Goal: Task Accomplishment & Management: Manage account settings

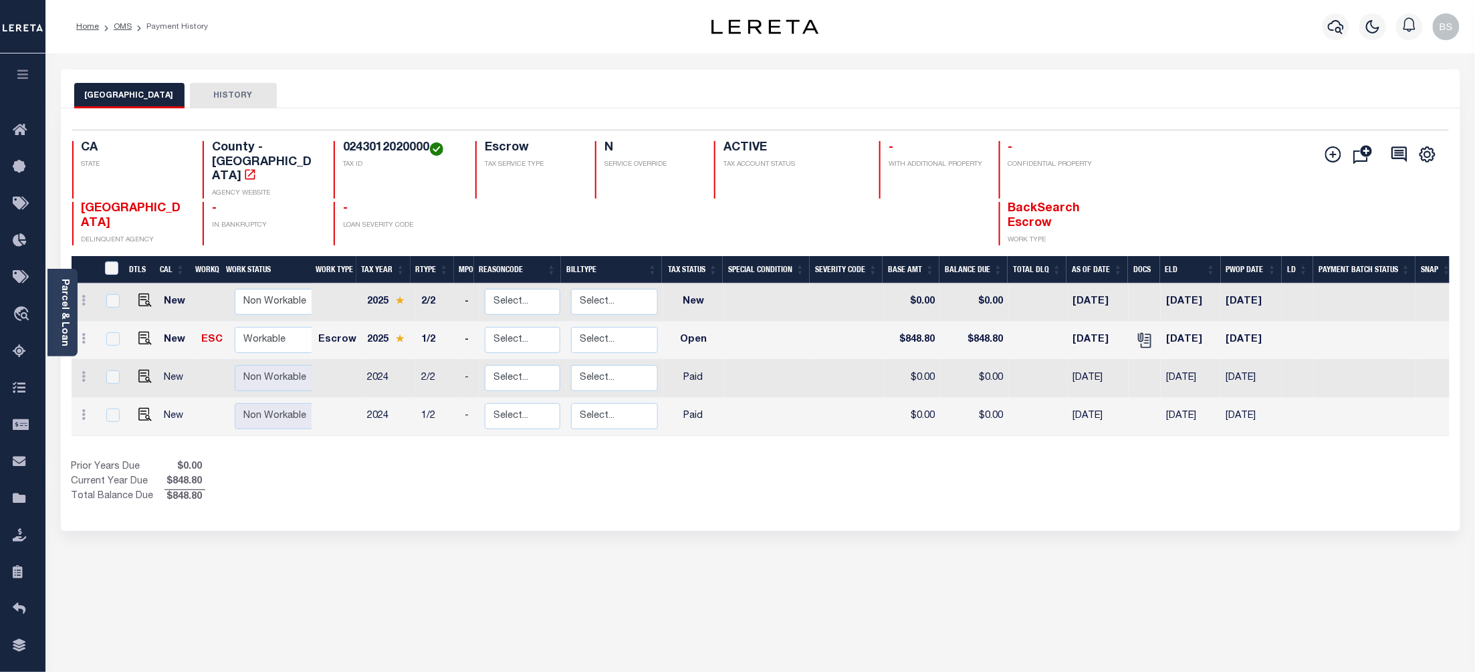
click at [878, 648] on div "SAN BERNARDINO COUNTY HISTORY Selected 4 Results" at bounding box center [760, 447] width 1419 height 755
click at [92, 317] on span "Order Management System" at bounding box center [121, 314] width 163 height 37
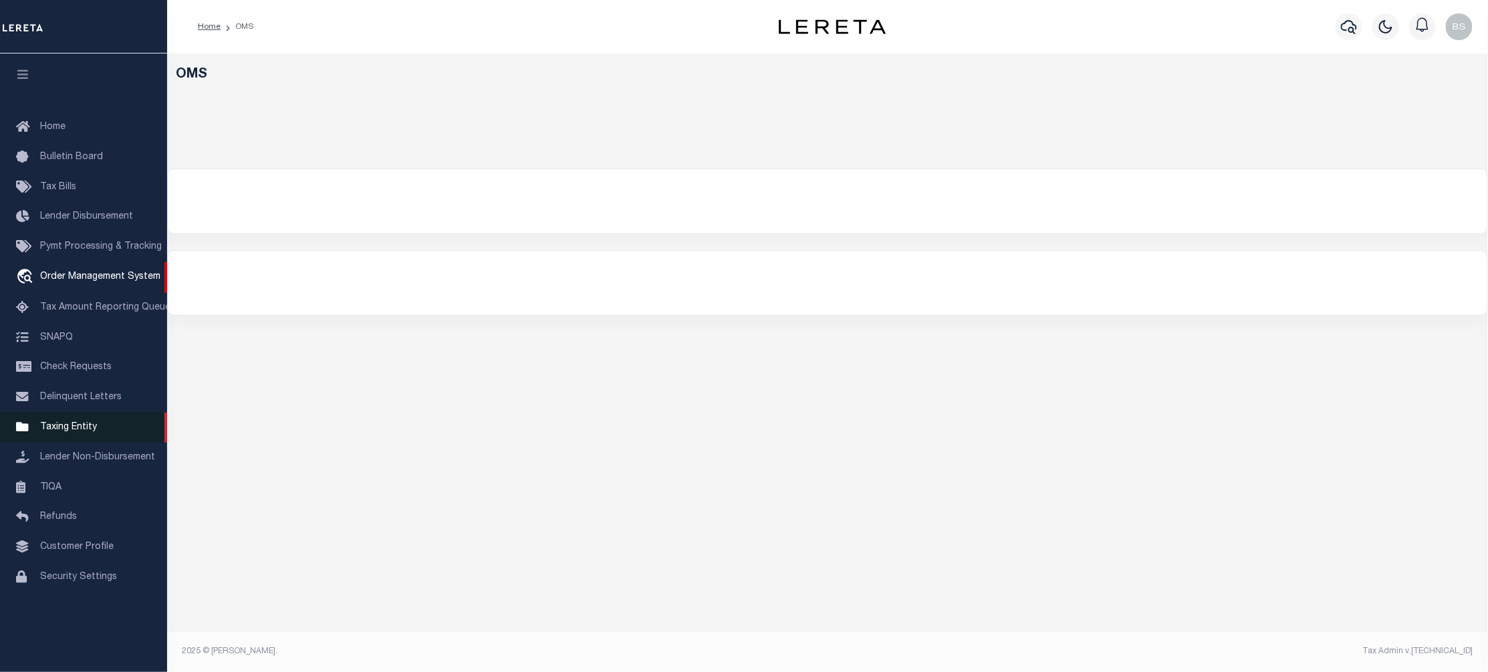
select select "200"
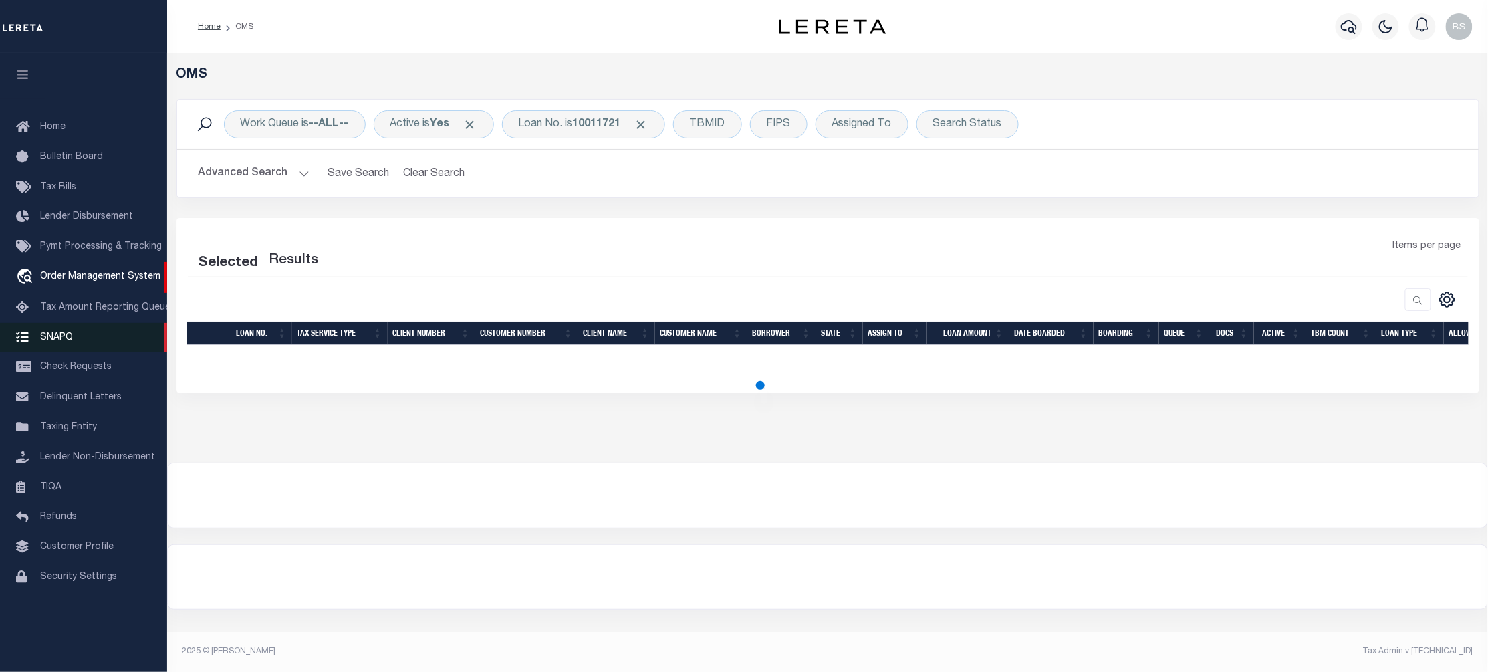
select select "200"
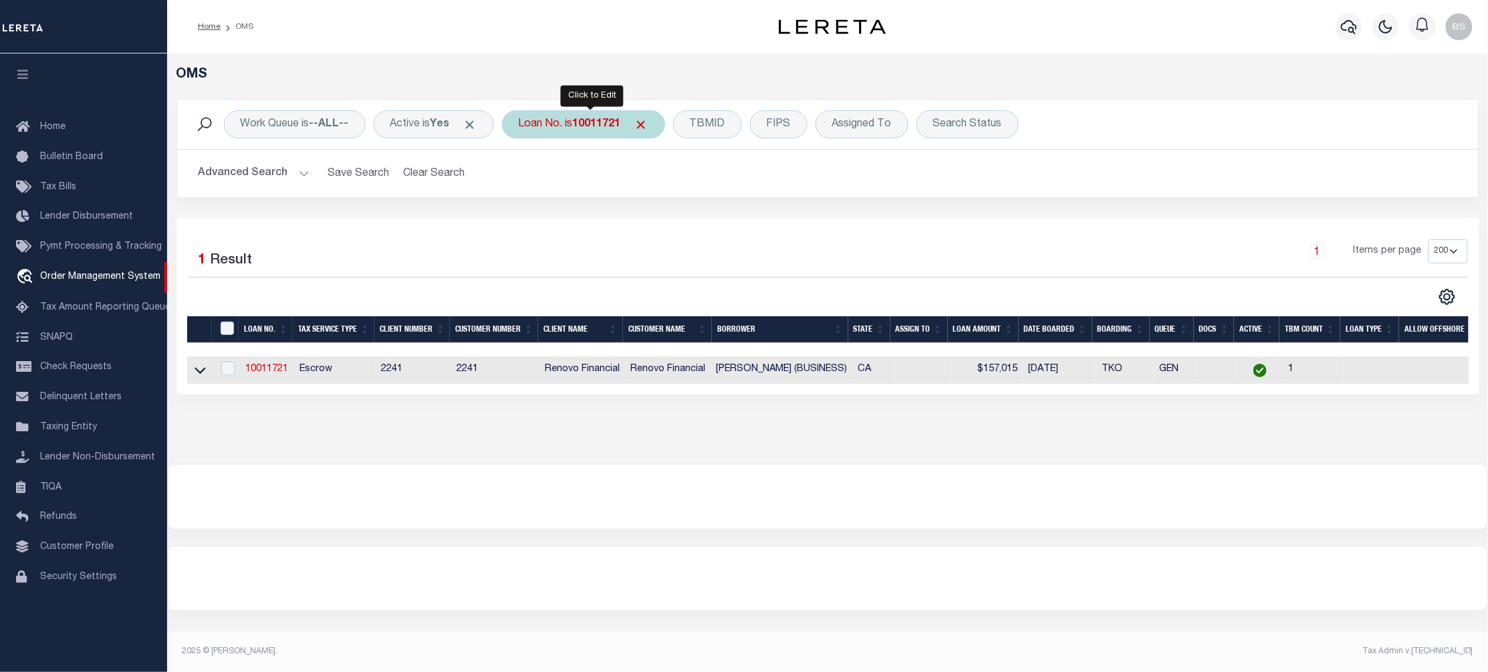
click at [580, 126] on div "Loan No. is 10011721" at bounding box center [583, 124] width 163 height 28
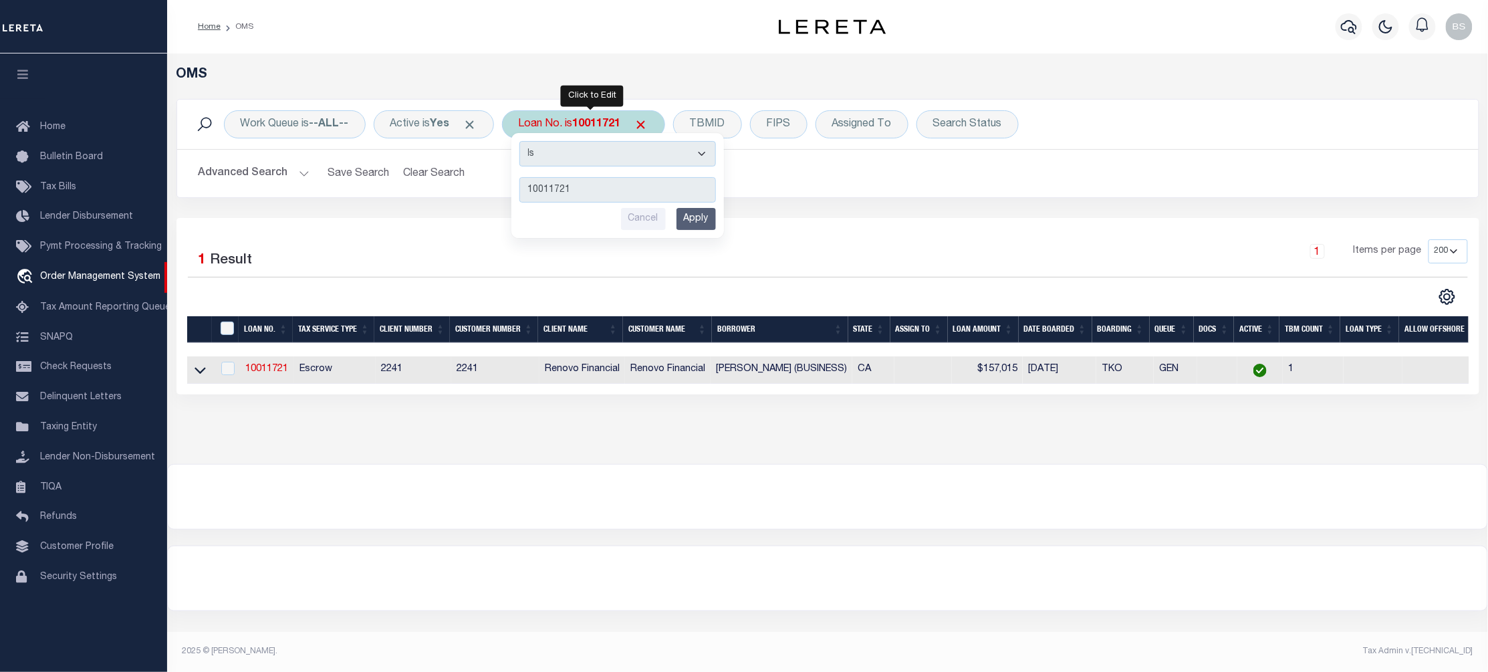
type input "10021669"
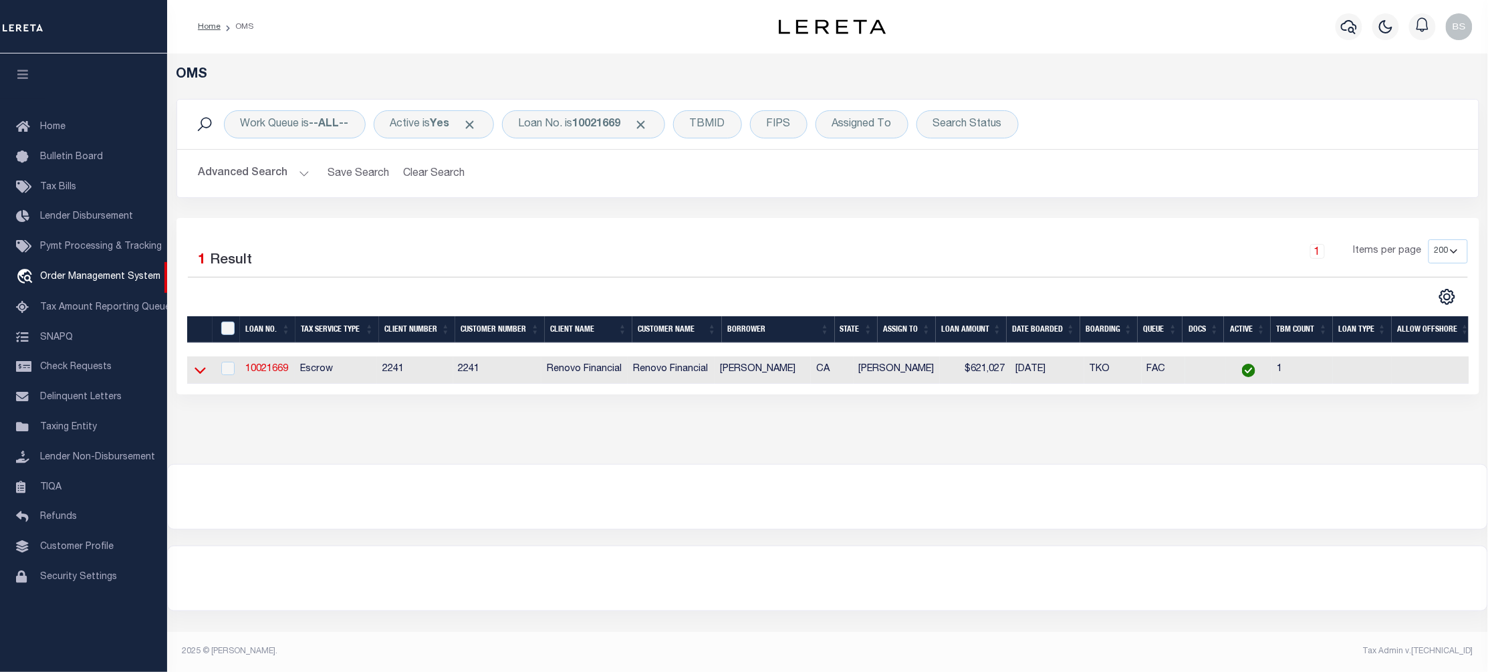
click at [199, 374] on icon at bounding box center [200, 371] width 11 height 7
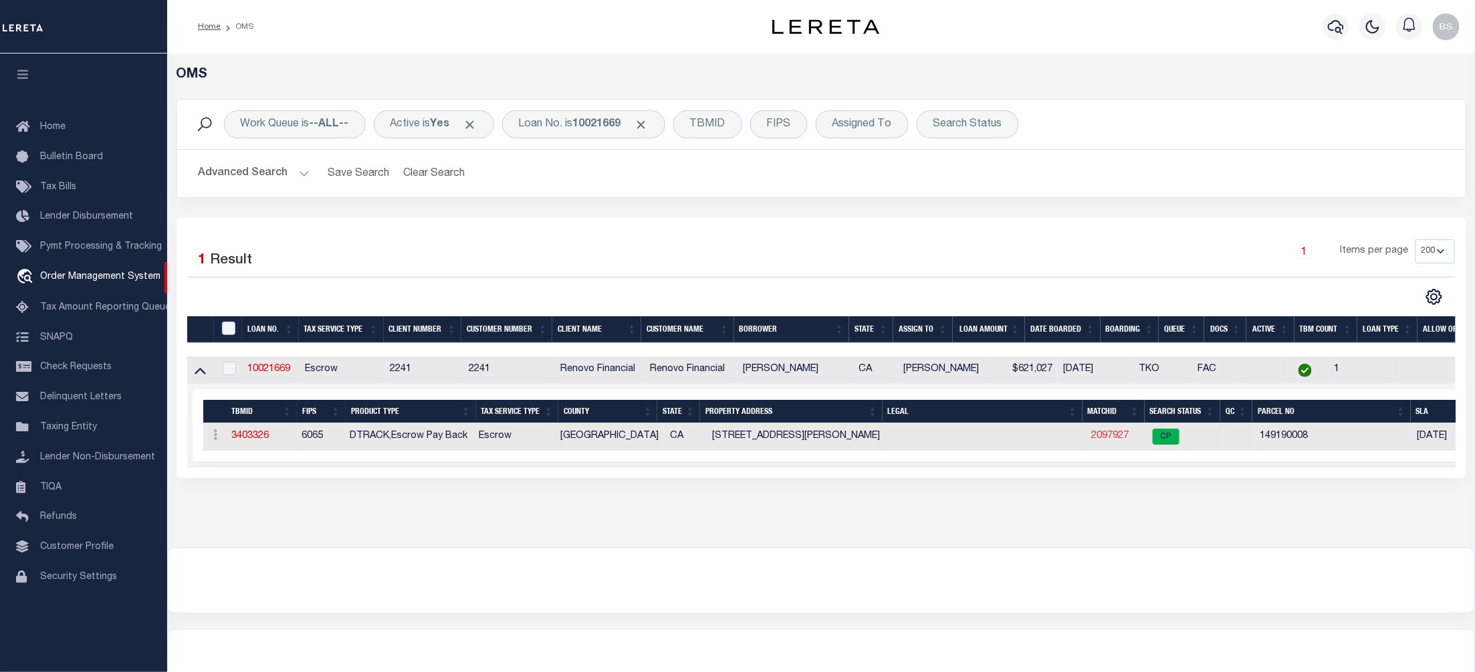
click at [1112, 436] on link "2097927" at bounding box center [1109, 435] width 37 height 9
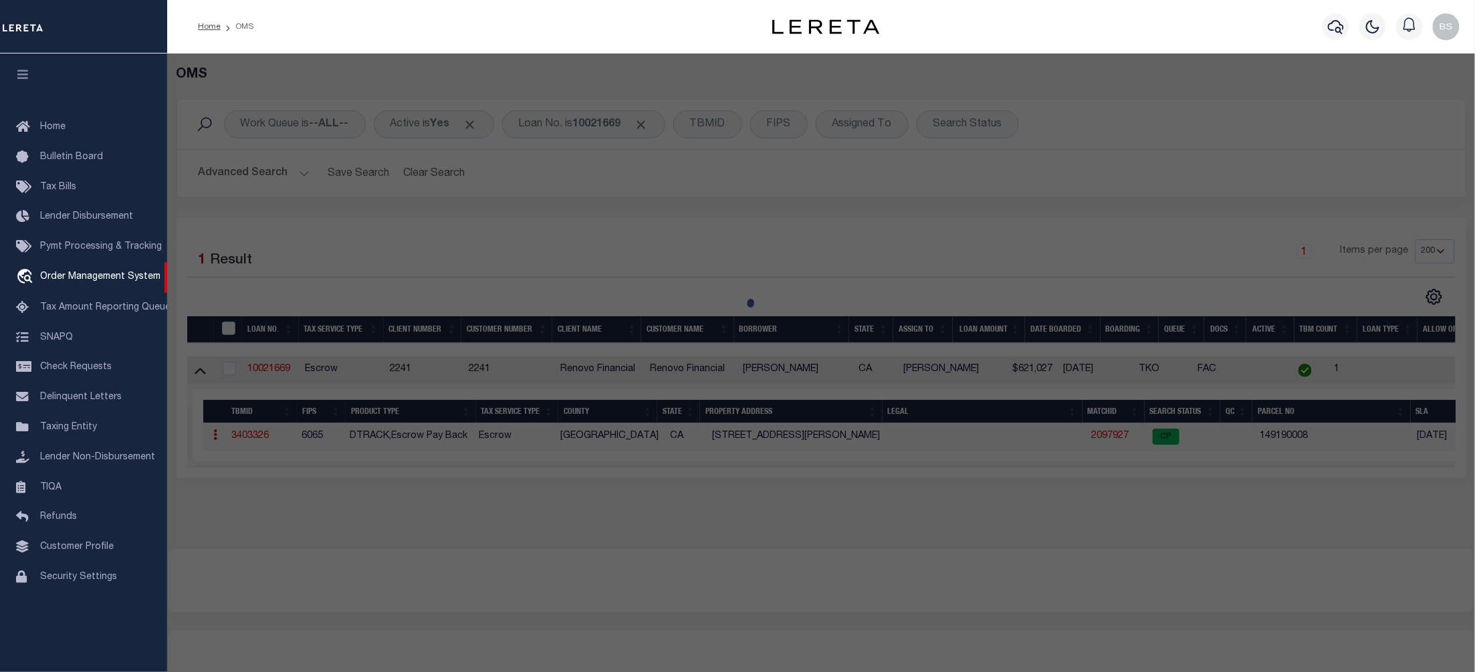
checkbox input "false"
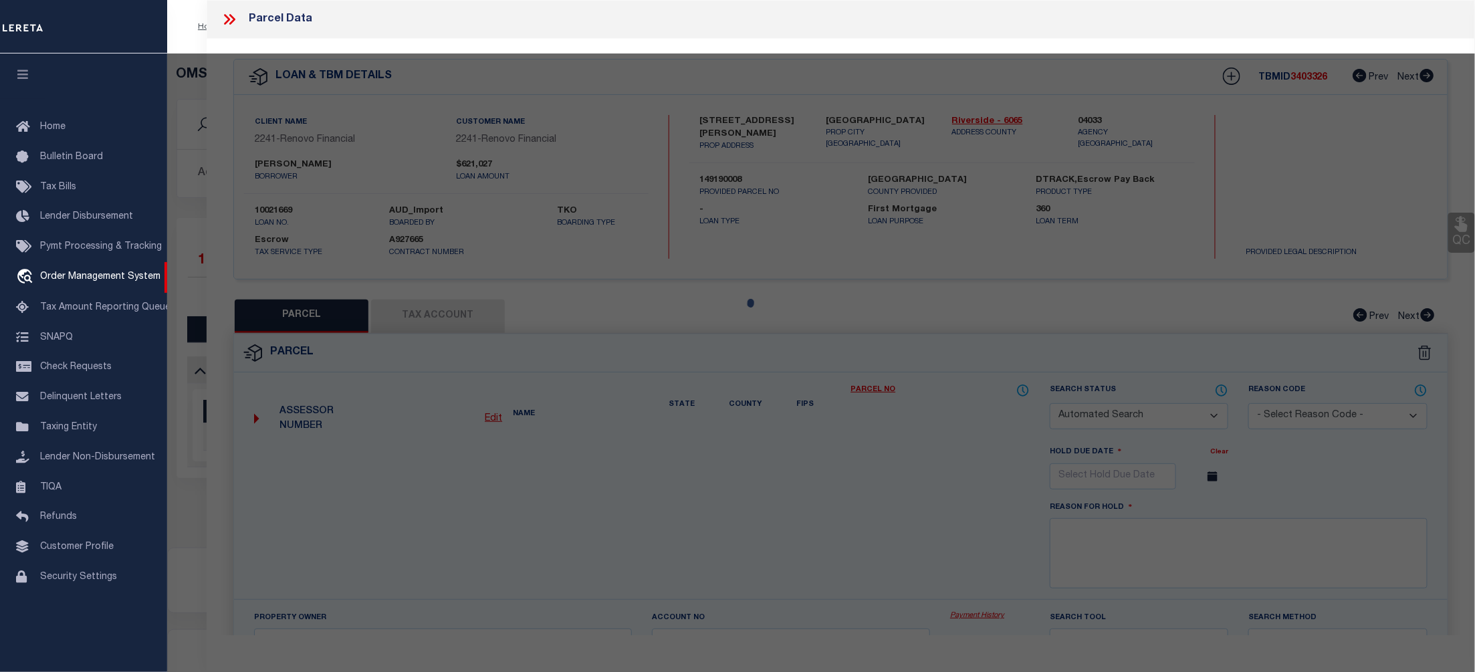
select select "CP"
select select
type input "10945 CAMPBELL AVE"
checkbox input "false"
type input "RIVERSIDE, CA"
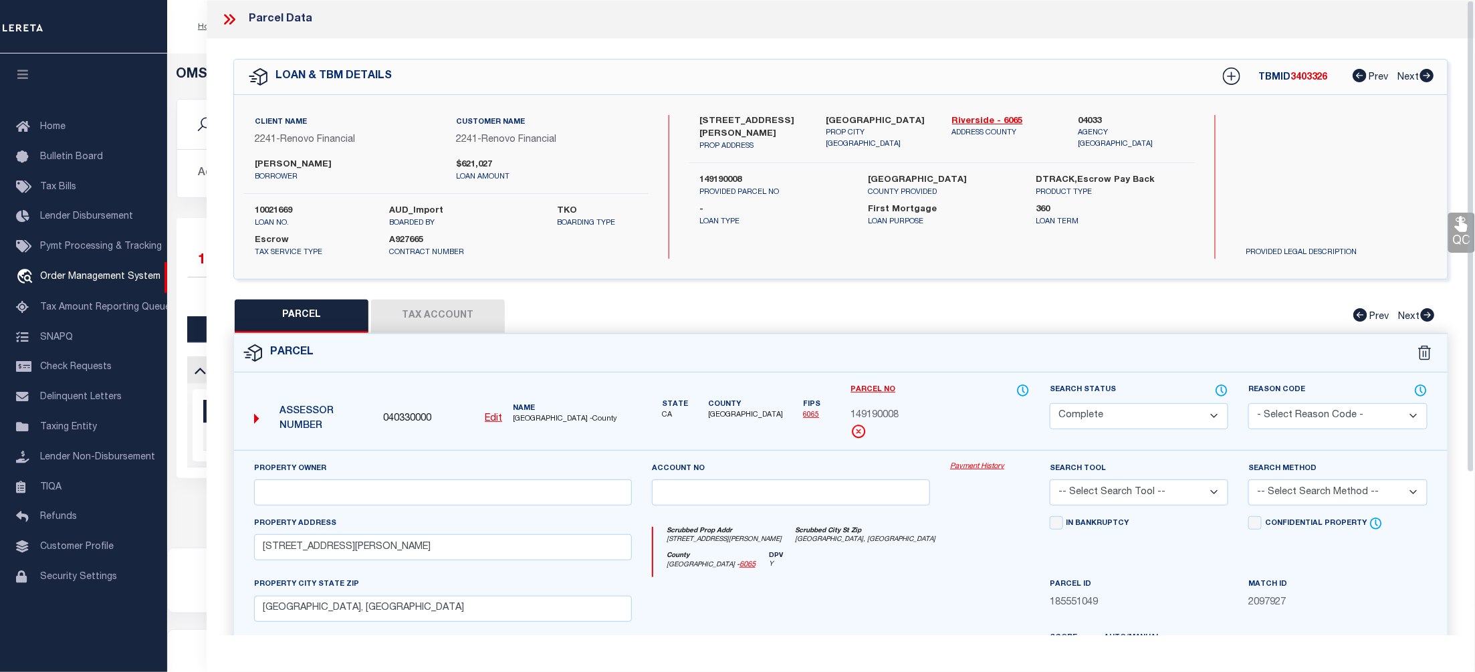
click at [988, 467] on link "Payment History" at bounding box center [990, 466] width 80 height 11
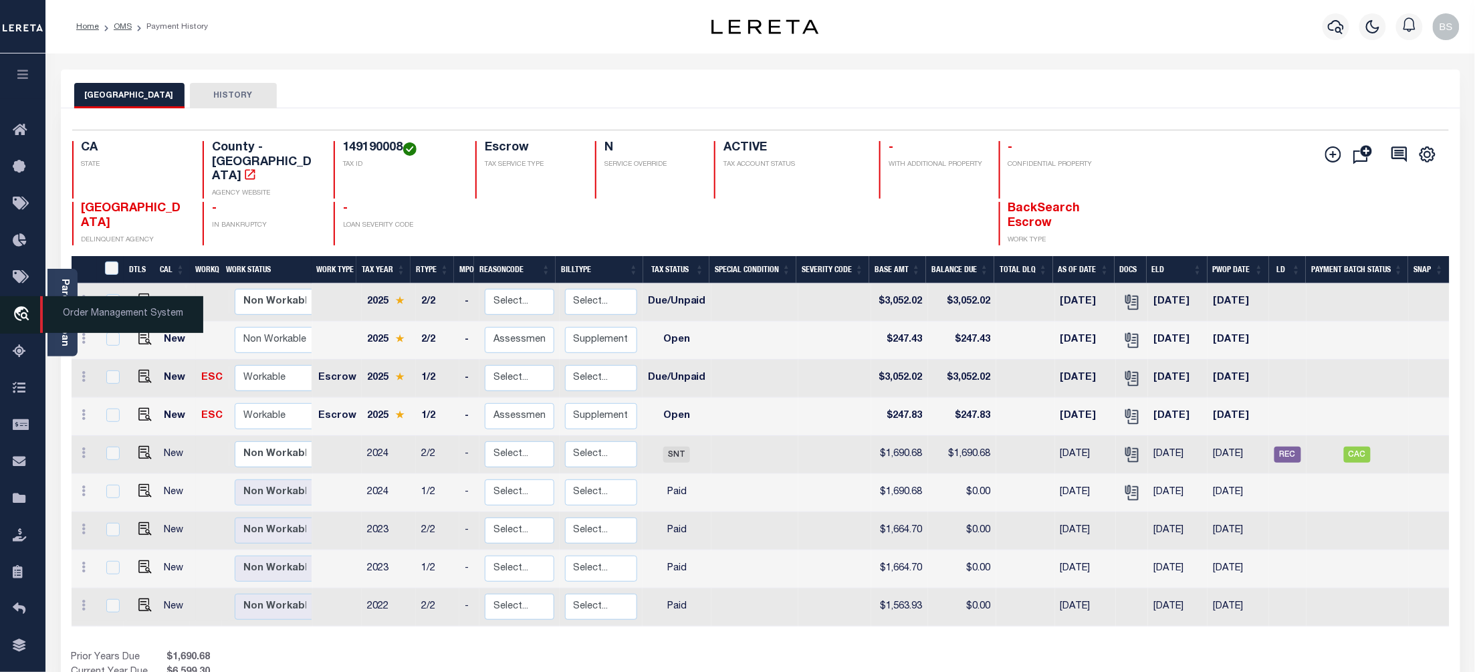
click at [76, 319] on span "Order Management System" at bounding box center [121, 314] width 163 height 37
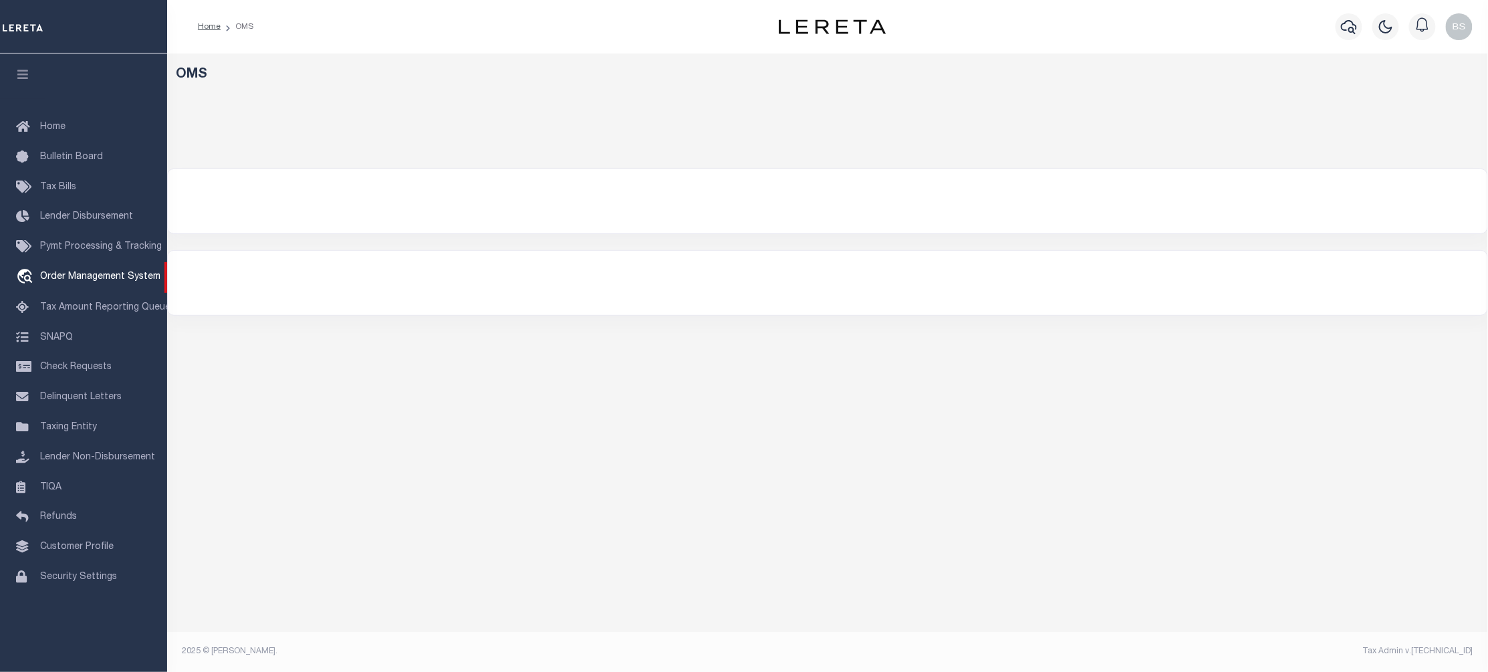
select select "200"
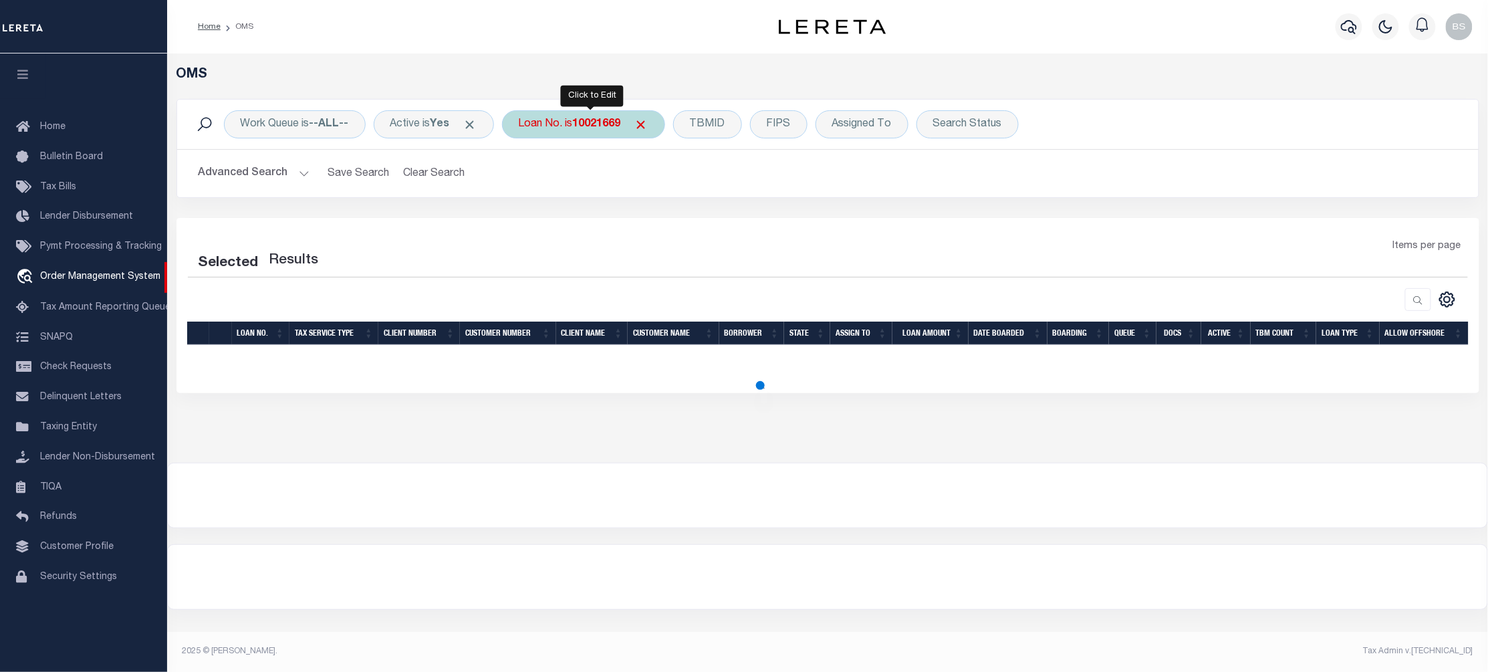
select select "200"
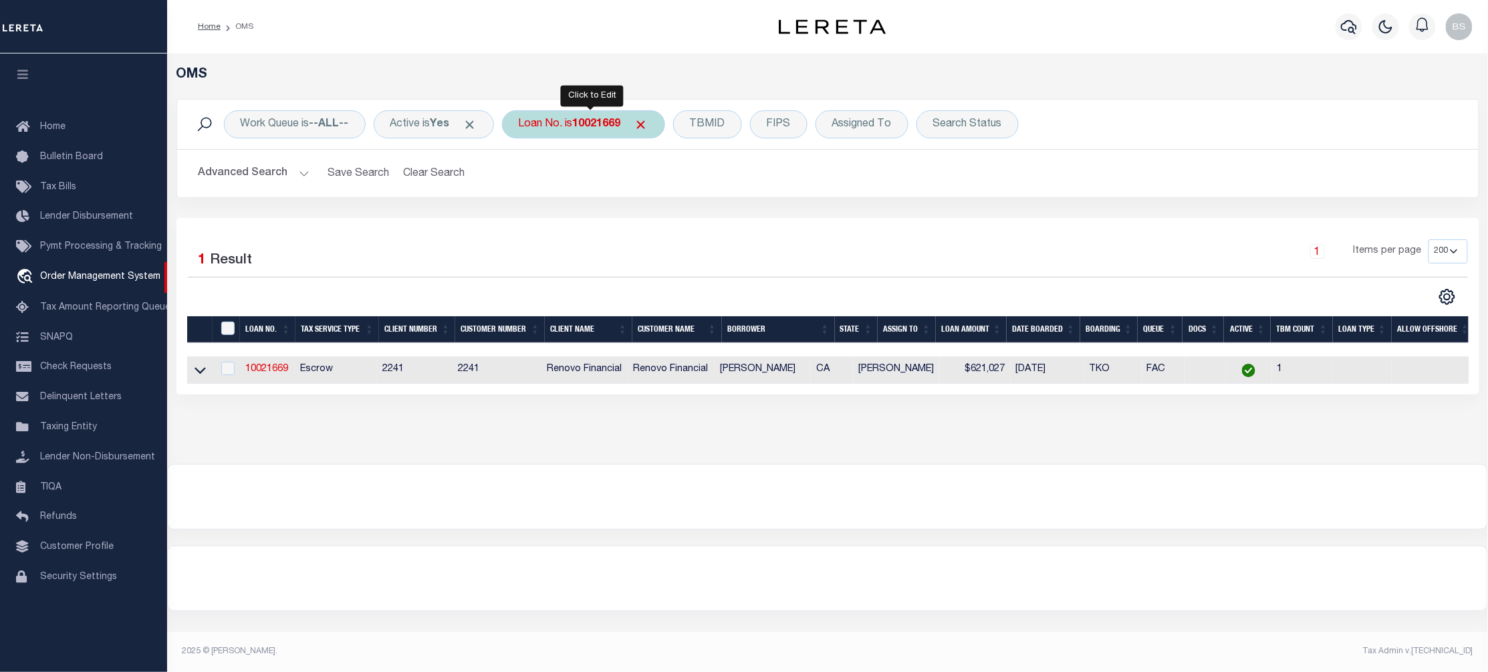
click at [571, 126] on div "Loan No. is 10021669" at bounding box center [583, 124] width 163 height 28
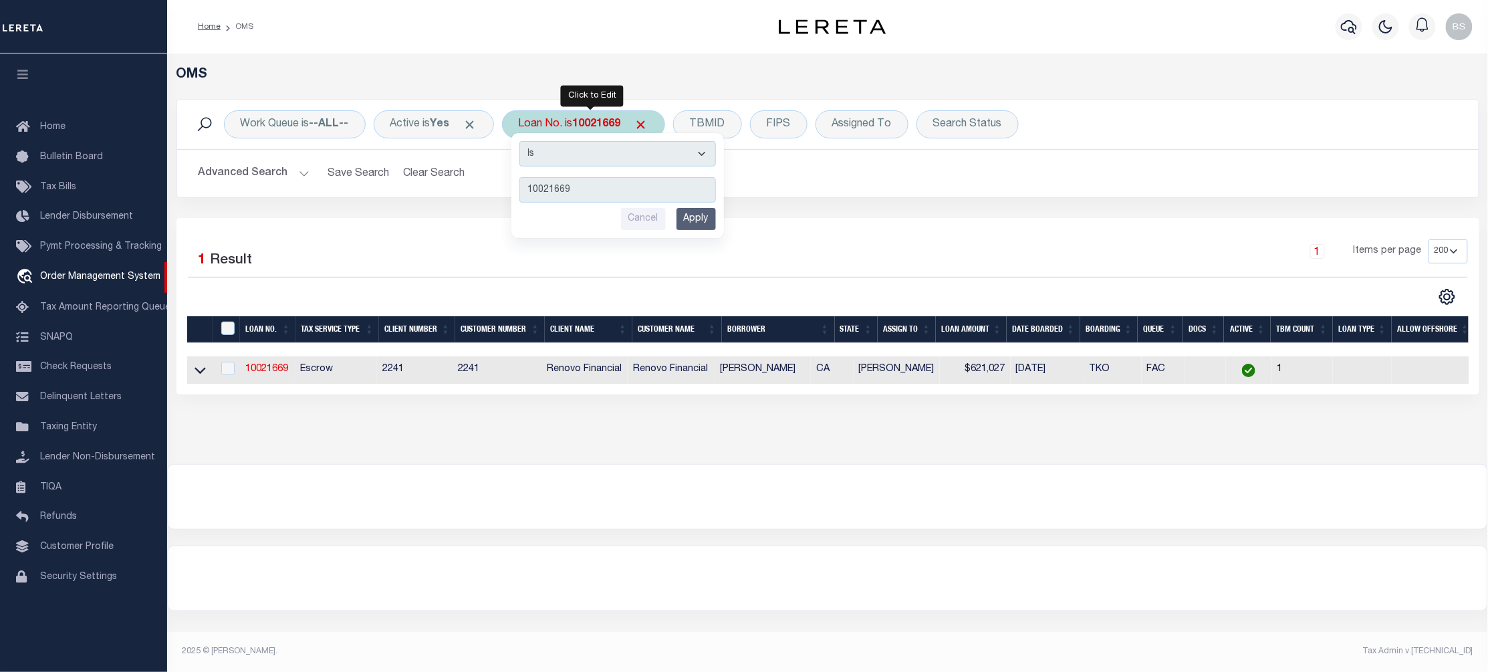
type input "10011989"
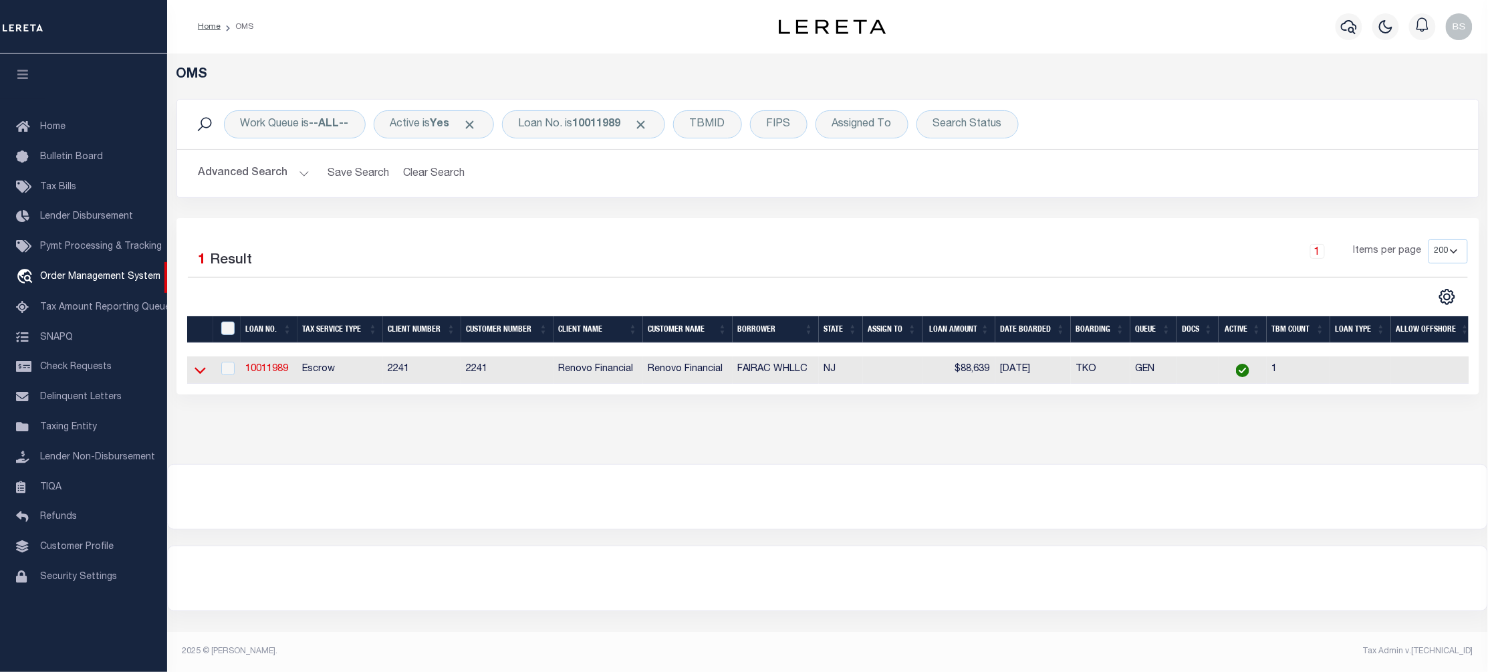
click at [199, 373] on icon at bounding box center [200, 370] width 11 height 14
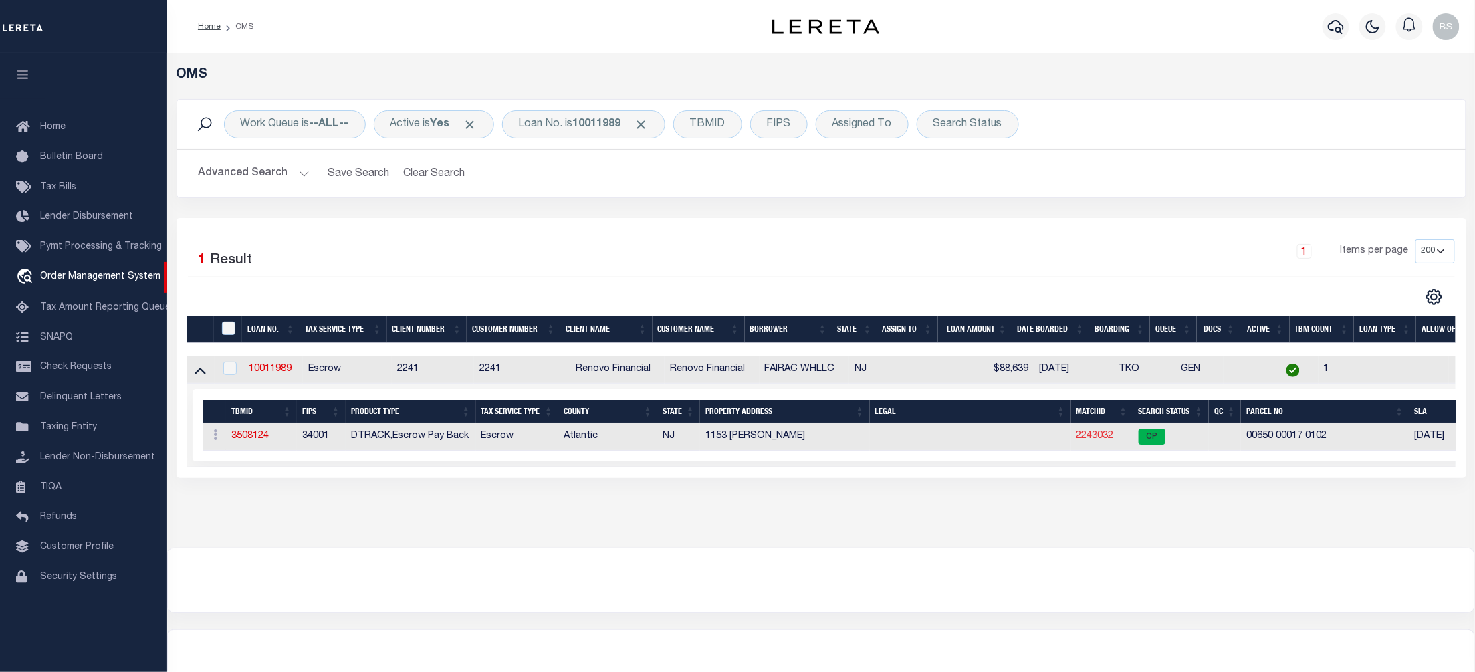
click at [1102, 439] on link "2243032" at bounding box center [1094, 435] width 37 height 9
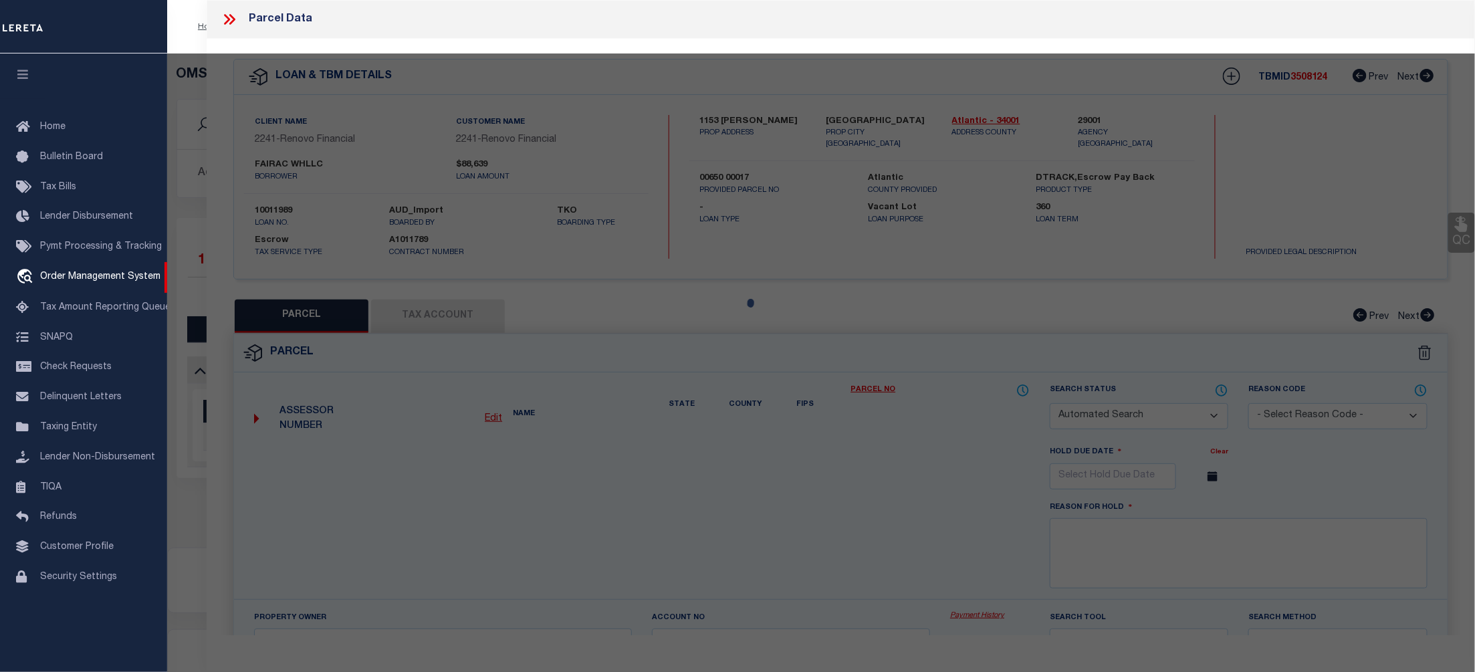
checkbox input "false"
select select "CP"
type input "FAIRAC WH LLC"
select select "ATL"
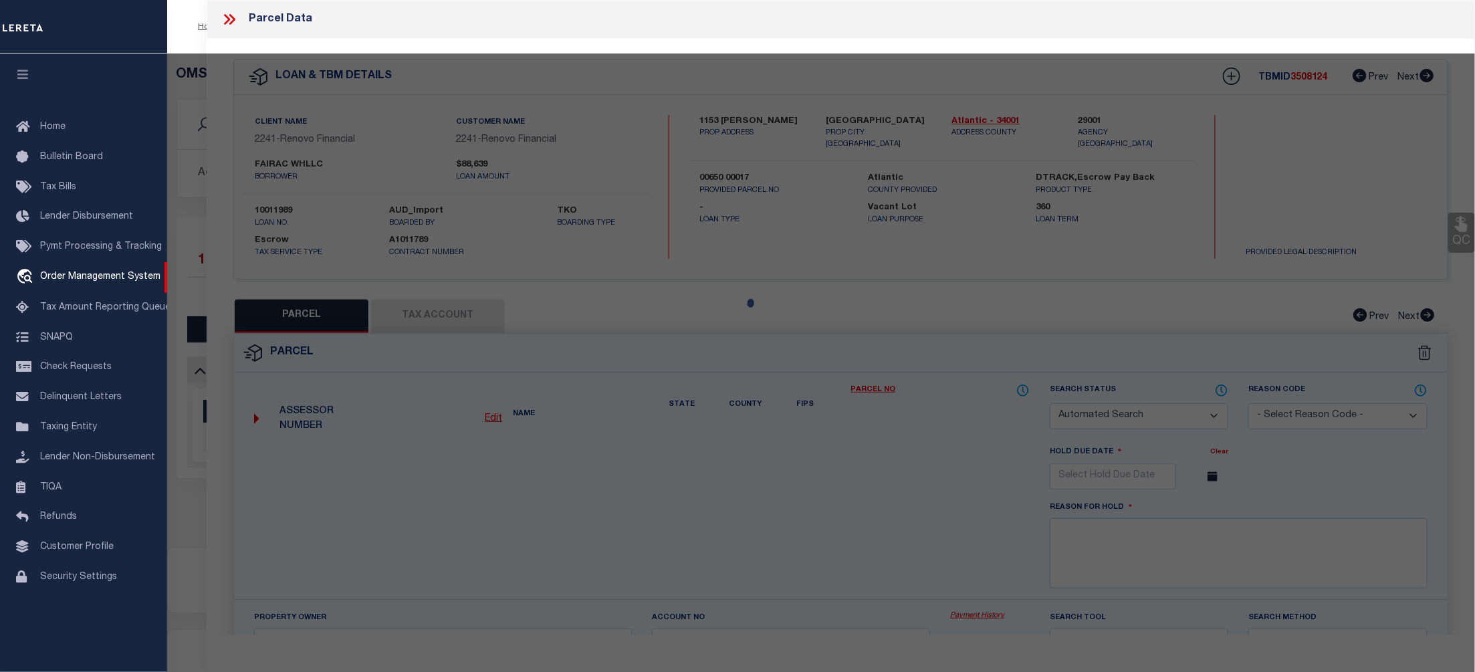
select select "ADD"
type input "1153 EMERSON PL"
checkbox input "false"
type input "ATLANTIC CITY, NJ 08401"
type textarea "LOT:17 BLK:650 DIST:02 CITY/MUNI/TWP:ATLANTIC CITY MAP REF:TAX MAP 103"
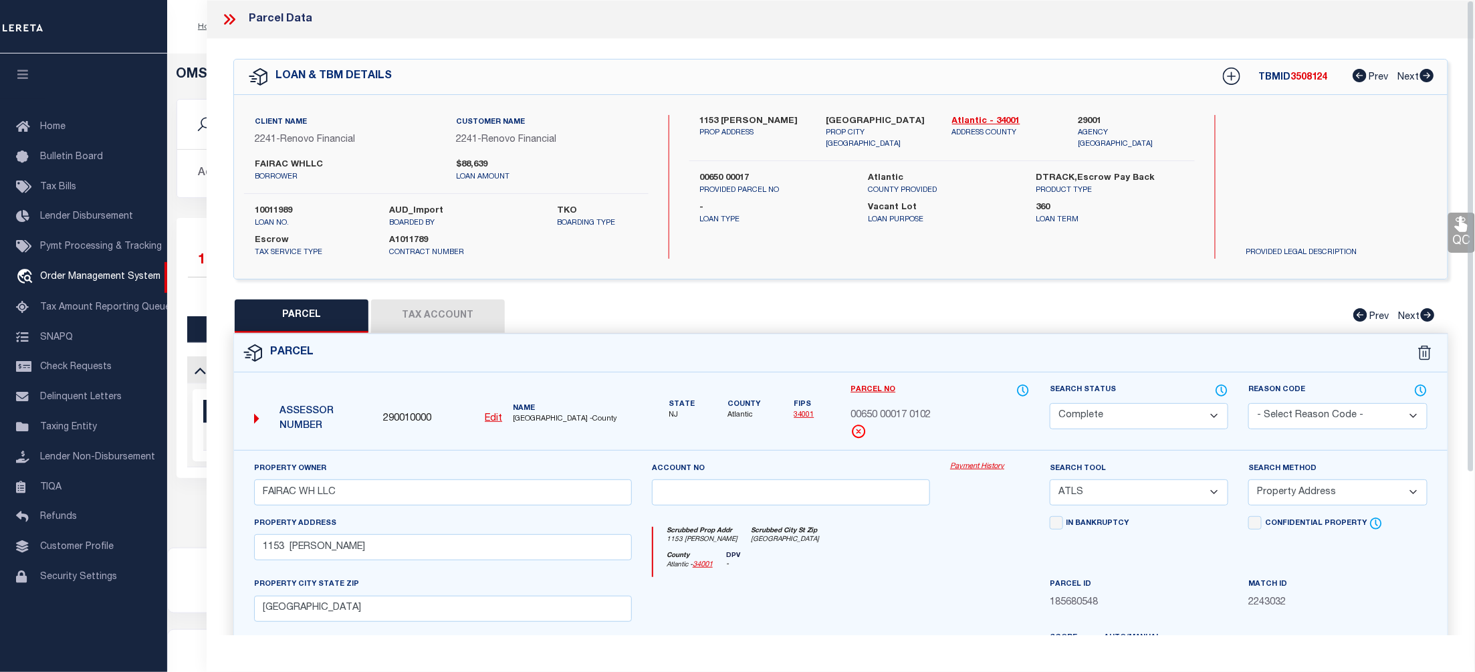
click at [979, 461] on div "Property Owner FAIRAC WH LLC Account no Payment History Search Tool -- Select S…" at bounding box center [840, 625] width 1213 height 350
click at [979, 465] on link "Payment History" at bounding box center [990, 466] width 80 height 11
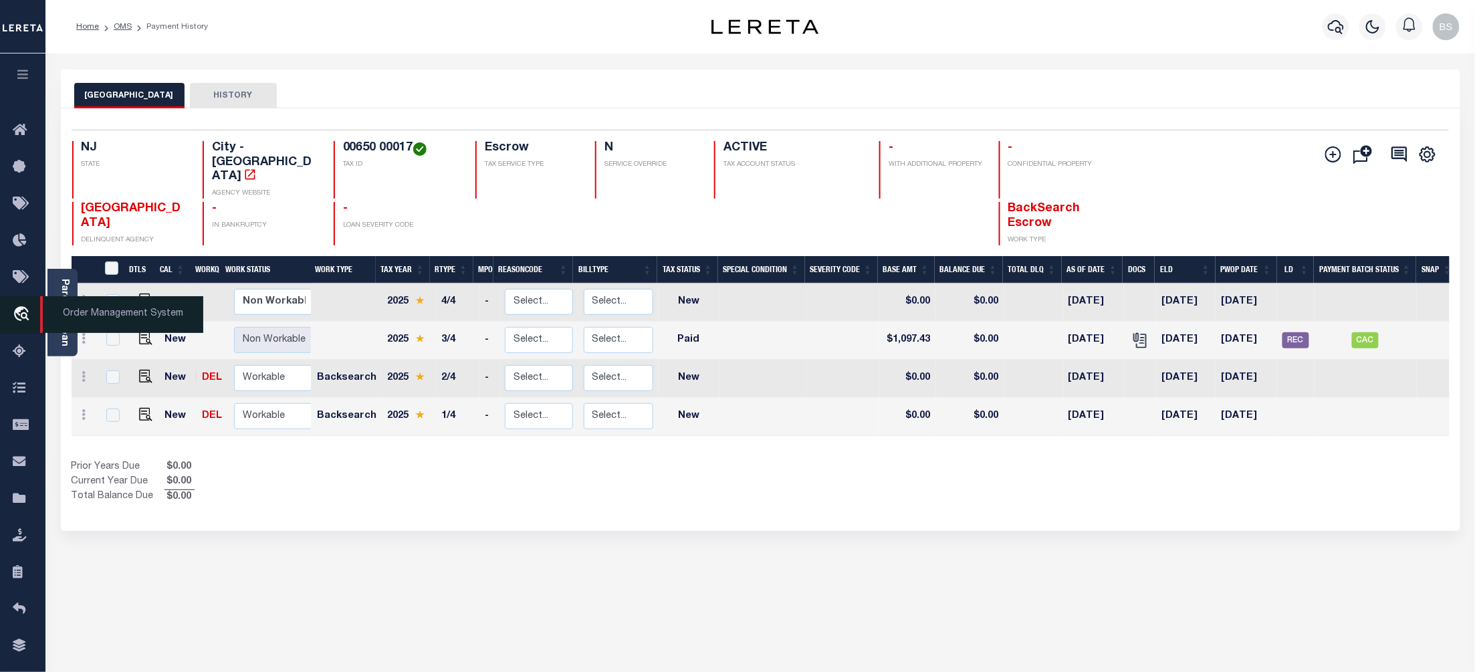
click at [80, 308] on span "Order Management System" at bounding box center [121, 314] width 163 height 37
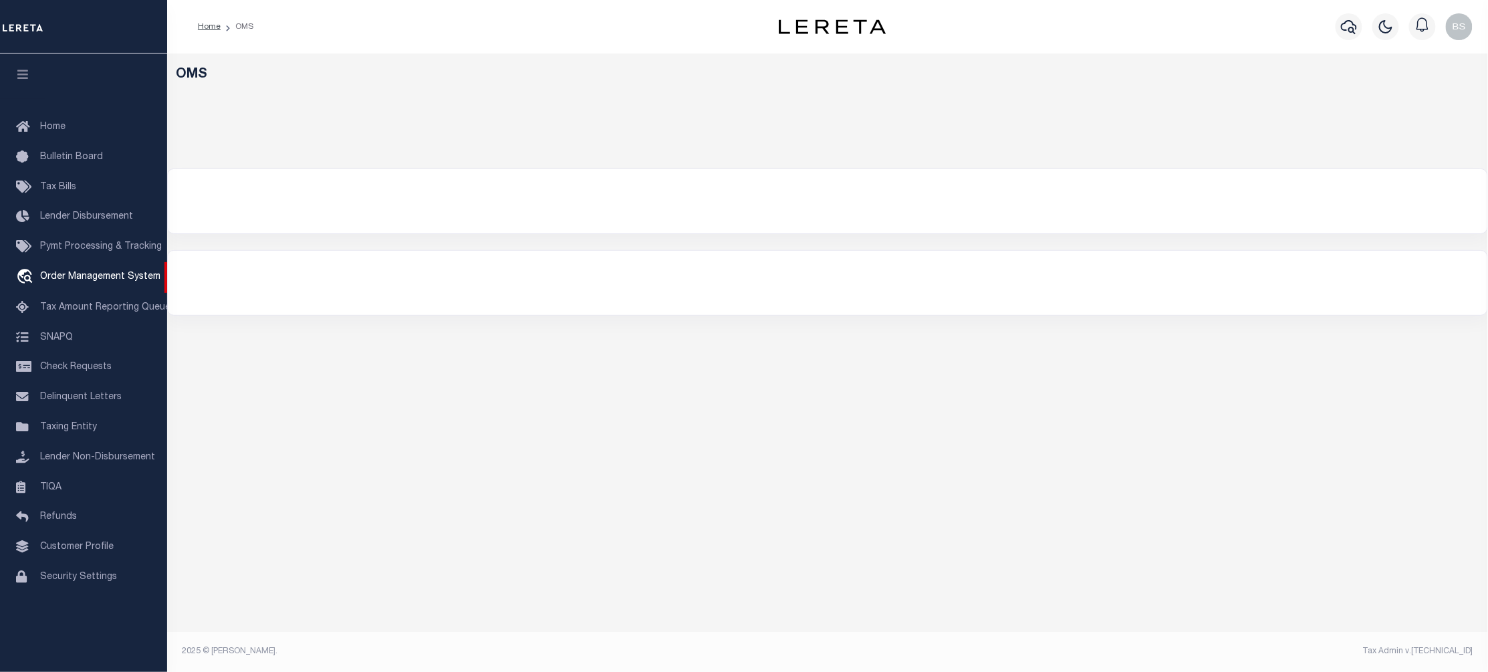
select select "200"
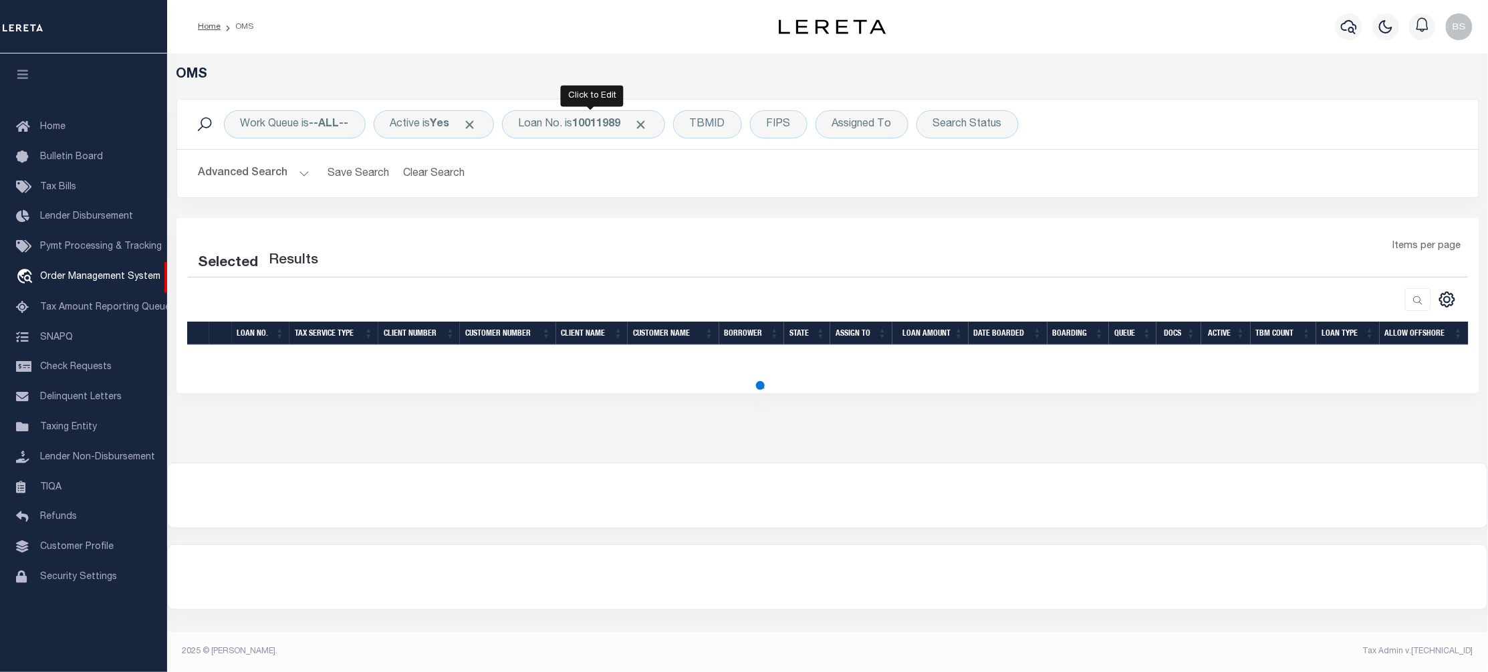
select select "200"
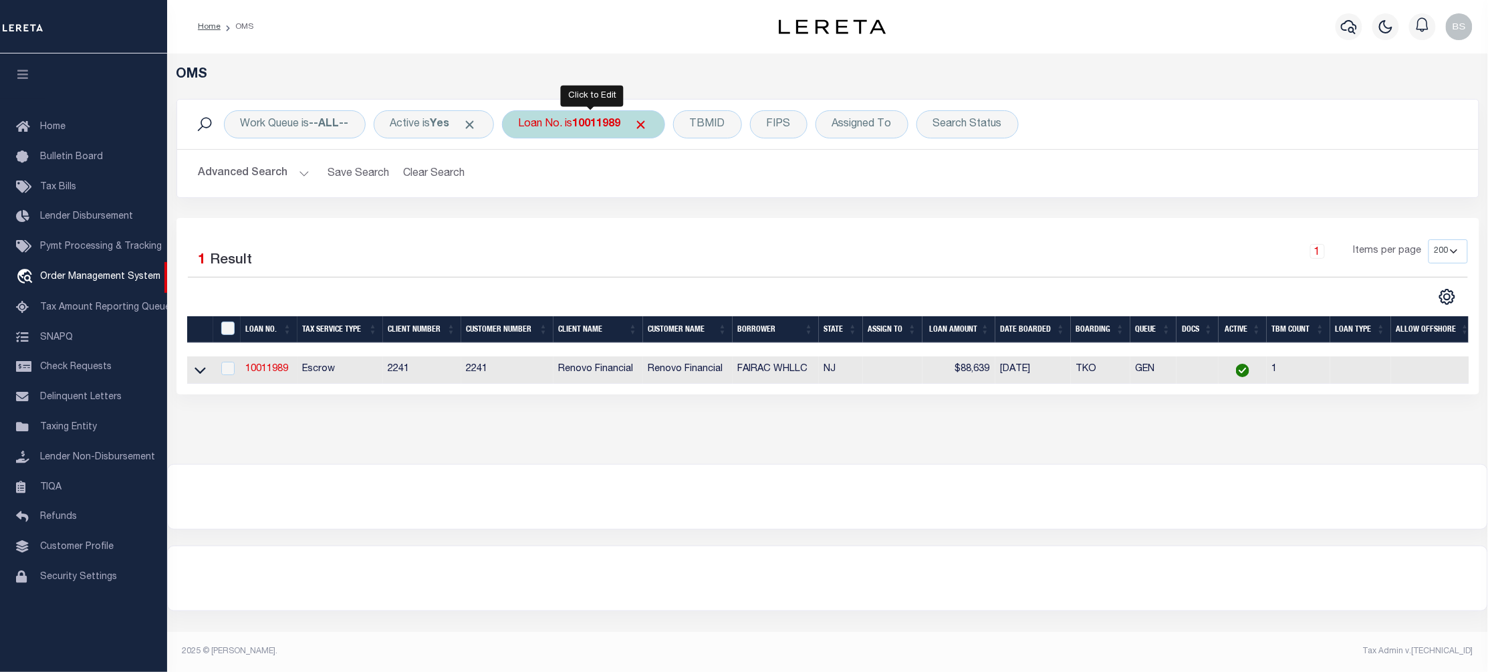
click at [575, 124] on div "Loan No. is 10011989" at bounding box center [583, 124] width 163 height 28
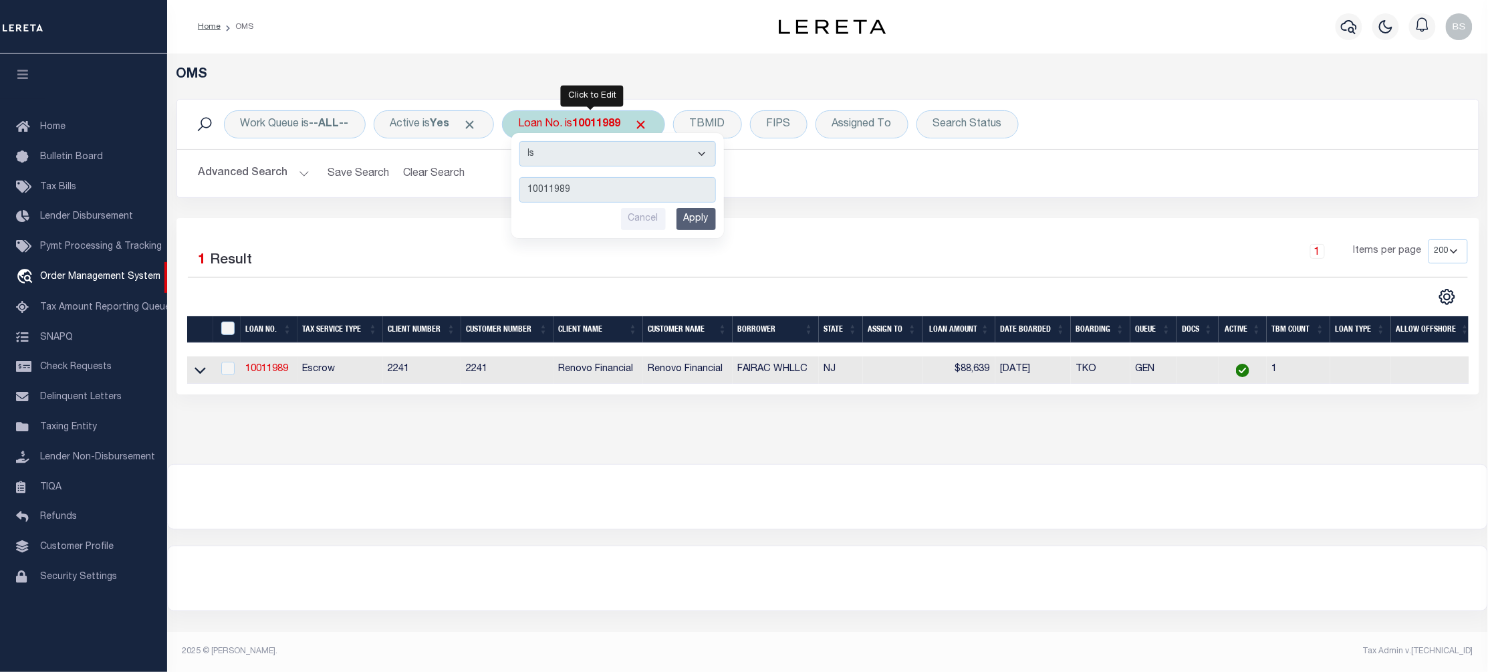
type input "10022463"
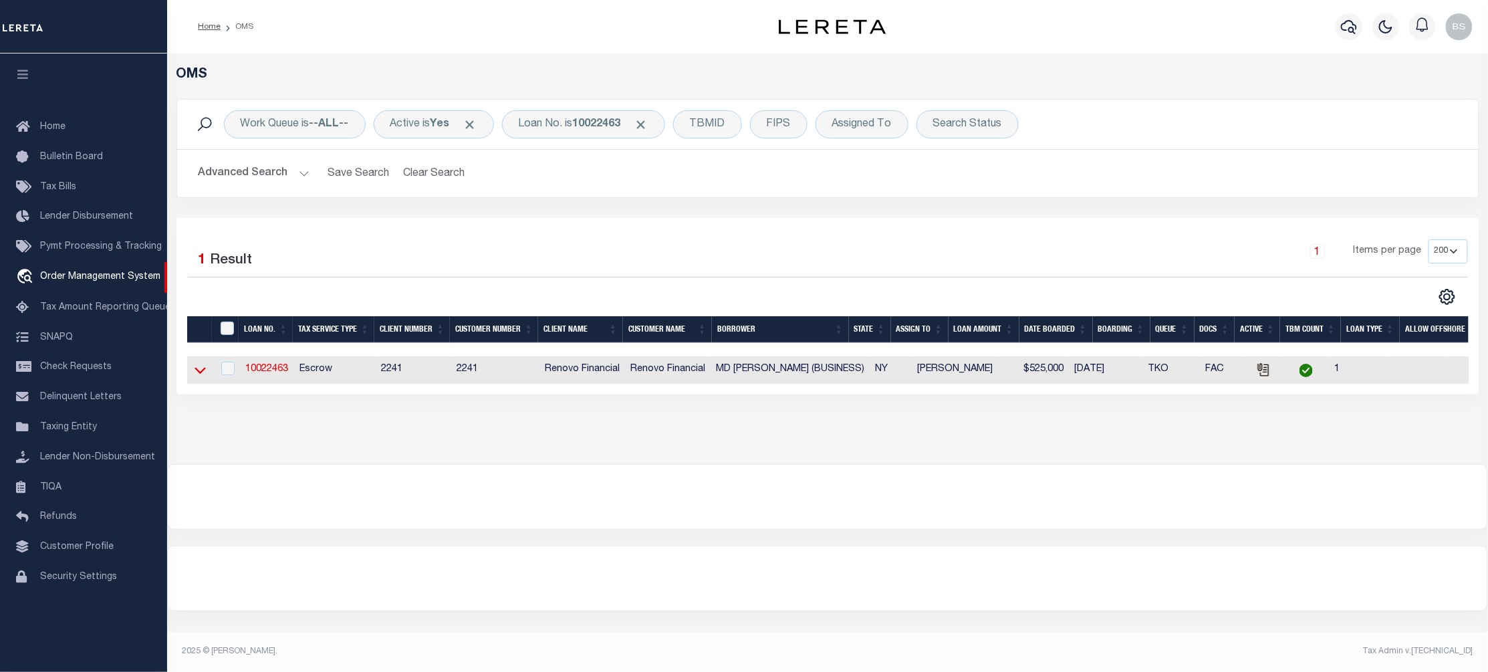
click at [201, 372] on icon at bounding box center [200, 370] width 11 height 14
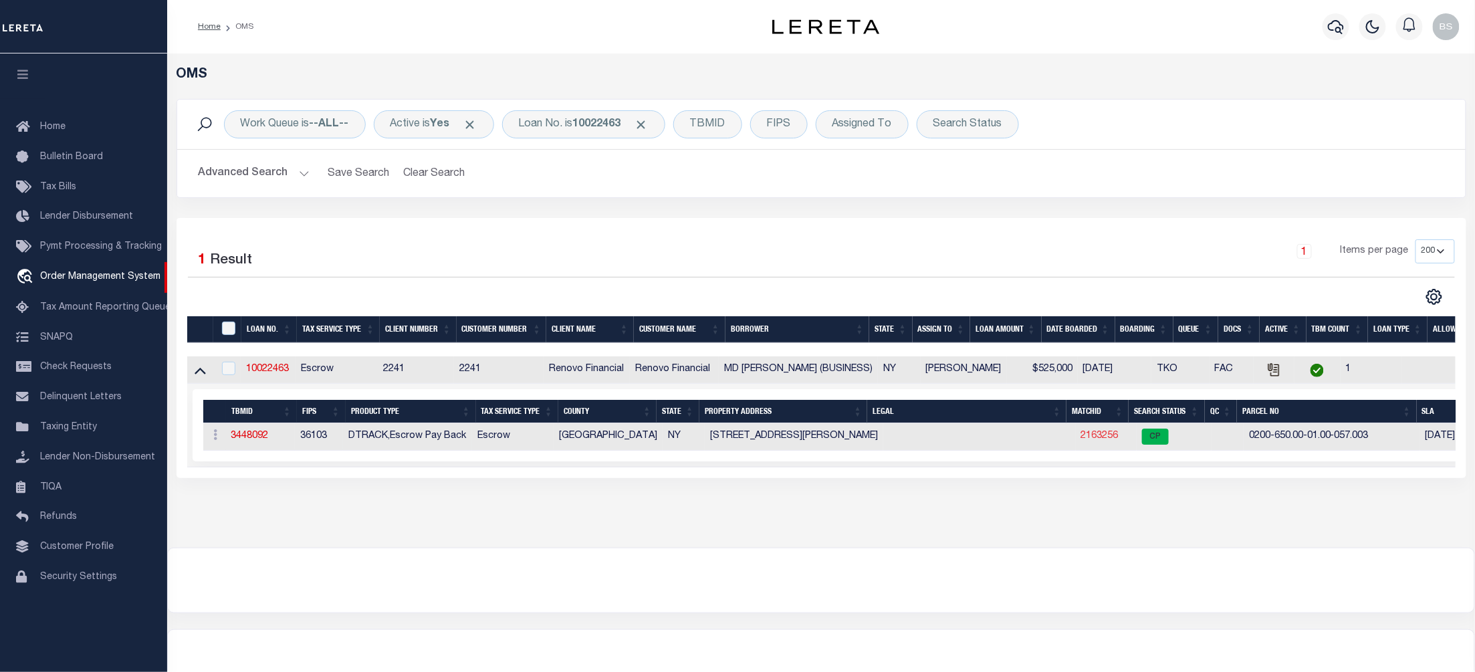
click at [1086, 441] on link "2163256" at bounding box center [1099, 435] width 37 height 9
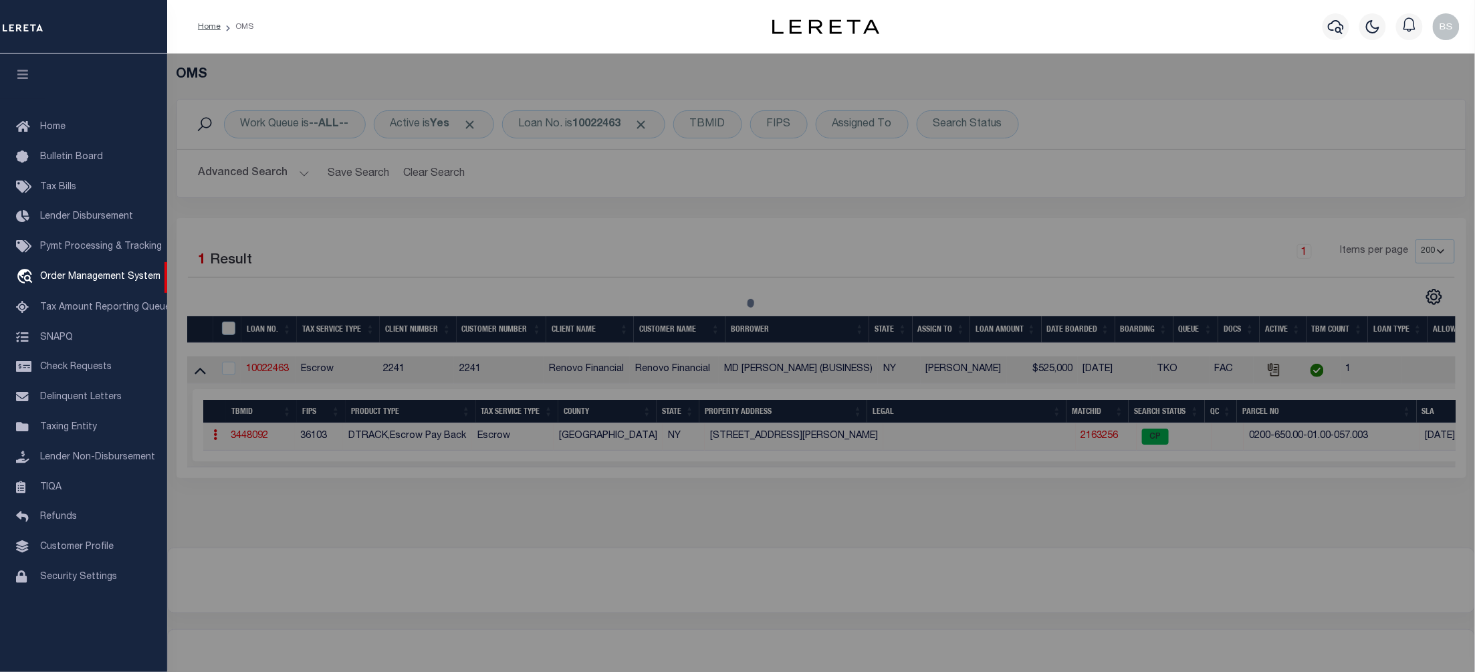
checkbox input "false"
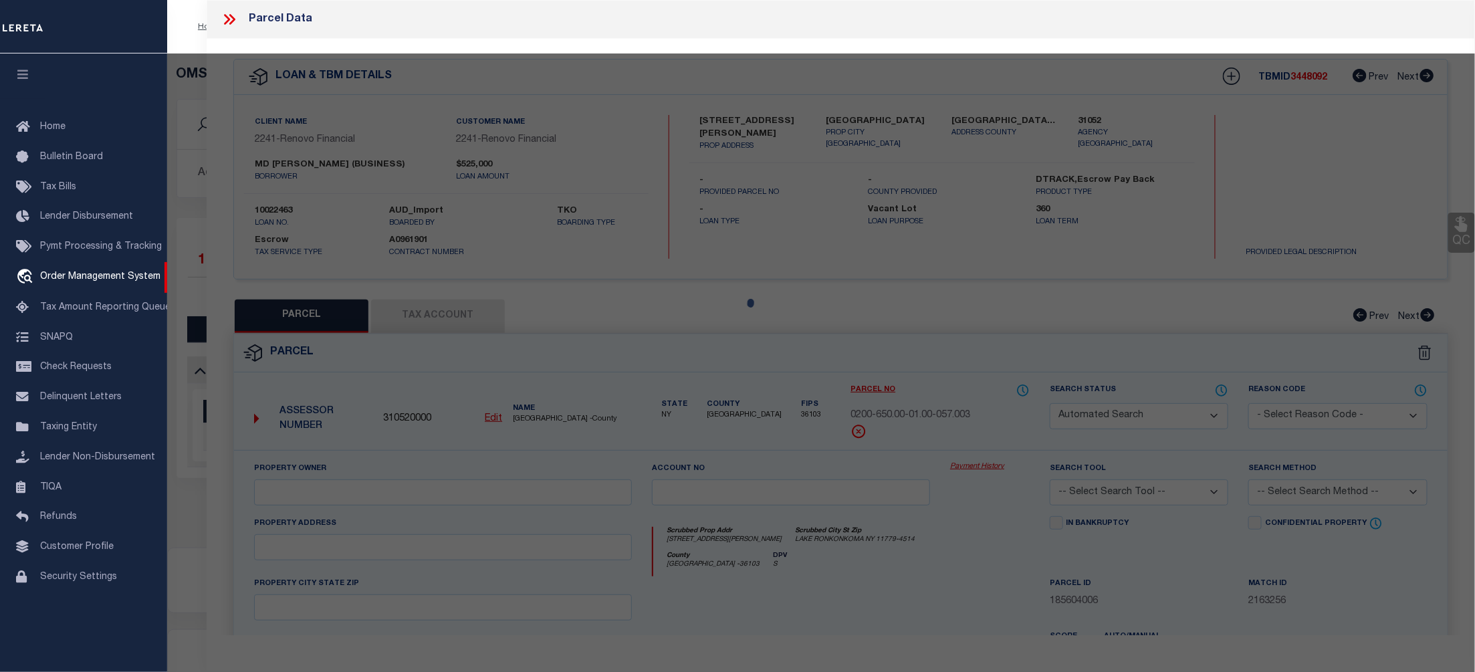
select select "CP"
type input "FERDOUS ZANNATUL & REZA MD ZAKIR"
select select "AGW"
select select "ADD"
type input "84 Coates Avenue North"
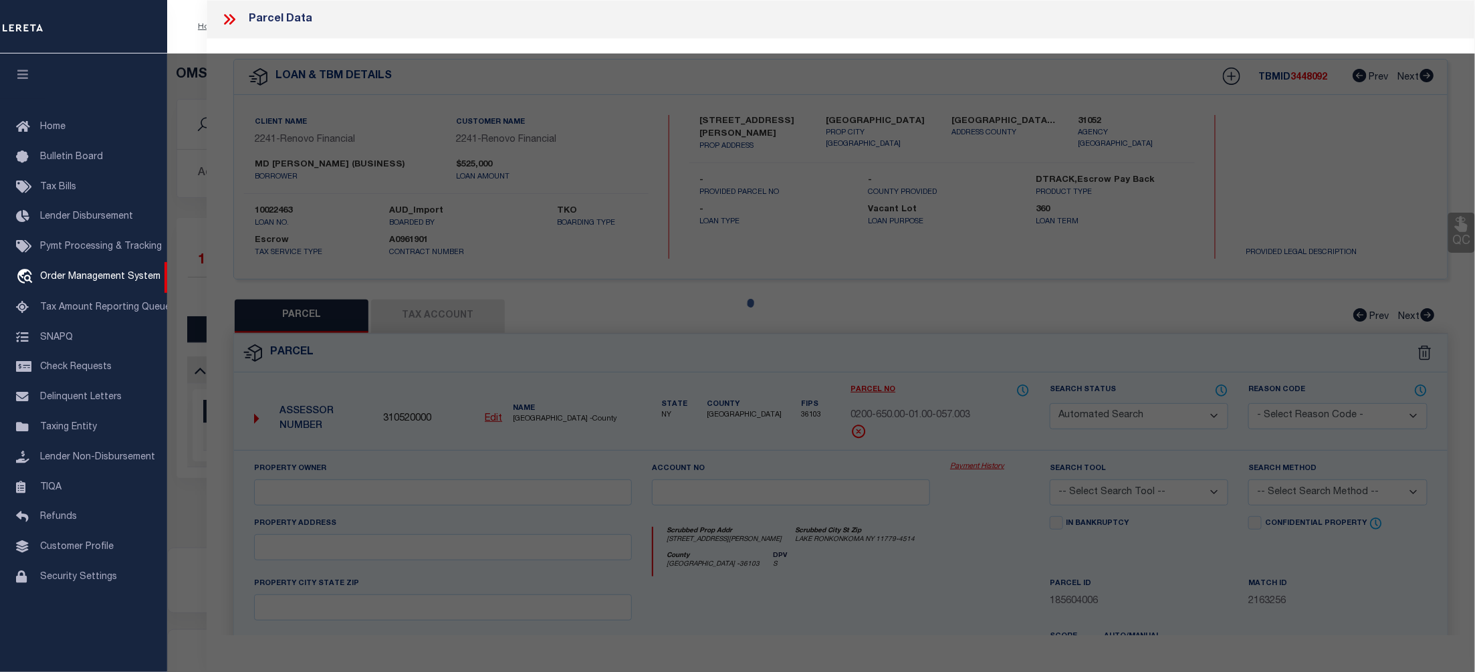
type input "LAKE RONKONKOMA, NY 11779"
type textarea "update property address from 184 COATES N AVE to 84 COATES N AVE Zakir Reza to …"
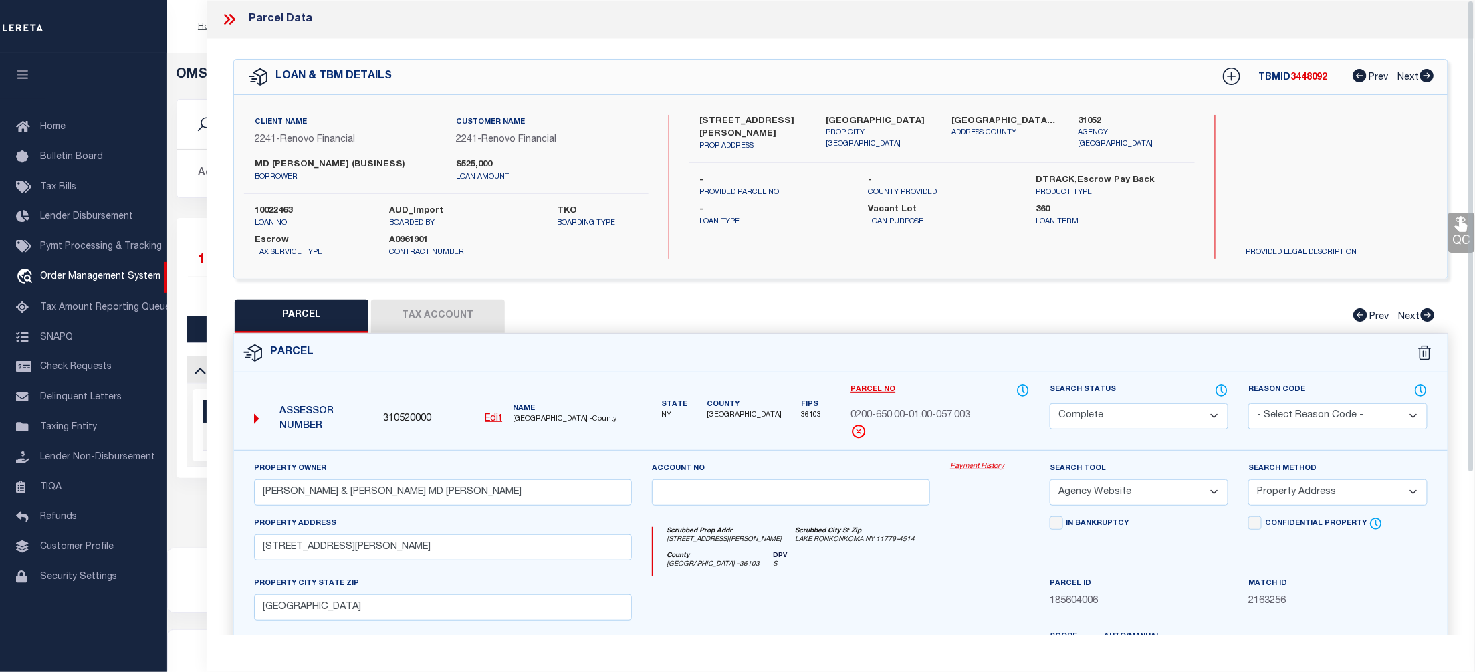
click at [977, 466] on link "Payment History" at bounding box center [990, 466] width 80 height 11
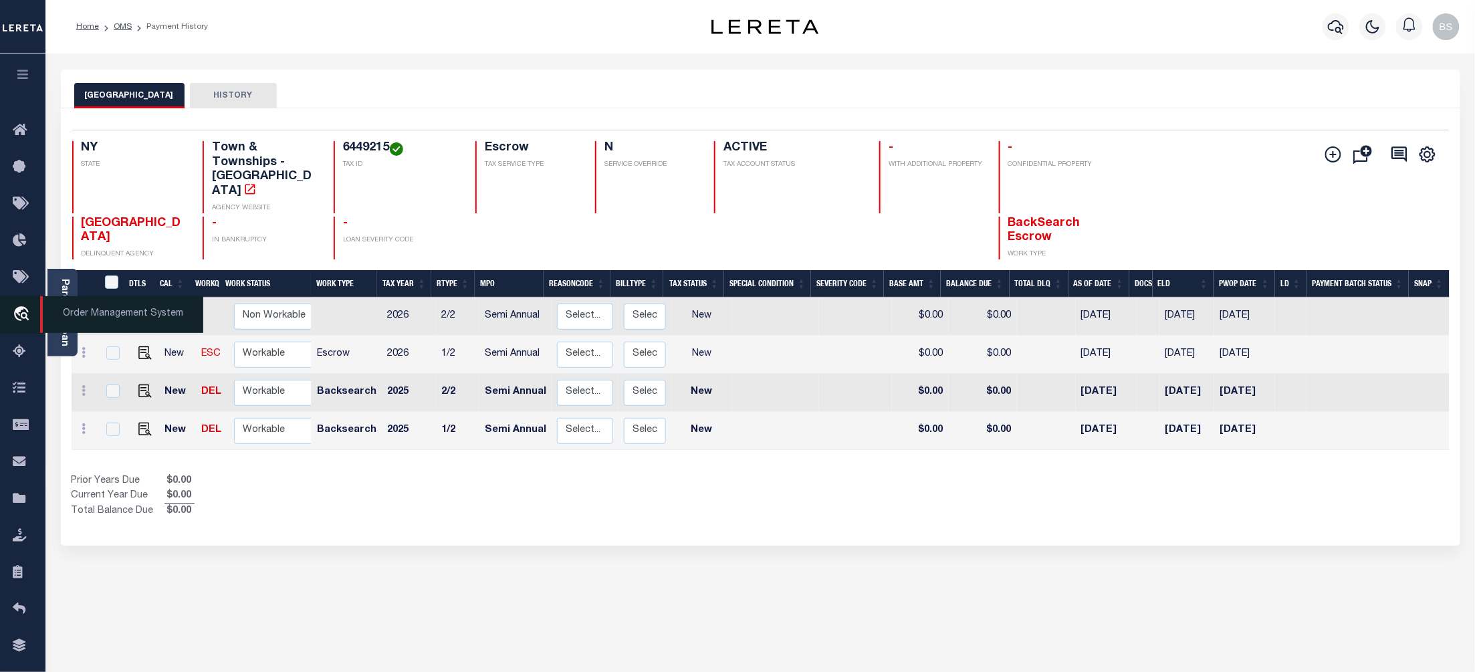
click at [100, 316] on span "Order Management System" at bounding box center [121, 314] width 163 height 37
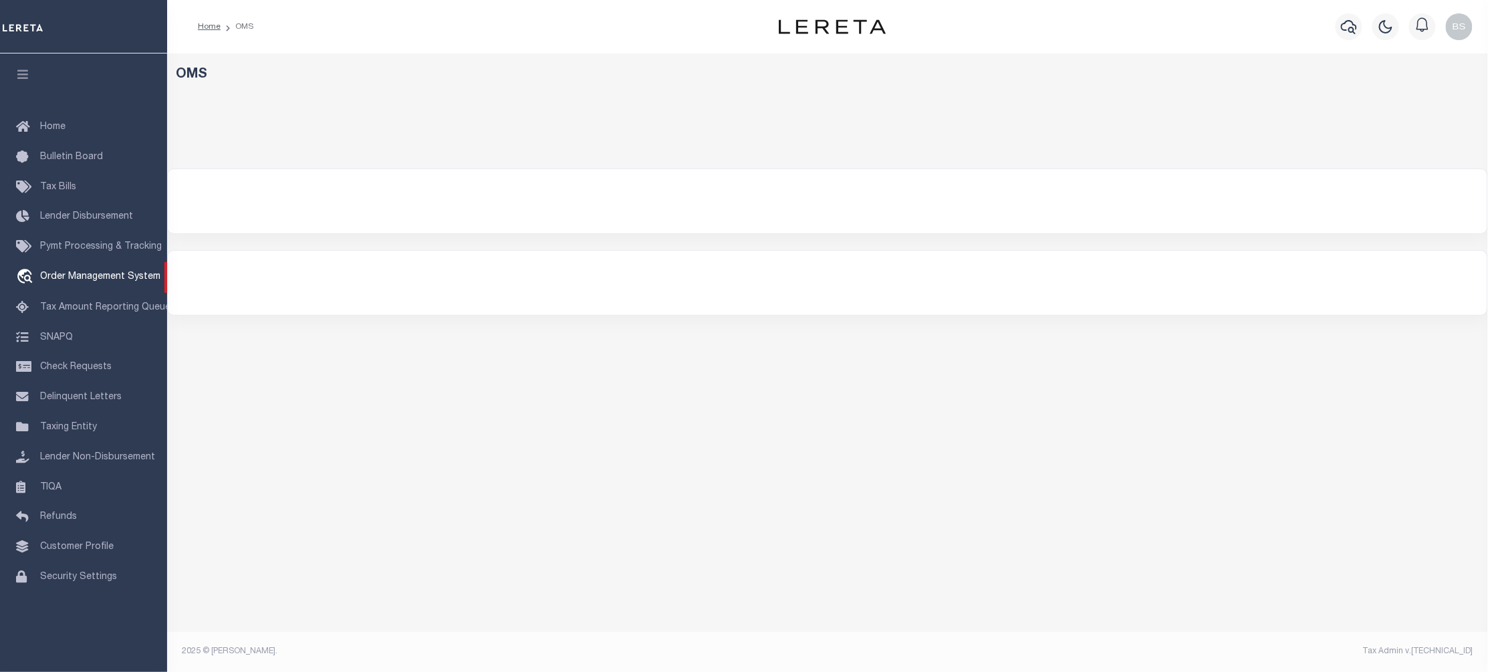
select select "200"
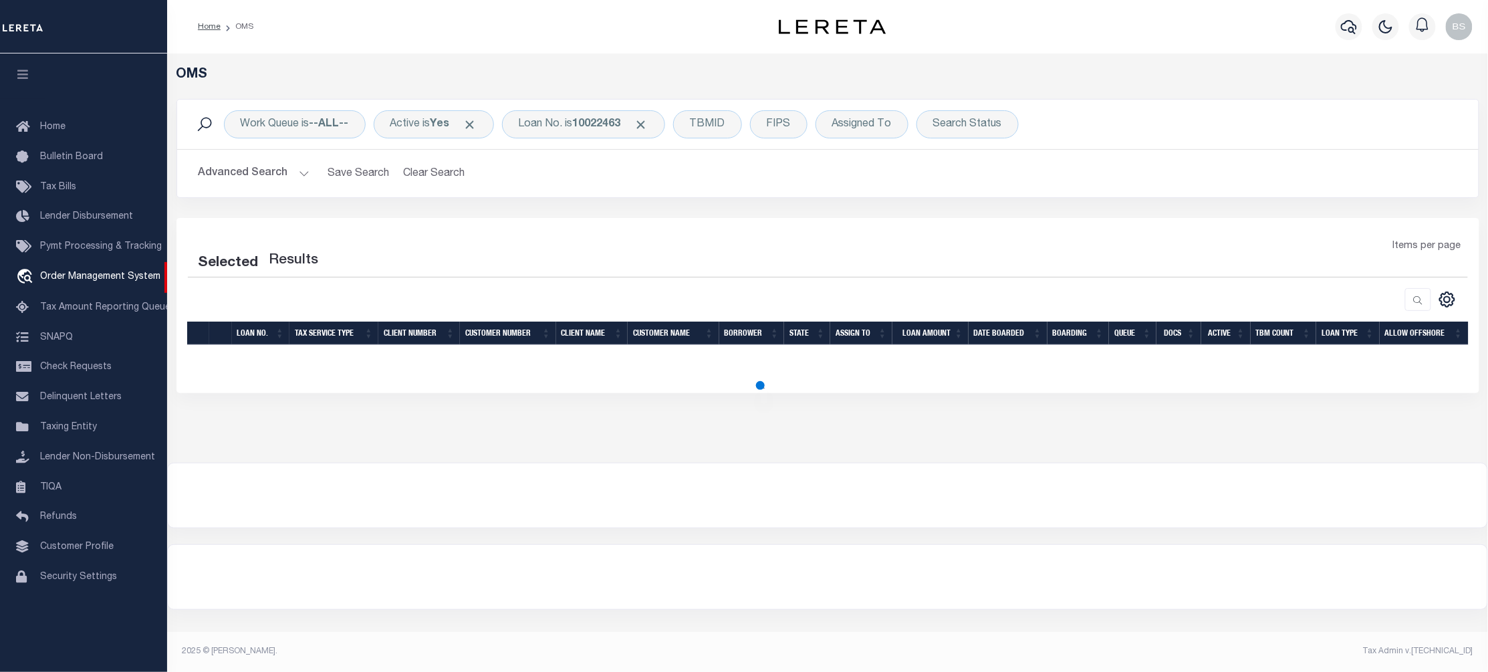
select select "200"
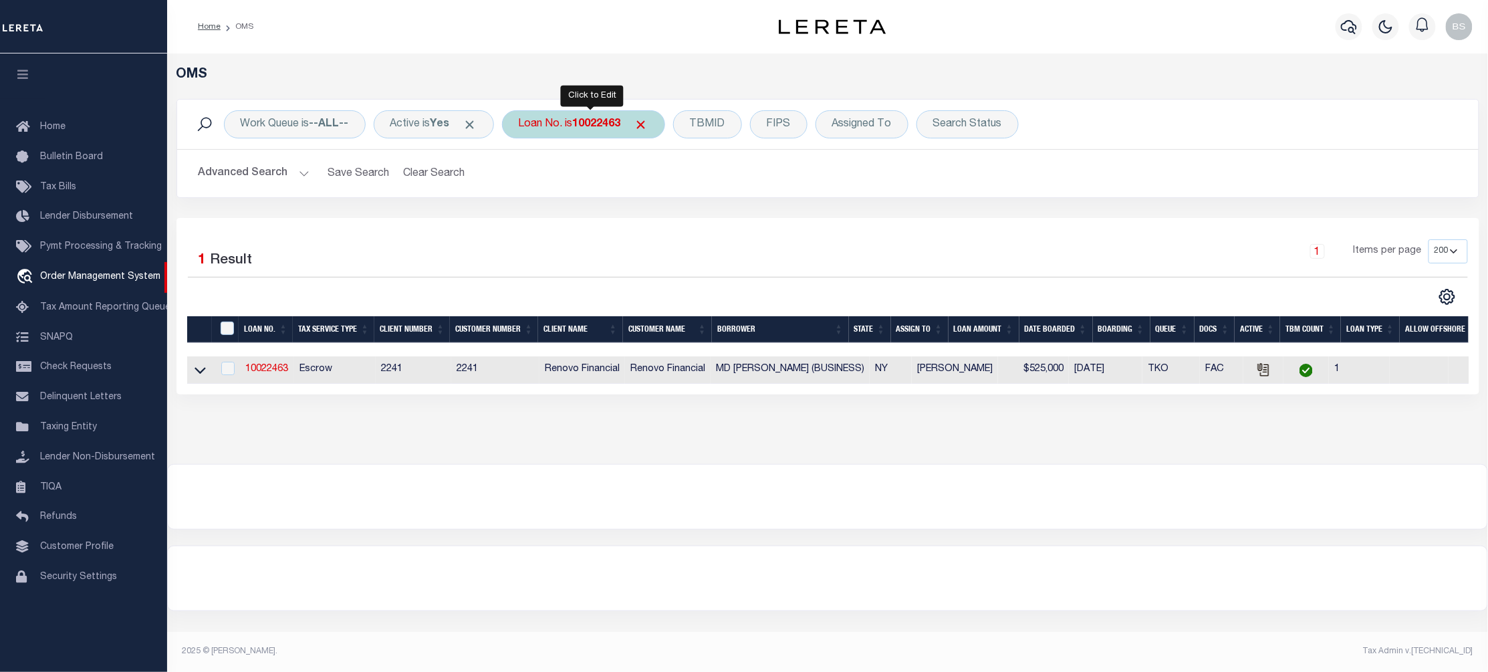
click at [591, 126] on b "10022463" at bounding box center [597, 124] width 48 height 11
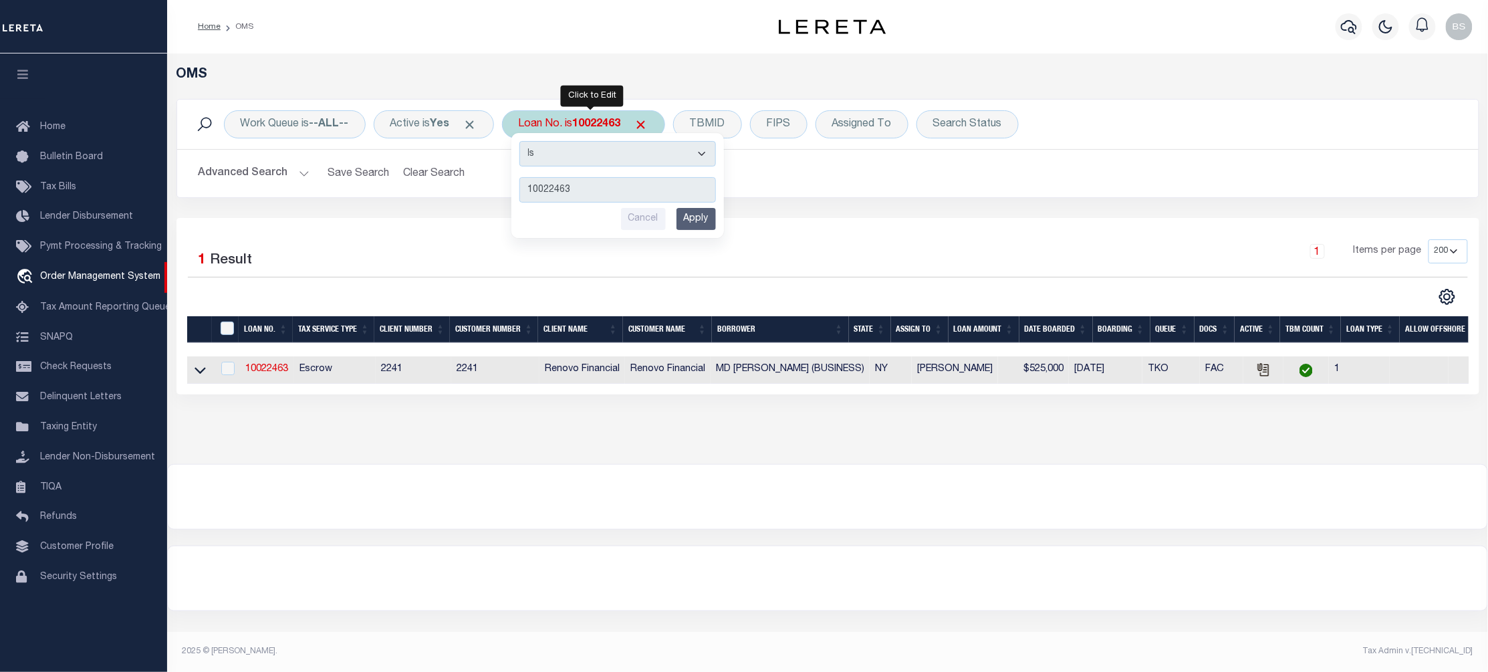
type input "72018164"
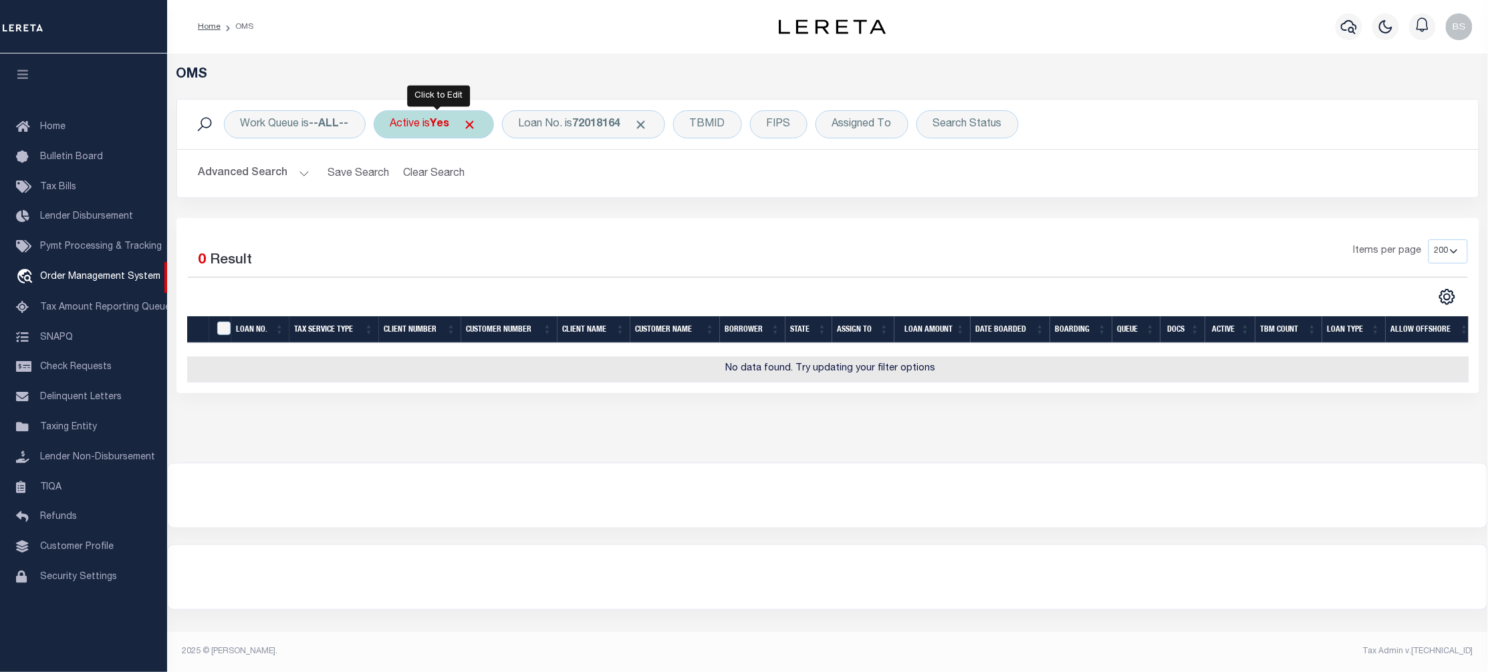
click at [439, 129] on b "Yes" at bounding box center [440, 124] width 19 height 11
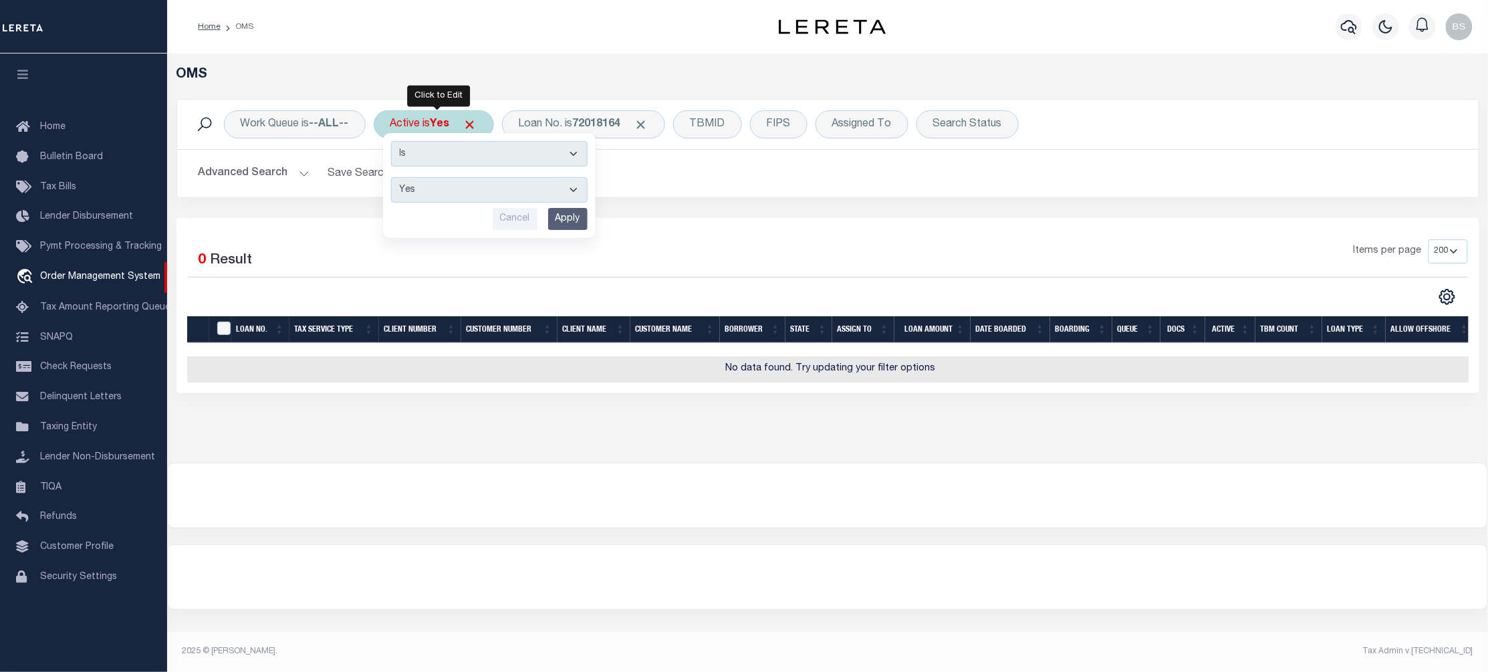
click at [450, 193] on select "Yes No" at bounding box center [489, 189] width 197 height 25
select select "false"
click at [394, 178] on select "Yes No" at bounding box center [489, 189] width 197 height 25
click at [568, 220] on input "Apply" at bounding box center [567, 219] width 39 height 22
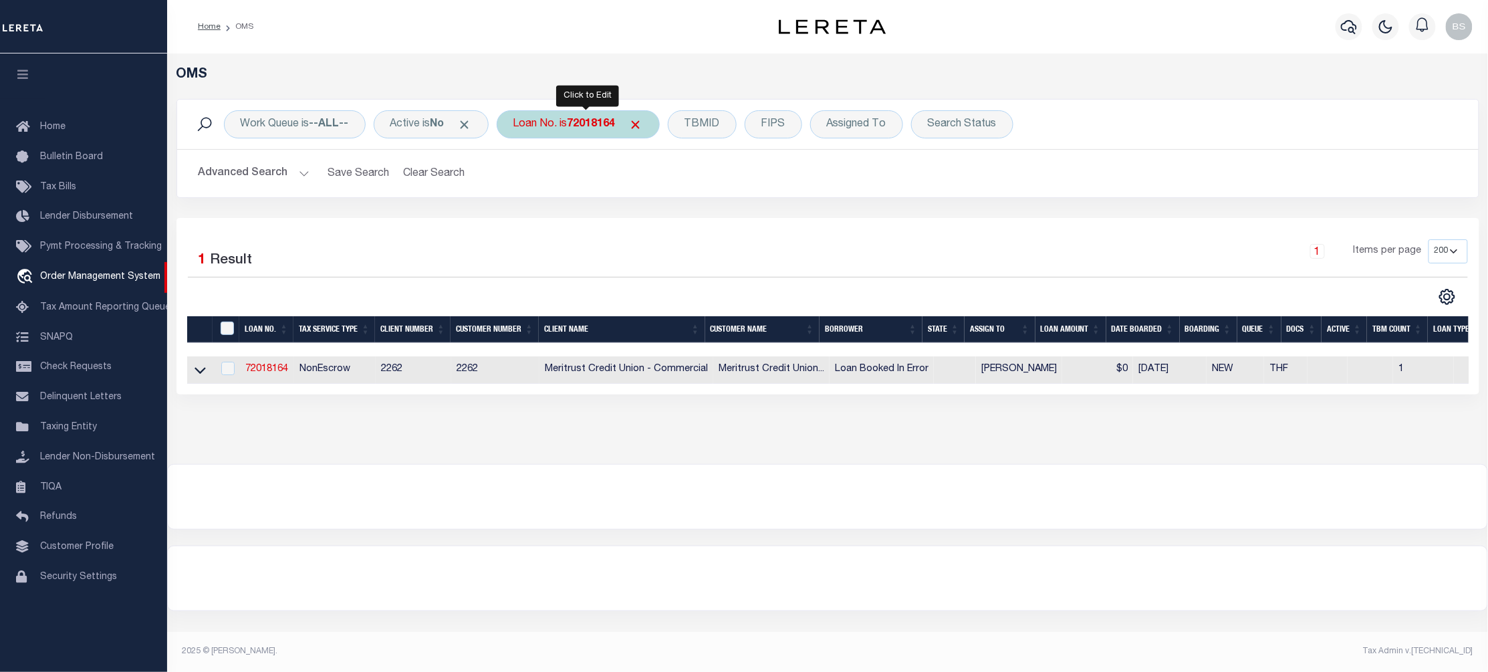
click at [592, 126] on b "72018164" at bounding box center [592, 124] width 48 height 11
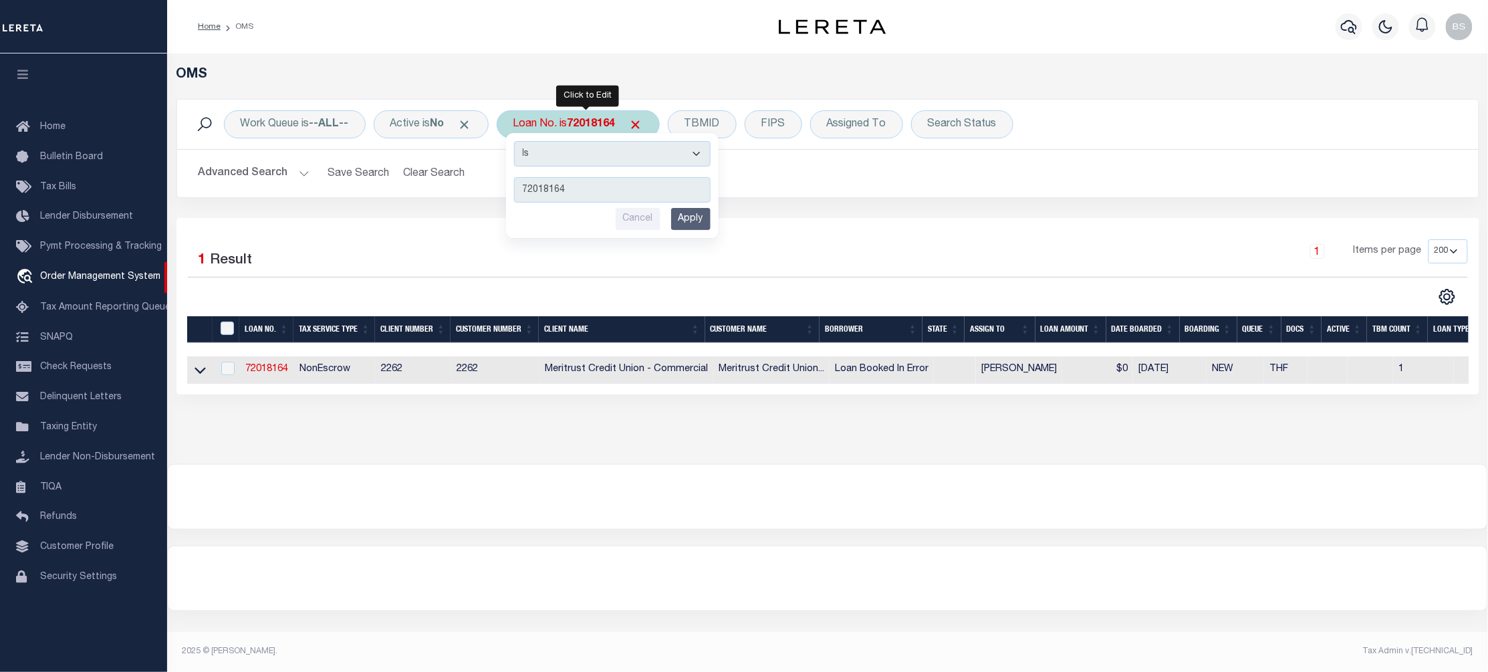
type input "3106251008612"
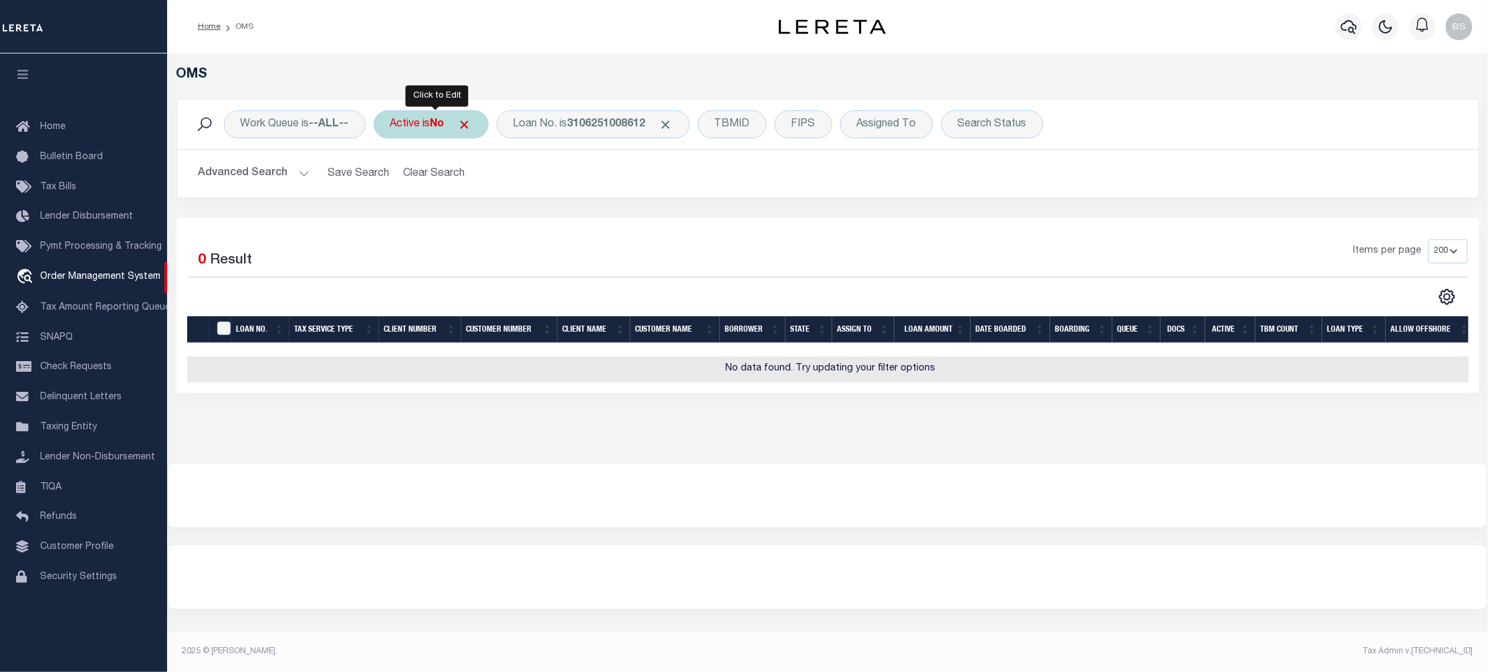
click at [434, 126] on div "Active is No" at bounding box center [431, 124] width 115 height 28
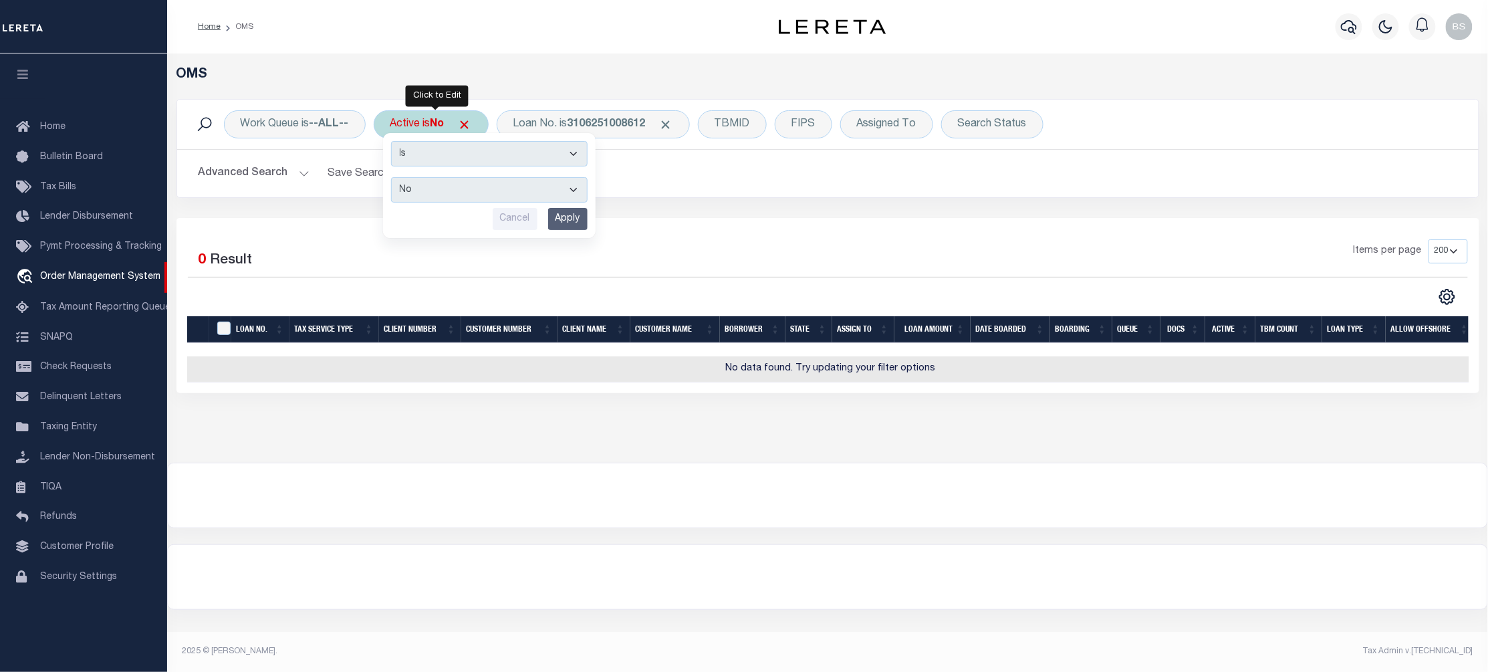
click at [445, 190] on select "Yes No" at bounding box center [489, 189] width 197 height 25
select select "true"
click at [394, 178] on select "Yes No" at bounding box center [489, 189] width 197 height 25
click at [568, 223] on input "Apply" at bounding box center [567, 219] width 39 height 22
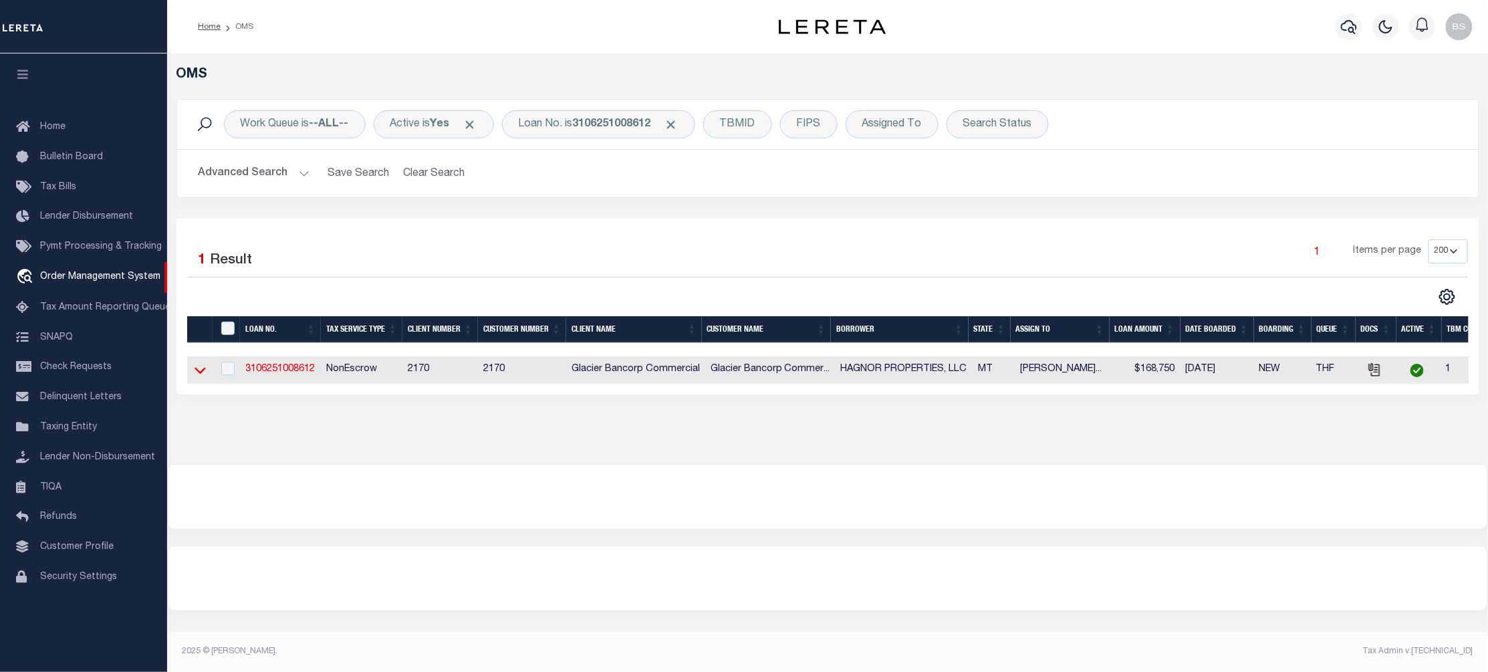
click at [201, 374] on icon at bounding box center [200, 371] width 11 height 7
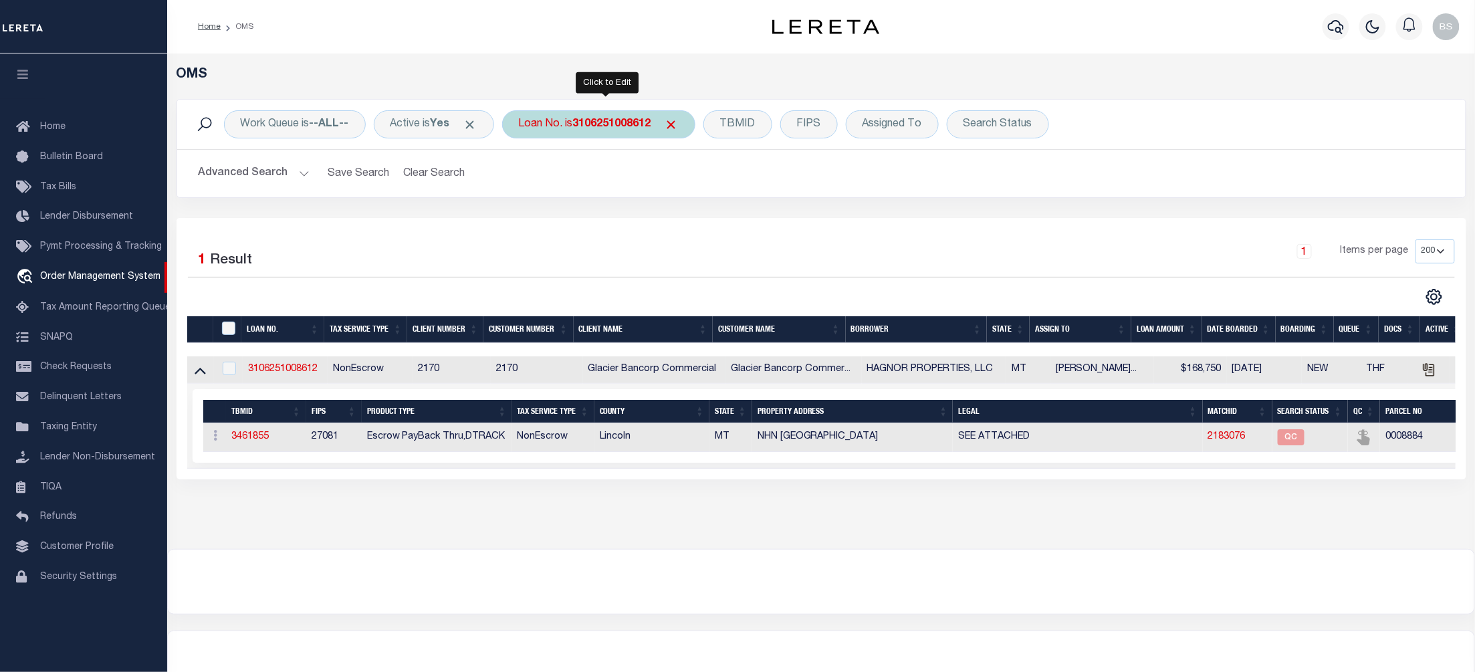
click at [587, 130] on b "3106251008612" at bounding box center [612, 124] width 78 height 11
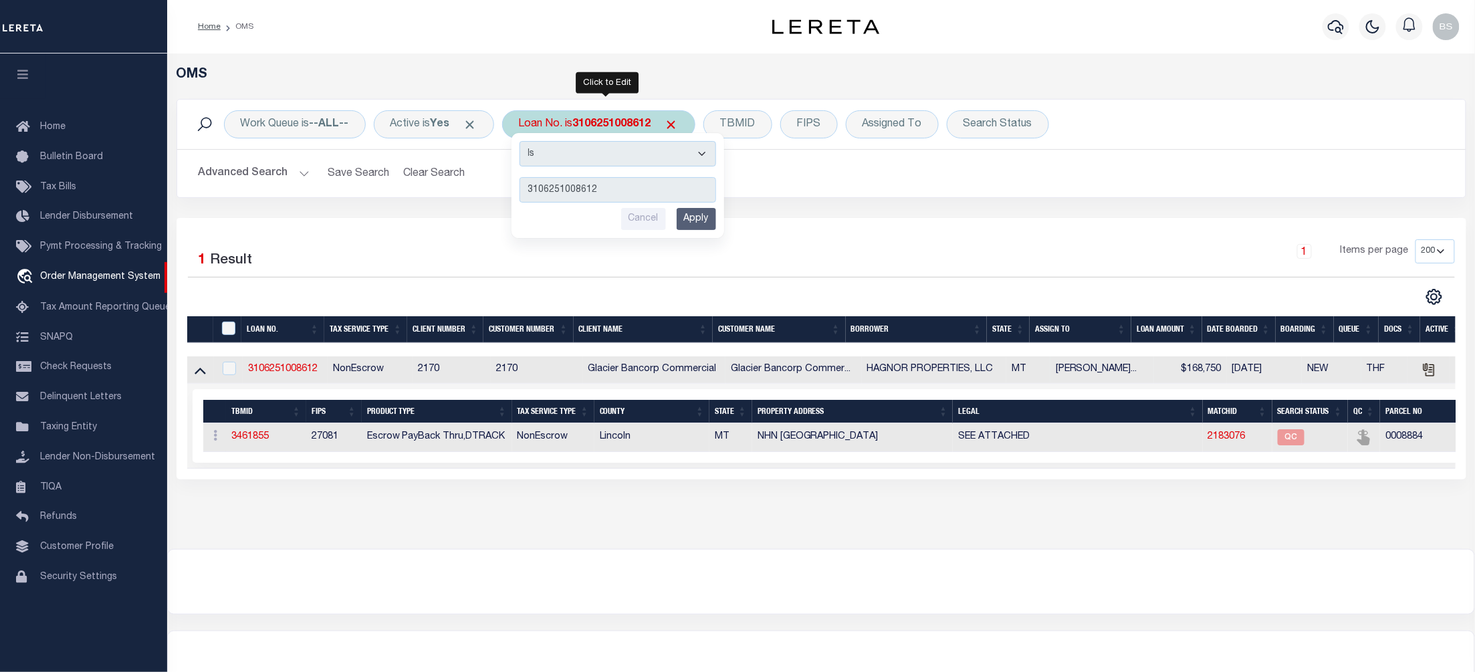
type input "114241"
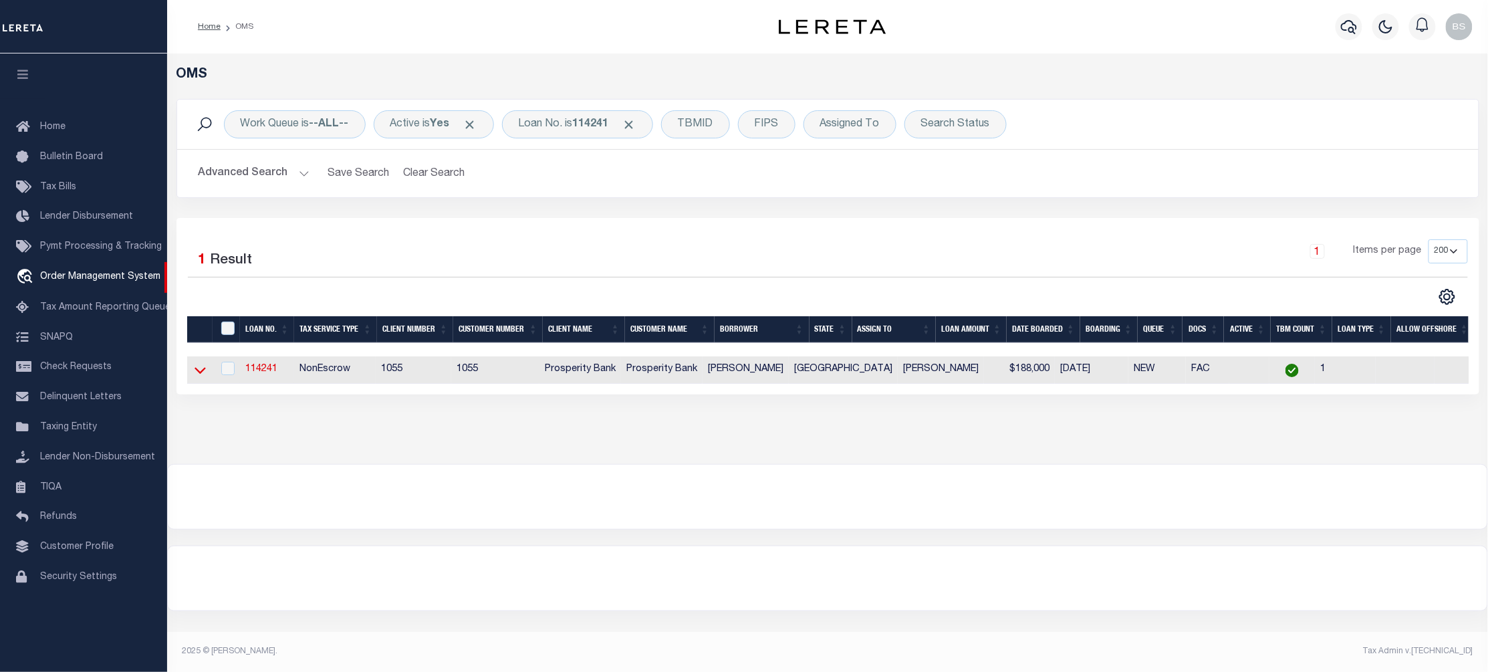
click at [199, 374] on icon at bounding box center [200, 370] width 11 height 14
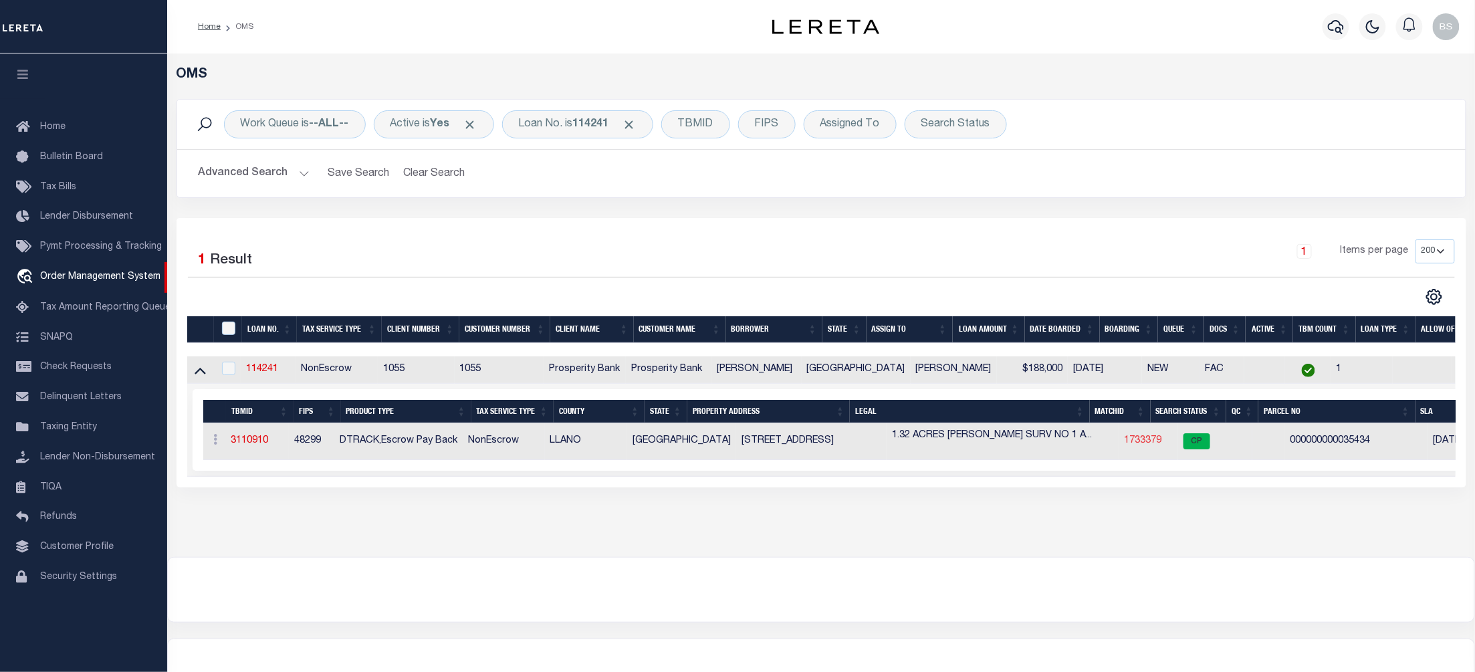
click at [1124, 445] on link "1733379" at bounding box center [1142, 440] width 37 height 9
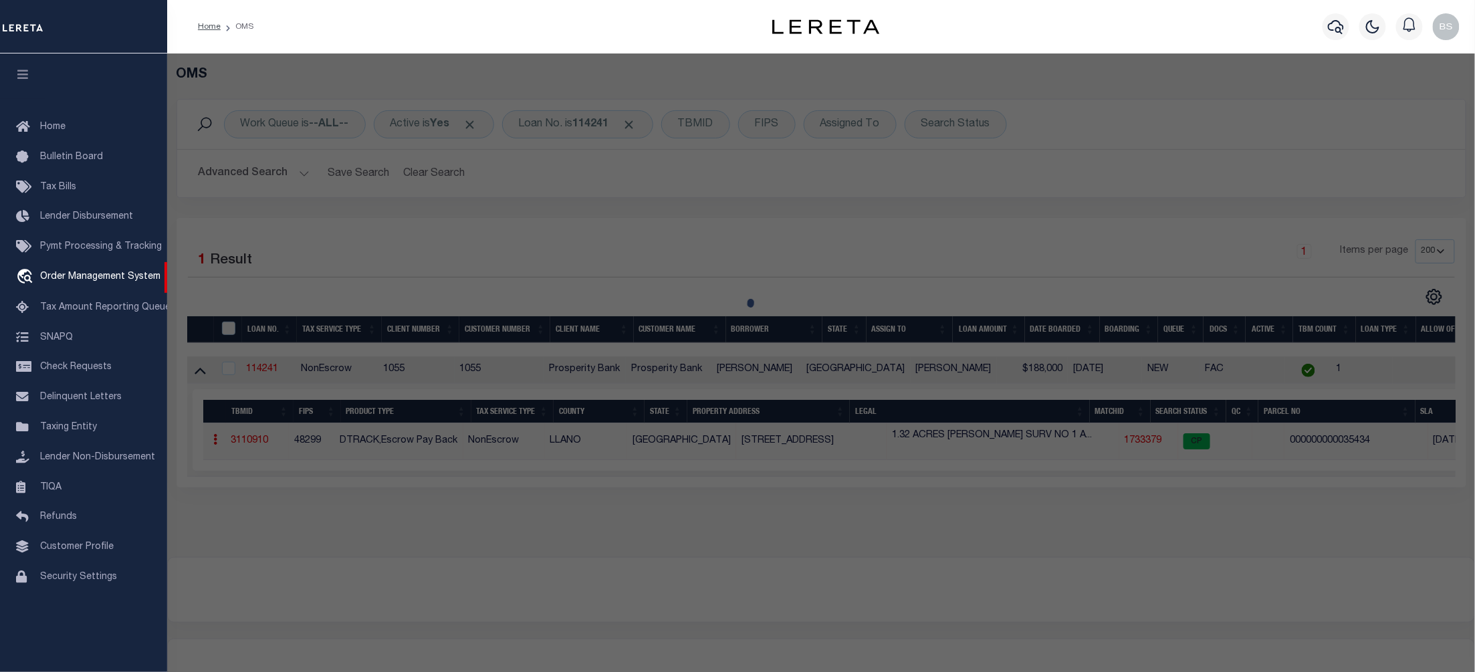
checkbox input "false"
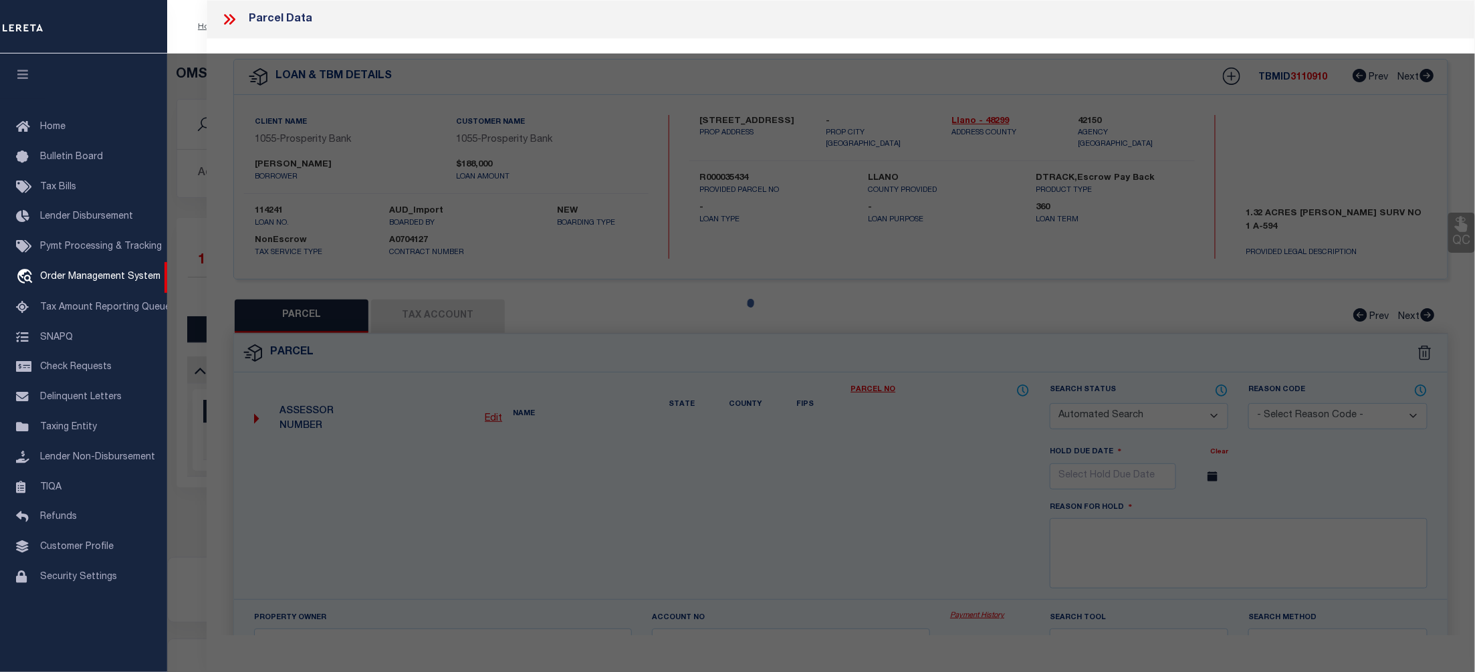
select select "CP"
type input "MORRIS JAN O & LYNN M MORRIS"
select select
type input "304 CRESTWOOD DR"
checkbox input "false"
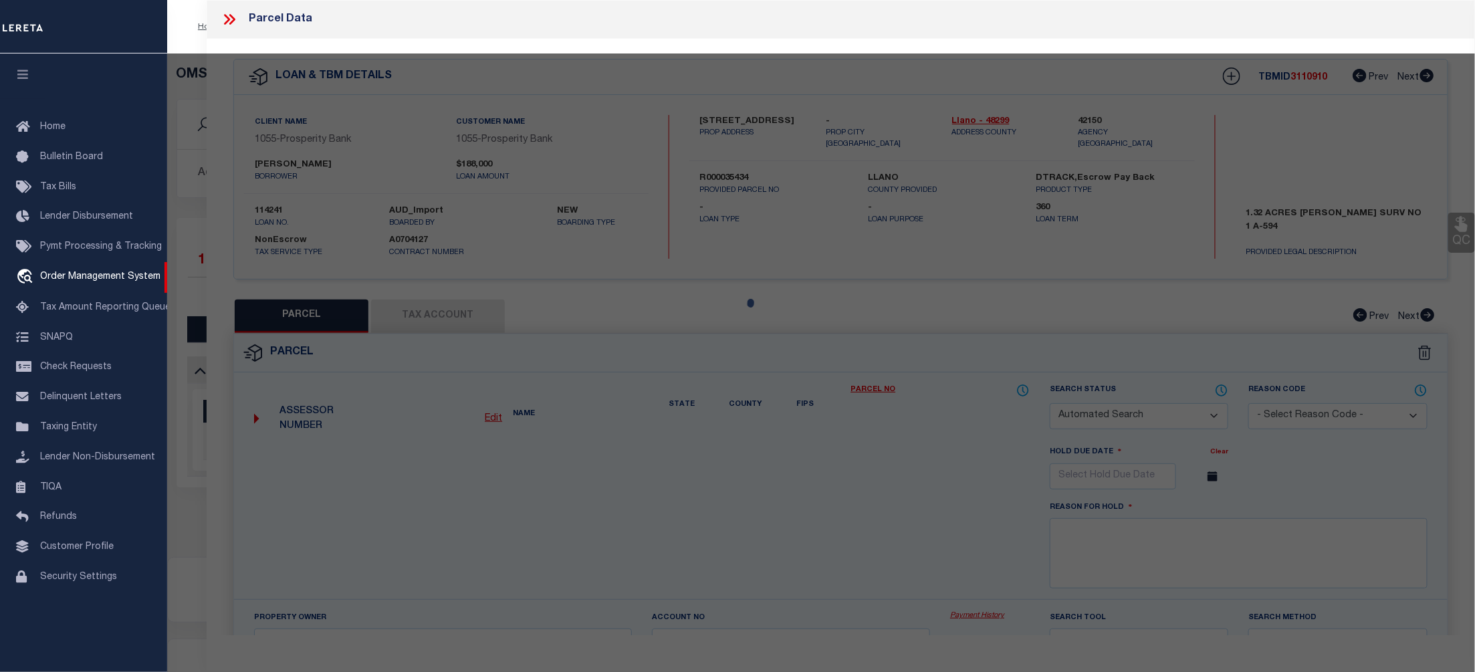
type input "KINGSLAND TX 78639"
type textarea "J G PFEUFFER ABST #594 1.220 AC"
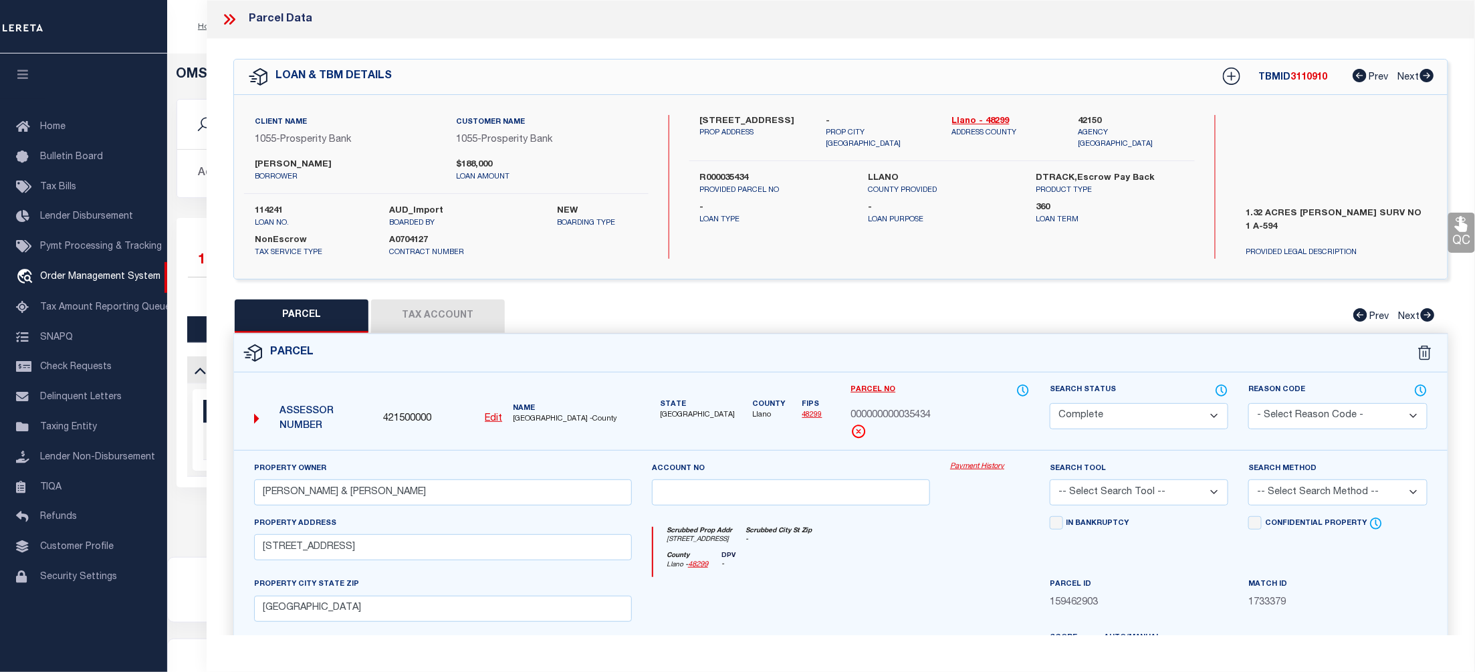
click at [977, 463] on link "Payment History" at bounding box center [990, 466] width 80 height 11
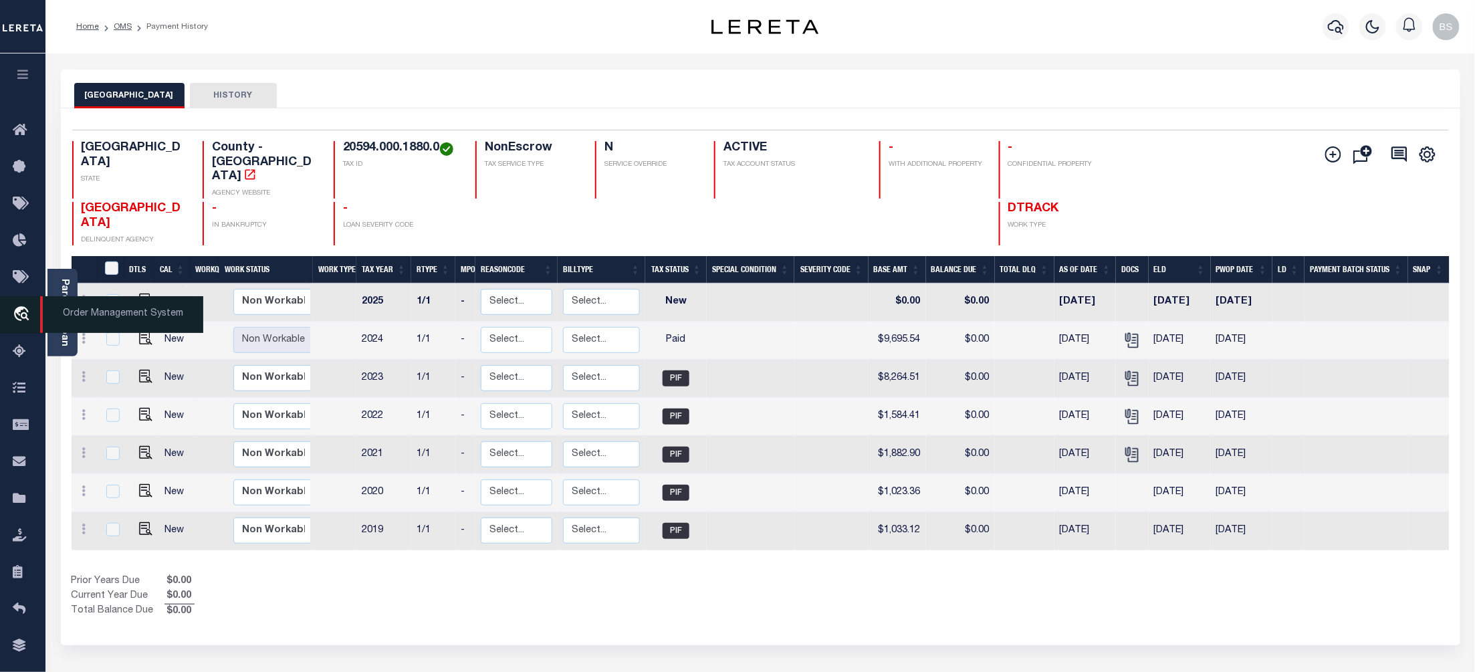
click at [102, 321] on span "Order Management System" at bounding box center [121, 314] width 163 height 37
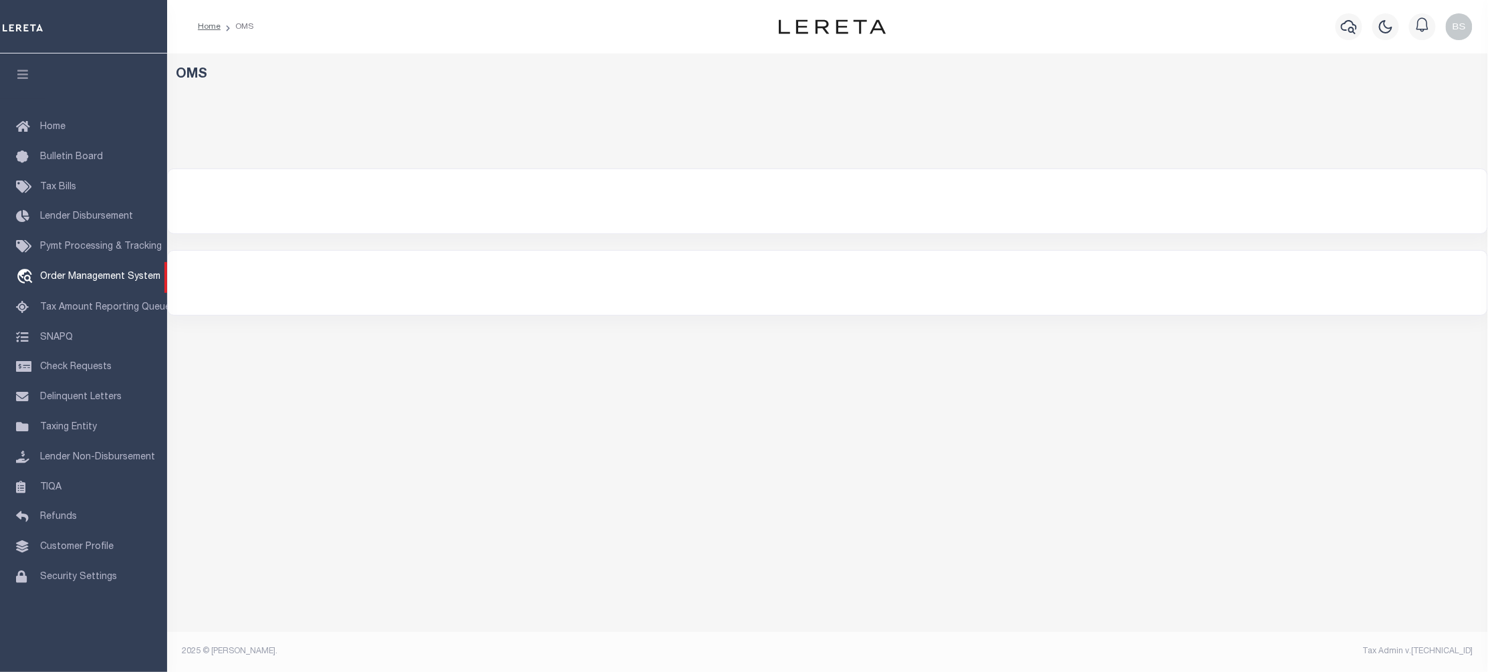
select select "200"
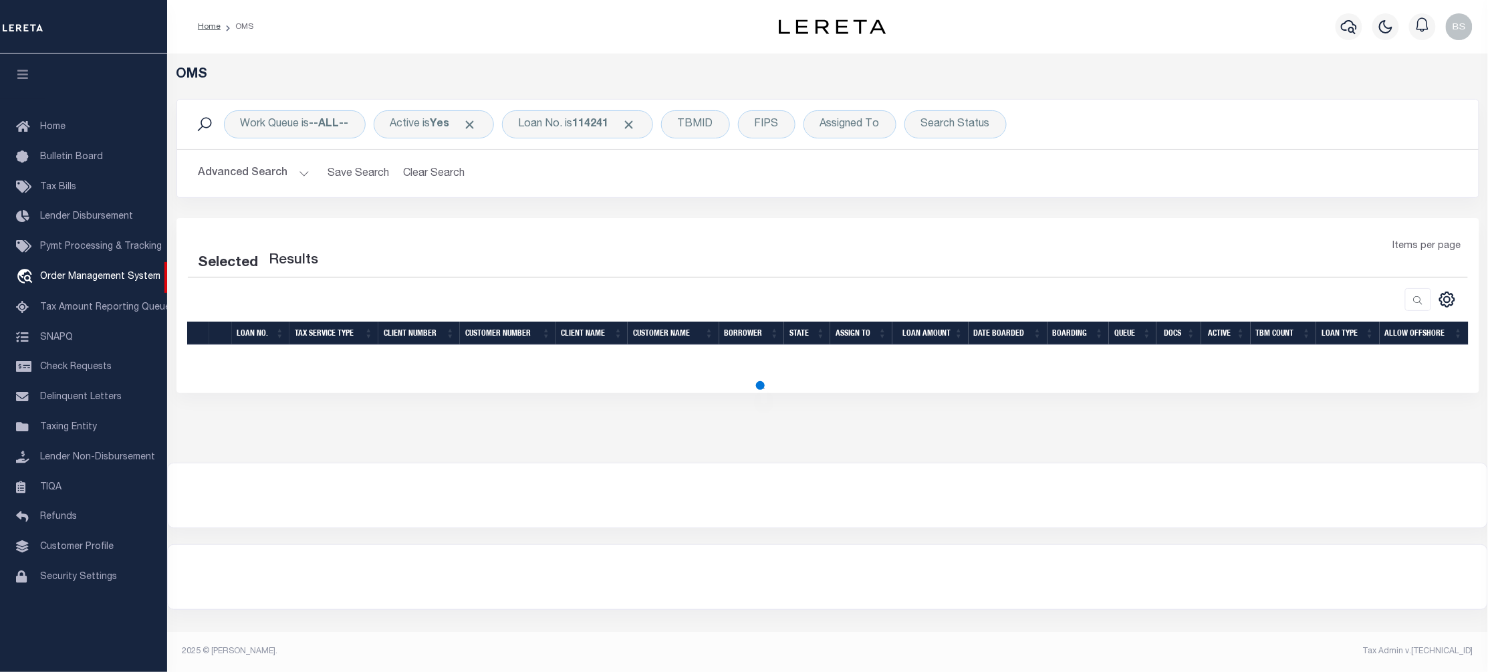
select select "200"
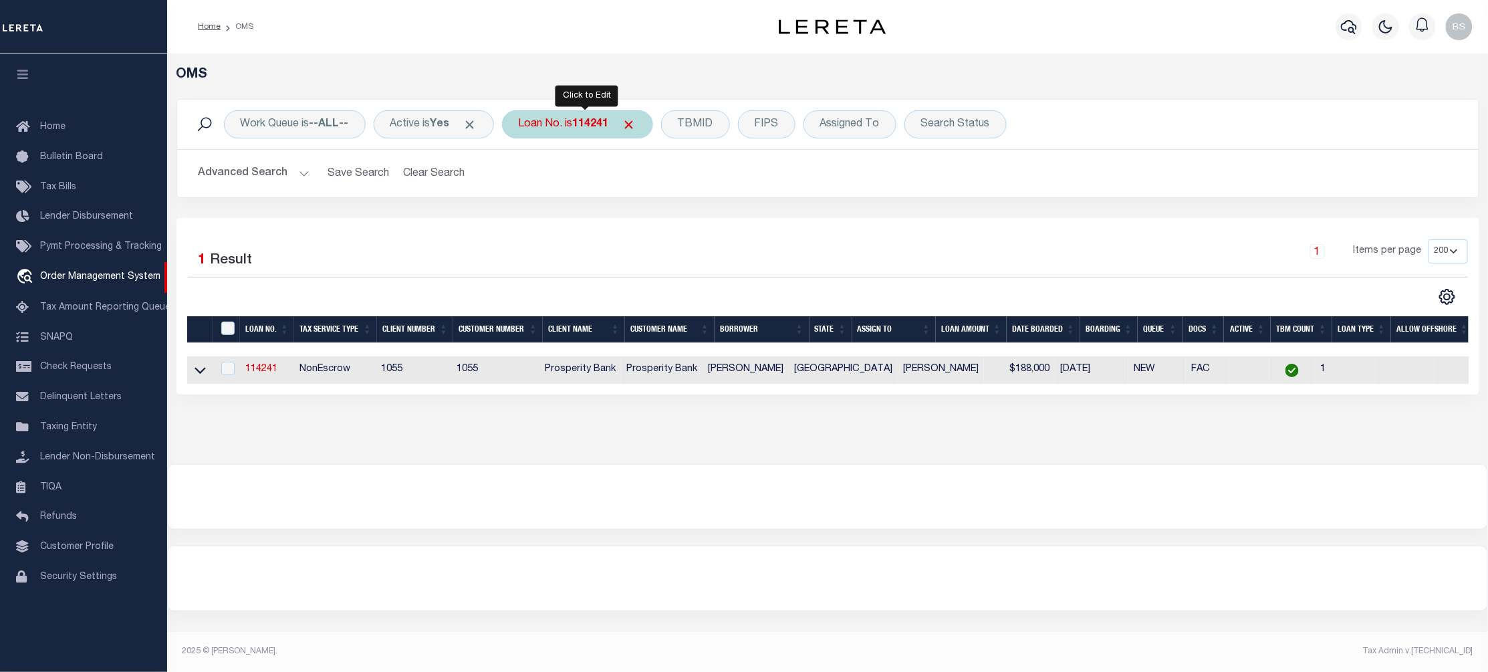
click at [579, 124] on div "Loan No. is 114241" at bounding box center [577, 124] width 151 height 28
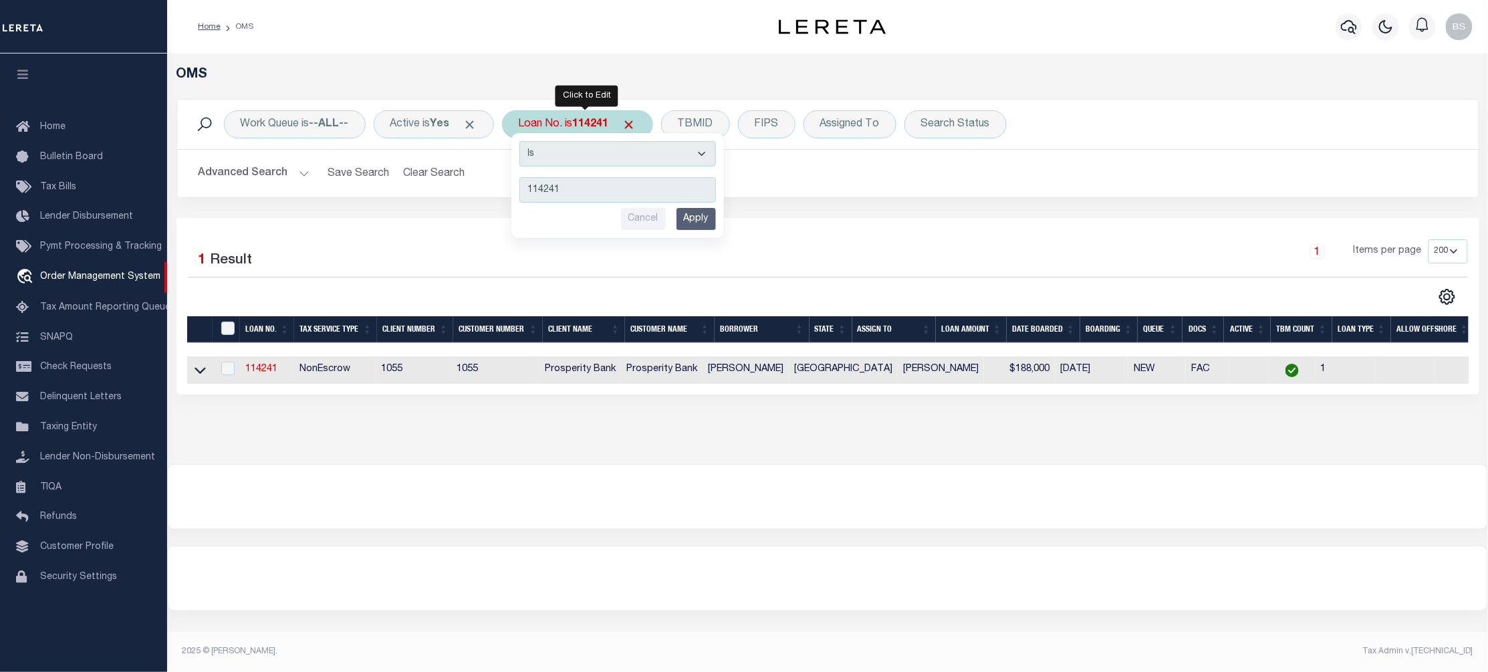
type input "18745"
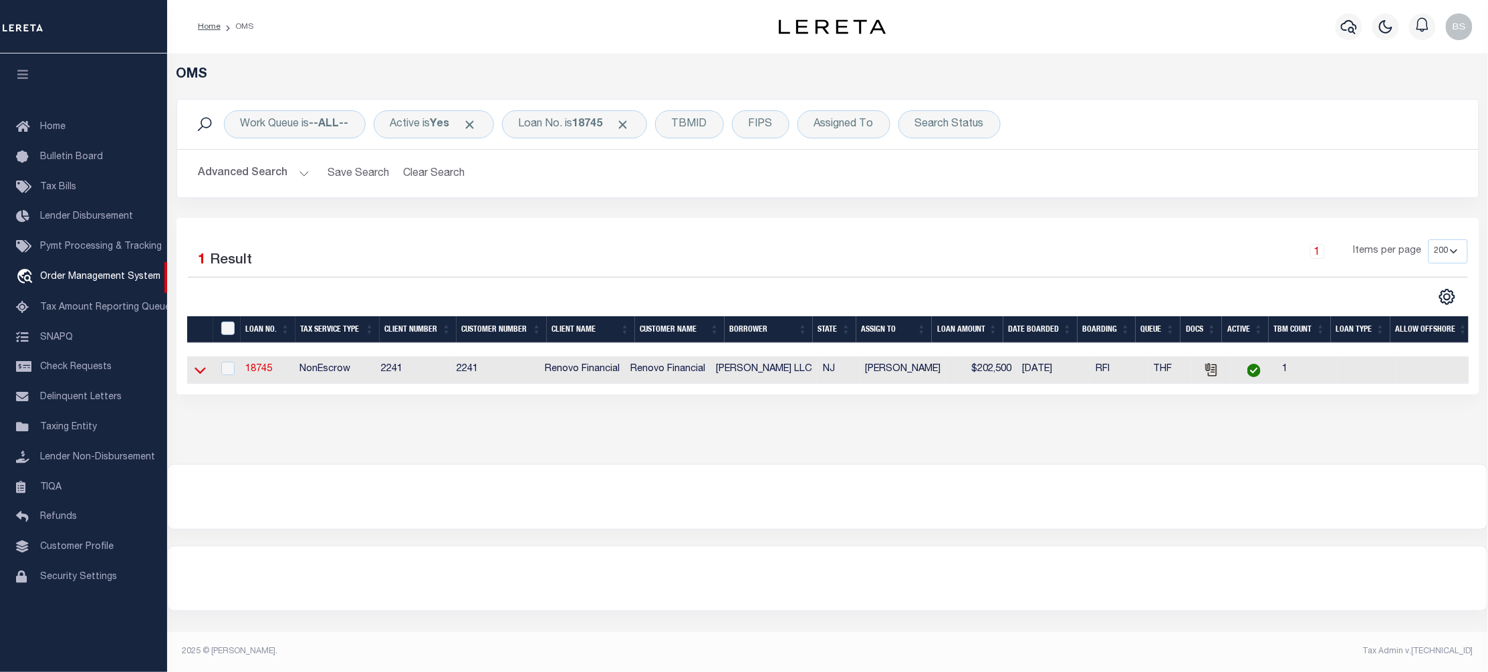
click at [202, 373] on icon at bounding box center [200, 371] width 11 height 7
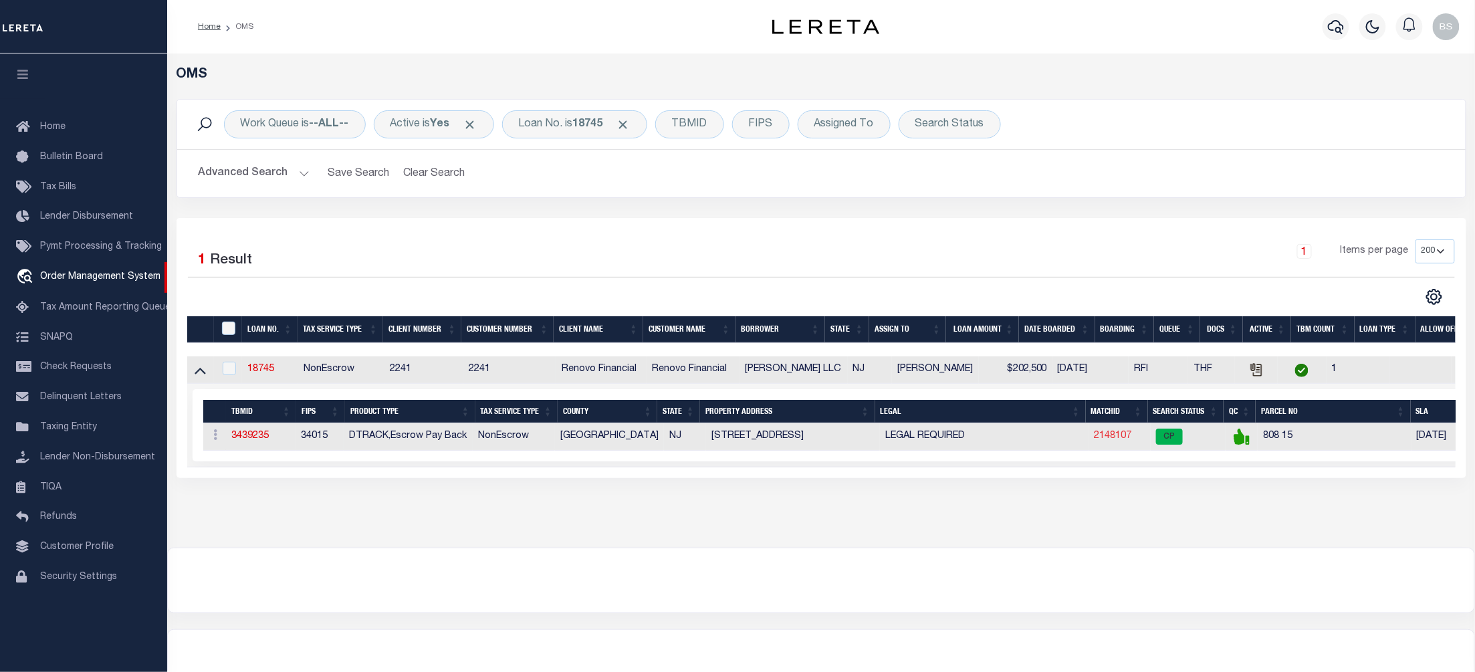
click at [1113, 437] on link "2148107" at bounding box center [1112, 435] width 37 height 9
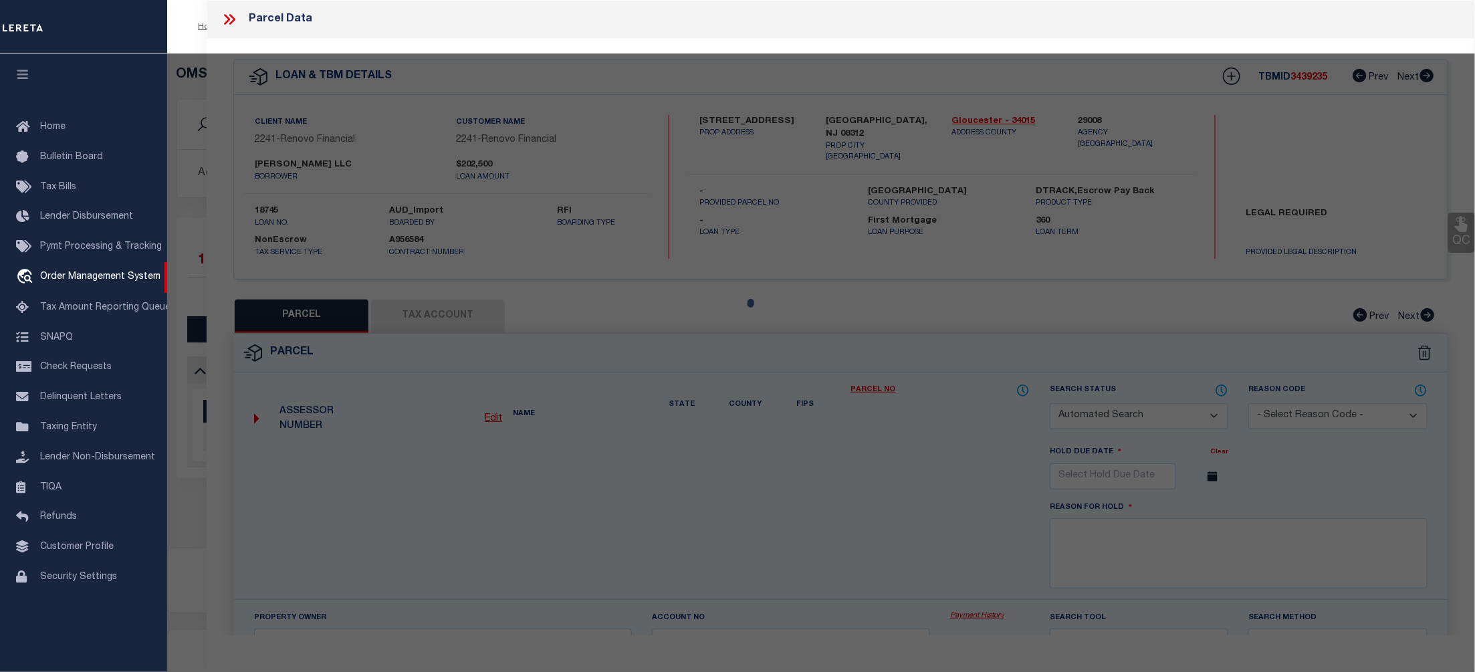
checkbox input "false"
select select "CP"
type input "[PERSON_NAME] LLC"
select select "AGW"
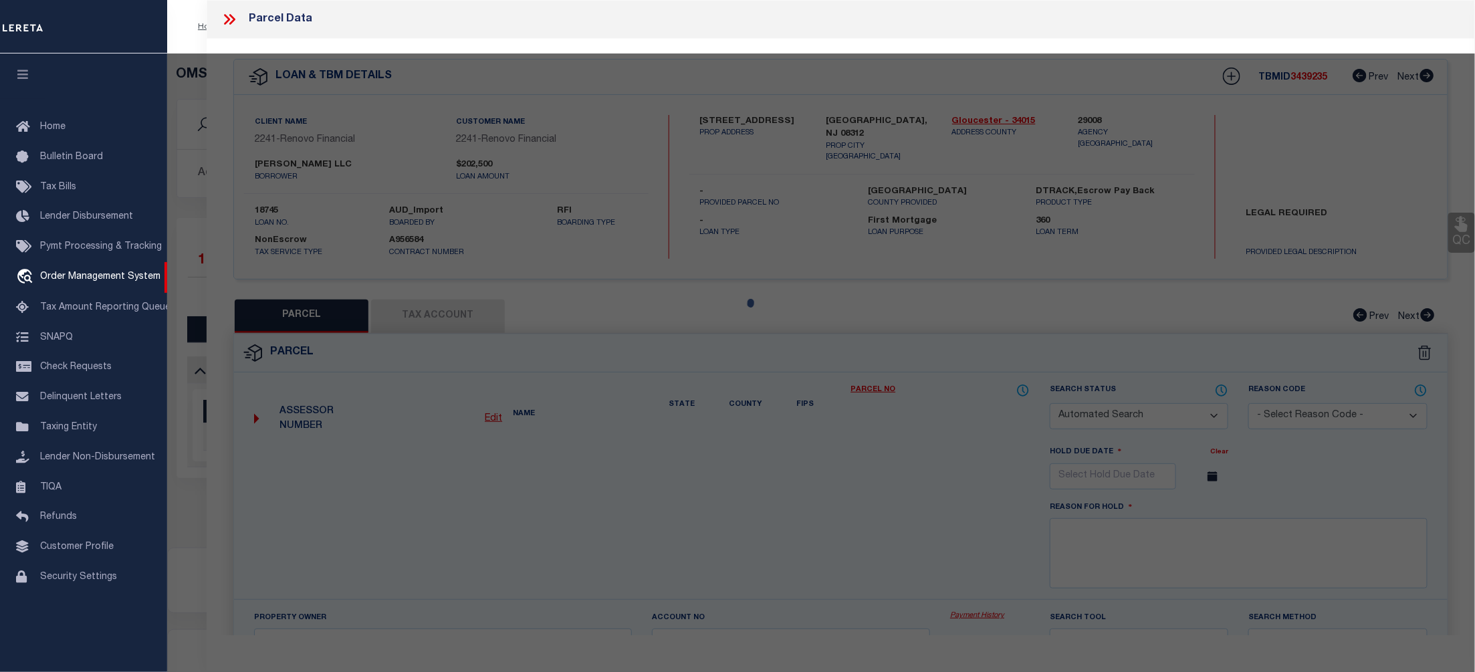
select select "LEG"
type input "141 W CHESTNUT ST"
checkbox input "false"
type textarea "Block: 808 Lot: 15"
type textarea "No issue updating taxID to match existing masks. MLC 7/23/2025 Unable to add th…"
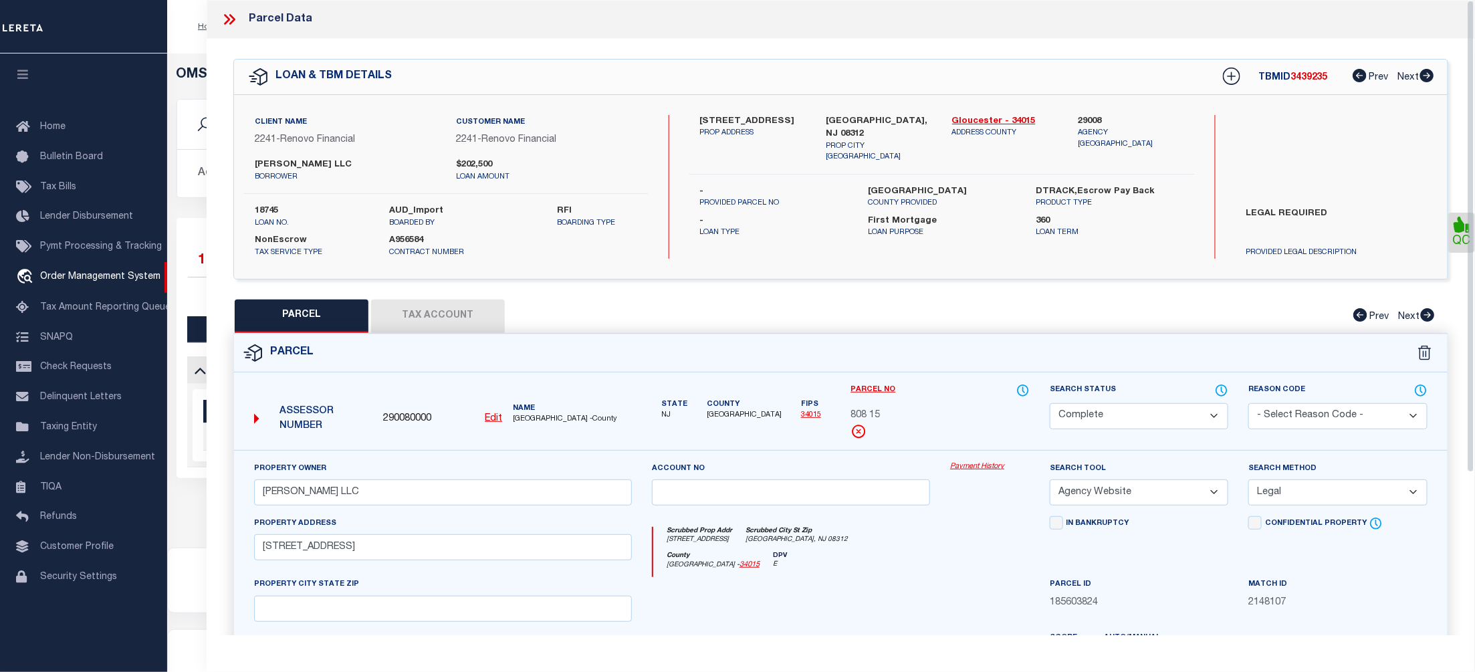
click at [987, 463] on link "Payment History" at bounding box center [990, 466] width 80 height 11
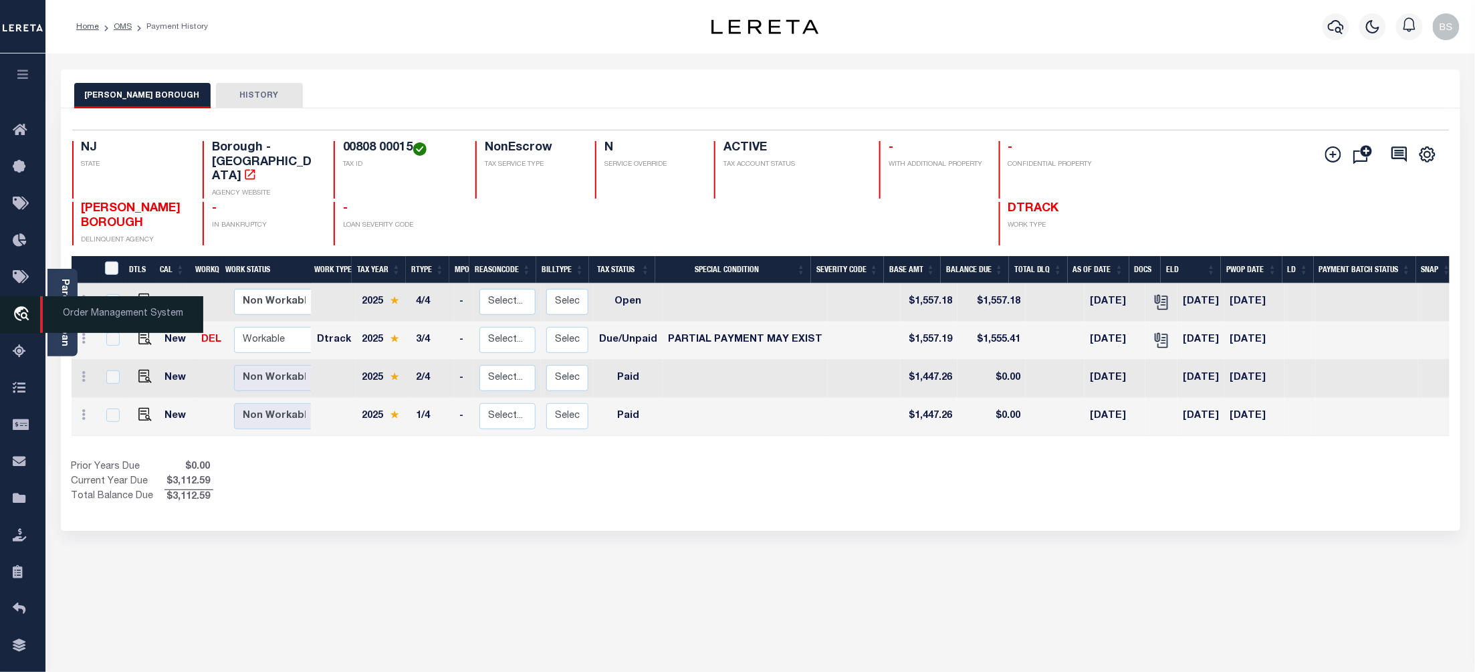
click at [89, 314] on span "Order Management System" at bounding box center [121, 314] width 163 height 37
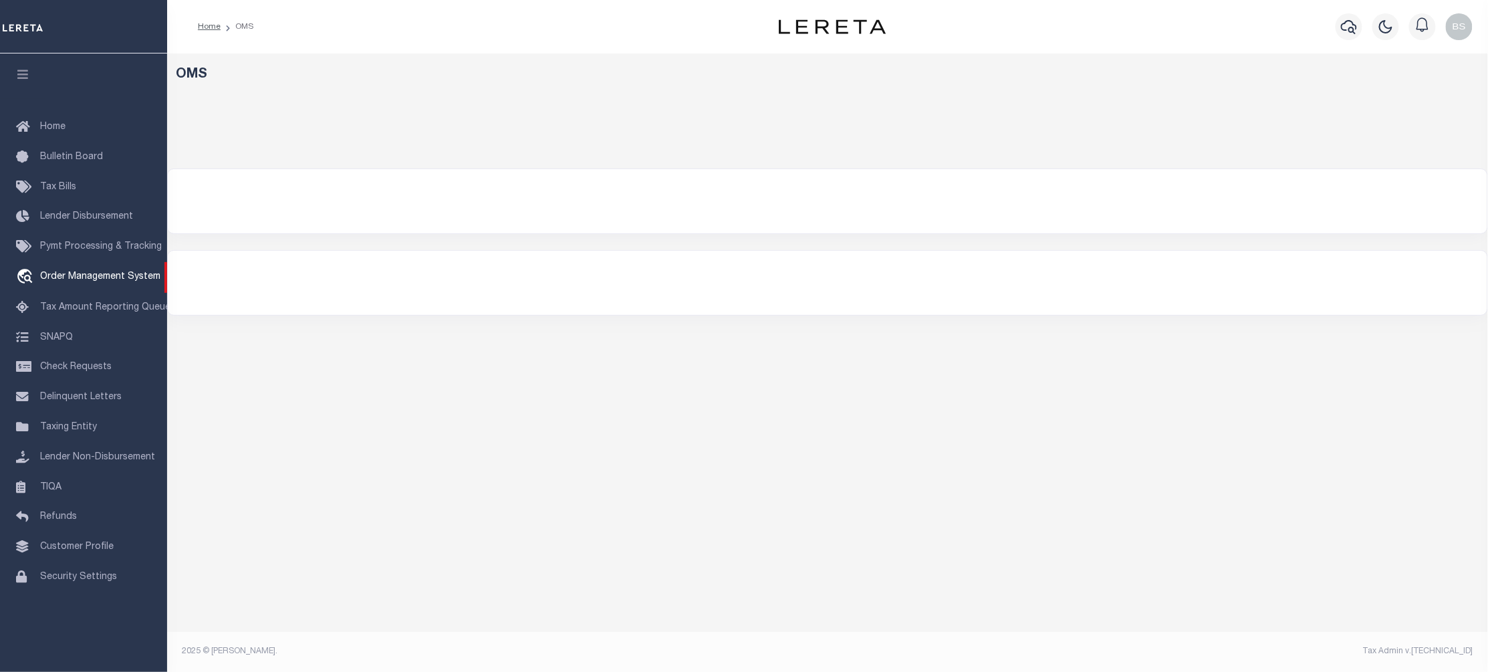
select select "200"
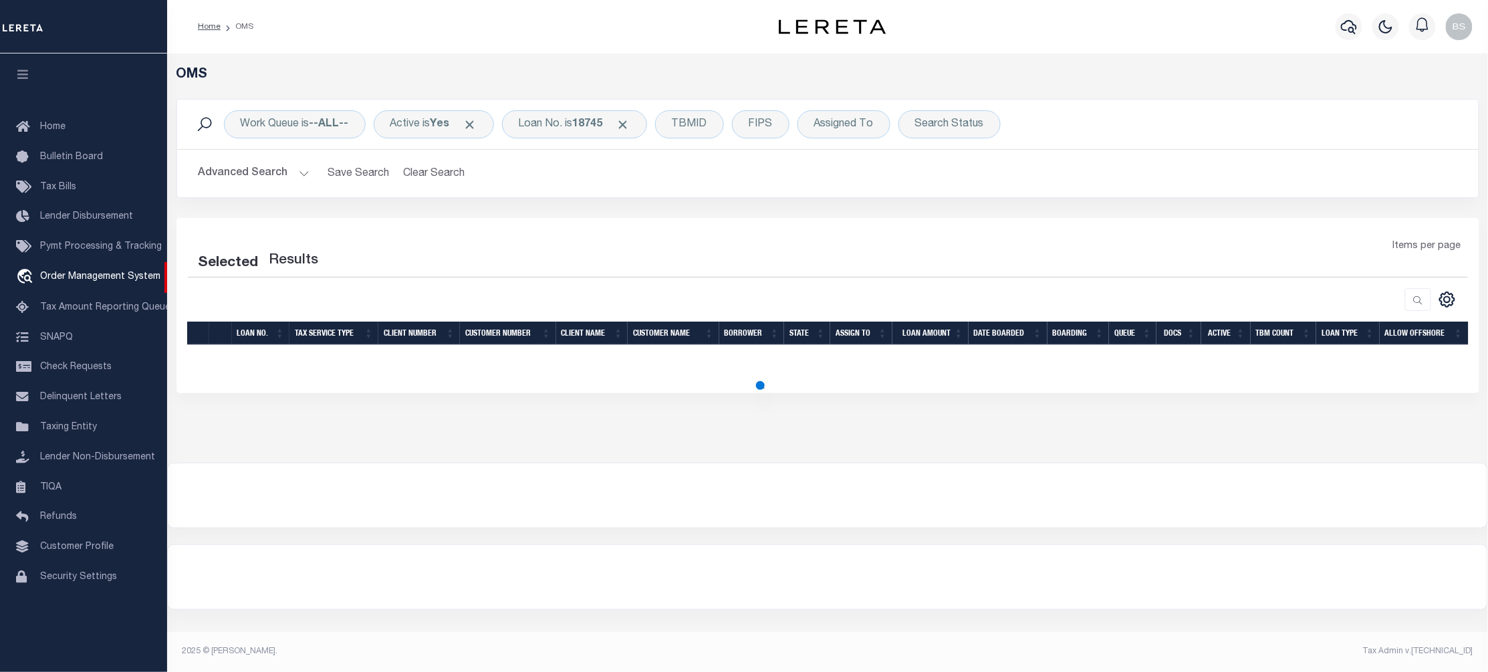
select select "200"
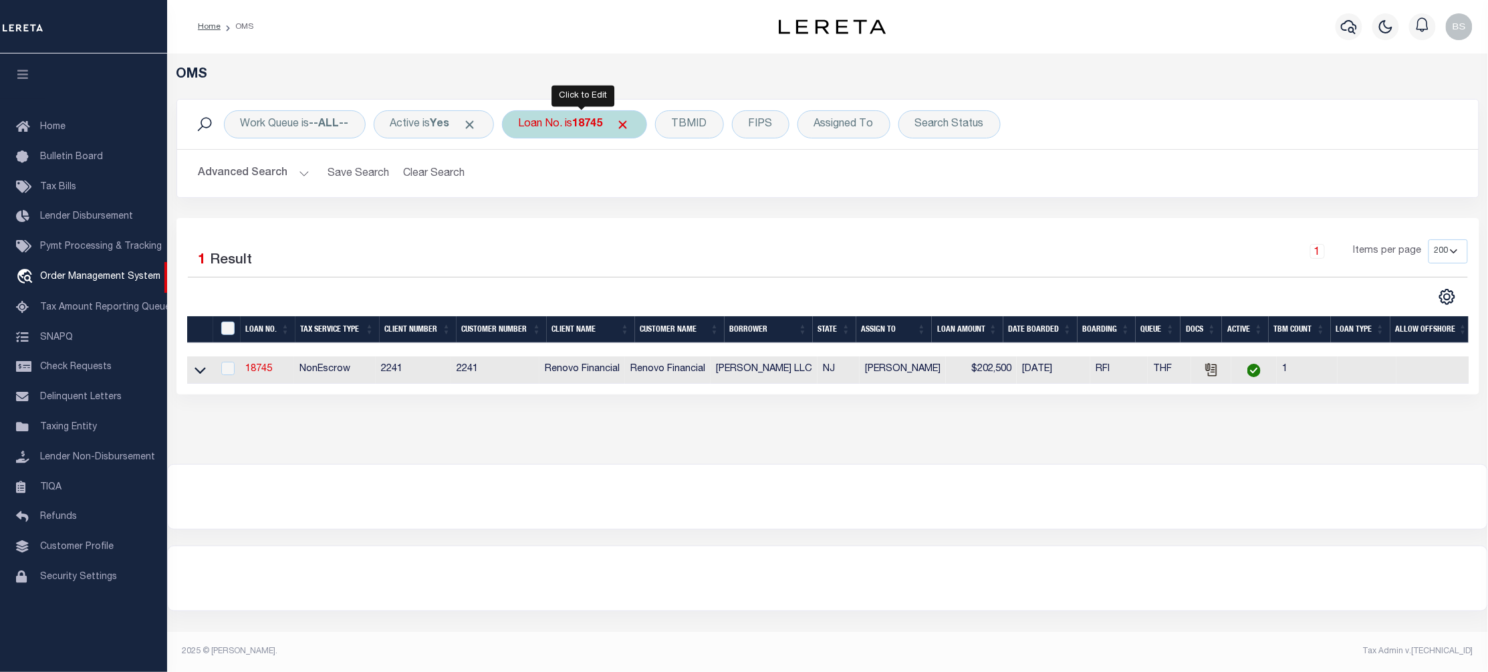
click at [578, 129] on div "Loan No. is 18745" at bounding box center [574, 124] width 145 height 28
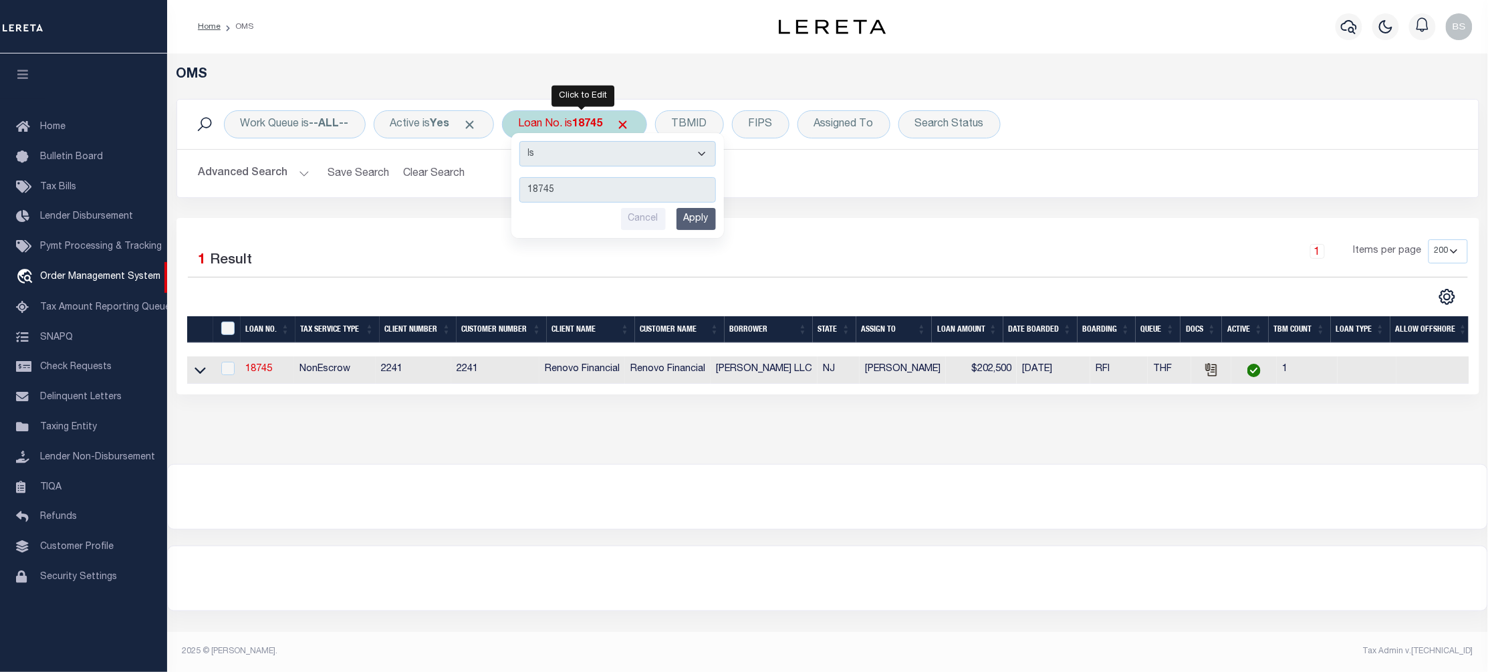
type input "7001849"
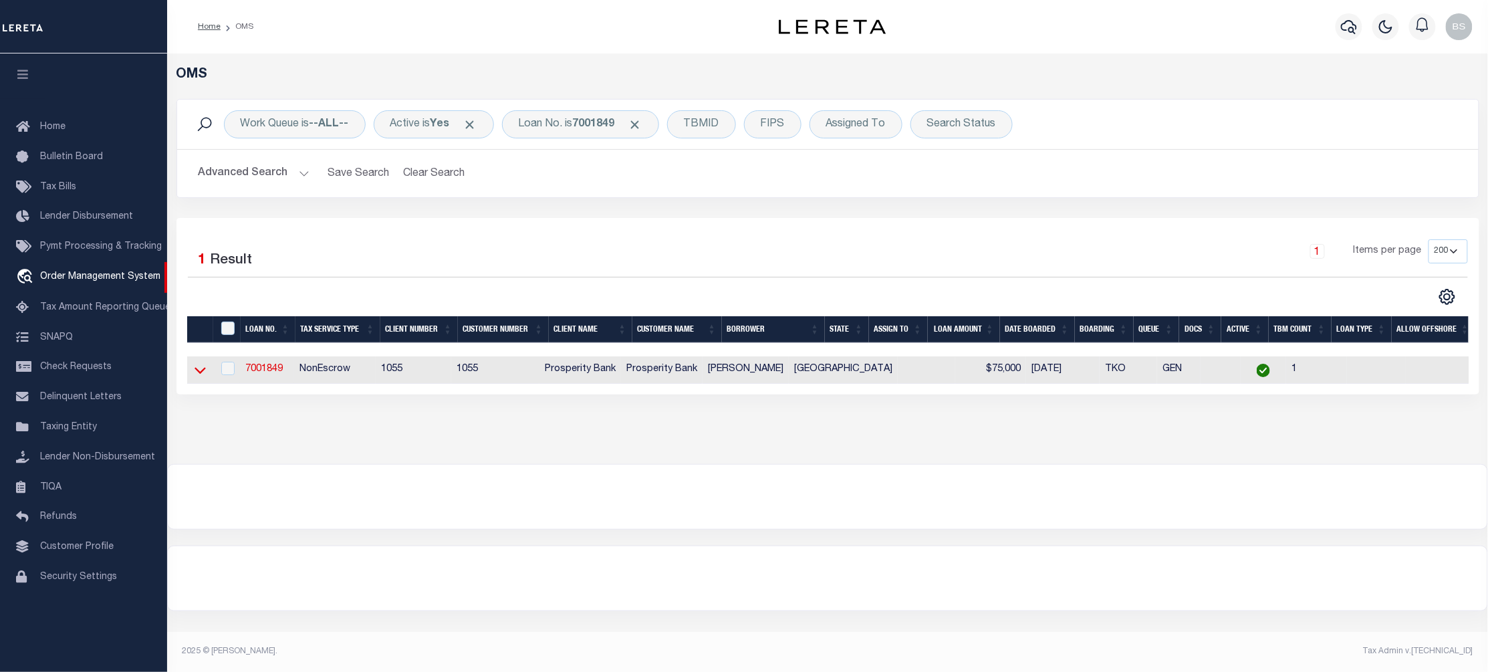
click at [203, 373] on icon at bounding box center [200, 371] width 11 height 7
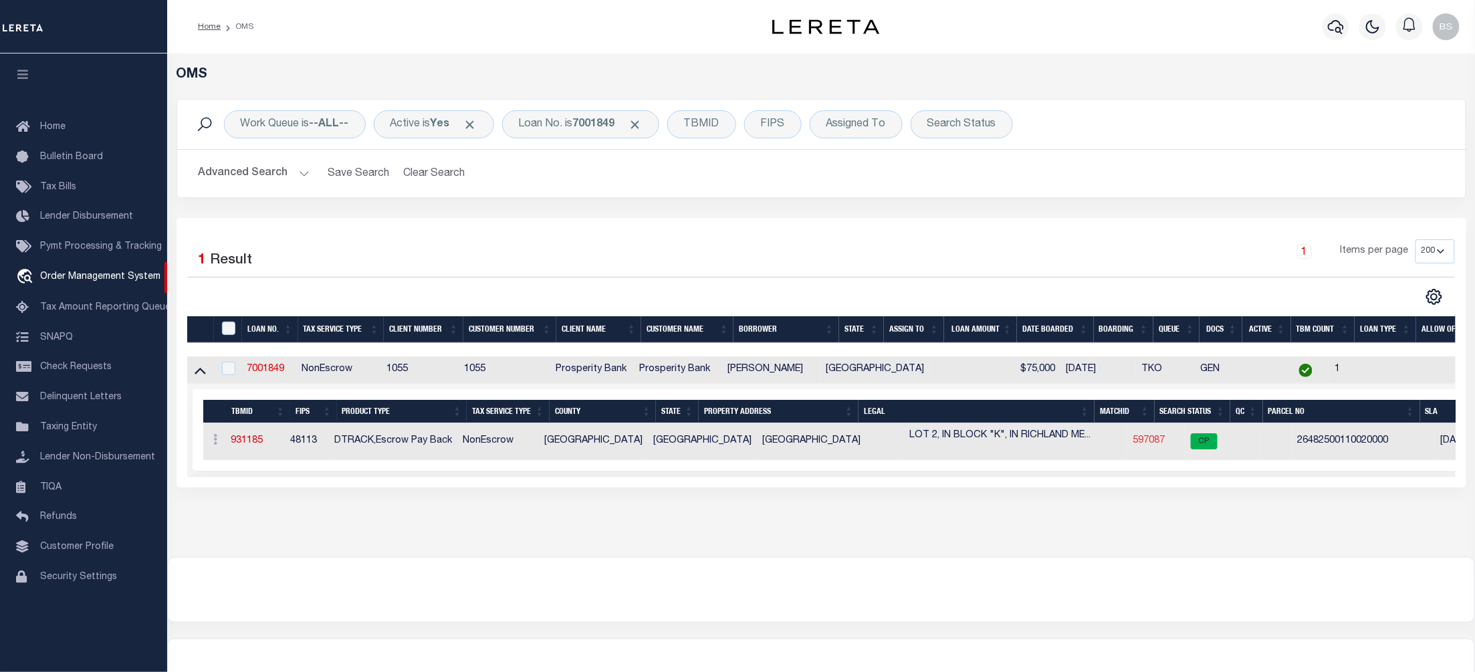
click at [1132, 442] on link "597087" at bounding box center [1148, 440] width 32 height 9
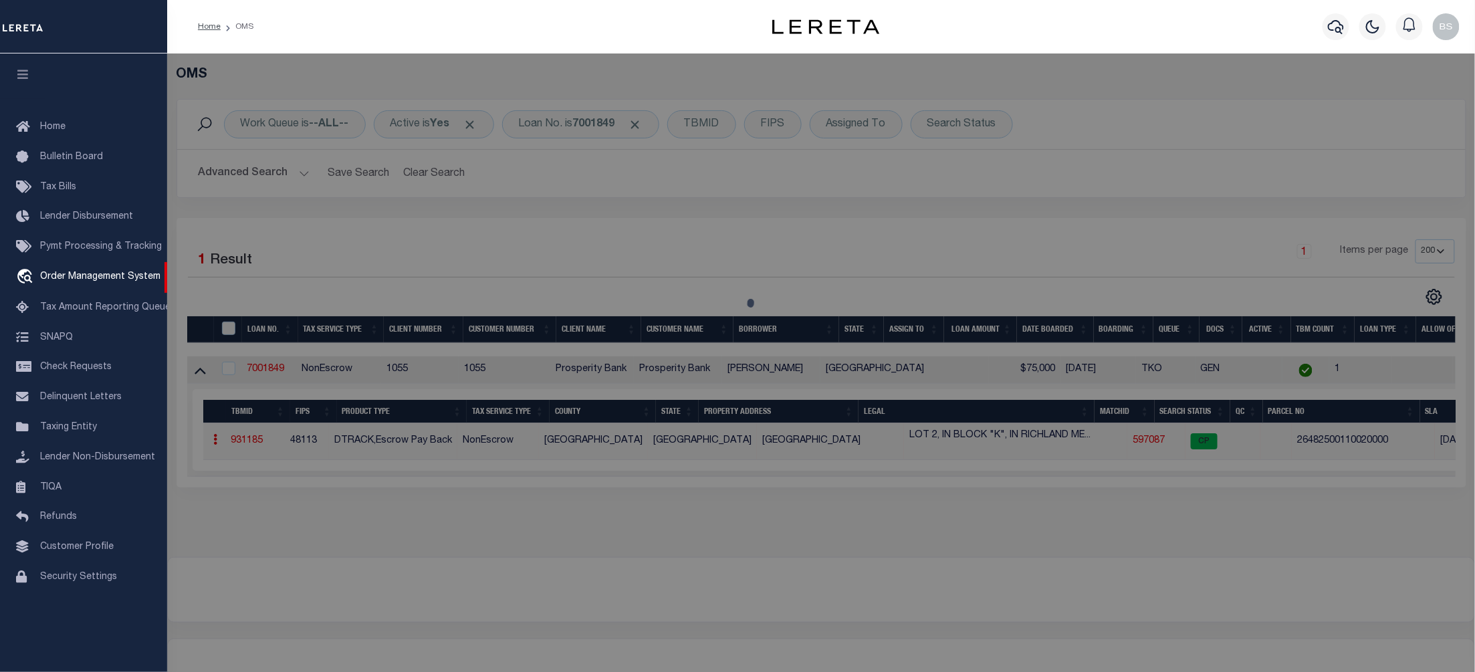
checkbox input "false"
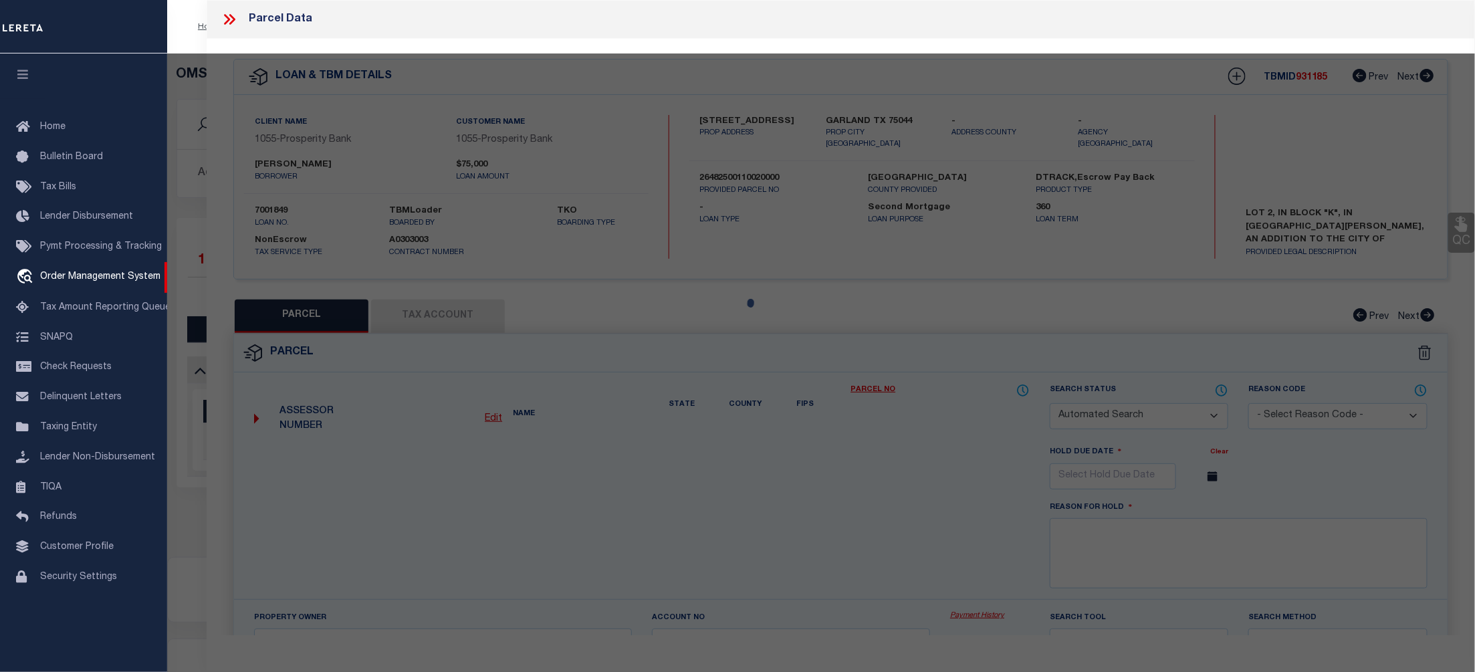
select select "CP"
type input "NOBORA ALBERT J"
type input "26482500110020000"
type input "2205 HOMESTEAD"
checkbox input "false"
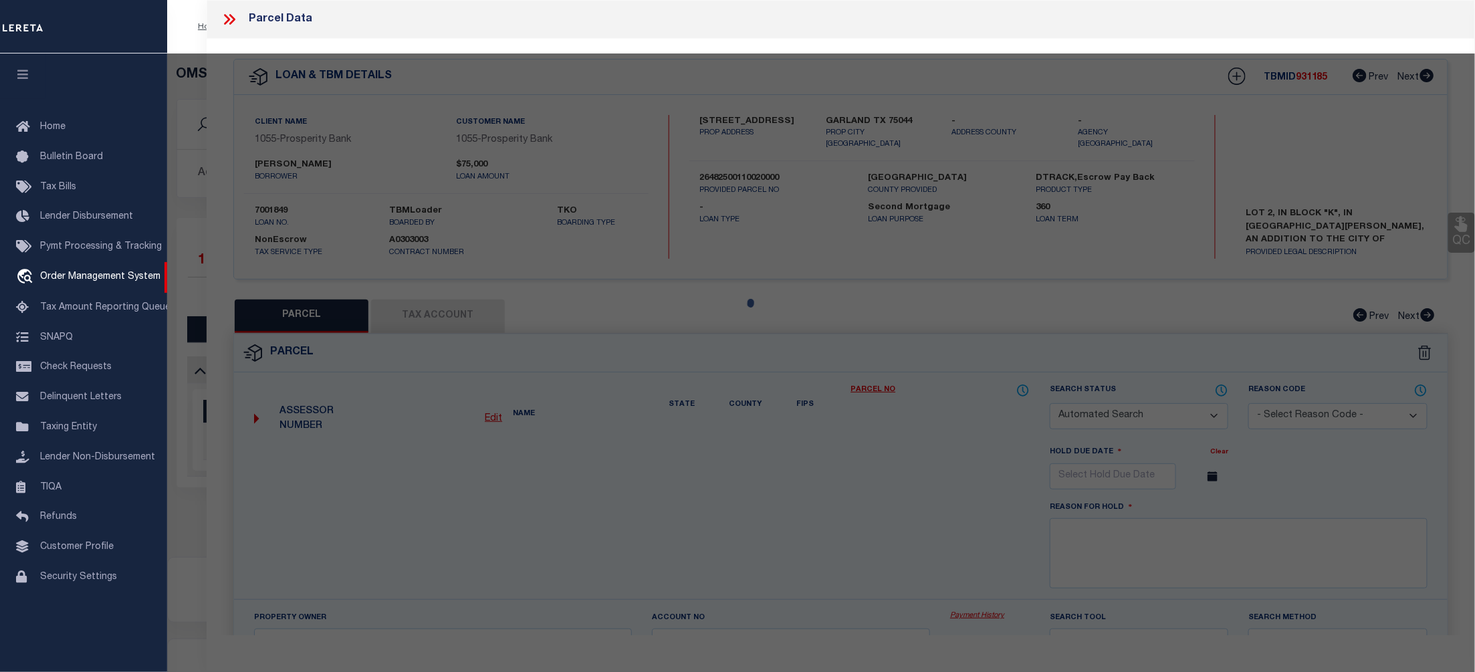
type input "GARLAND TX"
type textarea "RICHLAND MEADOWS BLK K LT 2 CO-DALLAS 4825001100200 32648250011"
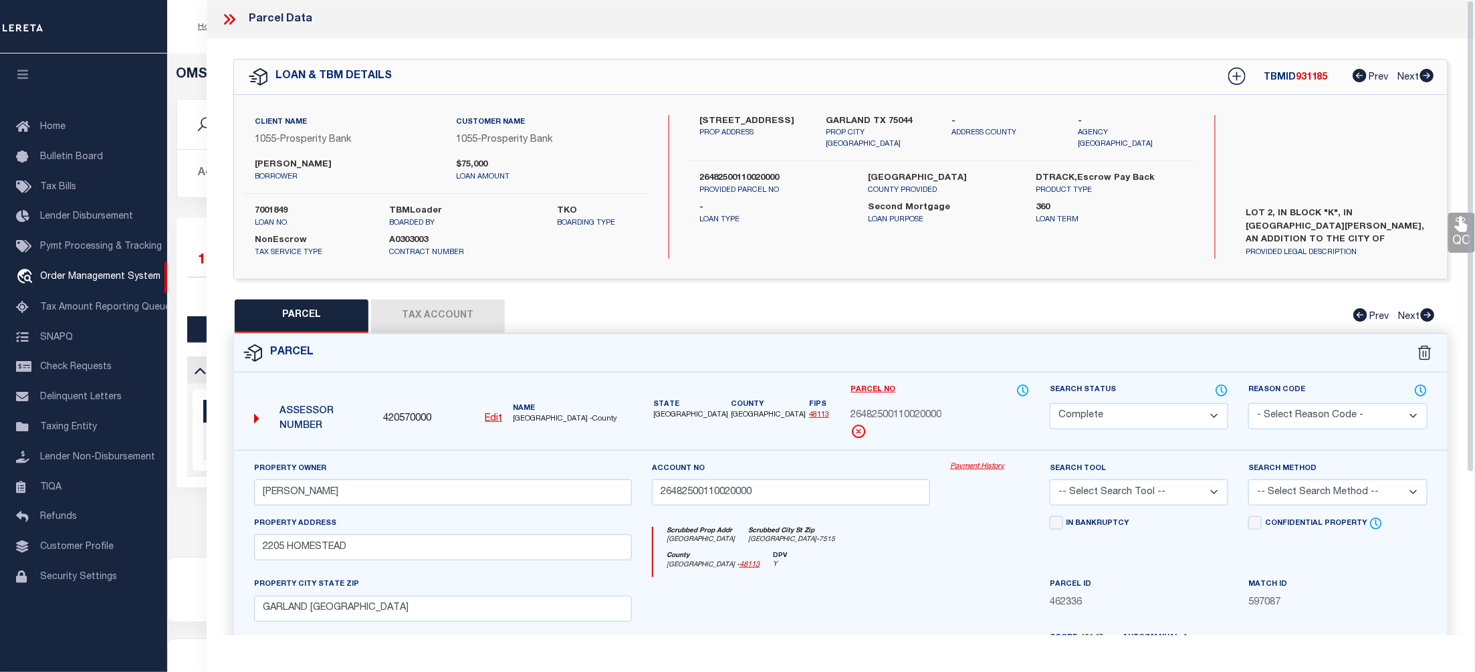
click at [979, 464] on link "Payment History" at bounding box center [990, 466] width 80 height 11
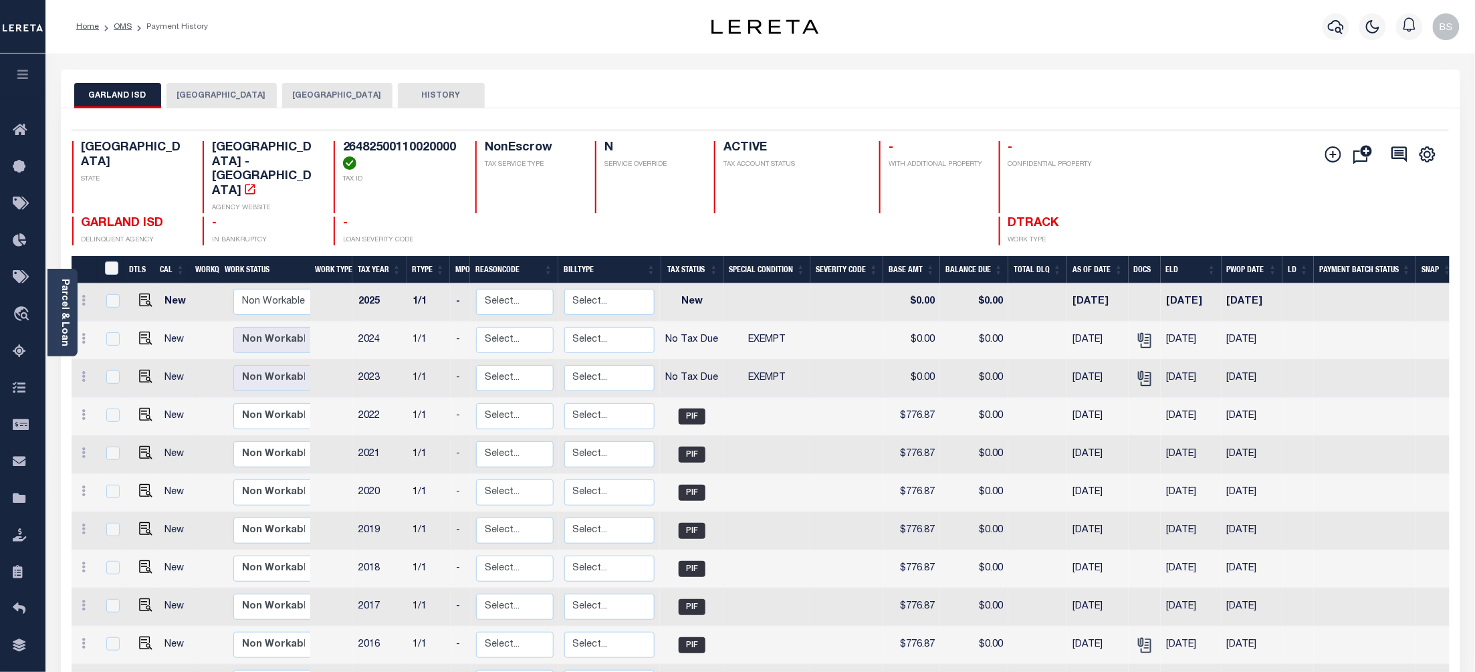
click at [218, 98] on button "GARLAND CITY" at bounding box center [221, 95] width 110 height 25
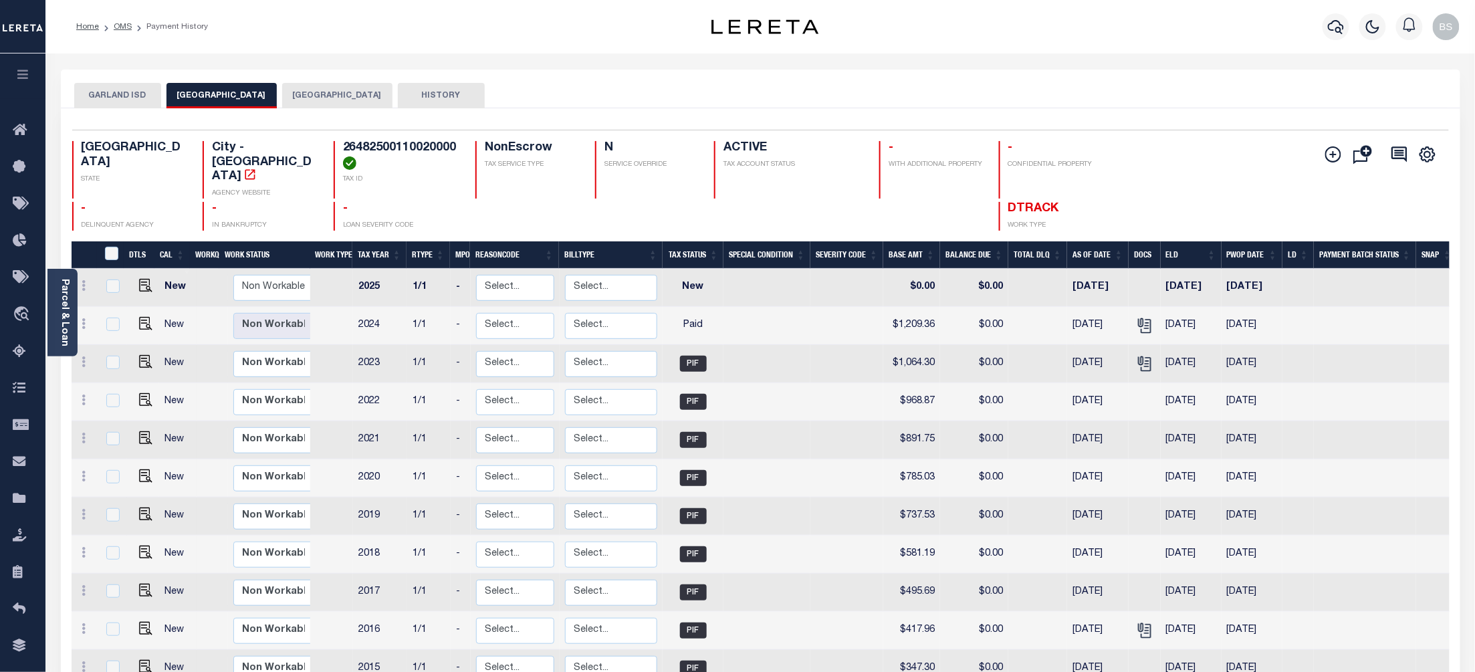
click at [297, 94] on button "DALLAS COUNTY" at bounding box center [337, 95] width 110 height 25
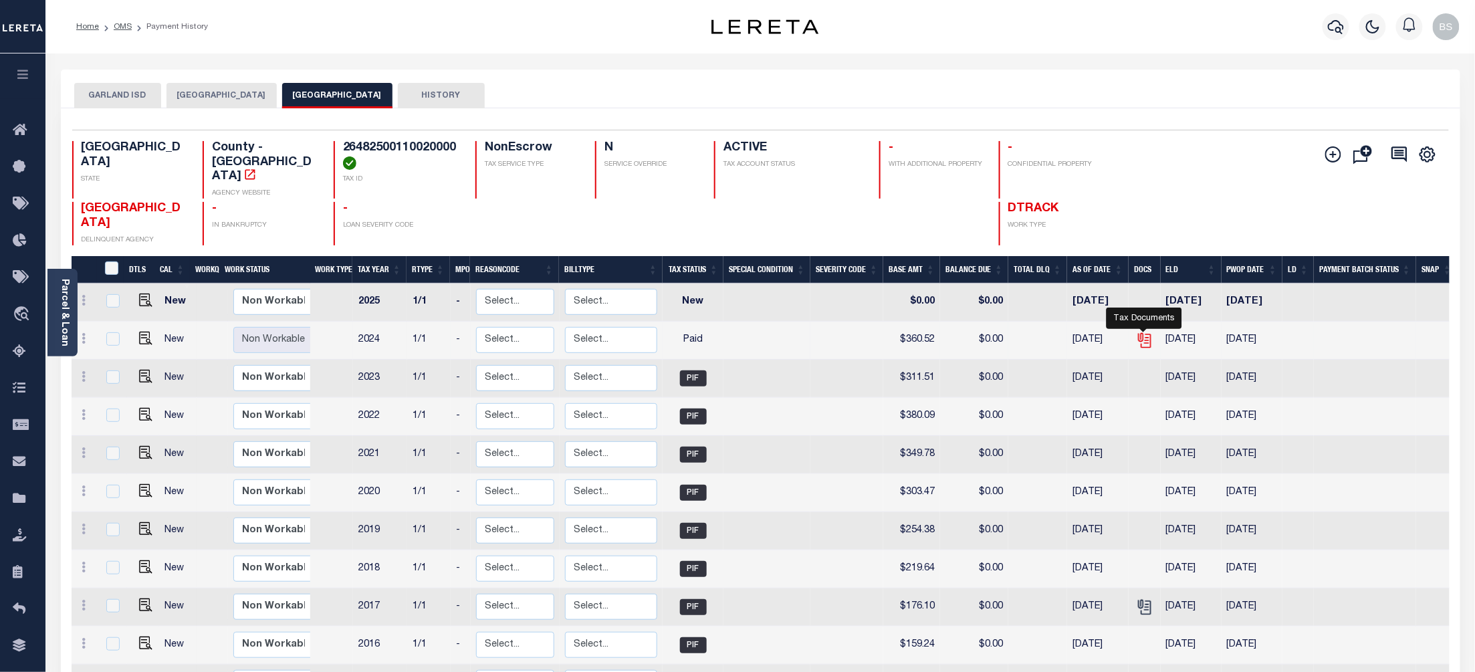
click at [1147, 332] on icon "" at bounding box center [1143, 337] width 11 height 11
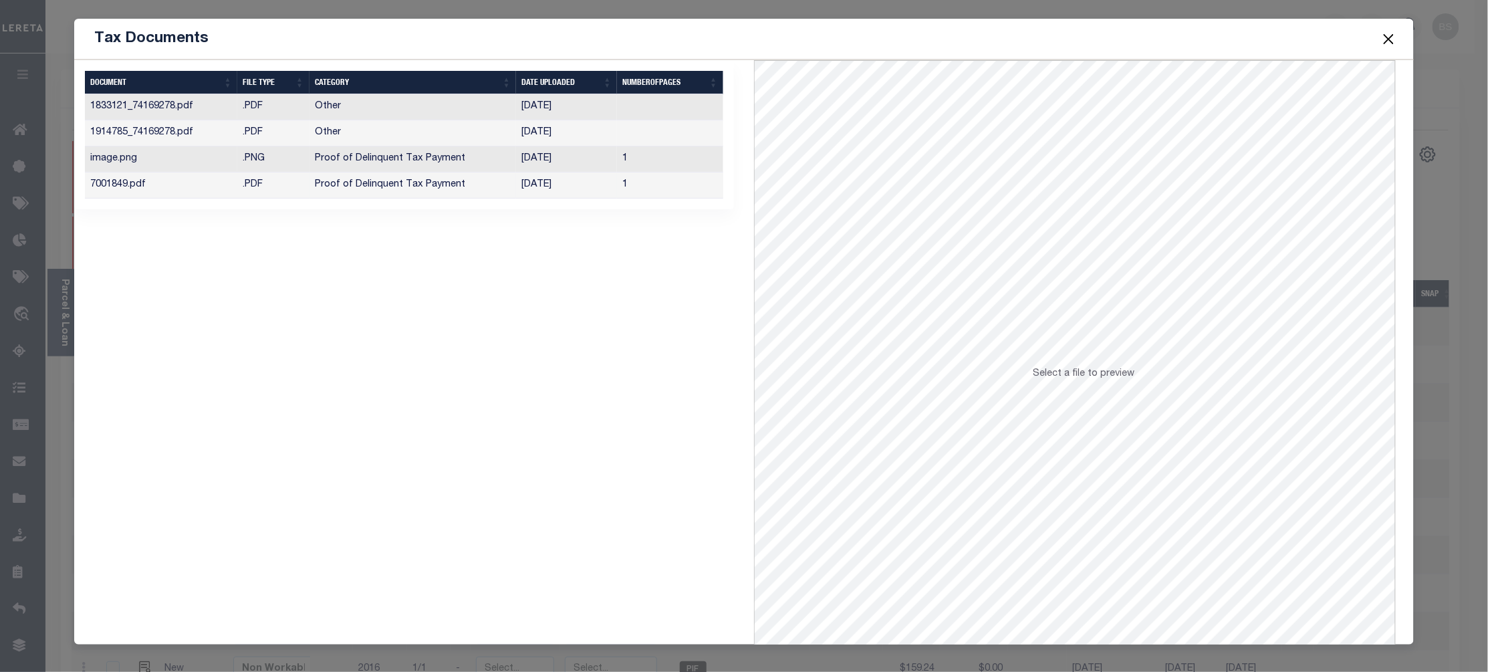
click at [557, 185] on td "10/08/2025" at bounding box center [566, 185] width 101 height 26
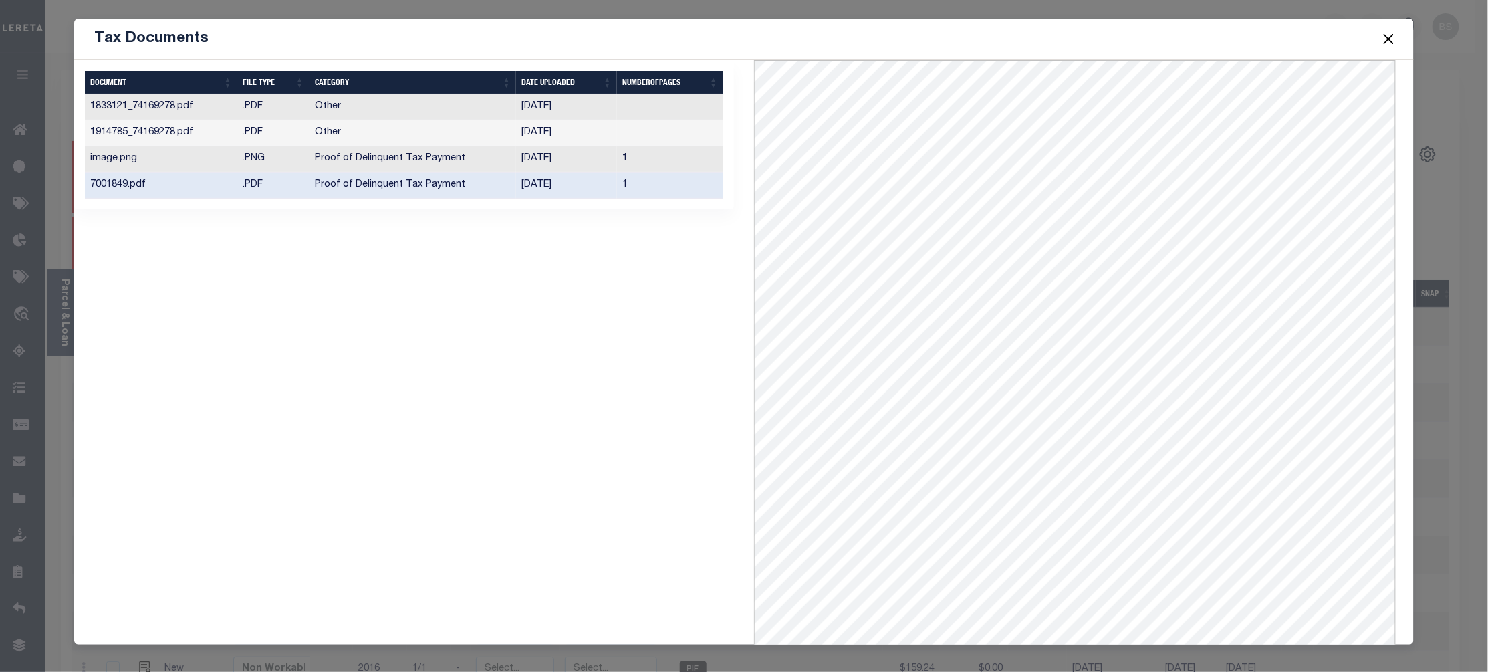
click at [1399, 37] on span at bounding box center [1388, 38] width 51 height 37
click at [1387, 41] on button "Close" at bounding box center [1389, 38] width 17 height 17
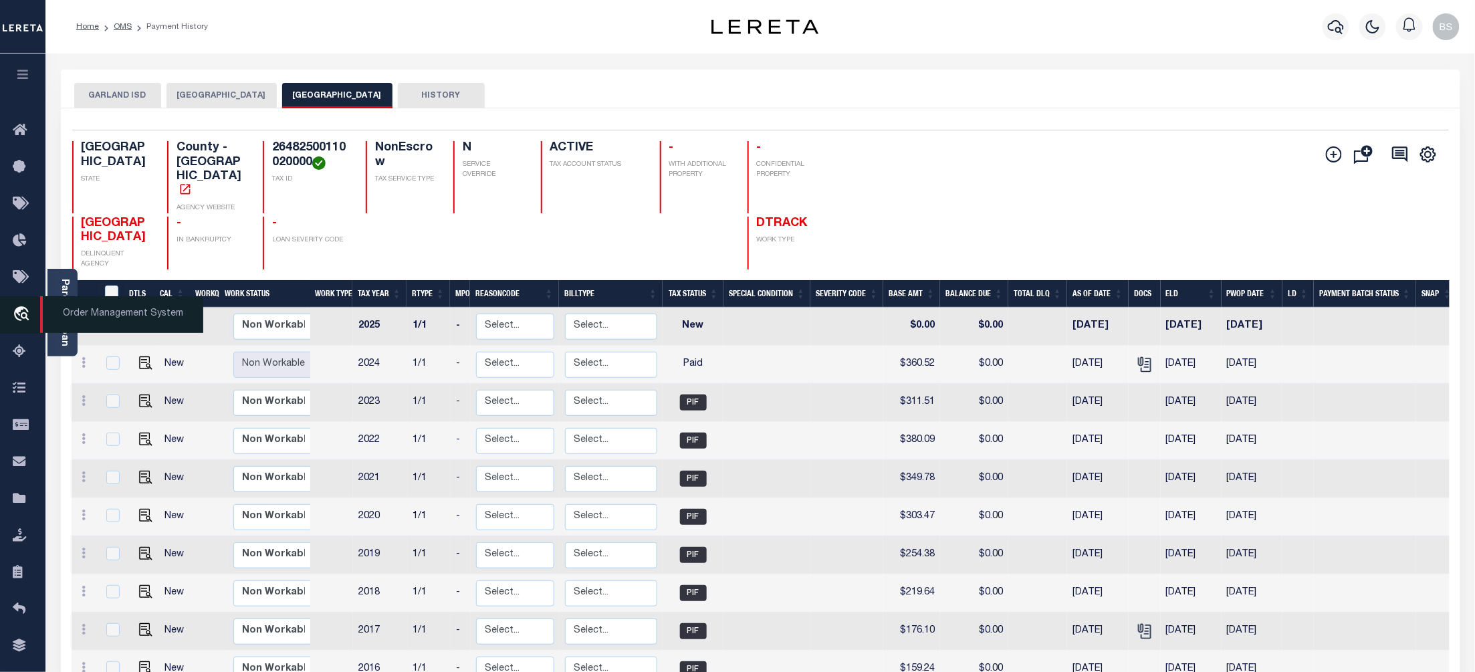
click at [116, 319] on span "Order Management System" at bounding box center [121, 314] width 163 height 37
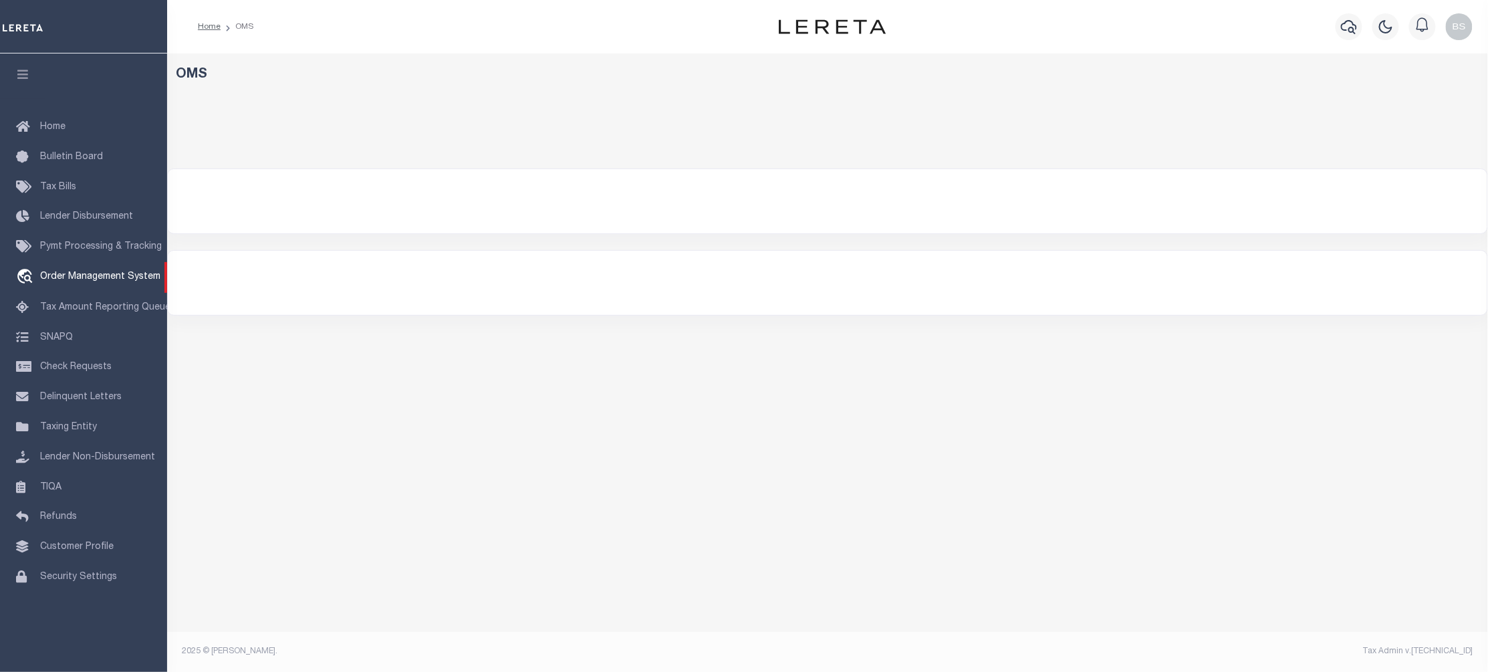
select select "200"
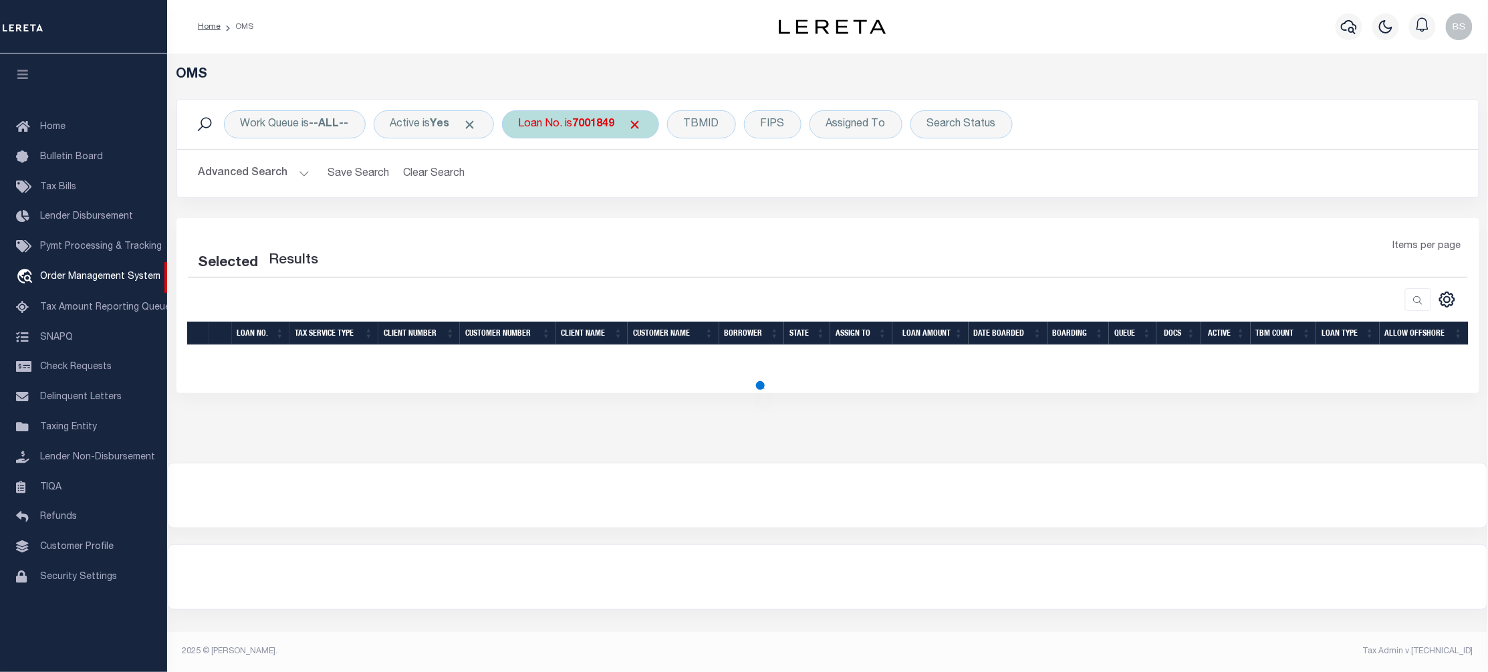
select select "200"
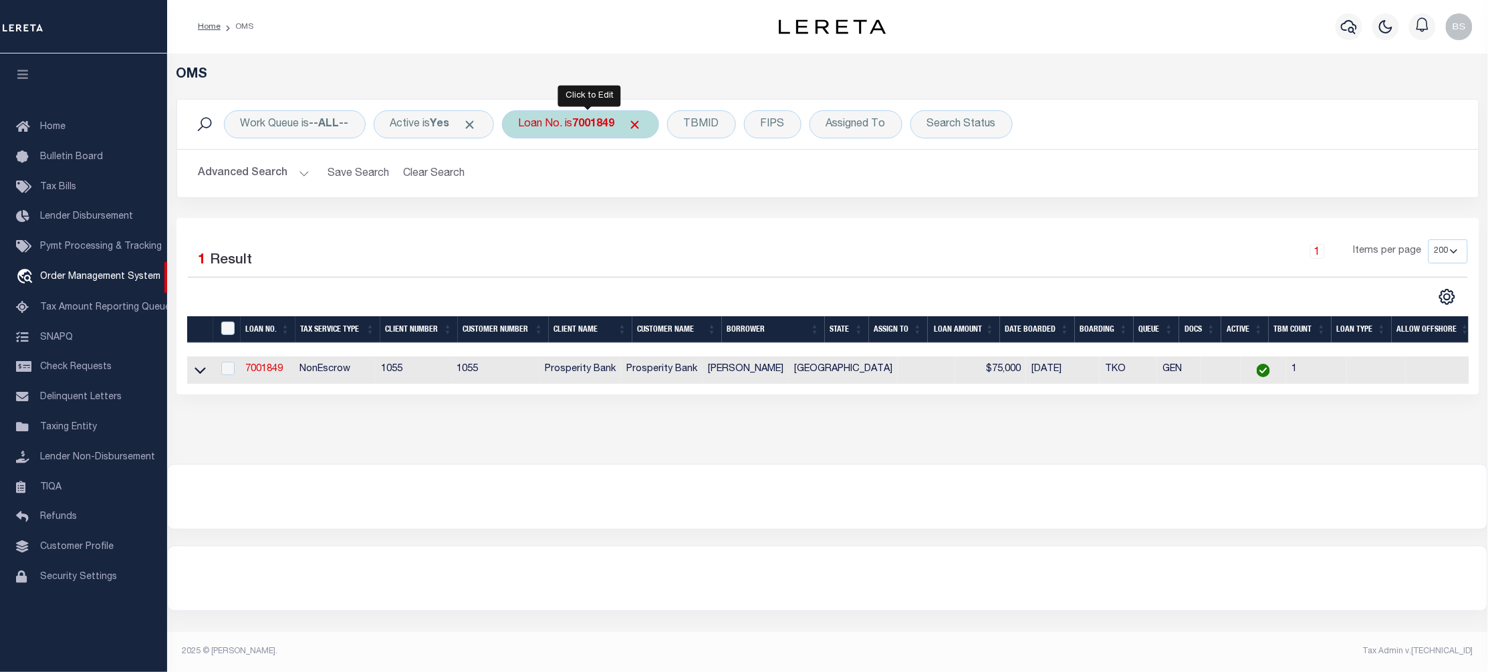
click at [560, 124] on div "Loan No. is 7001849" at bounding box center [580, 124] width 157 height 28
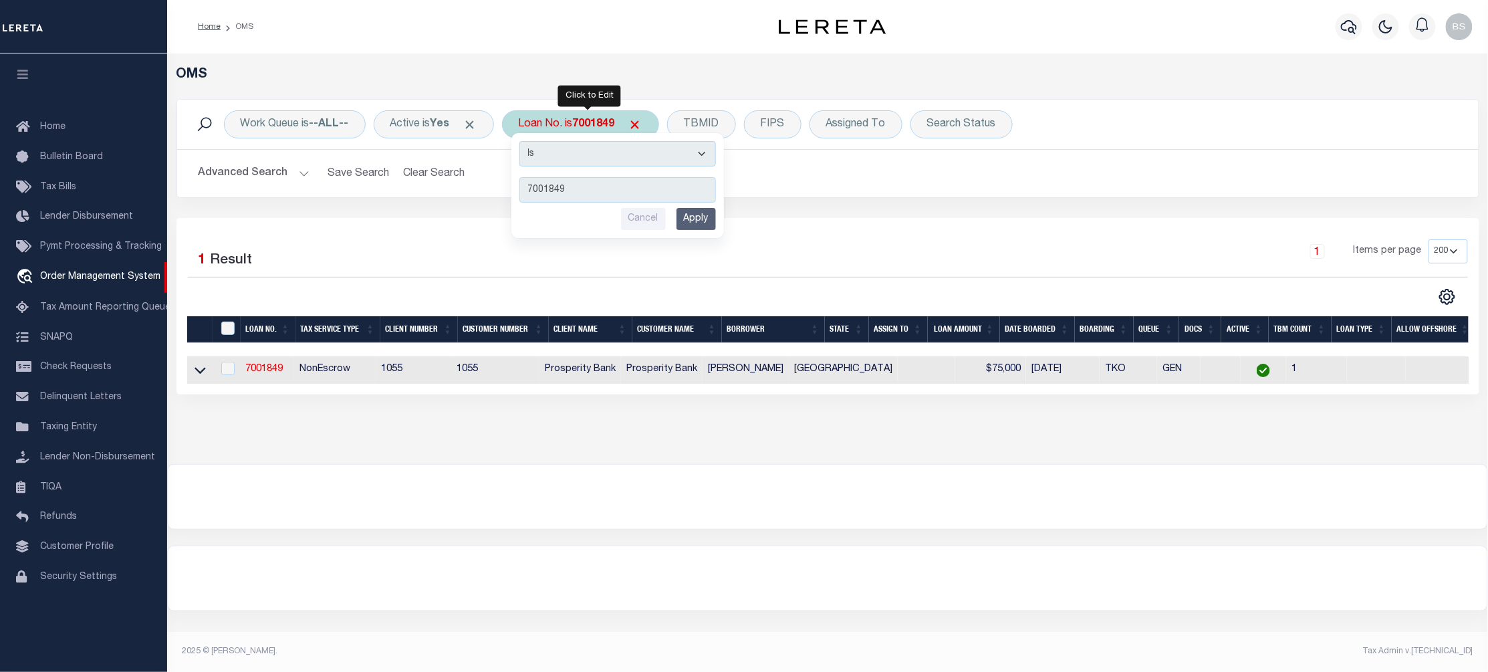
type input "11604046"
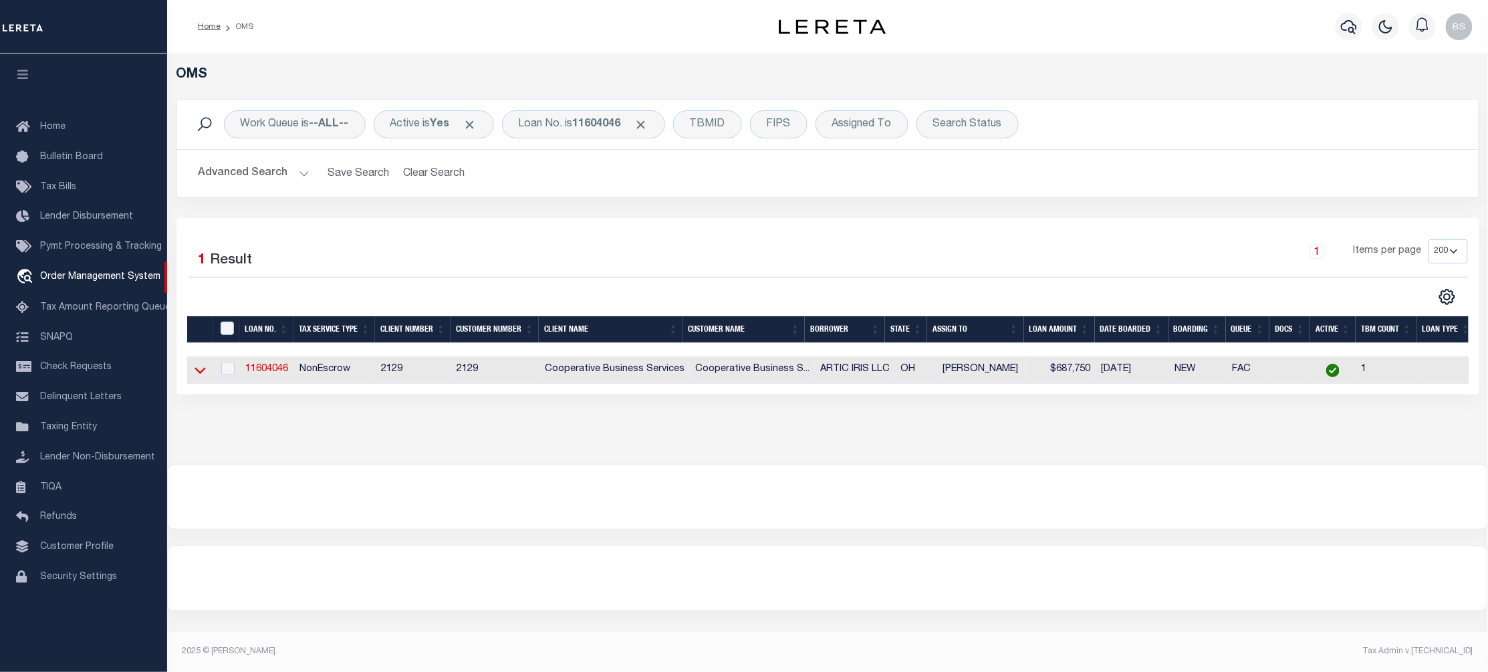
click at [199, 373] on icon at bounding box center [200, 370] width 11 height 14
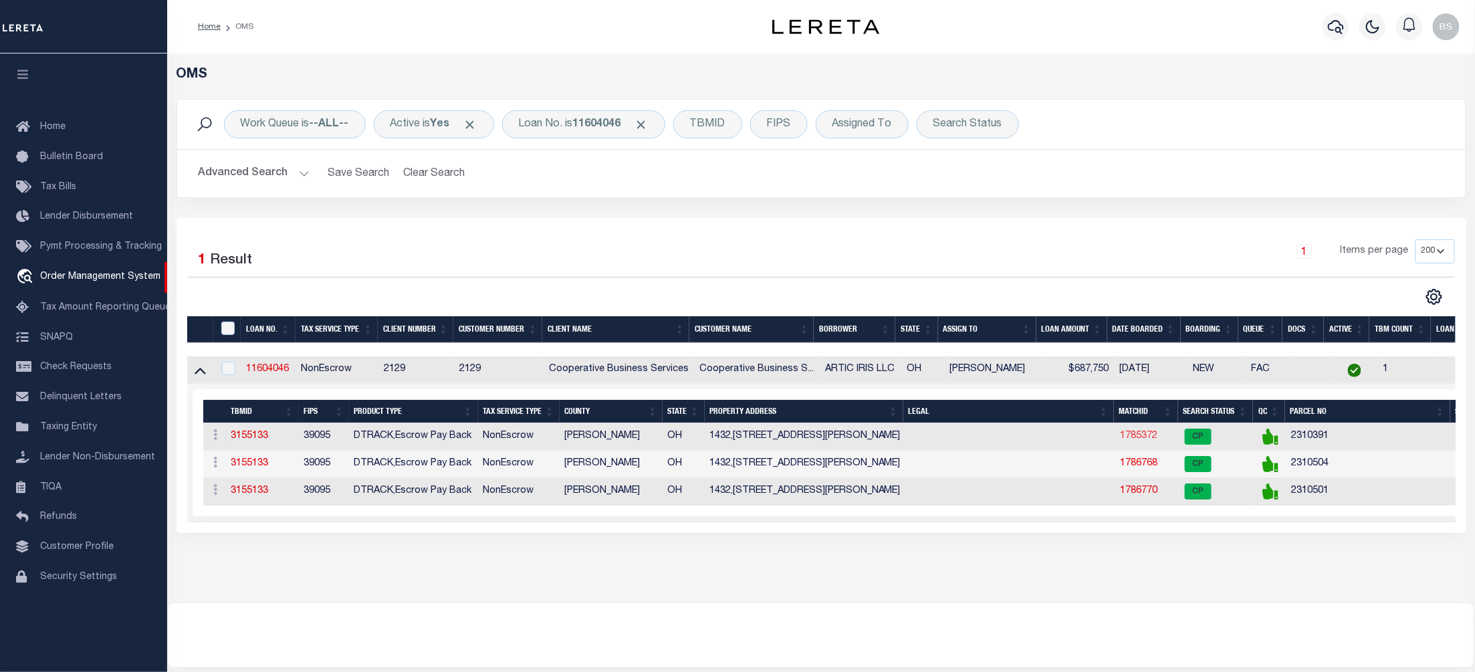
click at [1137, 440] on link "1785372" at bounding box center [1138, 435] width 37 height 9
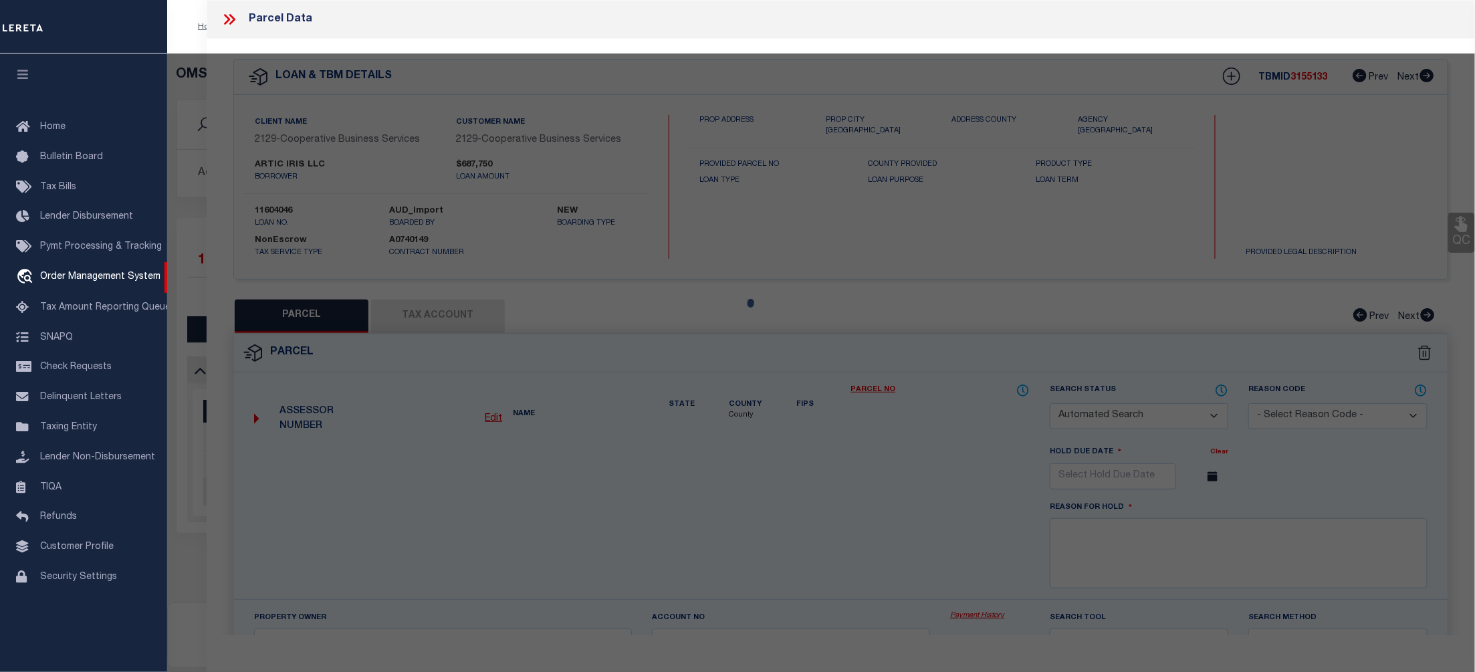
checkbox input "false"
select select "CP"
type input "ARCTIC IRIS LLC"
select select
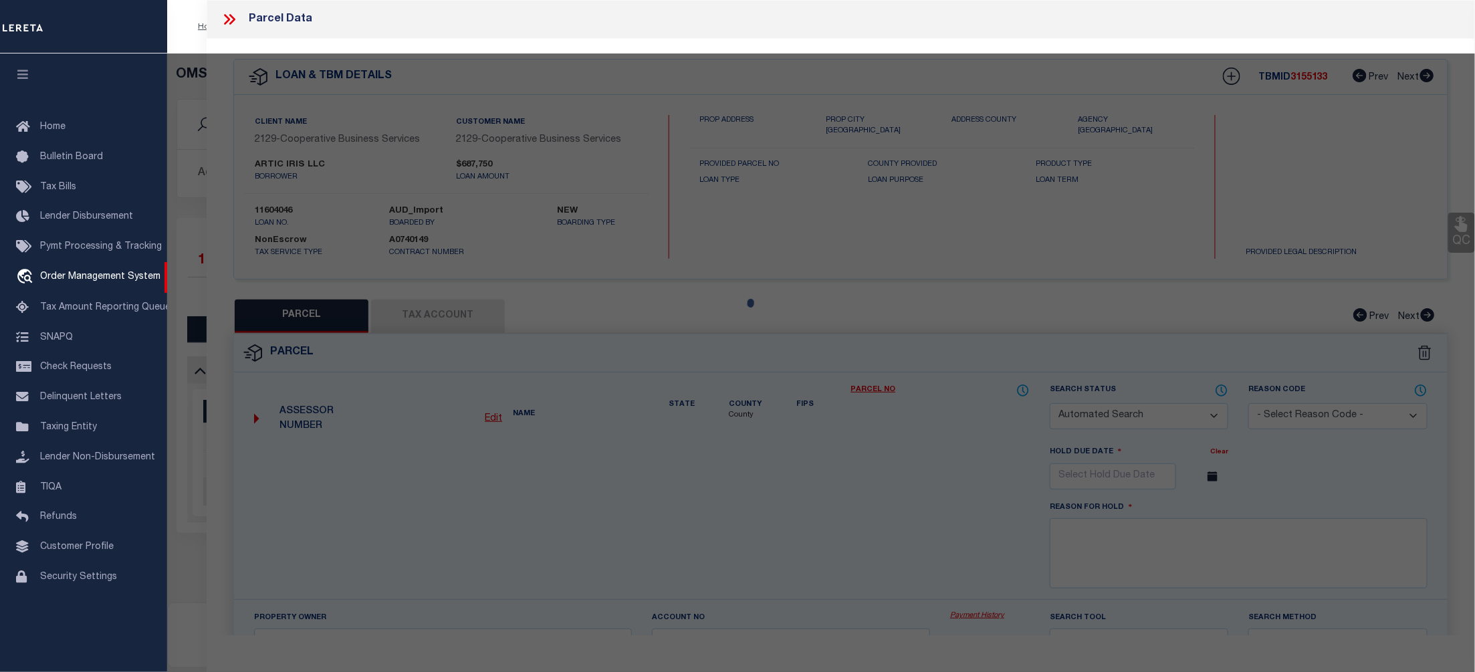
type input "[STREET_ADDRESS][PERSON_NAME]"
checkbox input "false"
type input "TOLEDO OH 43612"
type textarea "[PERSON_NAME] PLAT 1 LOT 19"
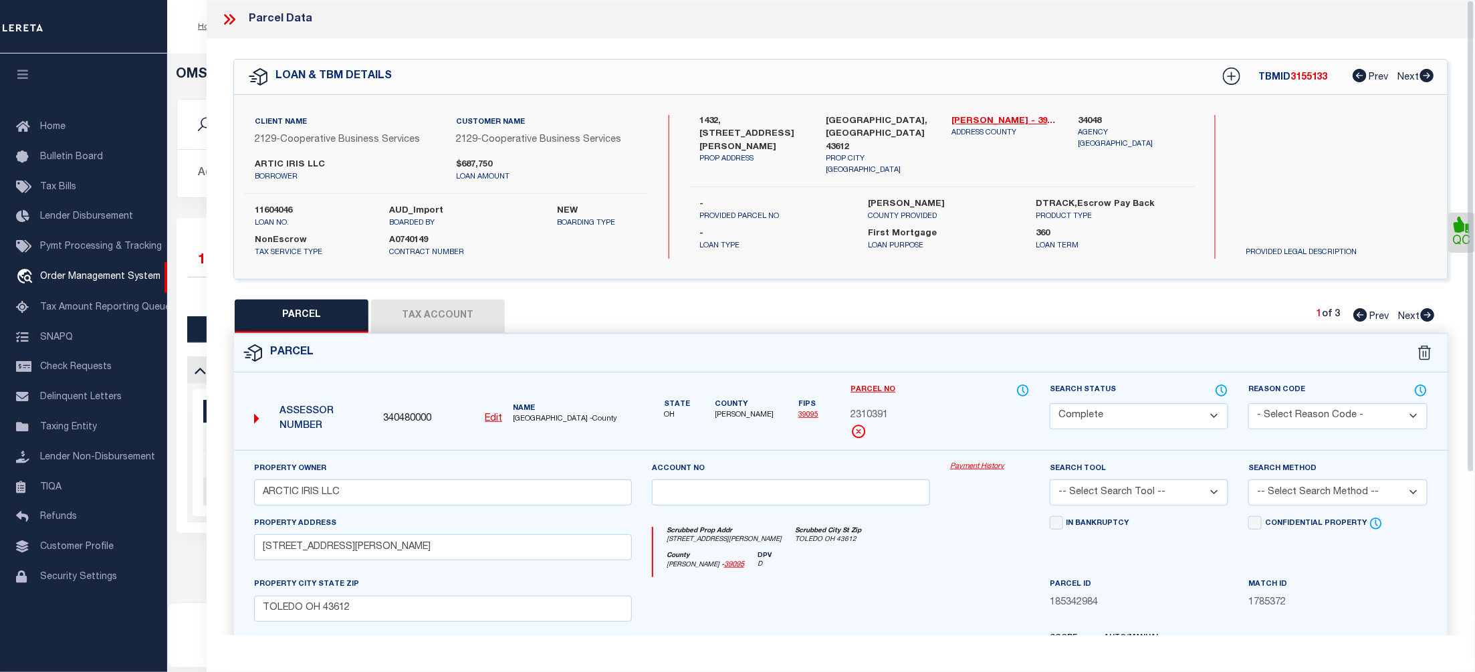
click at [971, 471] on link "Payment History" at bounding box center [990, 466] width 80 height 11
click at [233, 19] on icon at bounding box center [232, 19] width 6 height 11
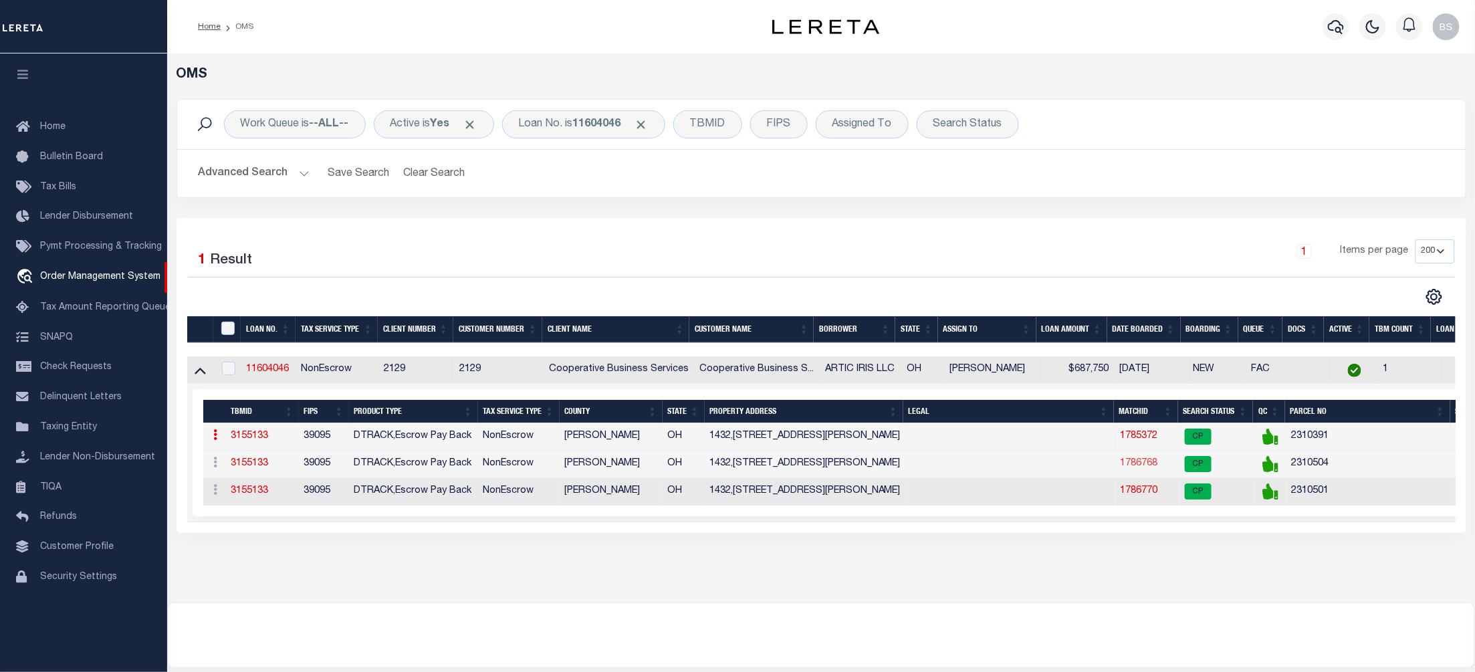
click at [1124, 465] on link "1786768" at bounding box center [1138, 463] width 37 height 9
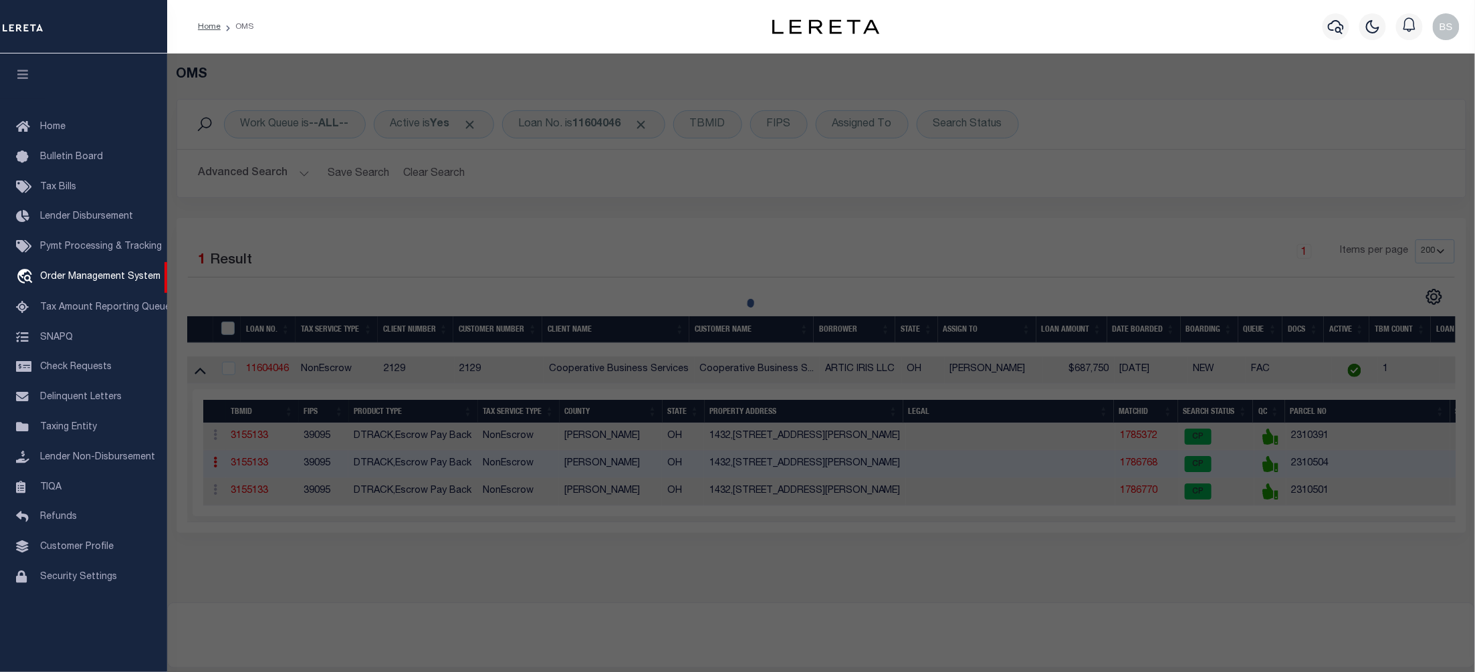
select select "AS"
checkbox input "false"
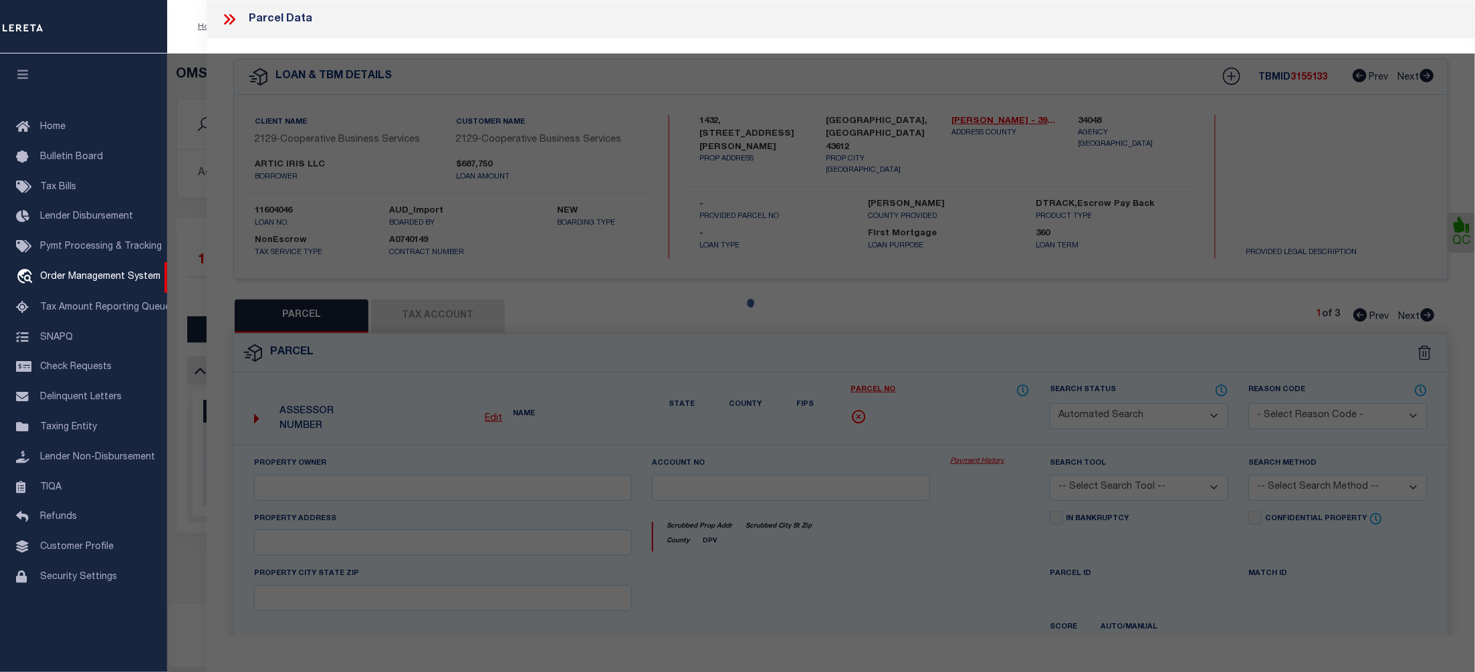
select select "CP"
type input "ARCTIC IRIS LLC"
select select
type input "1432 BROOKE PARK DR"
checkbox input "false"
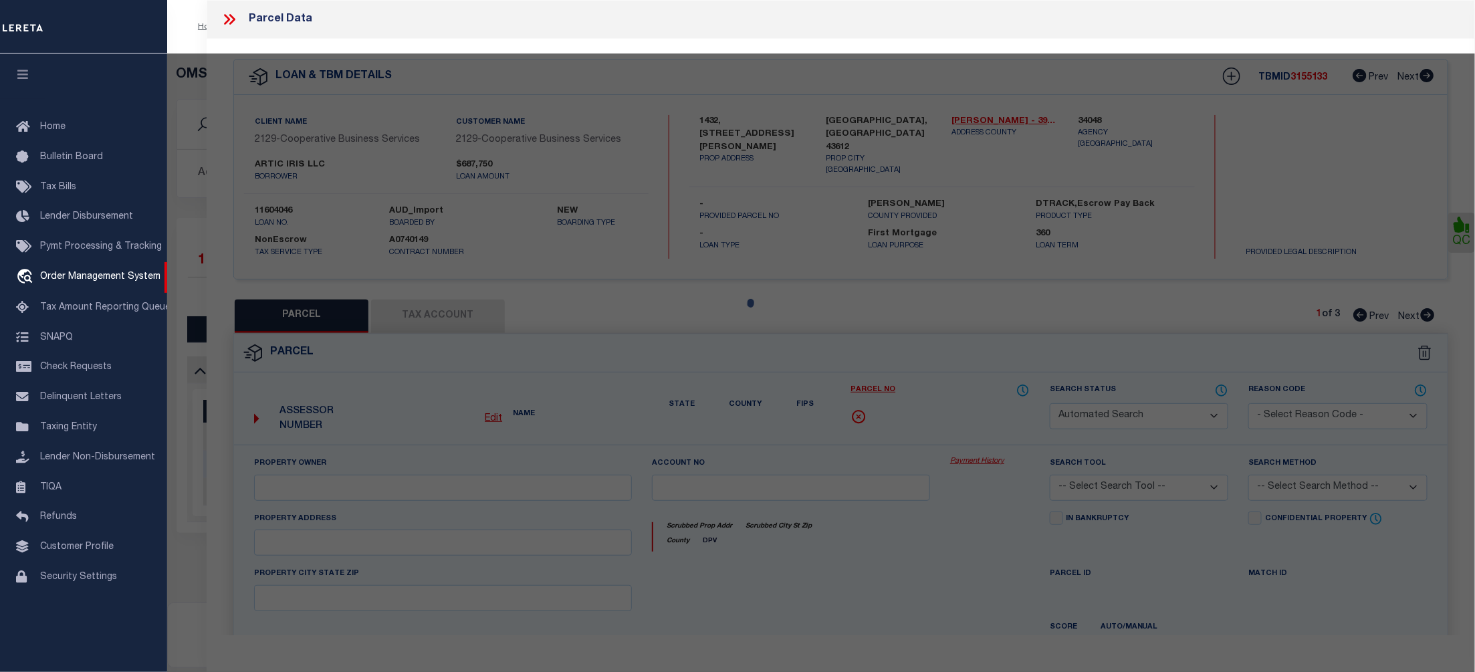
type input "TOLEDO OH 43612"
type textarea "[PERSON_NAME] PLAT 2 LOT 27"
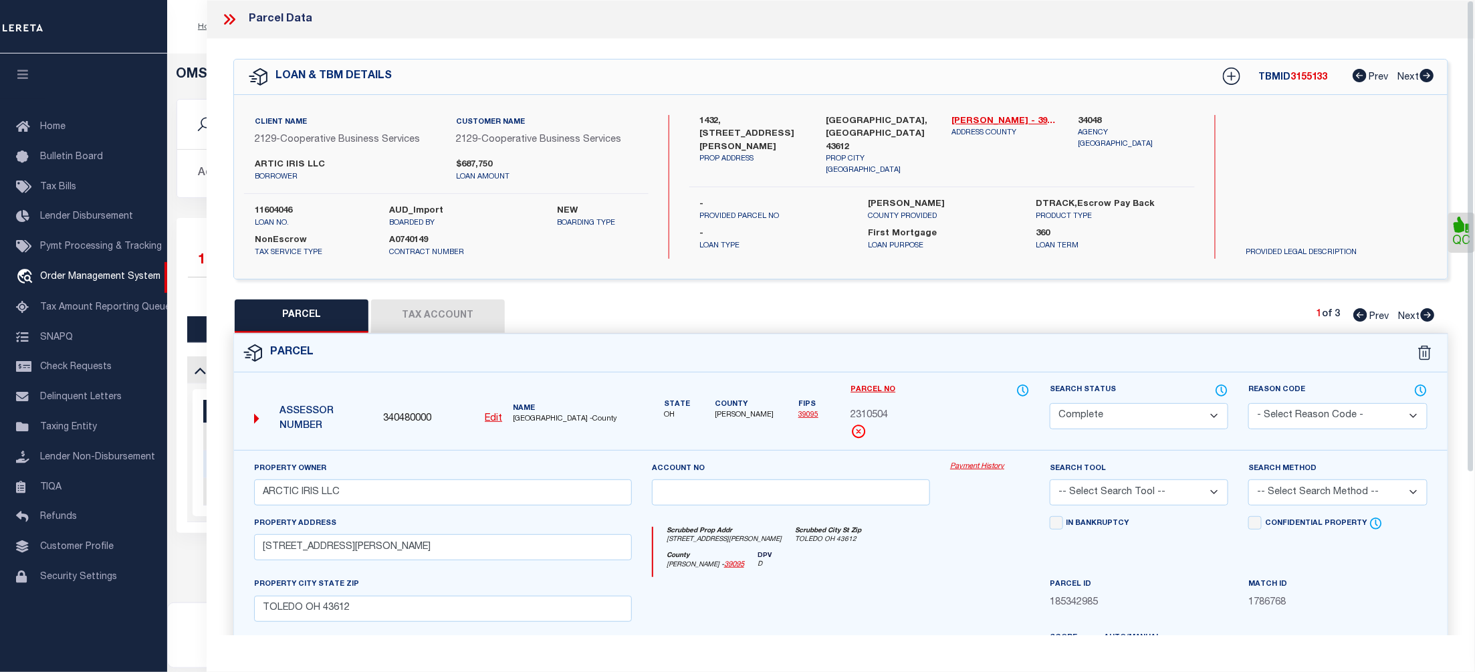
click at [979, 464] on link "Payment History" at bounding box center [990, 466] width 80 height 11
click at [225, 16] on icon at bounding box center [229, 19] width 17 height 17
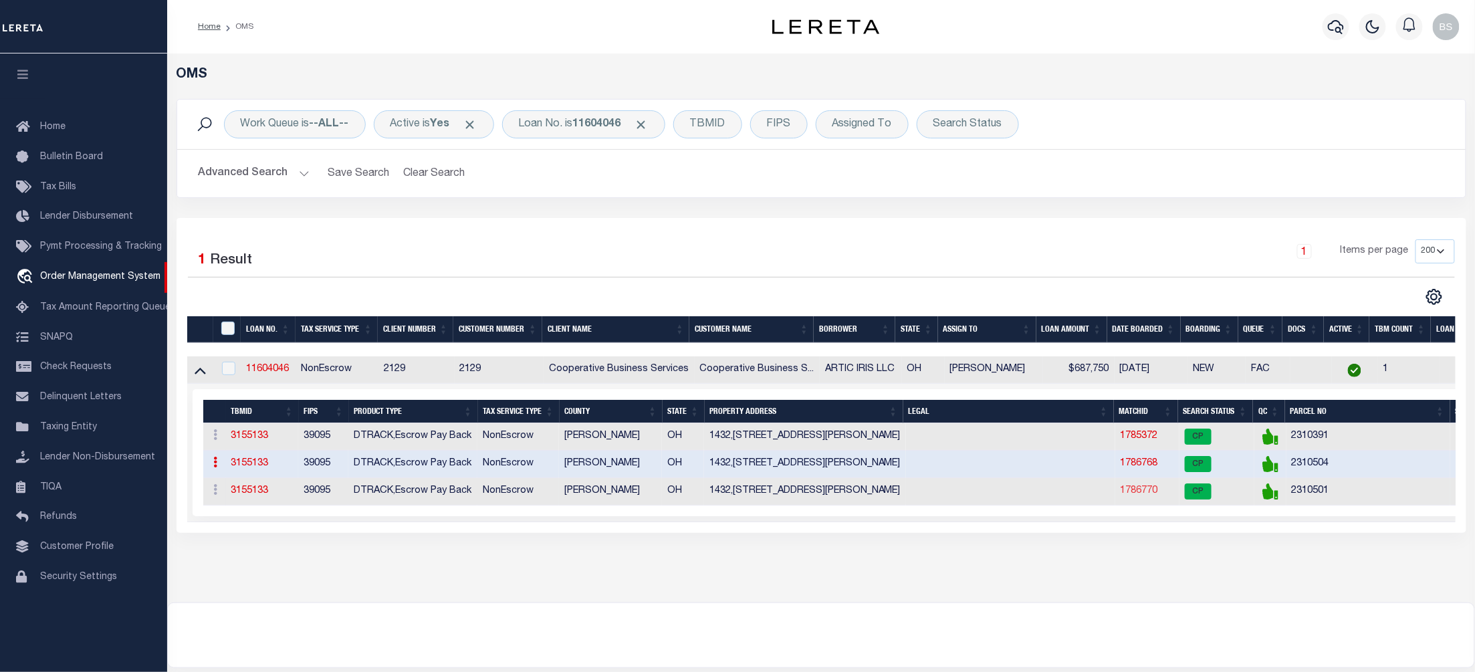
click at [1139, 495] on link "1786770" at bounding box center [1138, 490] width 37 height 9
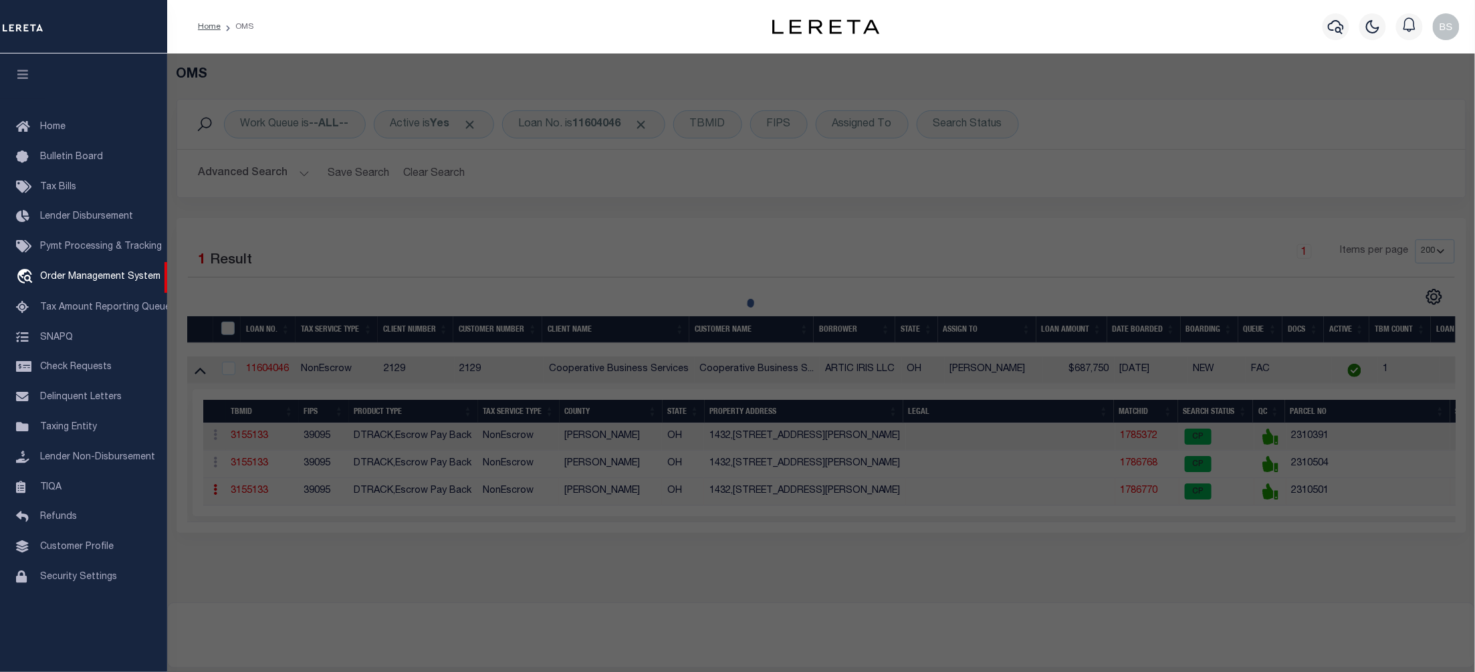
select select "AS"
checkbox input "false"
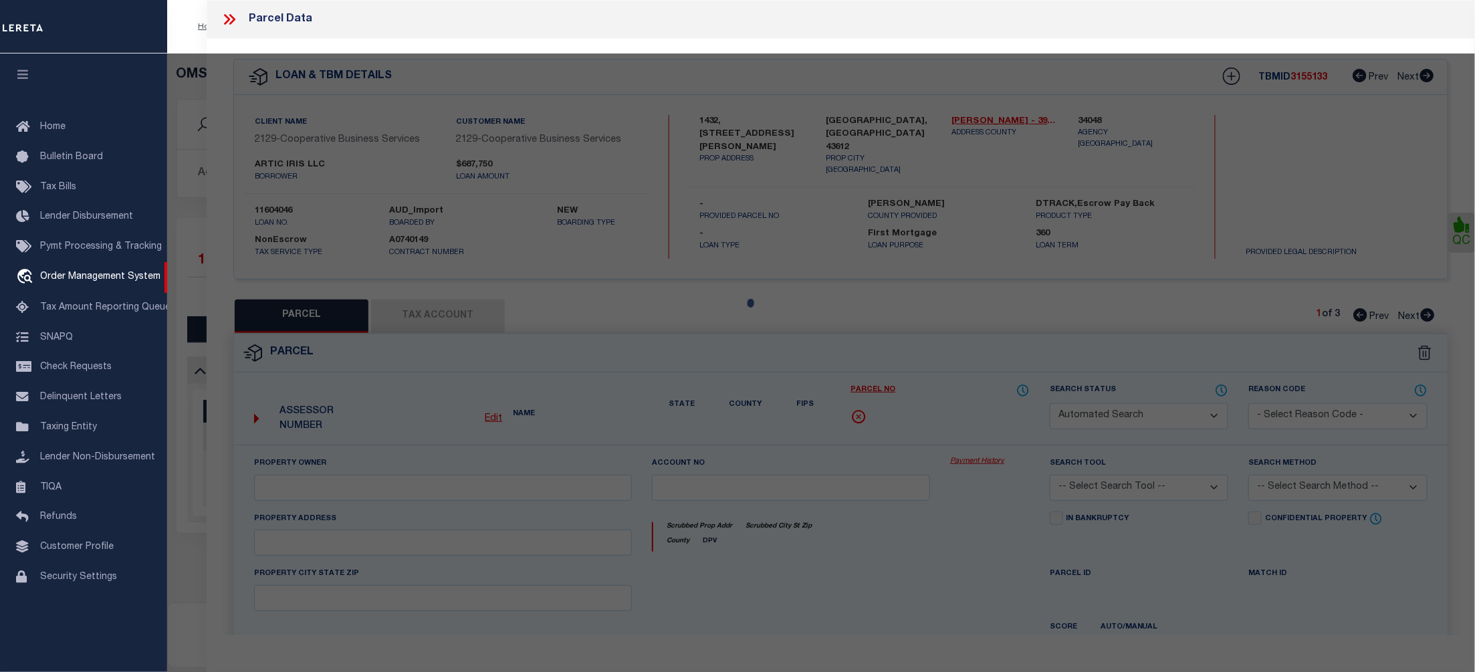
select select "CP"
type input "ARCTIC IRIS LLC"
select select
type input "1442 BROOKE PARK DR"
checkbox input "false"
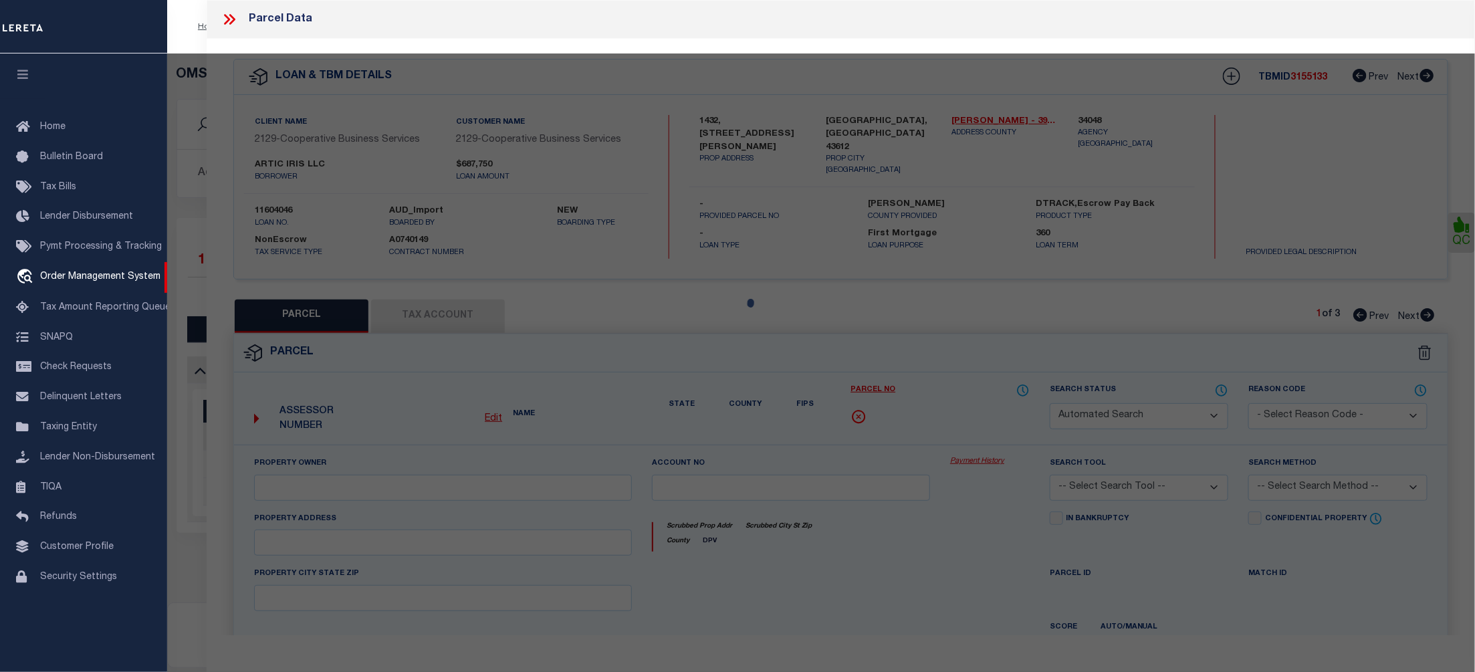
type input "TOLEDO OH 43612"
type textarea "BROOKE PARK PLAT 2 LOT 26"
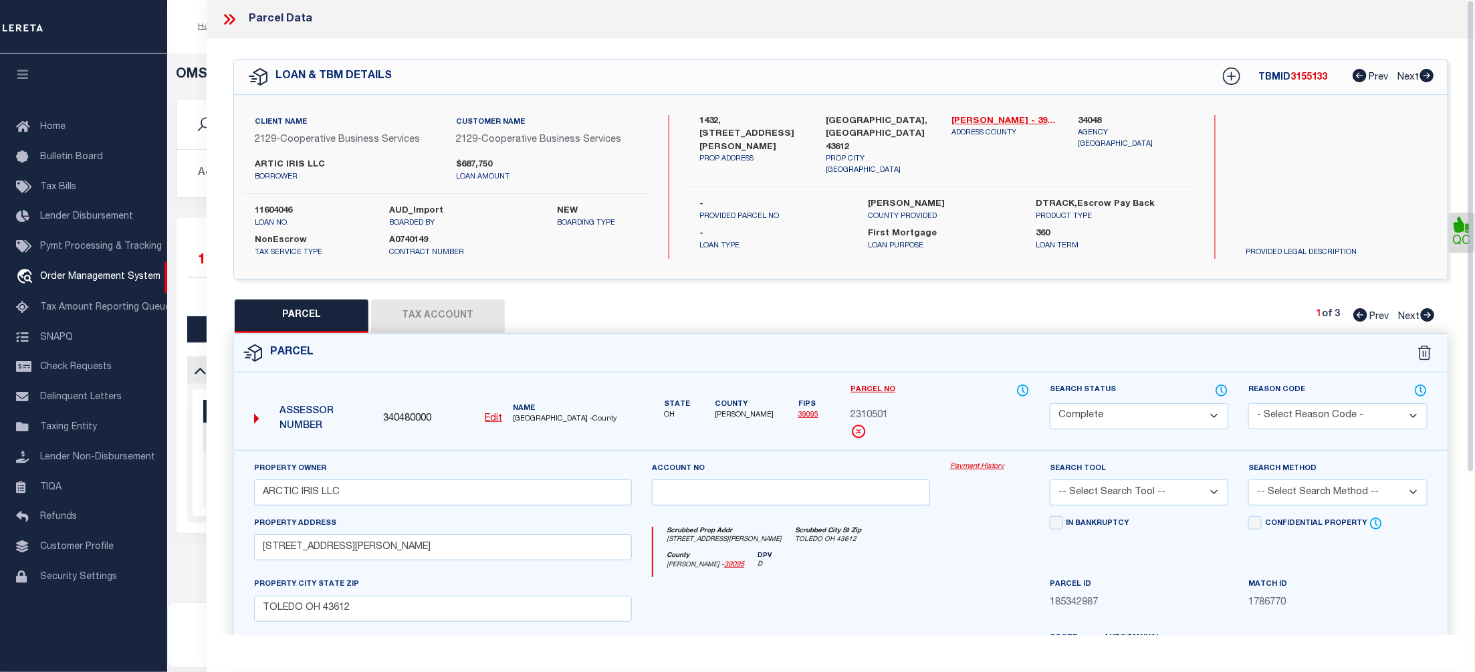
click at [968, 463] on link "Payment History" at bounding box center [990, 466] width 80 height 11
click at [230, 25] on icon at bounding box center [229, 19] width 17 height 17
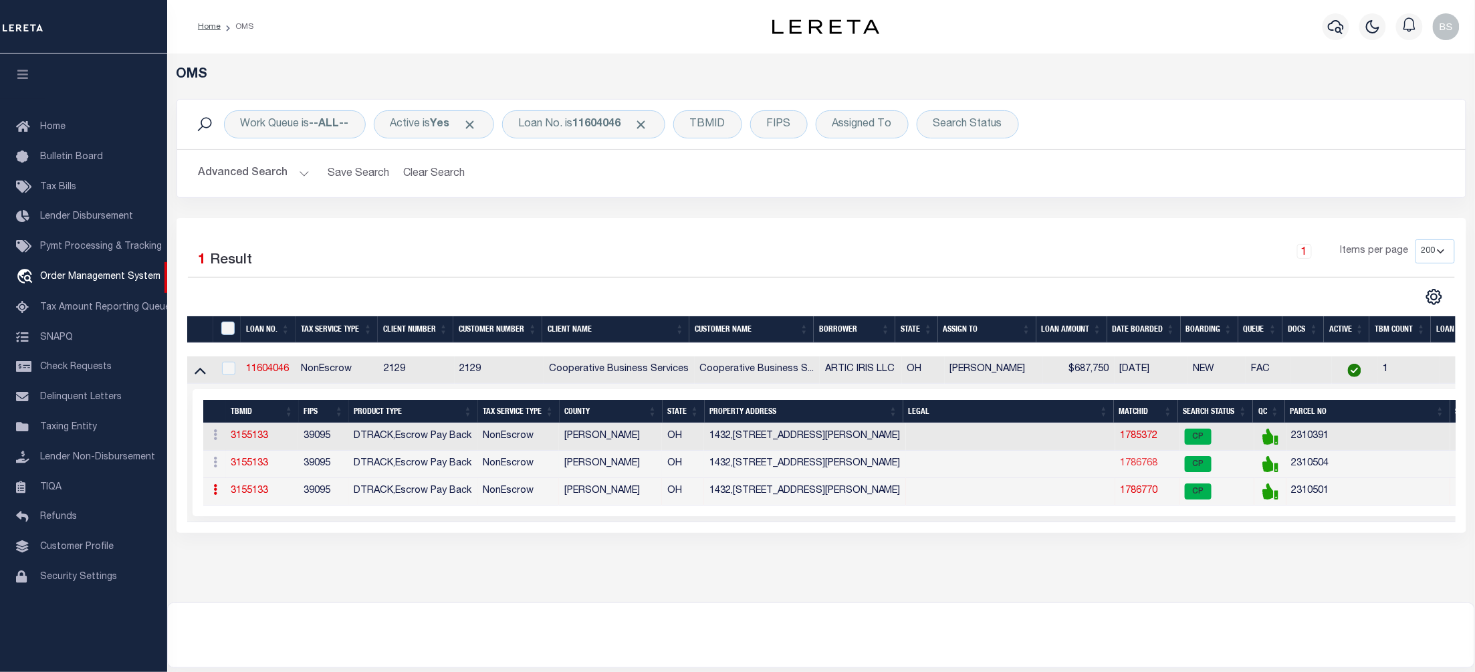
click at [1147, 468] on link "1786768" at bounding box center [1138, 463] width 37 height 9
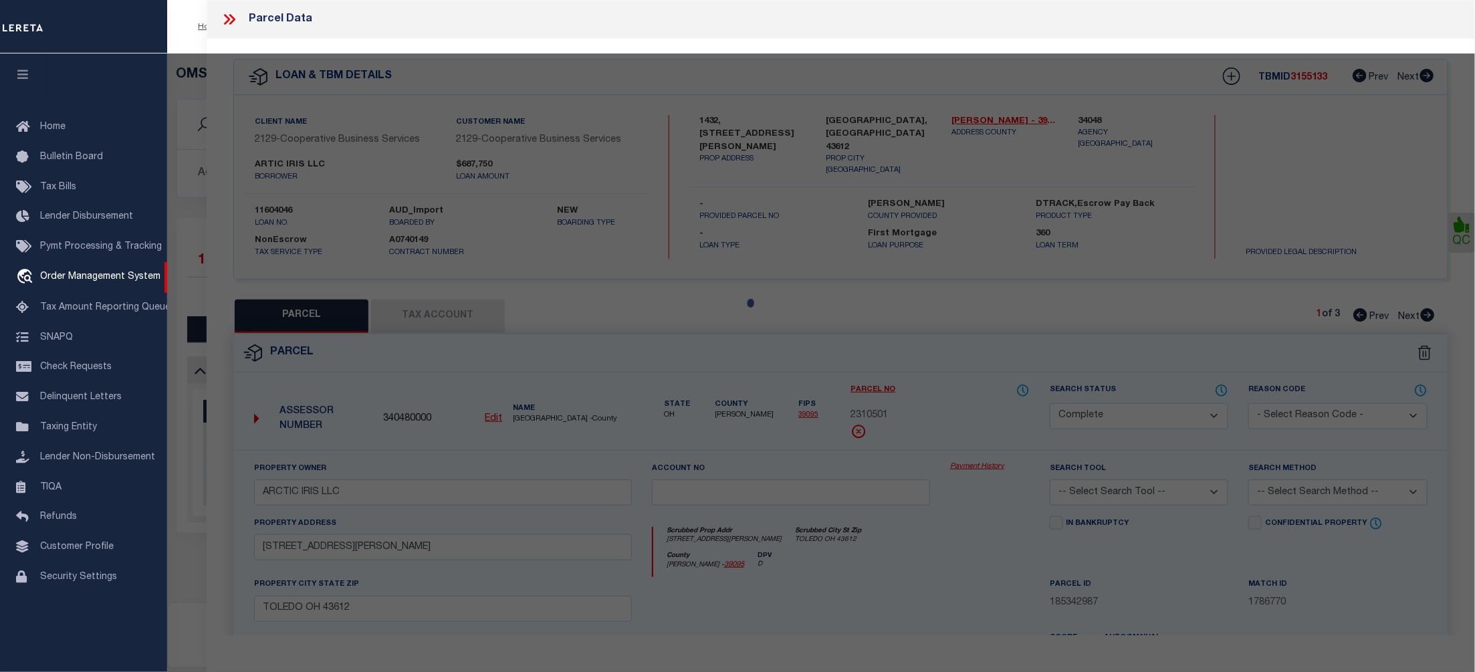
select select "AS"
checkbox input "false"
select select "CP"
type input "ARCTIC IRIS LLC"
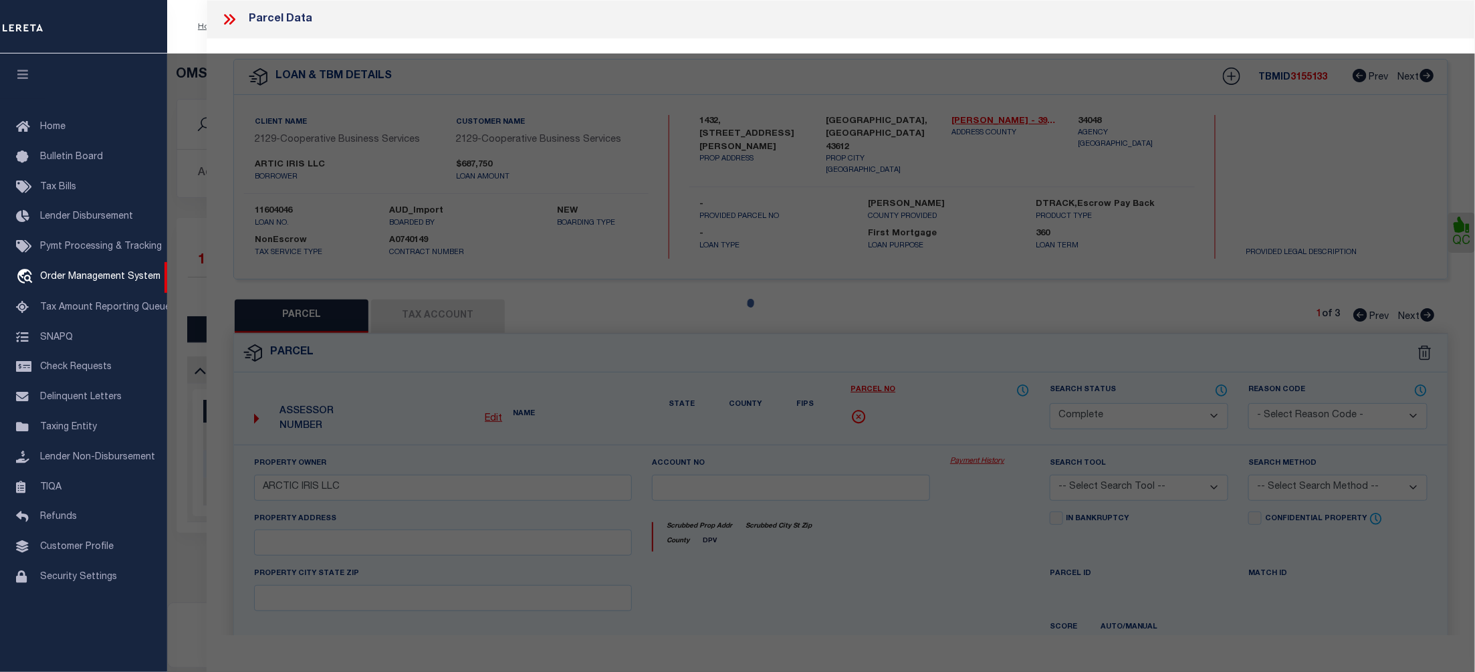
select select
type input "1432 BROOKE PARK DR"
checkbox input "false"
type input "TOLEDO OH 43612"
type textarea "BROOKE PARK PLAT 2 LOT 27"
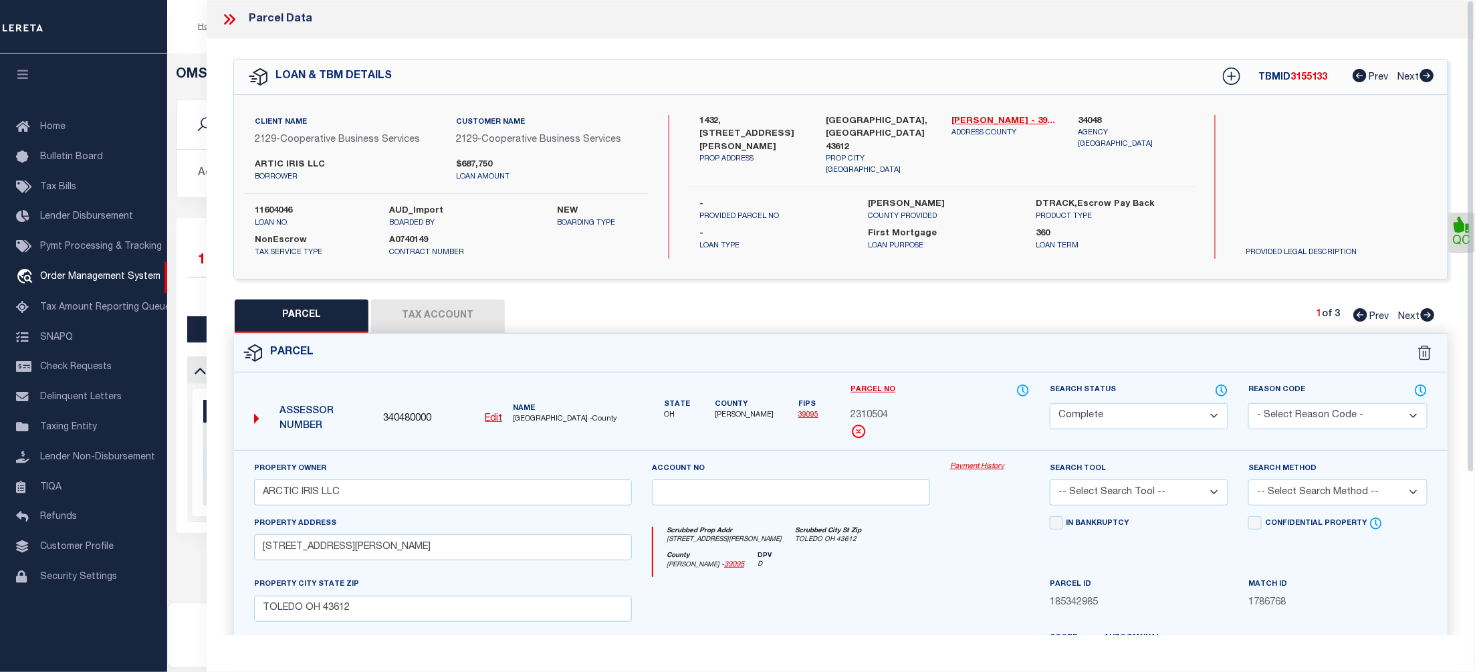
click at [976, 471] on link "Payment History" at bounding box center [990, 466] width 80 height 11
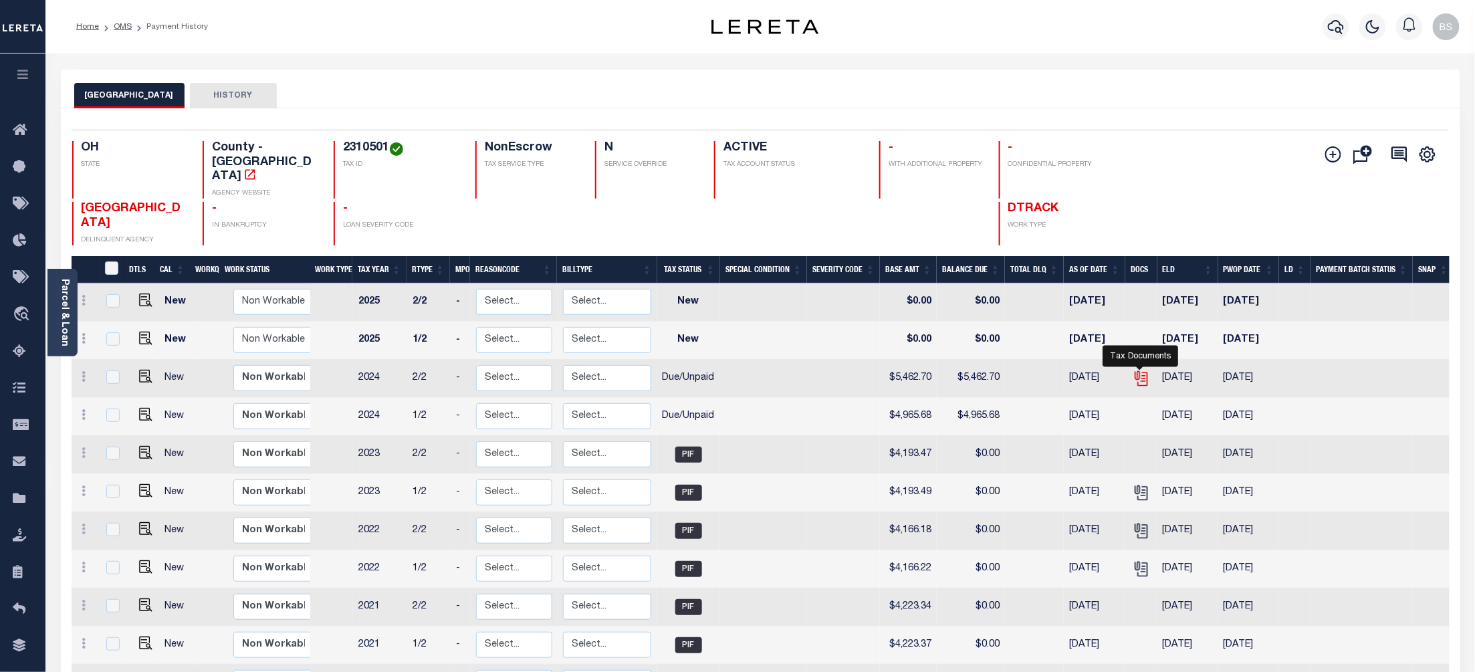
click at [1147, 370] on icon "" at bounding box center [1140, 378] width 17 height 17
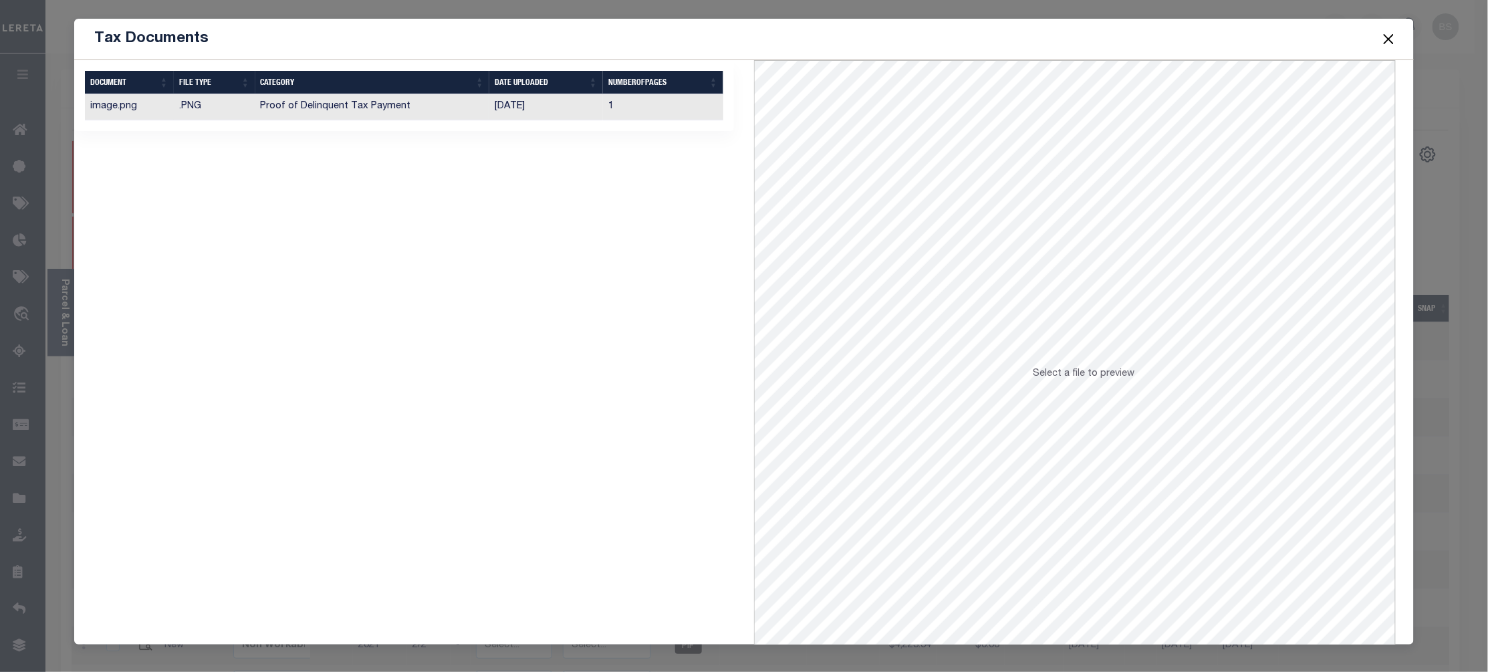
click at [539, 107] on td "10/07/2025" at bounding box center [546, 107] width 114 height 26
click at [1391, 40] on button "Close" at bounding box center [1389, 38] width 17 height 17
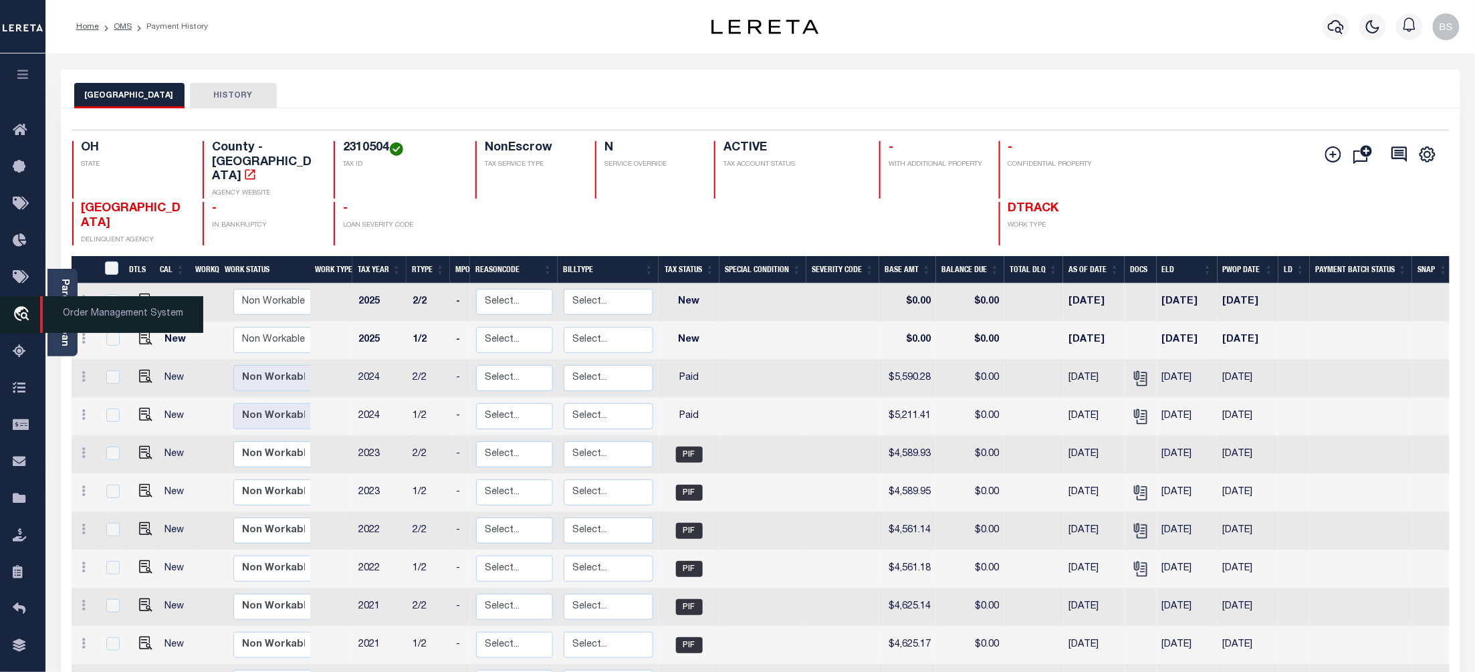
click at [94, 311] on span "Order Management System" at bounding box center [121, 314] width 163 height 37
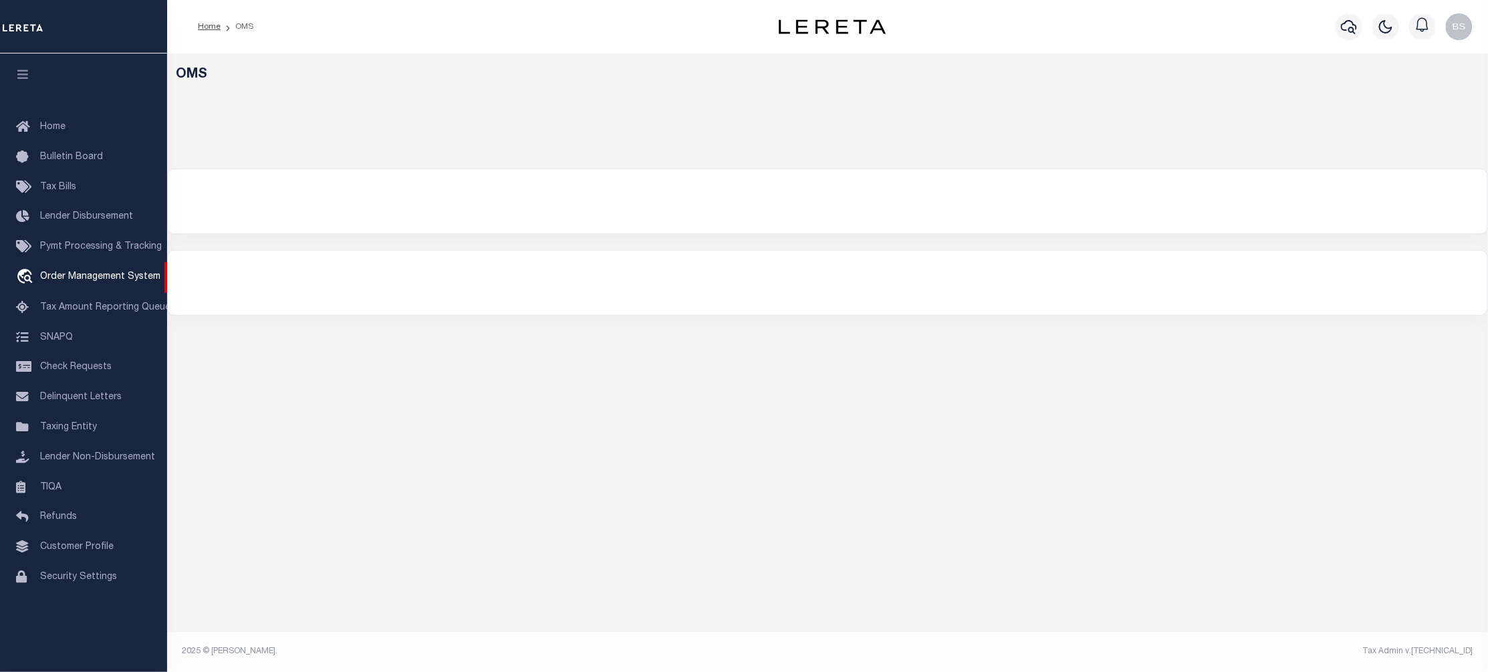
select select "200"
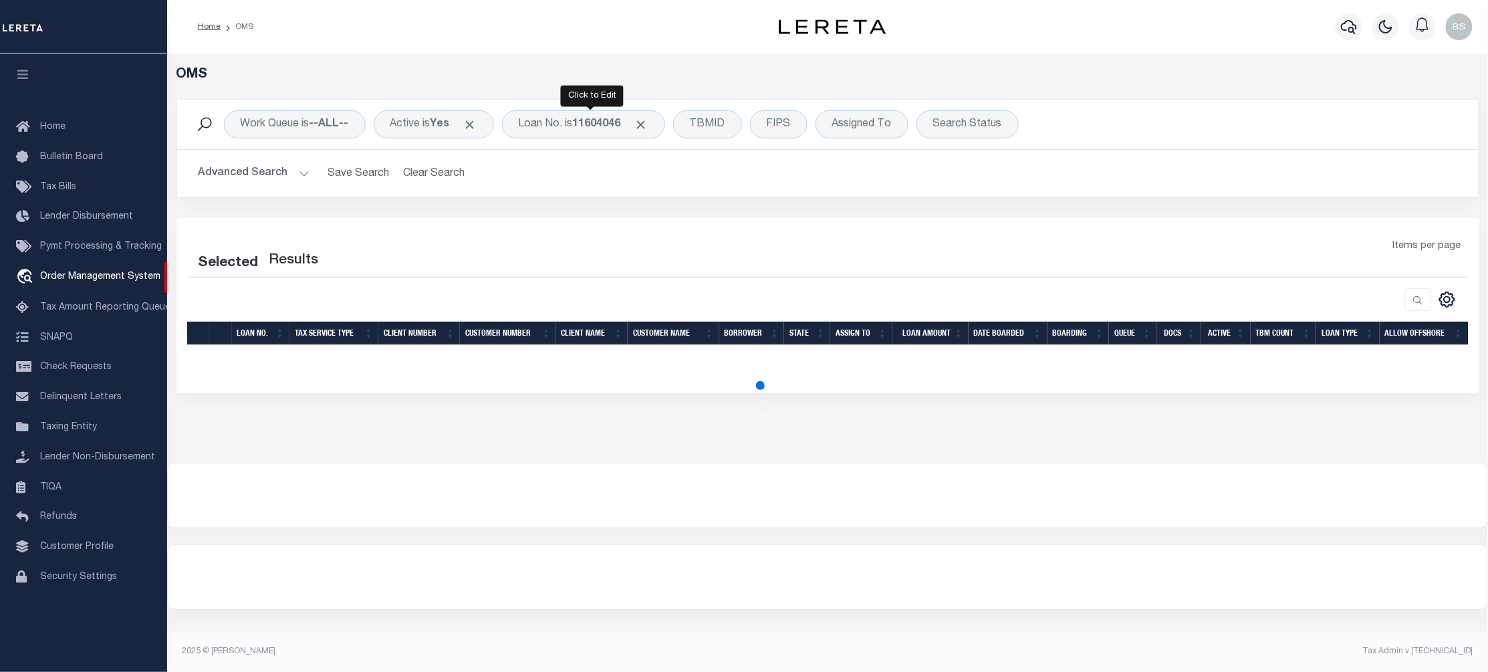
select select "200"
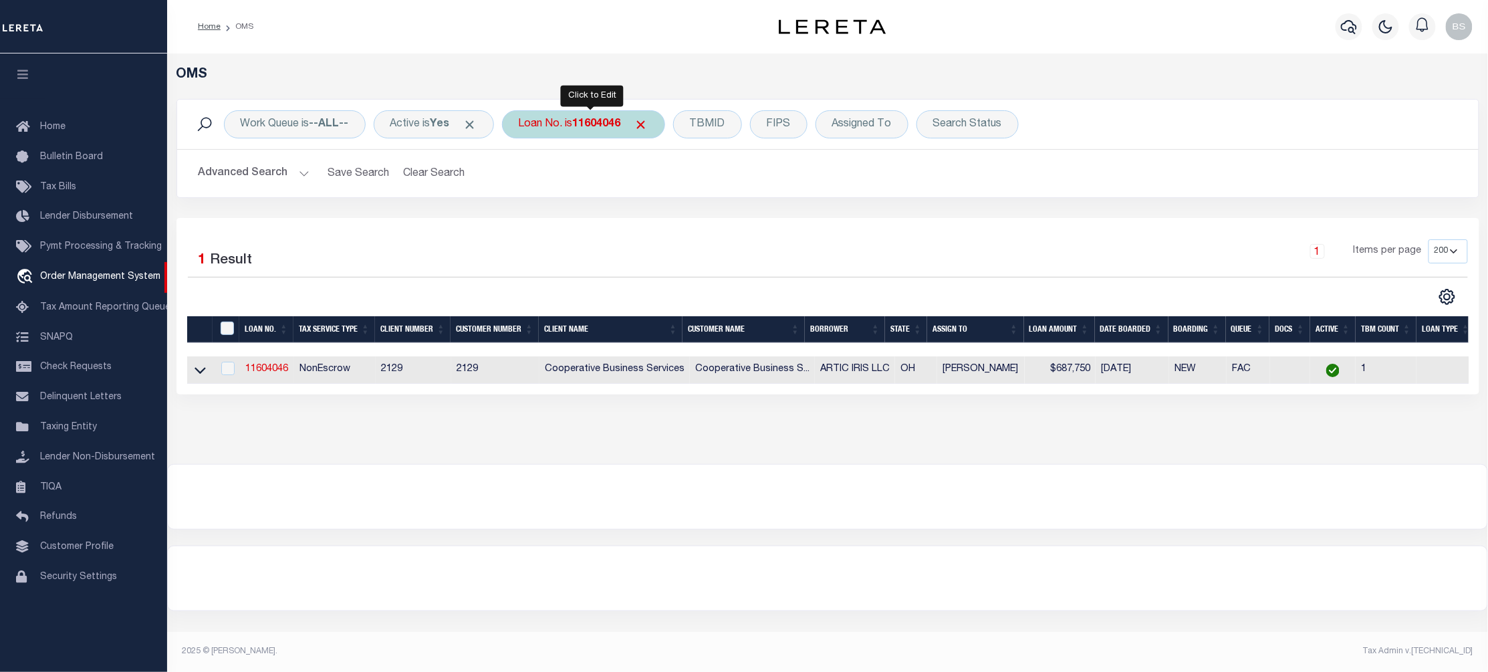
click at [591, 124] on b "11604046" at bounding box center [597, 124] width 48 height 11
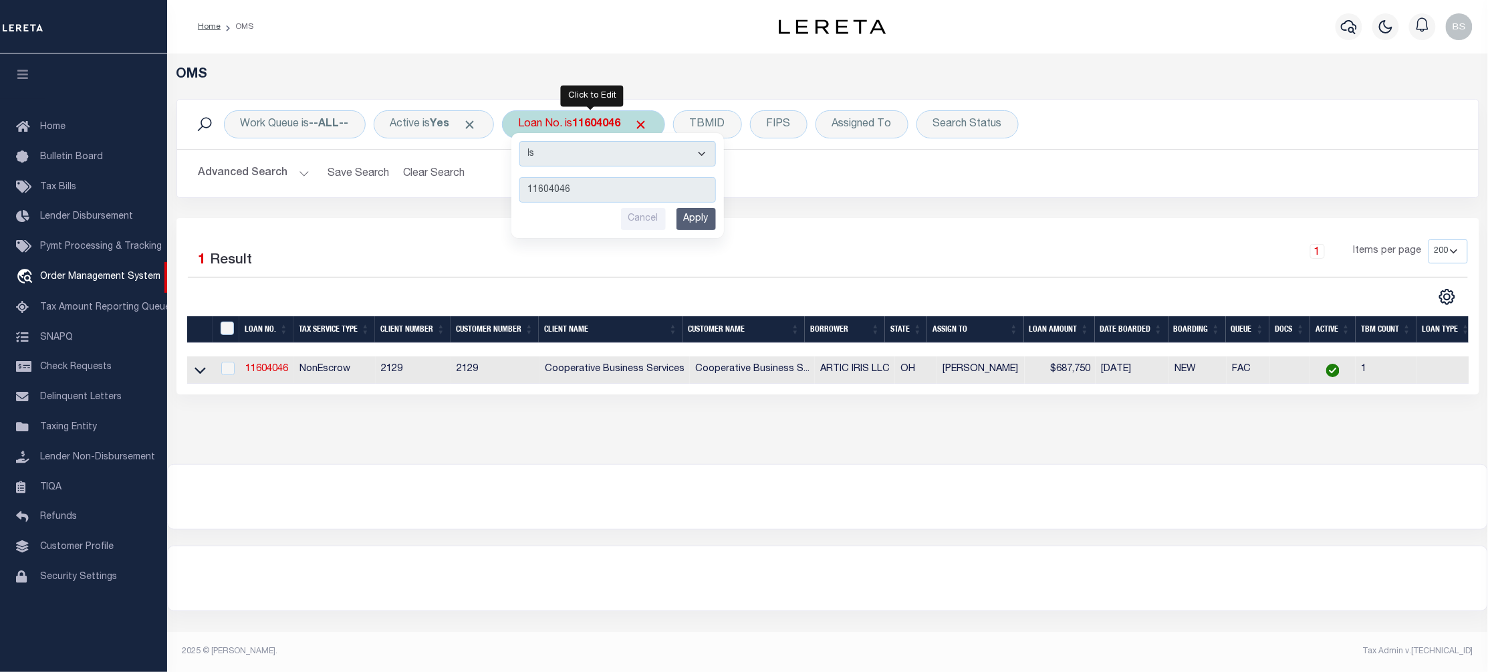
type input "10022445"
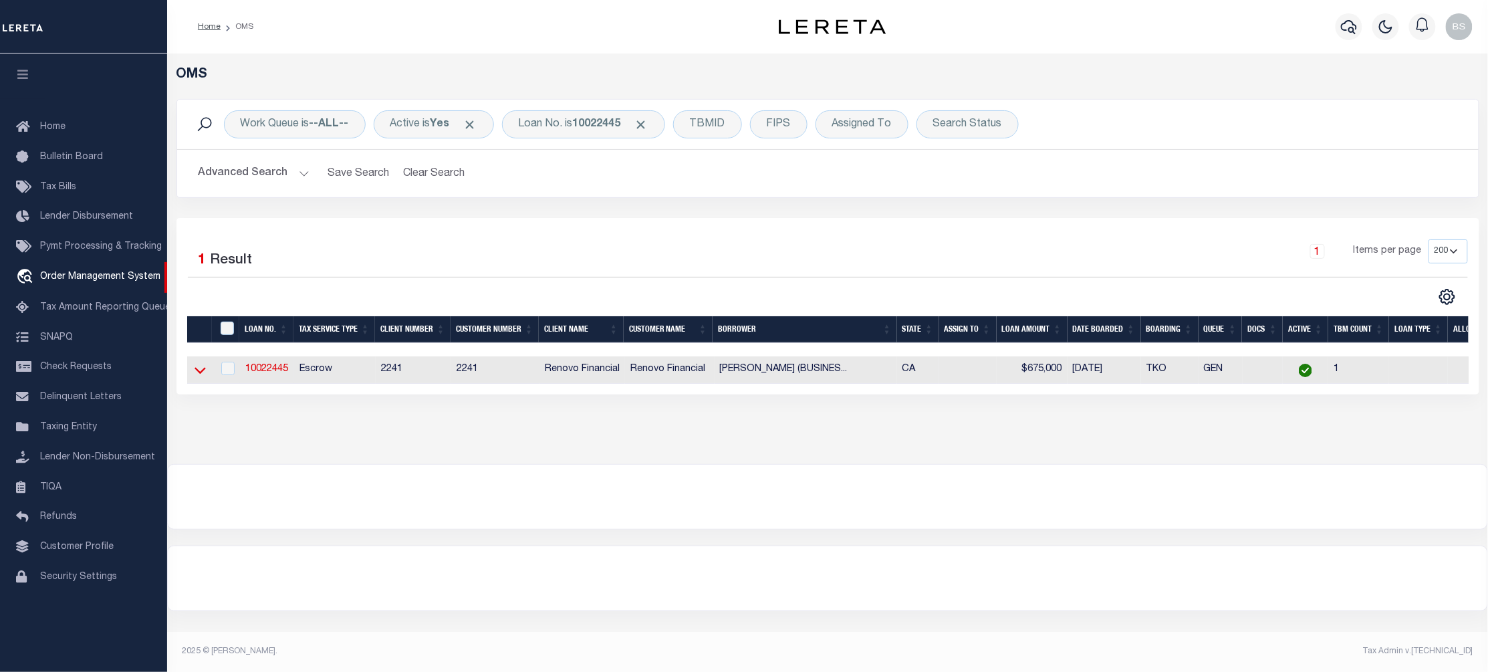
click at [201, 372] on icon at bounding box center [200, 370] width 11 height 14
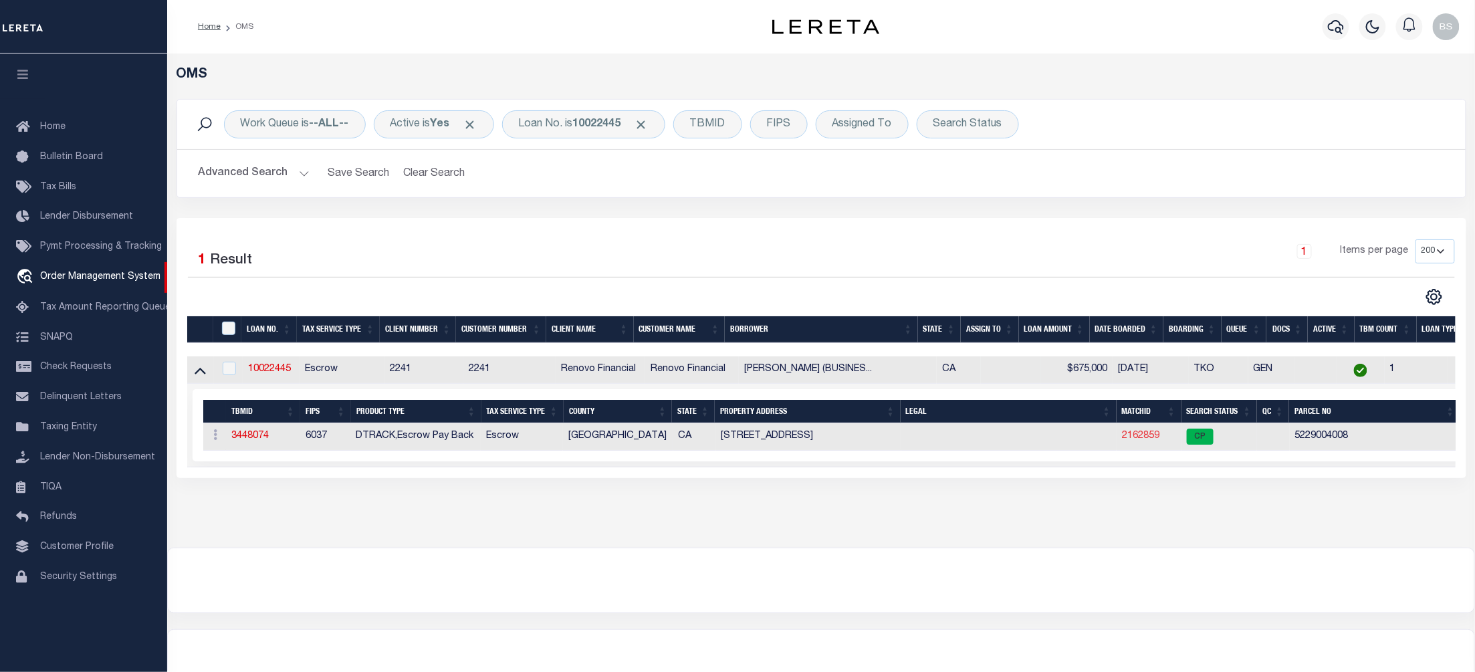
click at [1148, 440] on link "2162859" at bounding box center [1140, 435] width 37 height 9
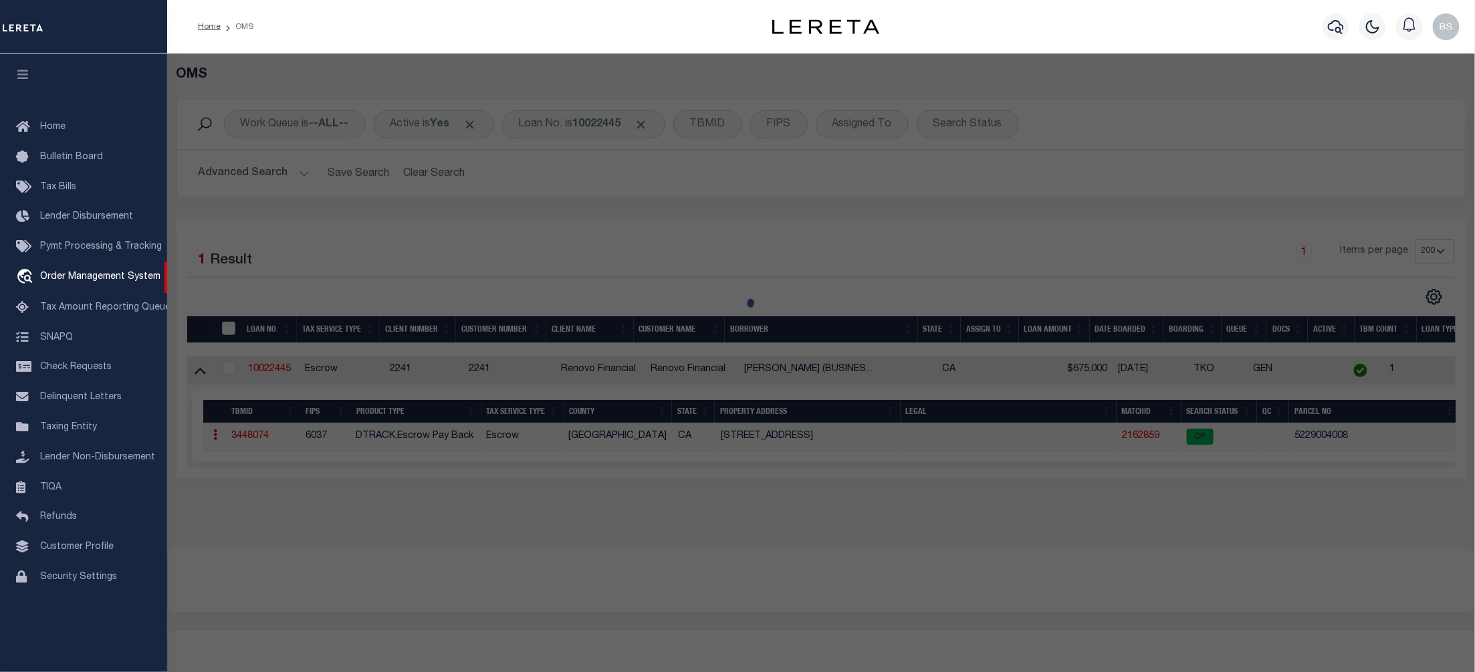
checkbox input "false"
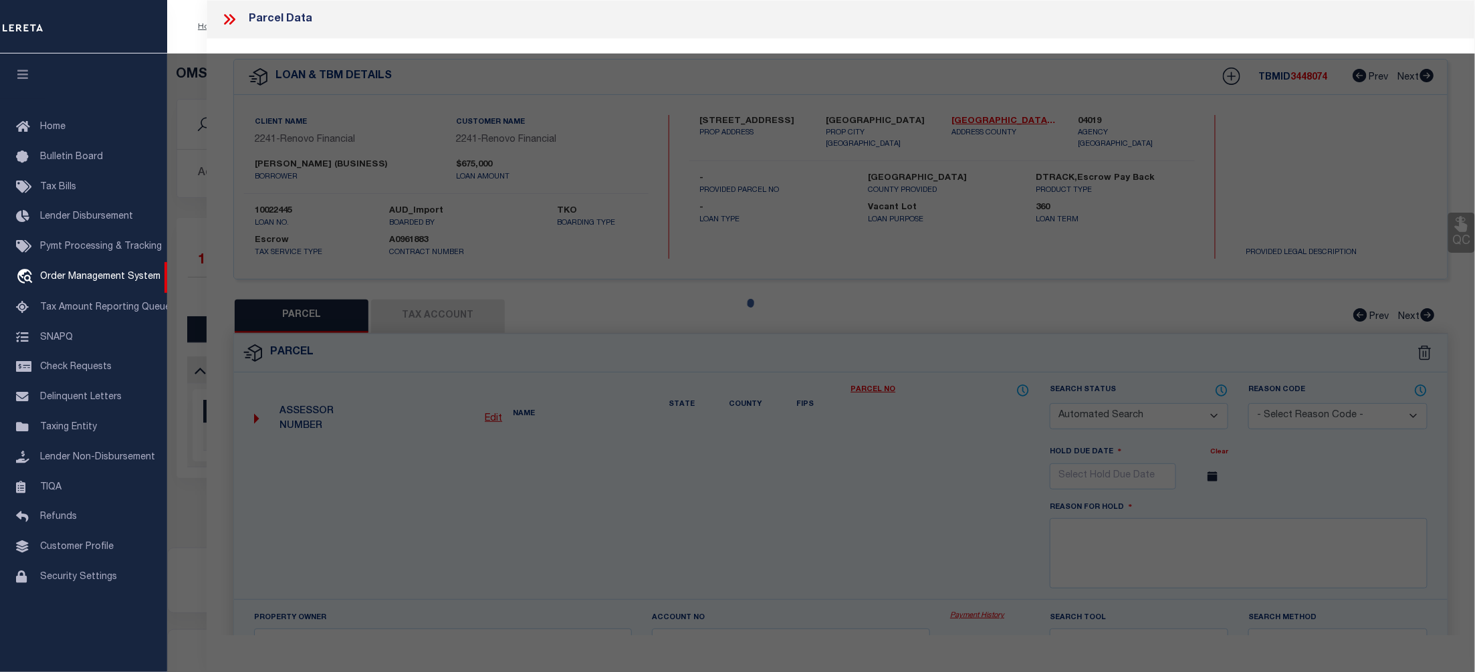
select select "CP"
type input "NICK STOUT & ASSOCIATES LLC"
select select "ATL"
select select "ADD"
type input "1132 N EVERGREEN AVE"
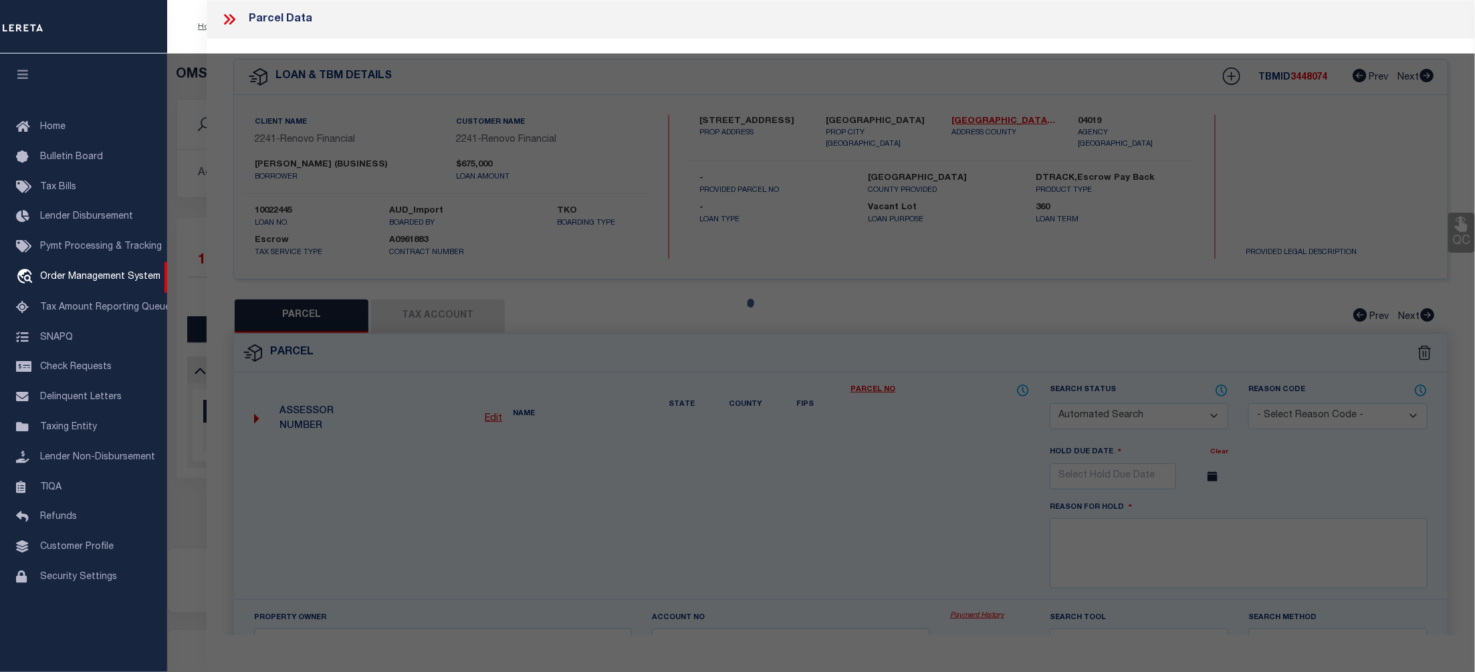
checkbox input "false"
type input "LOS ANGELES, CA 90033"
type textarea "TREMONT TERRACE LOT 22 BLK 22"
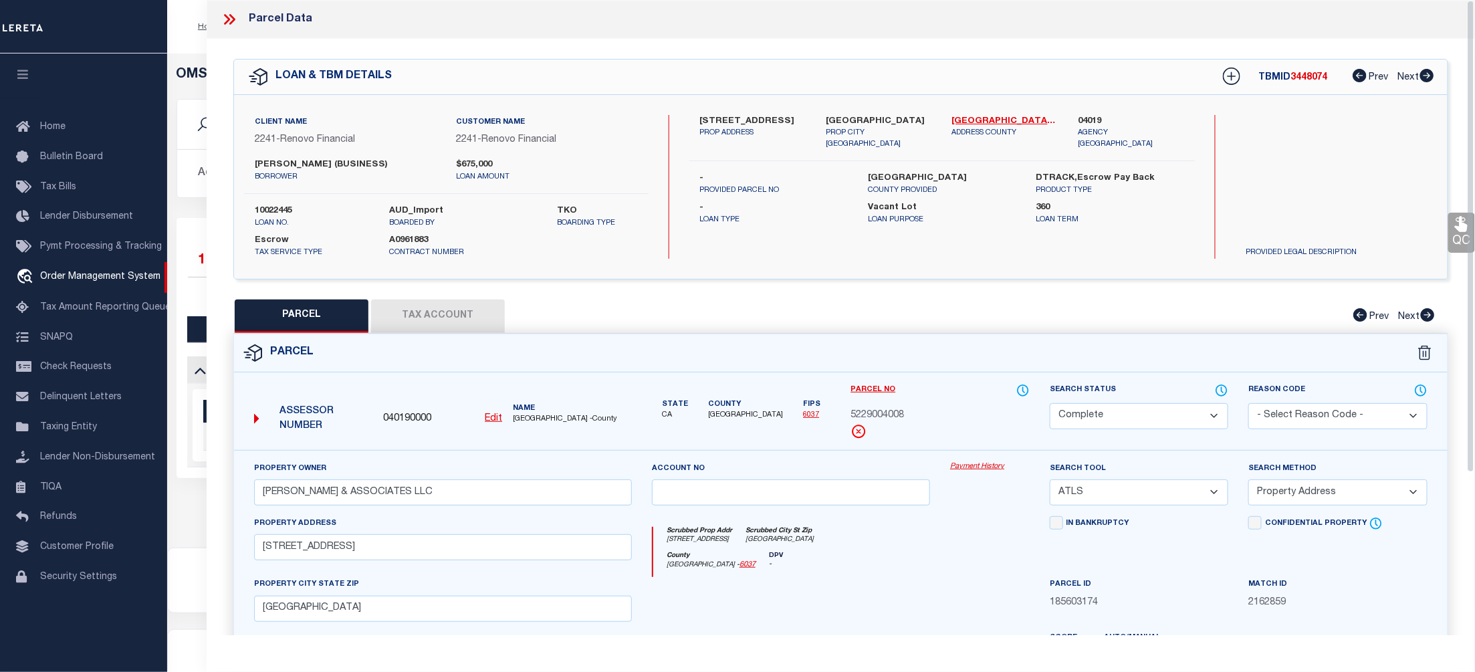
click at [966, 465] on link "Payment History" at bounding box center [990, 466] width 80 height 11
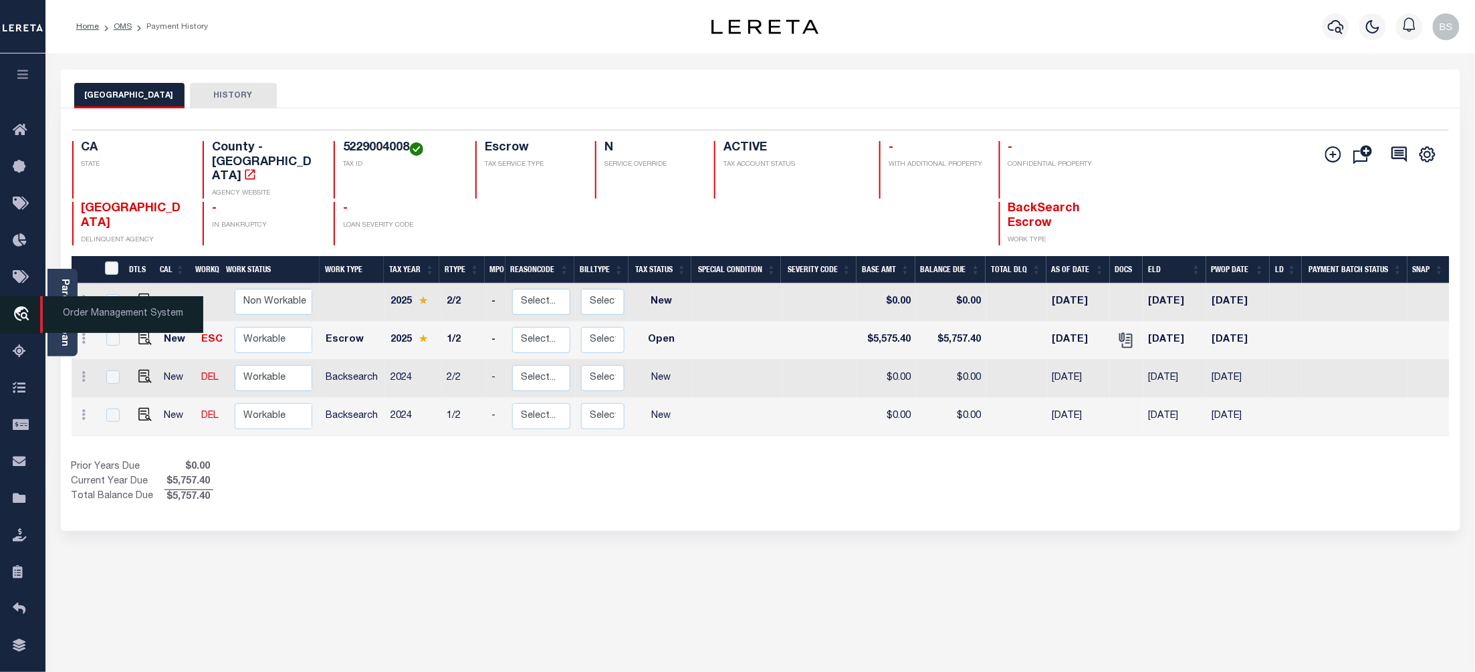
click at [106, 314] on span "Order Management System" at bounding box center [121, 314] width 163 height 37
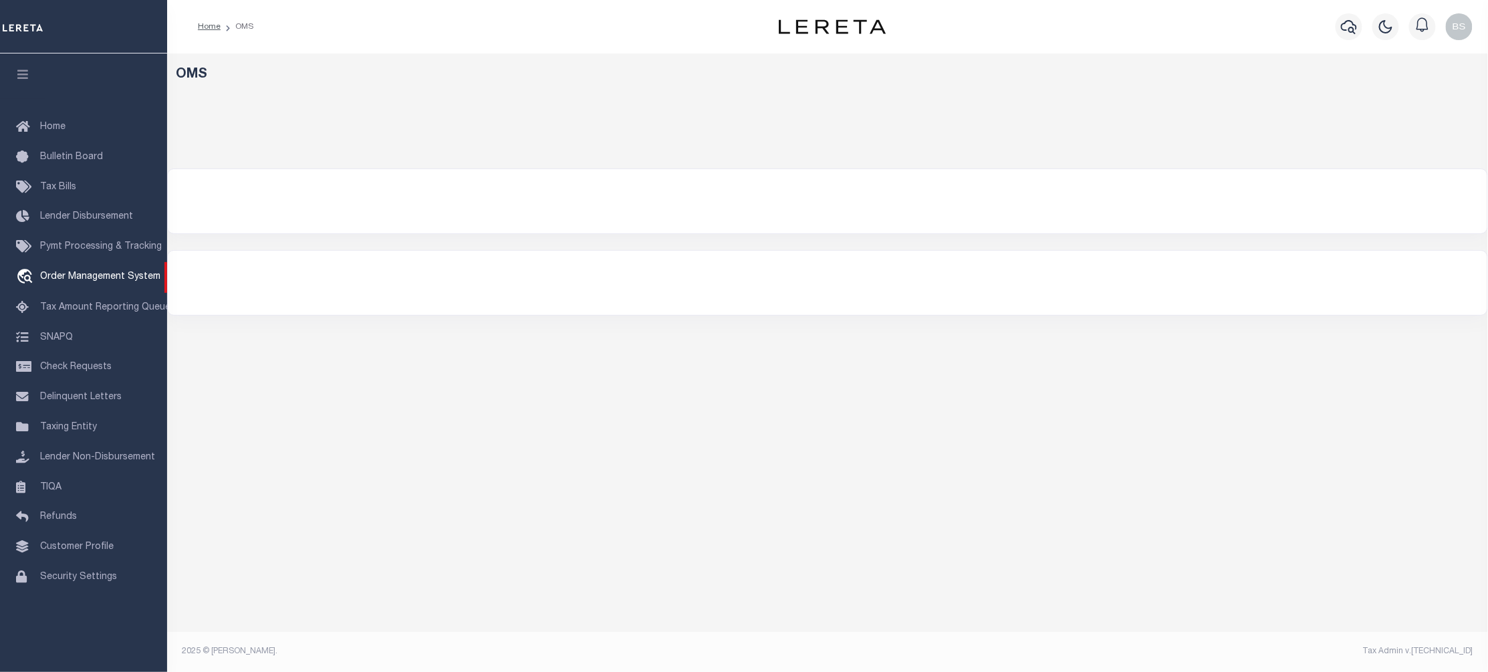
select select "200"
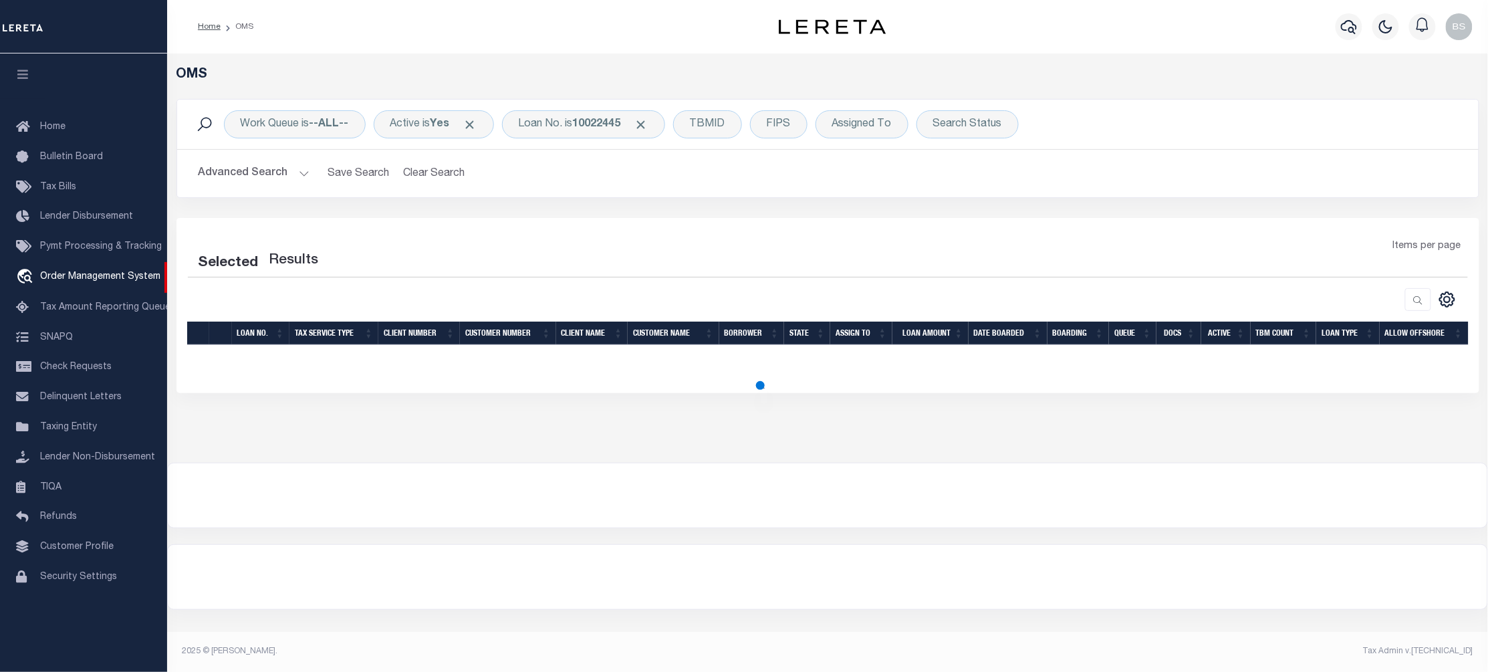
select select "200"
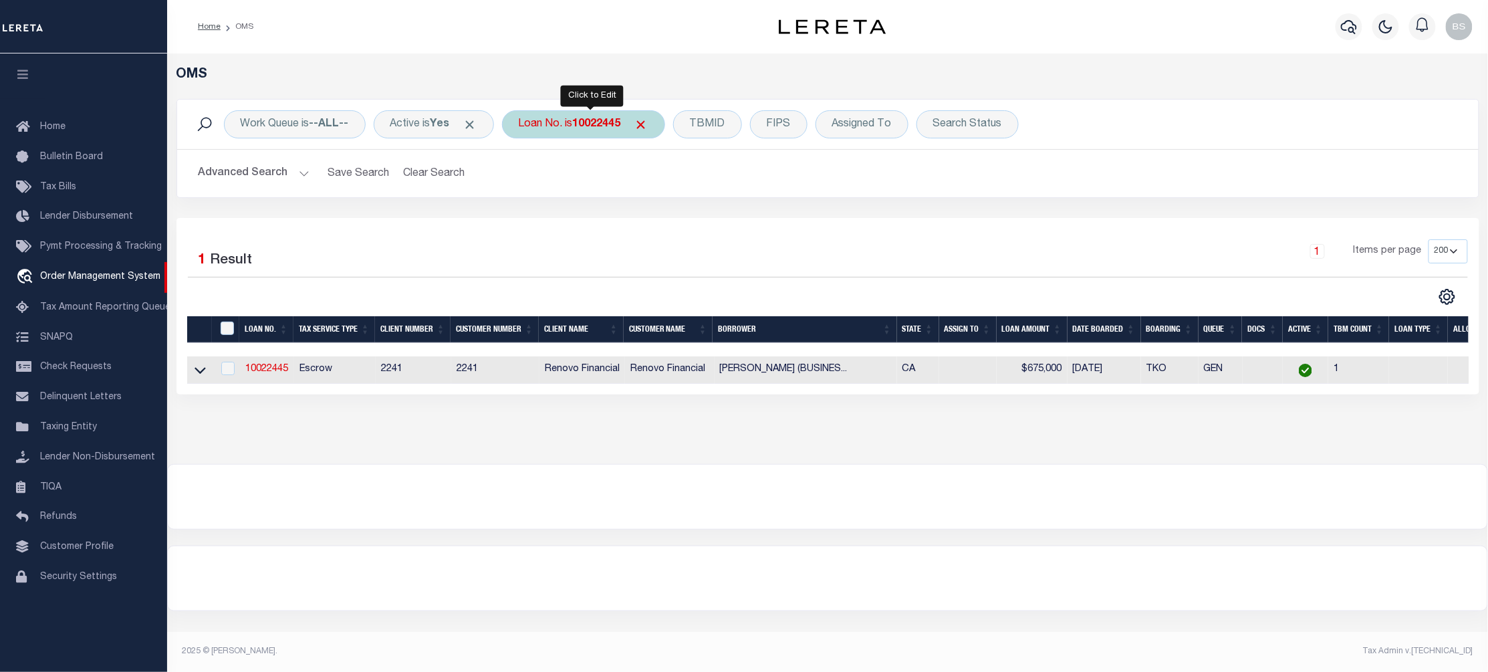
click at [587, 124] on b "10022445" at bounding box center [597, 124] width 48 height 11
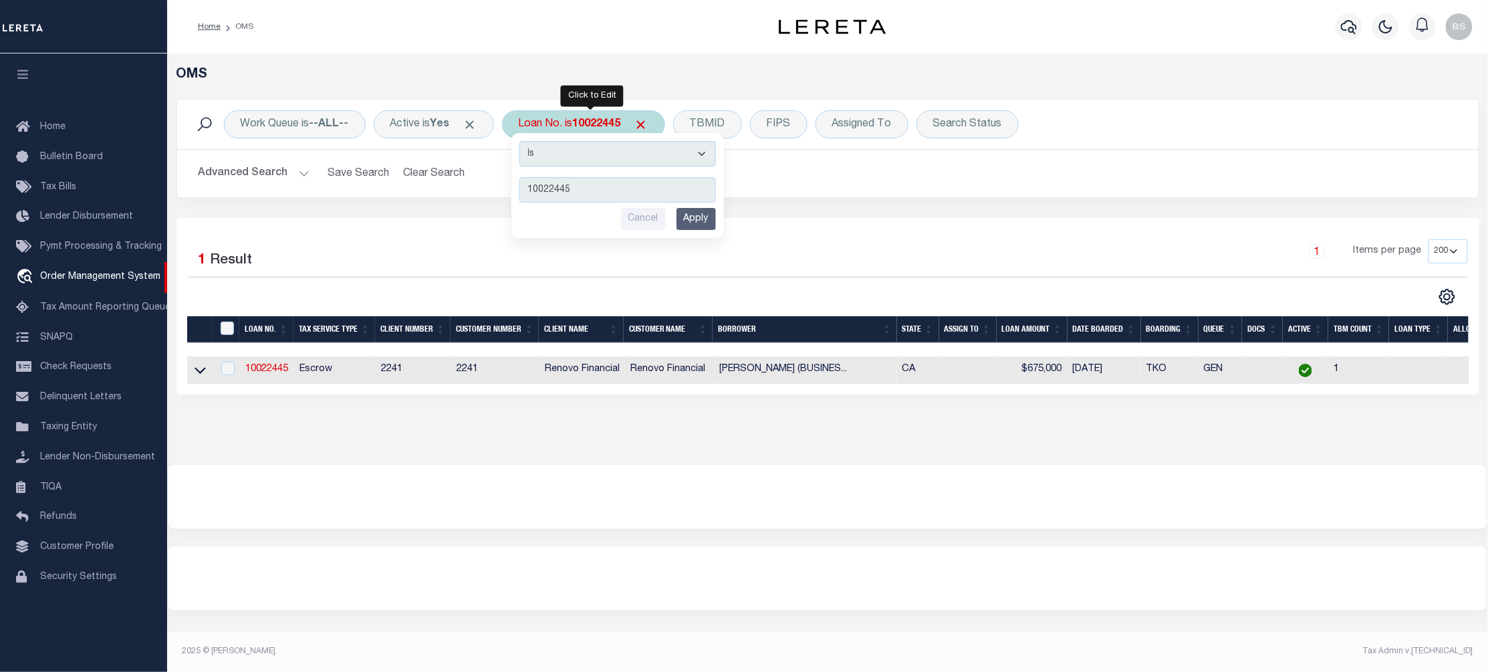
type input "16540"
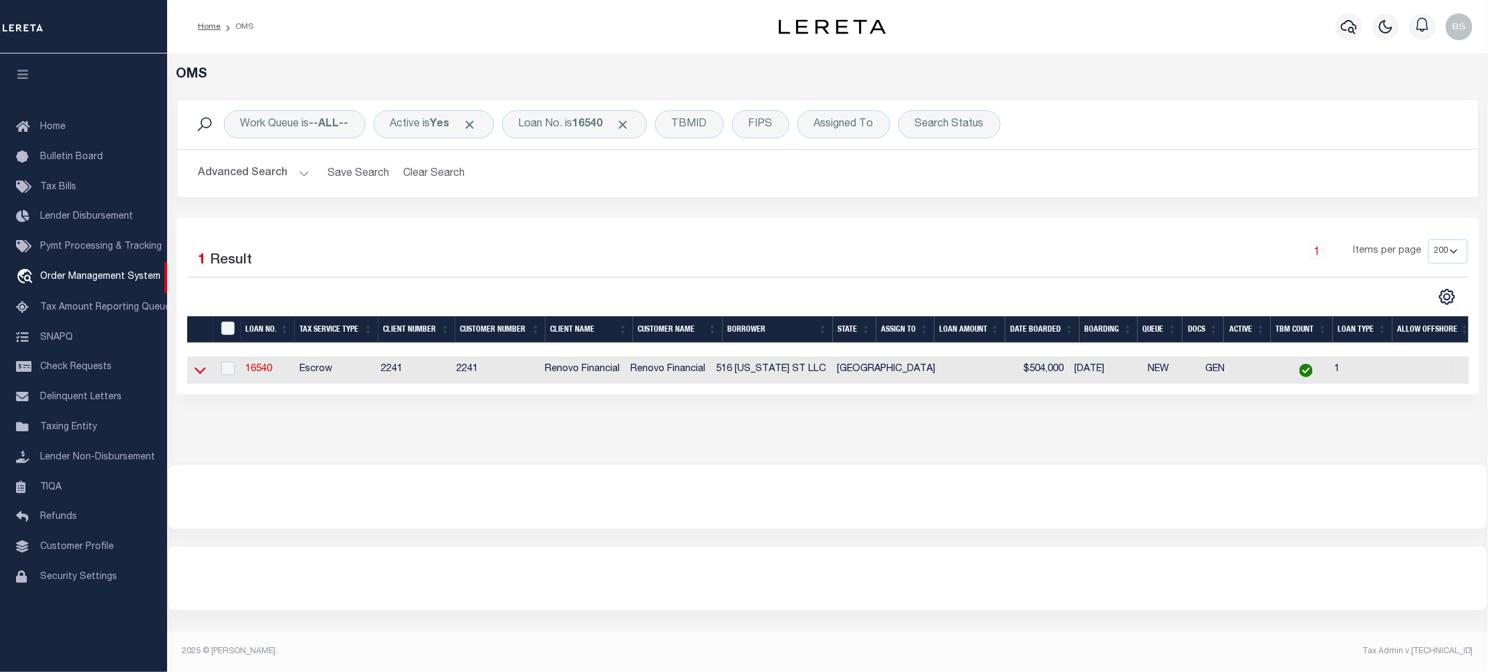
click at [195, 374] on icon at bounding box center [200, 370] width 11 height 14
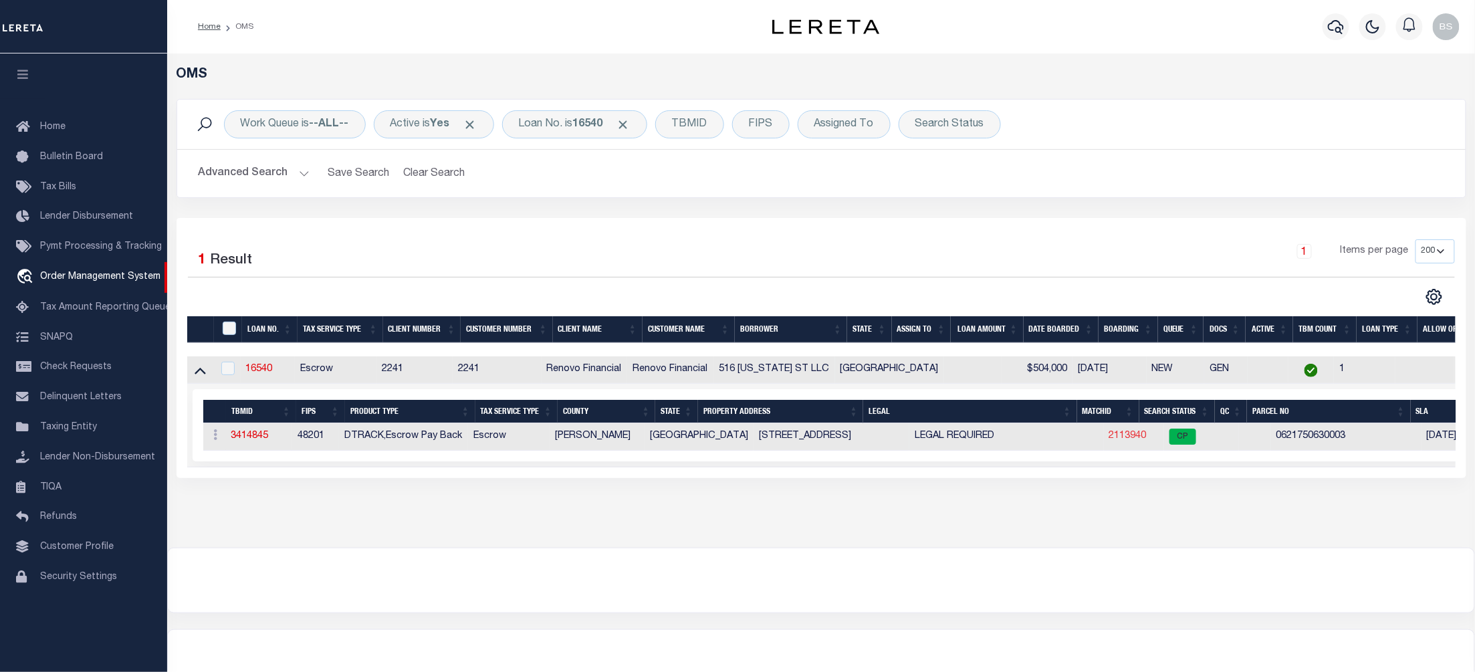
click at [1109, 440] on link "2113940" at bounding box center [1127, 435] width 37 height 9
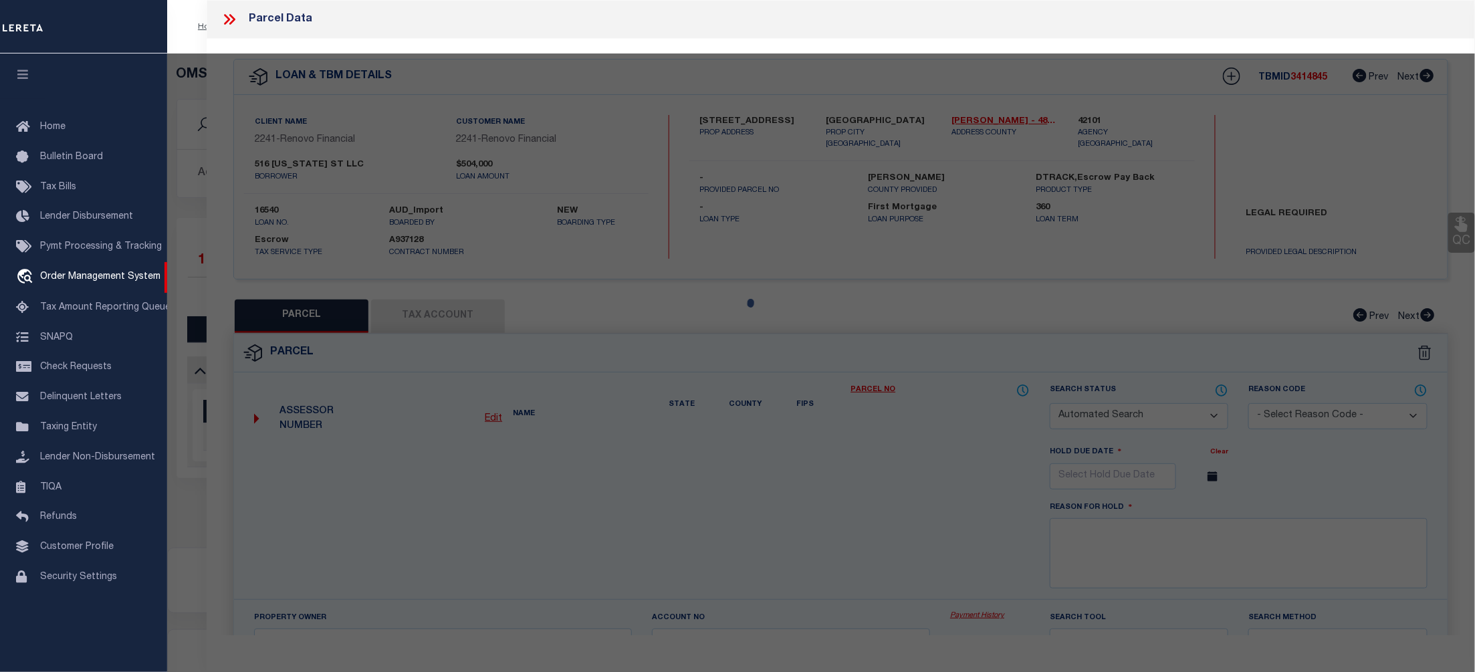
checkbox input "false"
select select "CP"
type input "516 [US_STATE] ST LLC"
type input "[STREET_ADDRESS]"
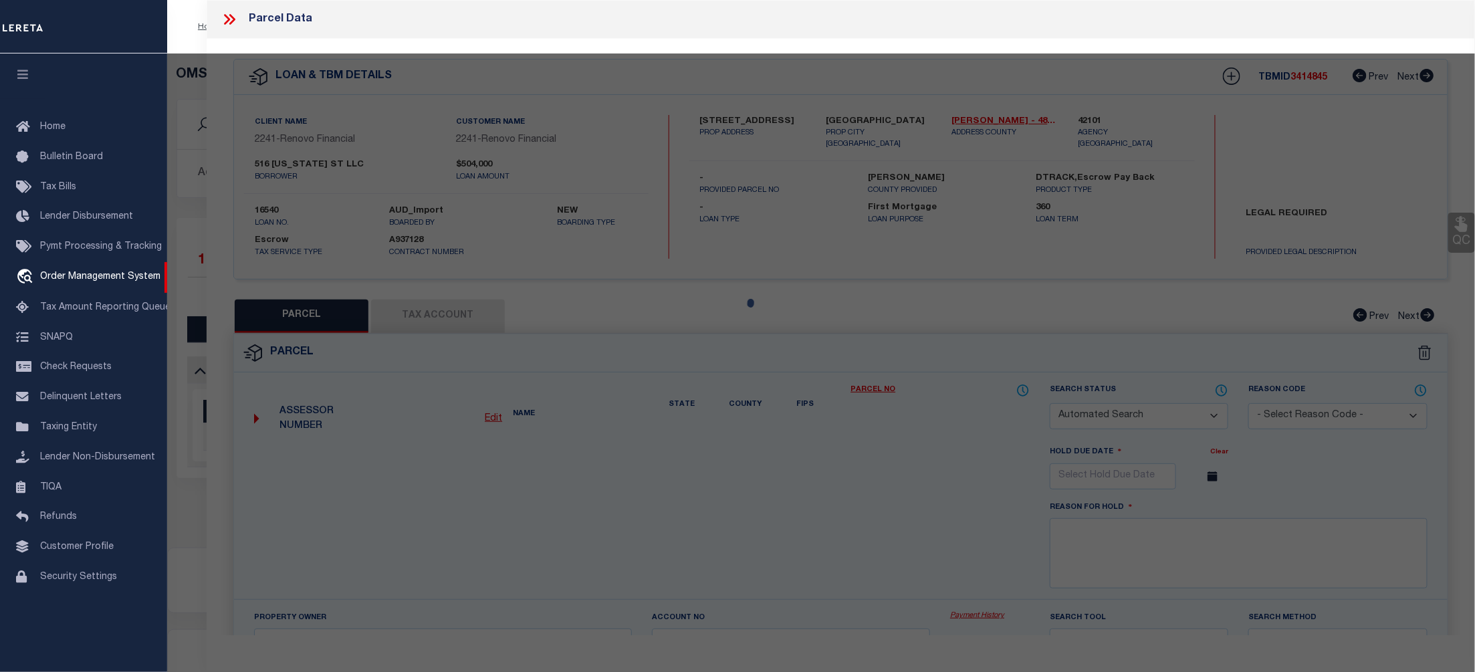
checkbox input "false"
type input "[GEOGRAPHIC_DATA]"
type textarea "LTS 3 & 4 BLK 63 UNIVERSAL CITY"
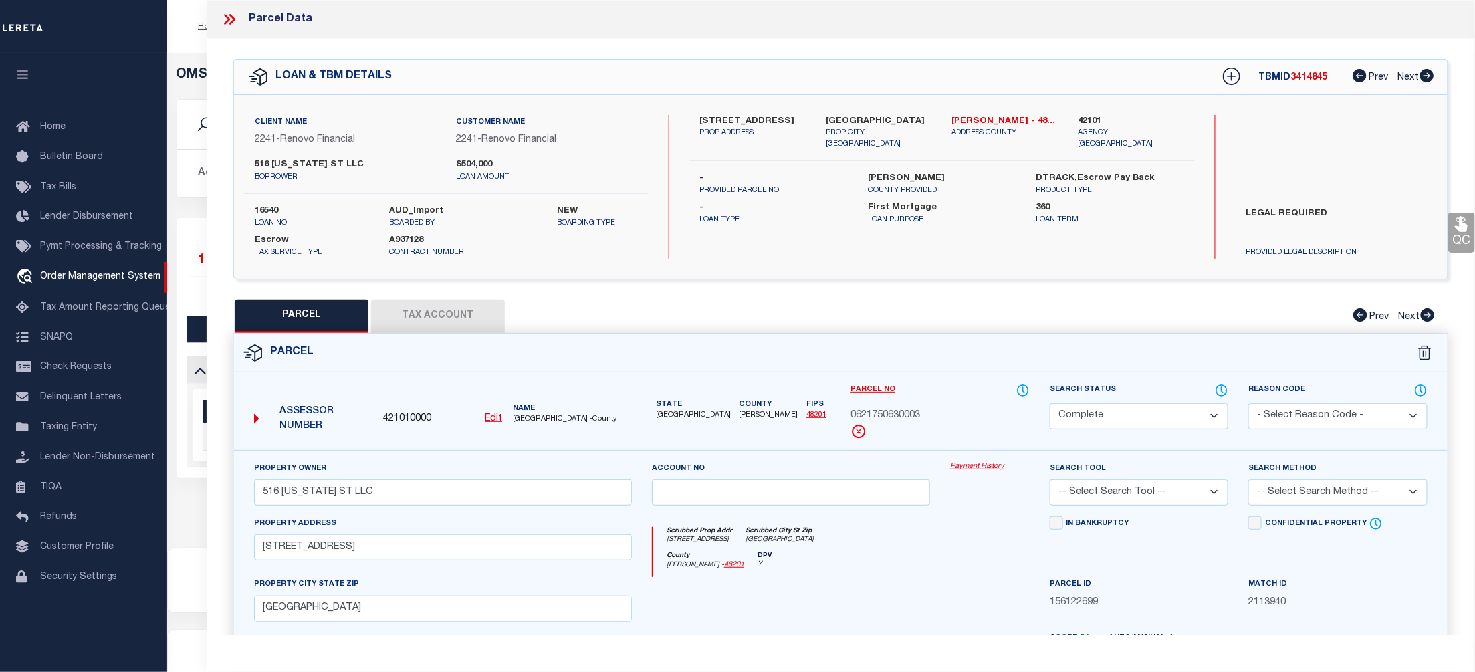
click at [985, 468] on link "Payment History" at bounding box center [990, 466] width 80 height 11
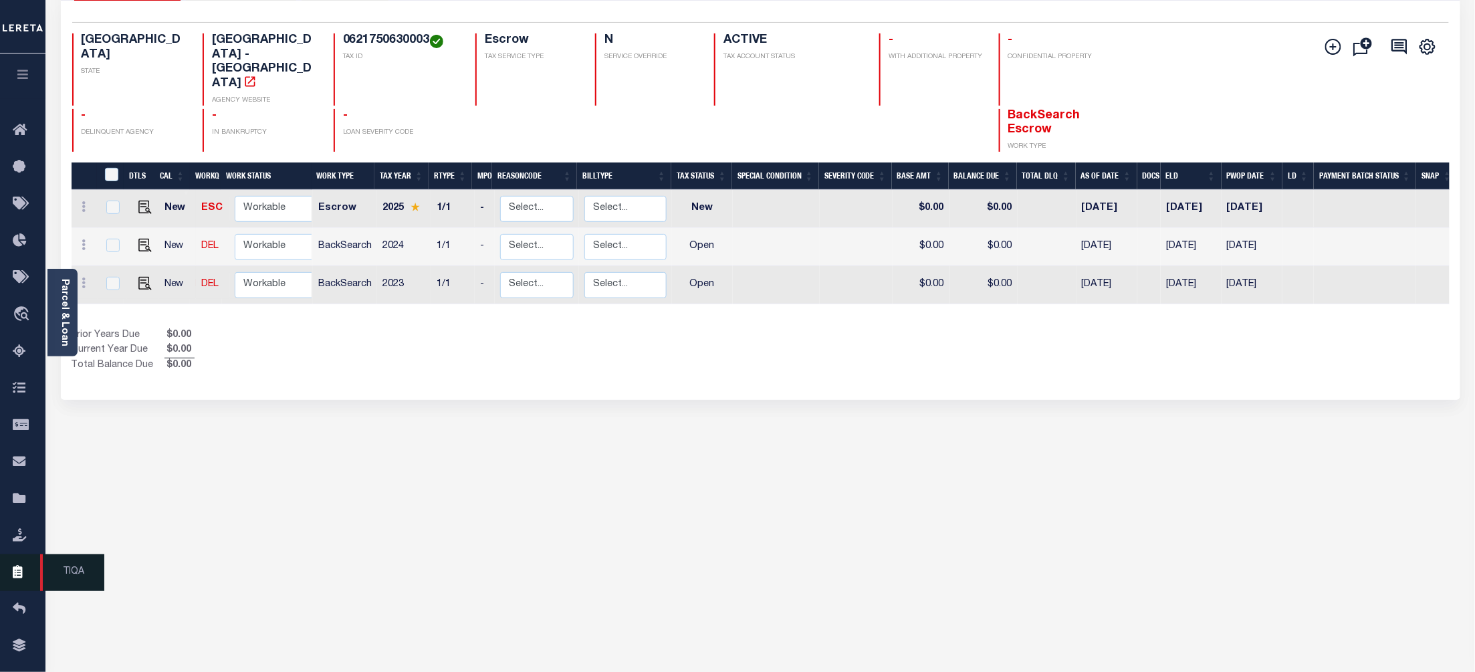
scroll to position [156, 0]
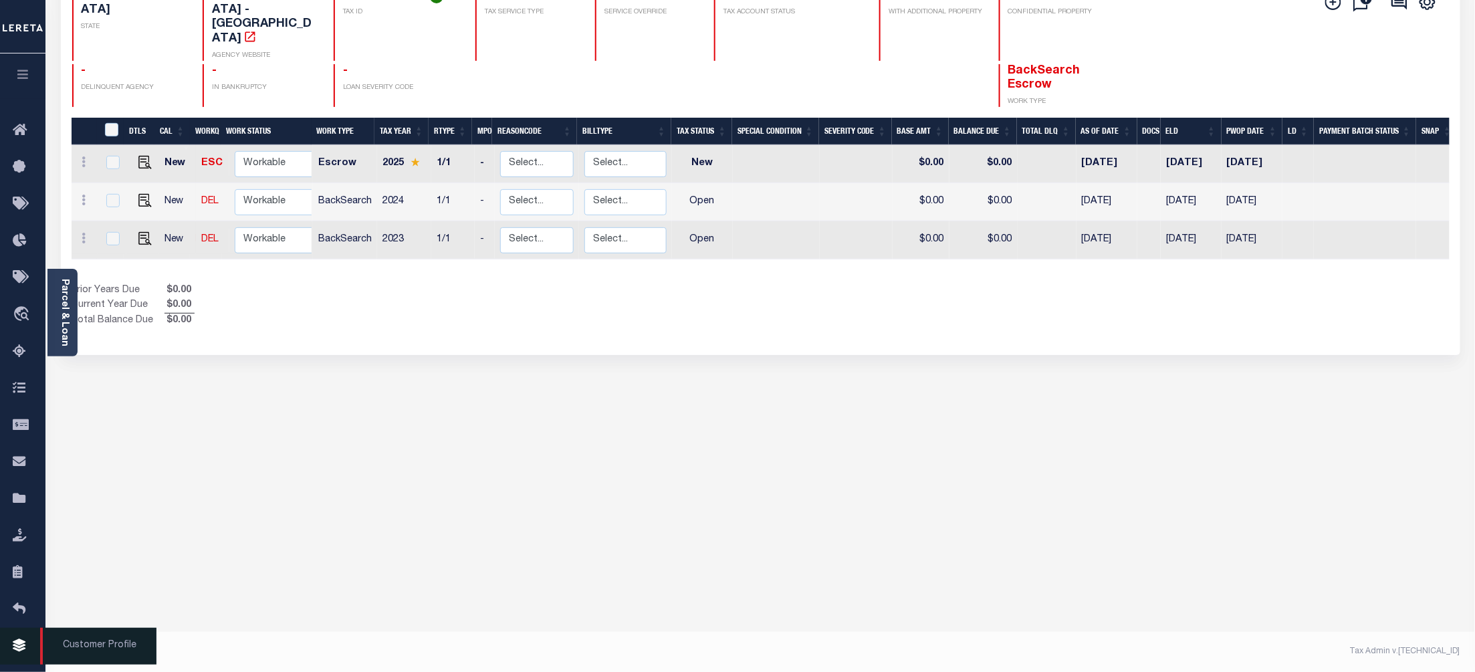
click at [17, 646] on icon at bounding box center [23, 646] width 21 height 17
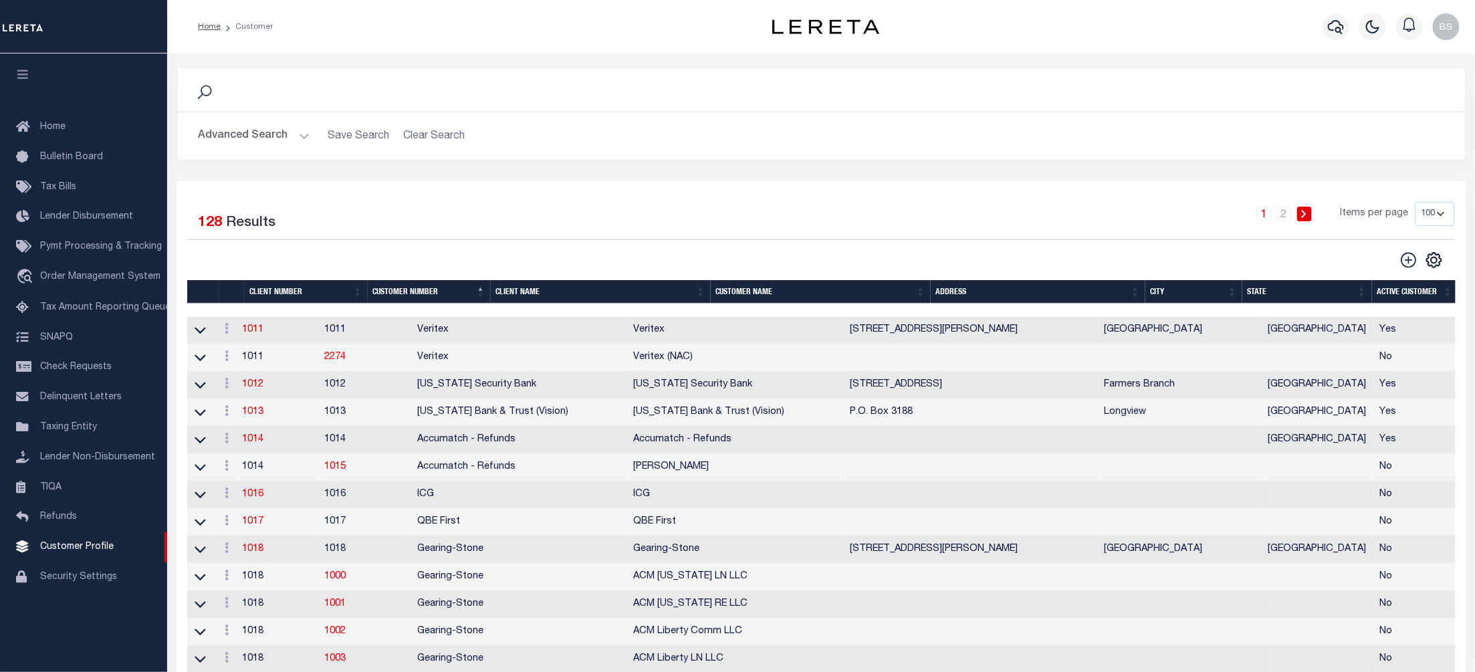
click at [301, 134] on button "Advanced Search" at bounding box center [254, 136] width 111 height 26
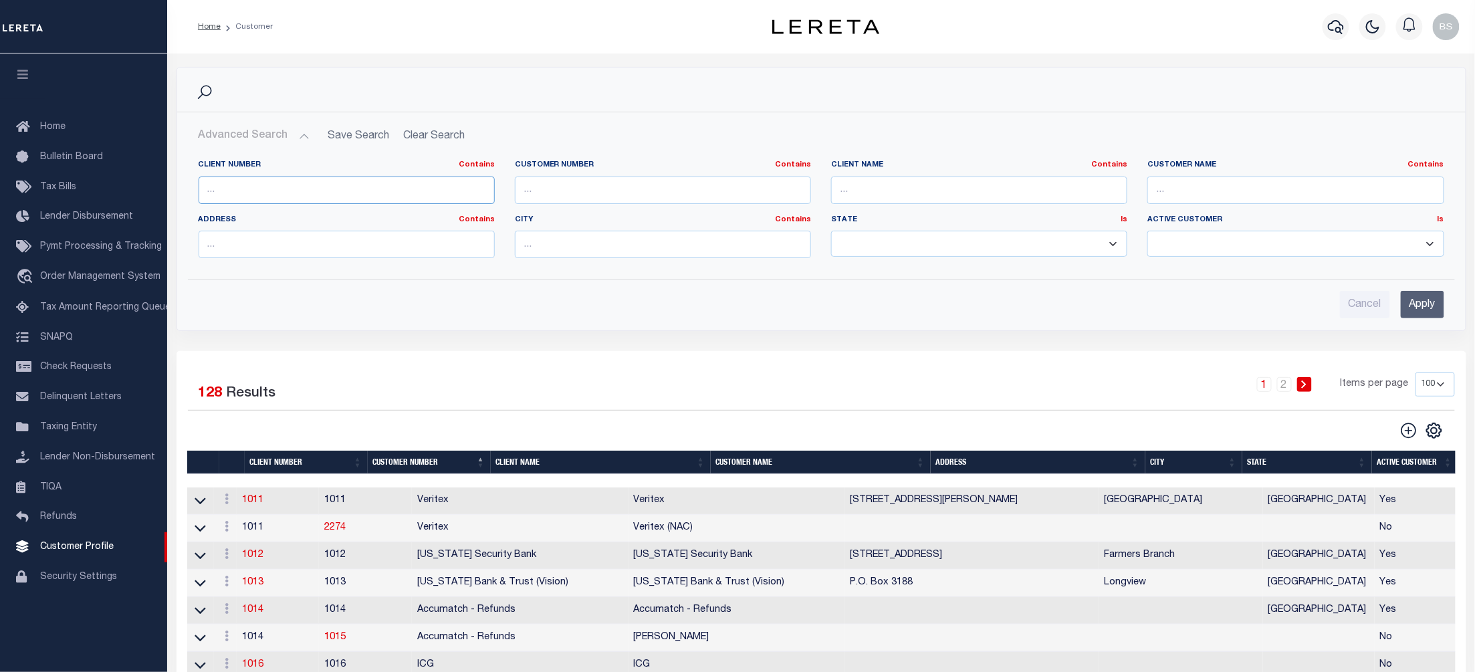
click at [293, 193] on input "text" at bounding box center [347, 189] width 296 height 27
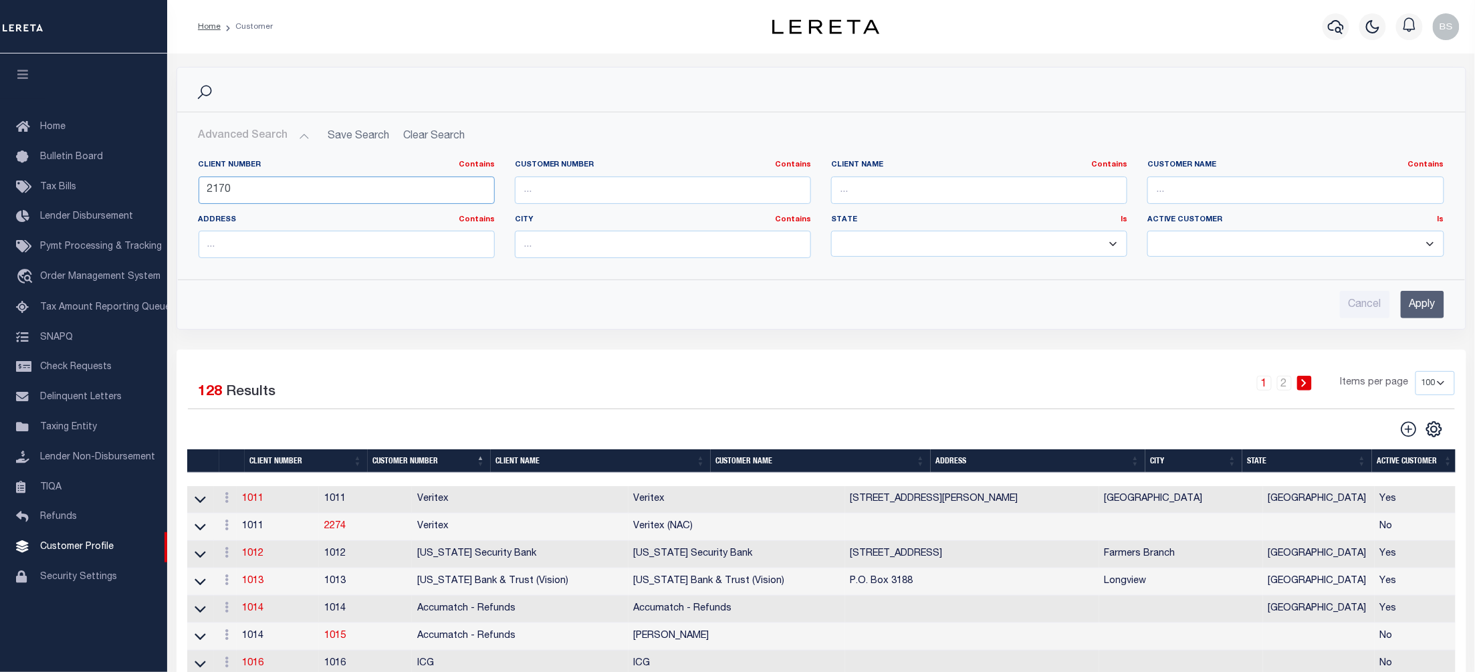
type input "2170"
click at [1432, 304] on input "Apply" at bounding box center [1422, 304] width 43 height 27
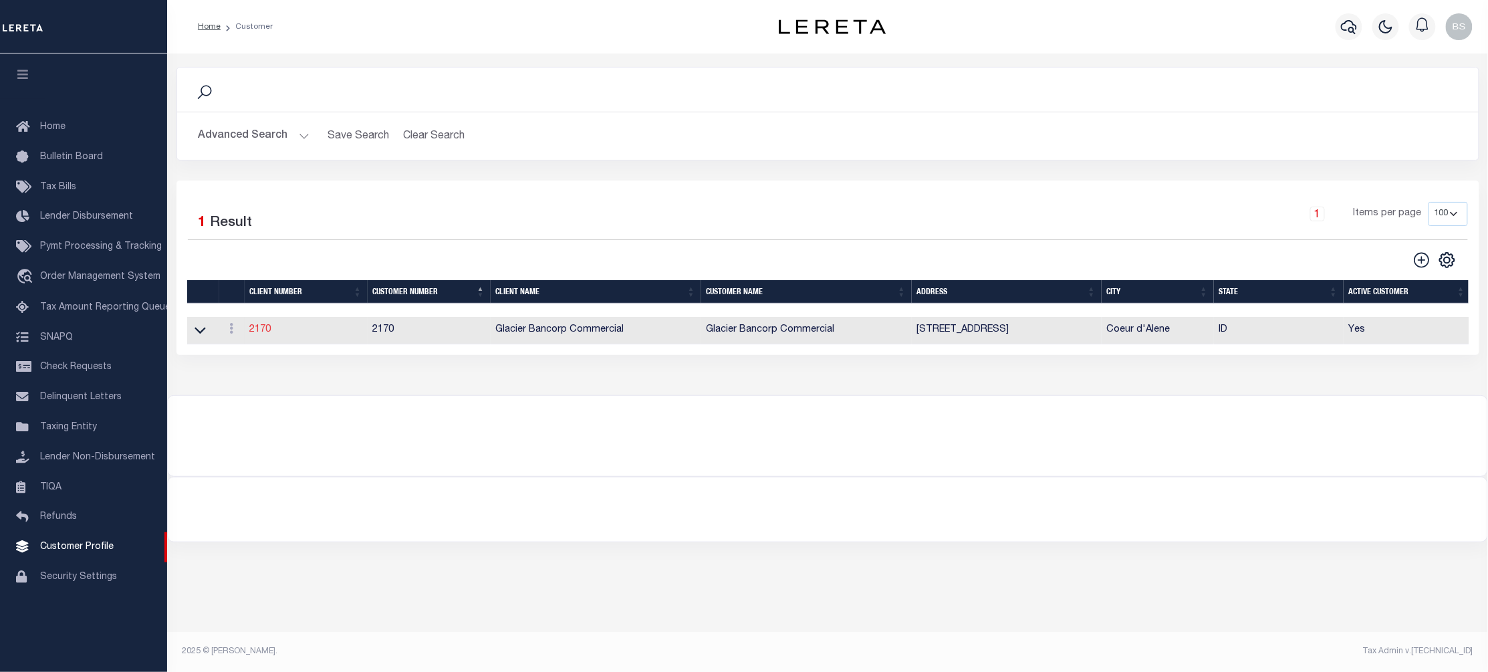
click at [255, 332] on link "2170" at bounding box center [260, 329] width 21 height 9
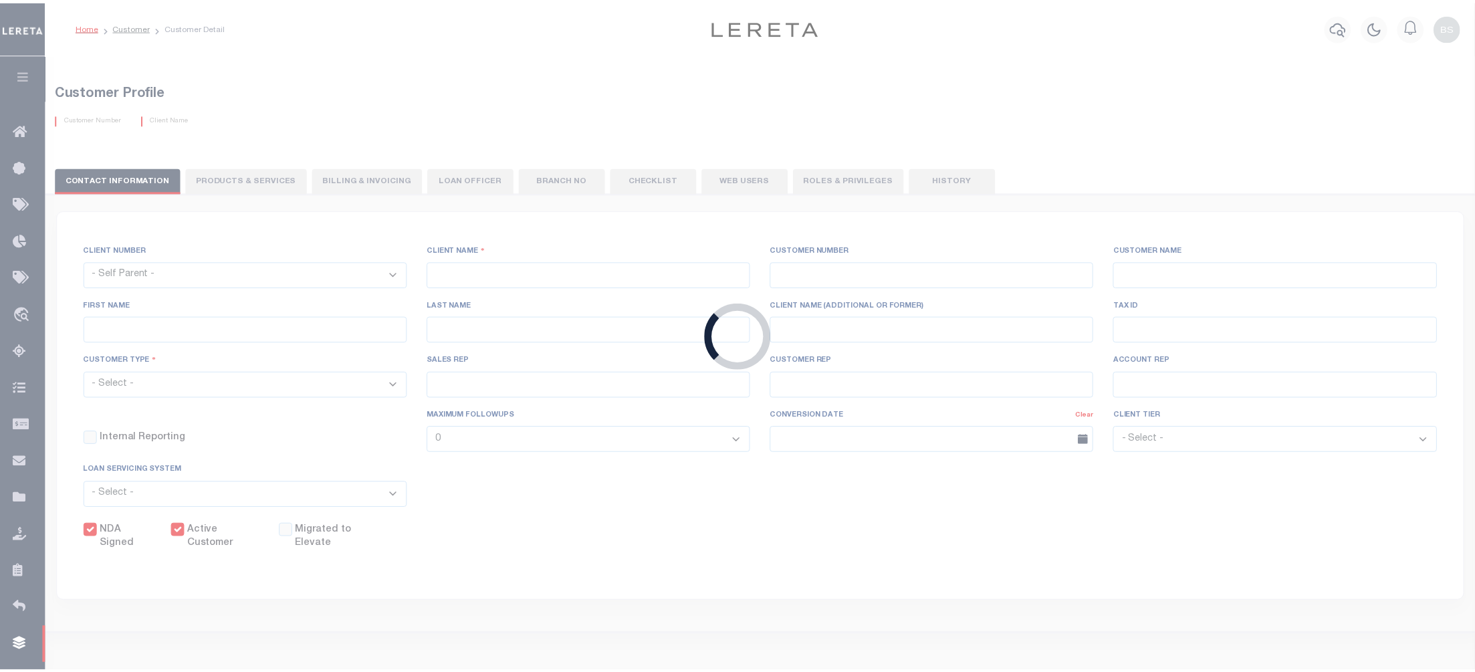
select select
type input "Glacier Bancorp Commercial"
type input "2170"
type input "Glacier Bancorp Commercial"
type input "Becky"
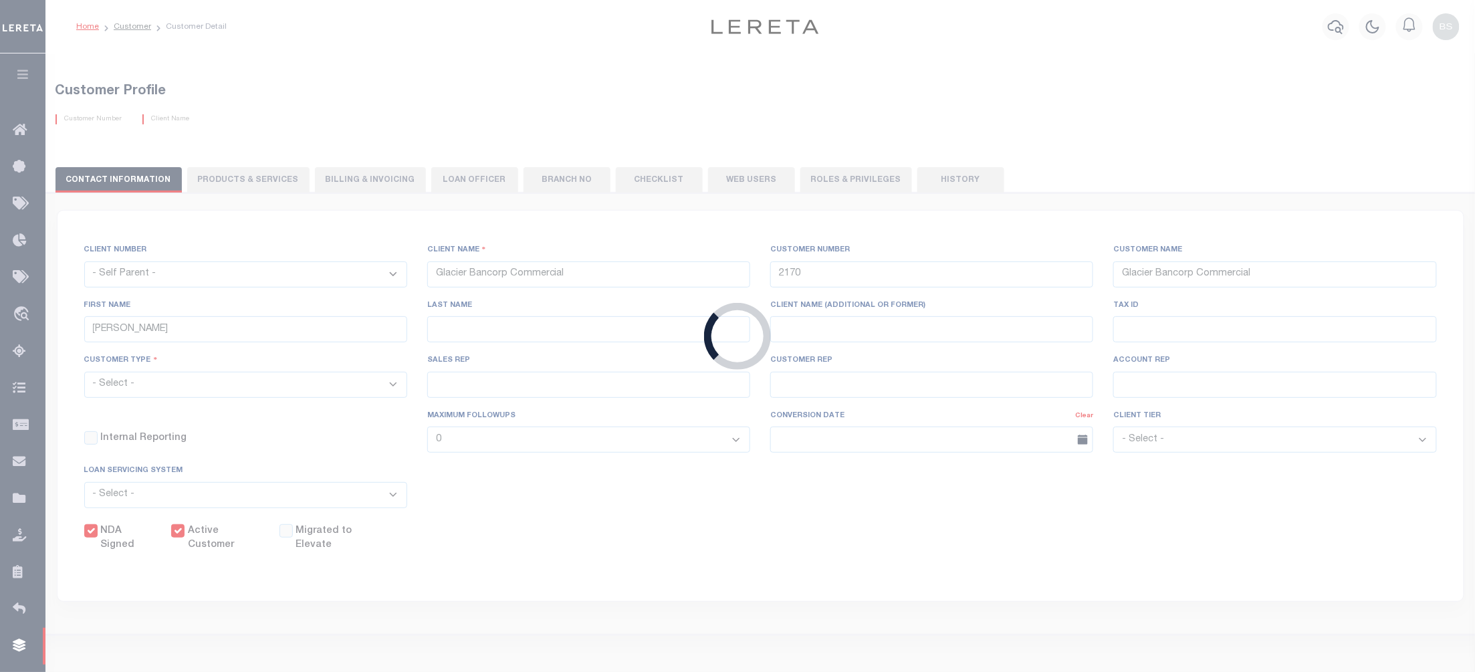
type input "Mathson"
select select "Commercial"
type input "Barbara Kendrick"
type input "Debbie Vecellio"
checkbox input "true"
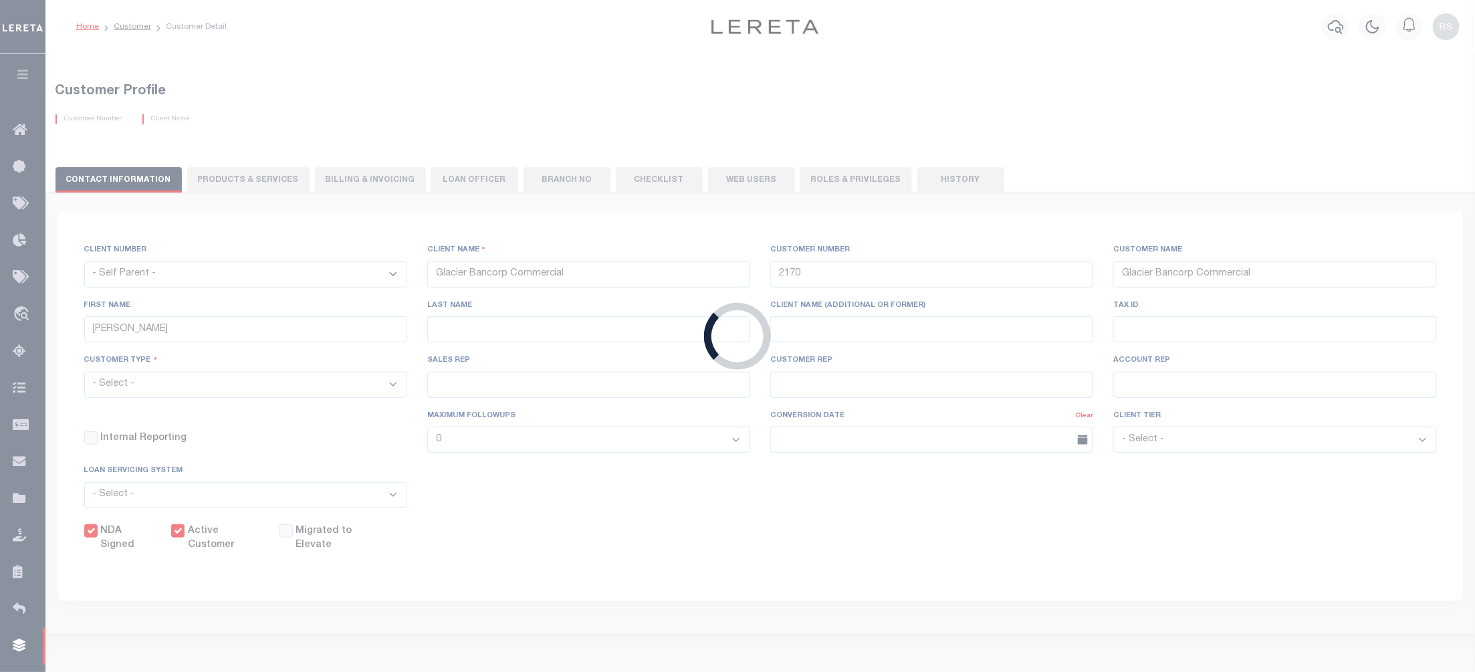
checkbox input "true"
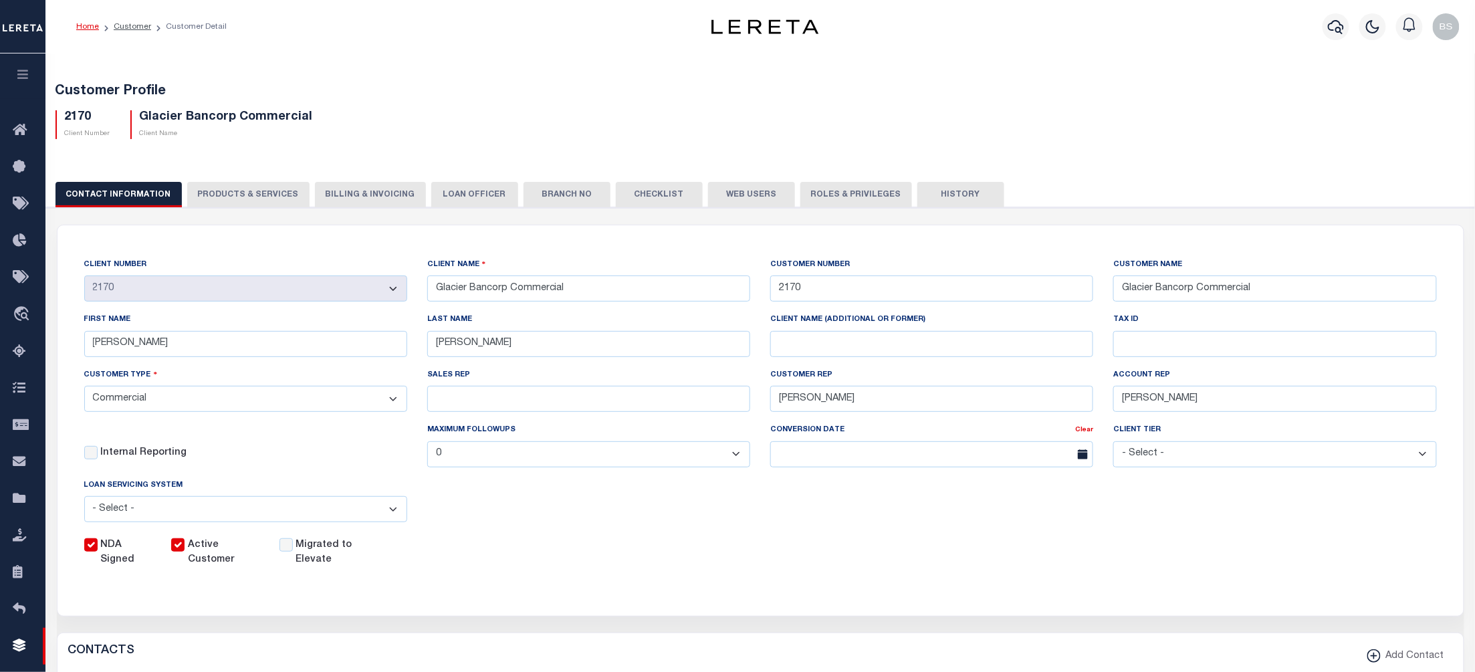
click at [729, 193] on button "Web Users" at bounding box center [751, 194] width 87 height 25
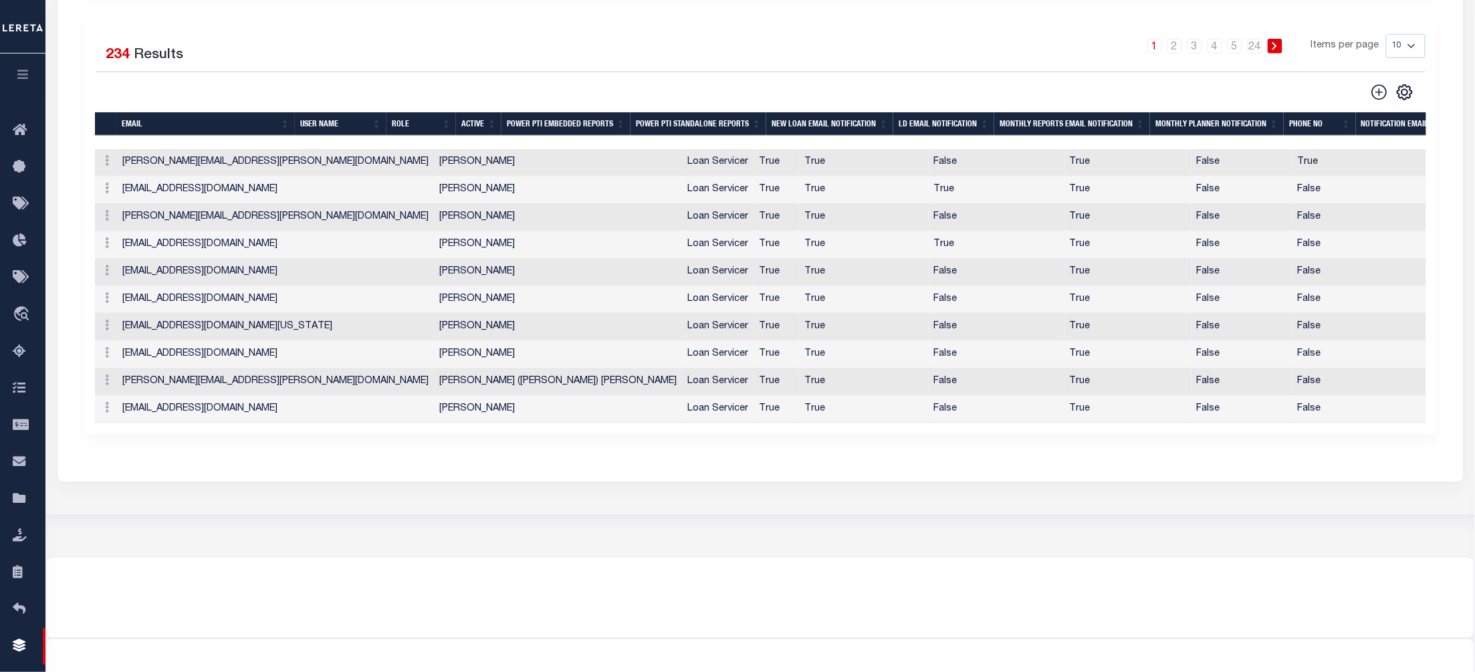
scroll to position [352, 0]
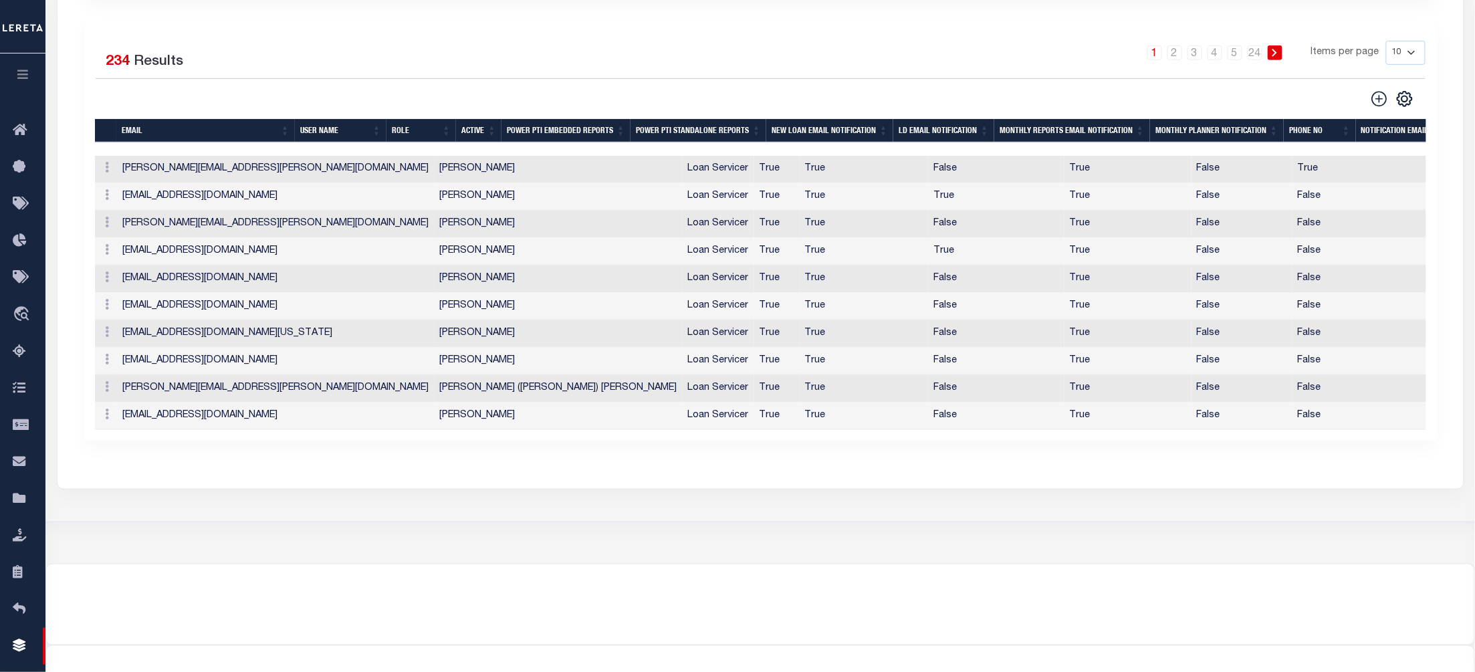
click at [1401, 56] on select "10 25 50 100" at bounding box center [1405, 53] width 39 height 24
select select "100"
click at [1386, 41] on select "10 25 50 100" at bounding box center [1405, 53] width 39 height 24
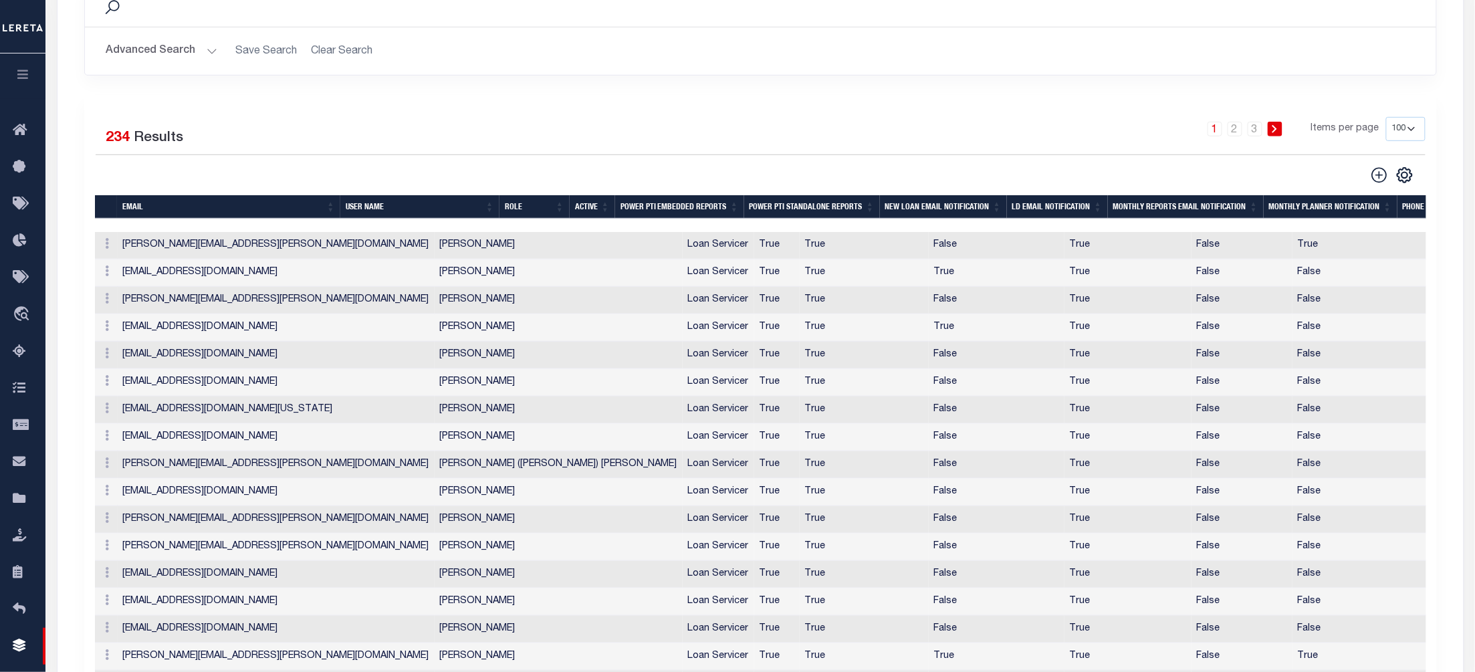
scroll to position [0, 0]
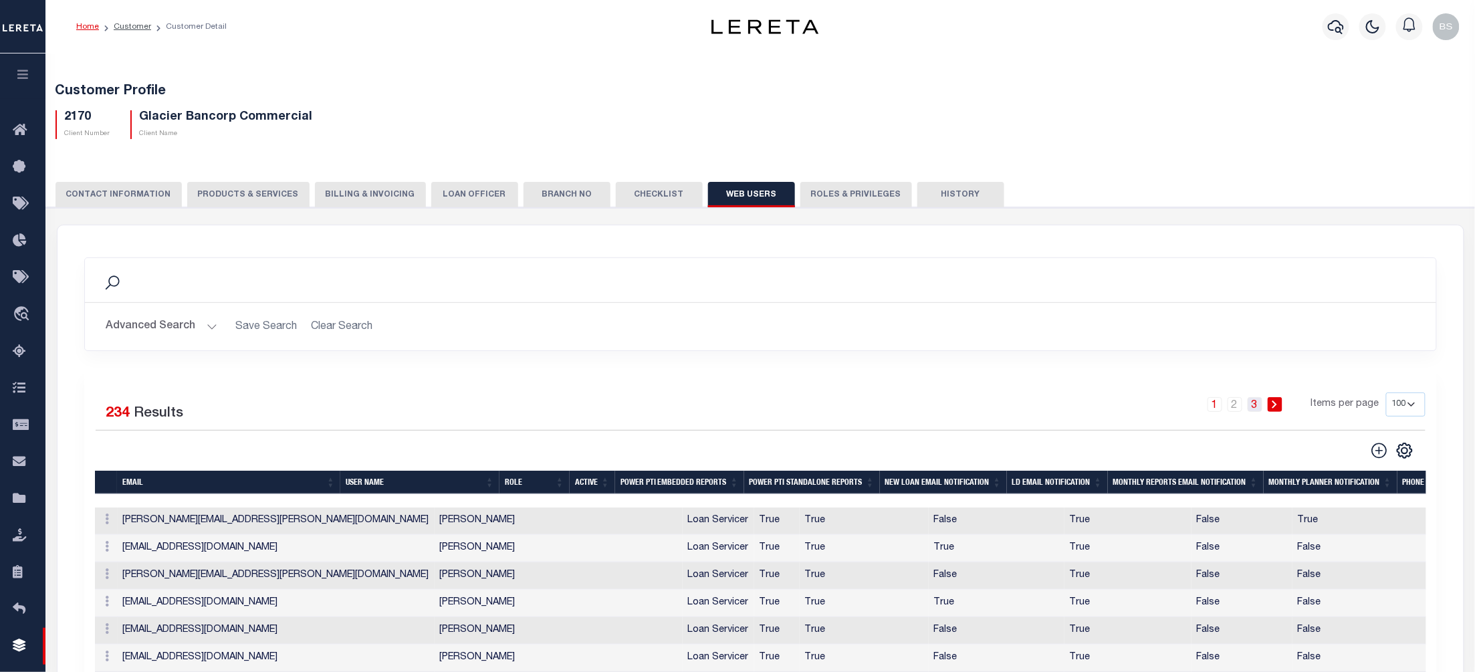
click at [1262, 407] on link "3" at bounding box center [1254, 404] width 15 height 15
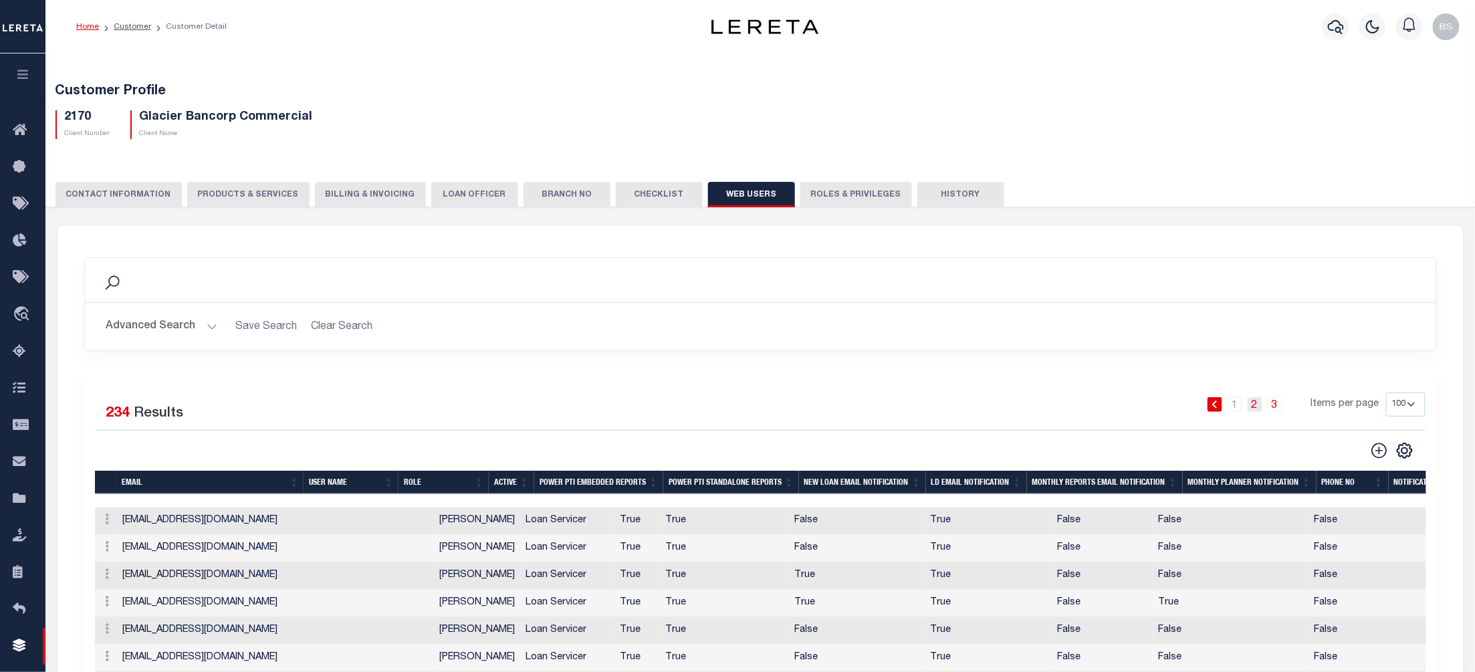
click at [1259, 409] on link "2" at bounding box center [1254, 404] width 15 height 15
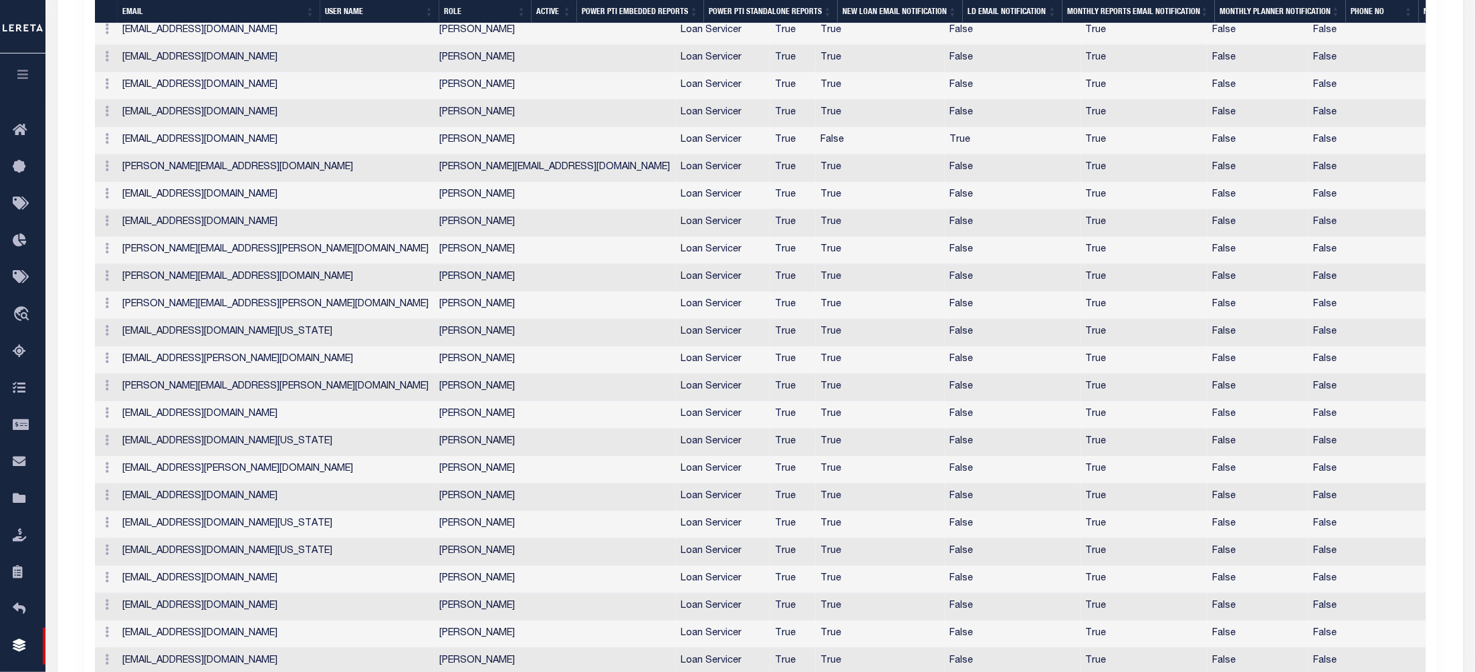
scroll to position [1159, 0]
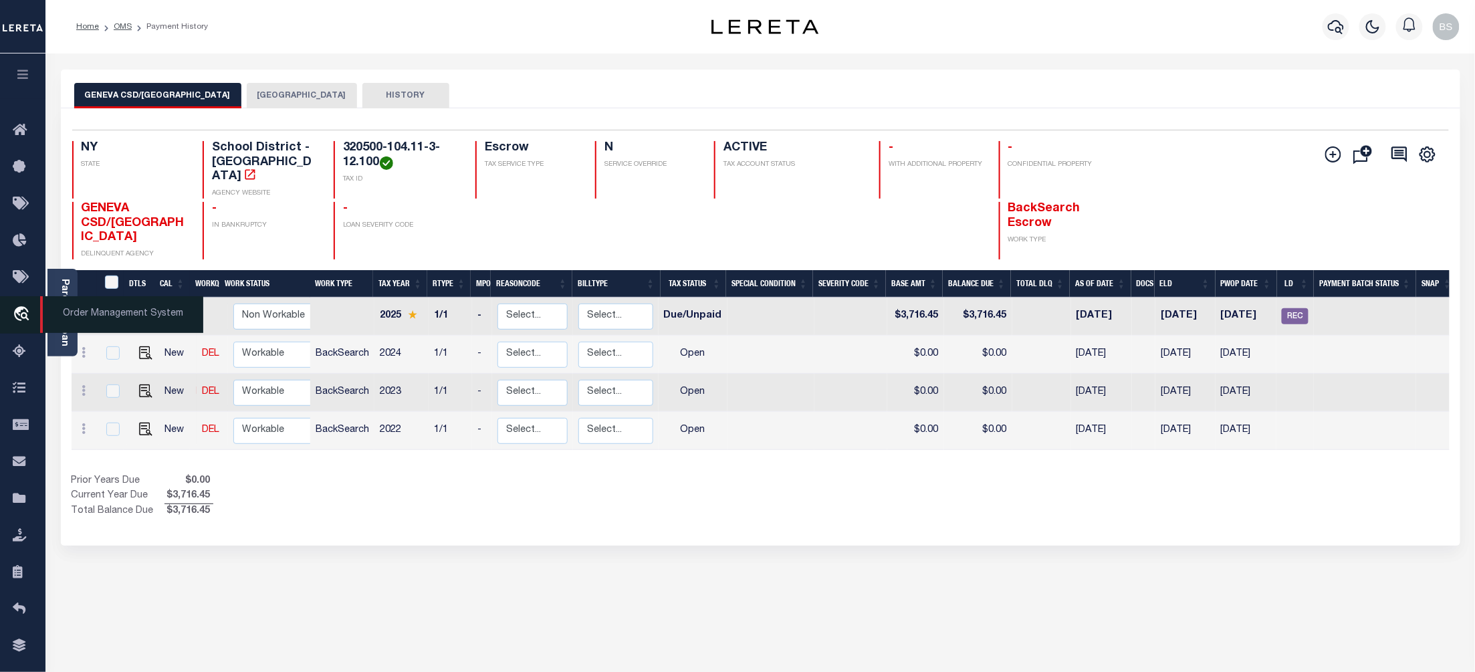
click at [75, 311] on span "Order Management System" at bounding box center [121, 314] width 163 height 37
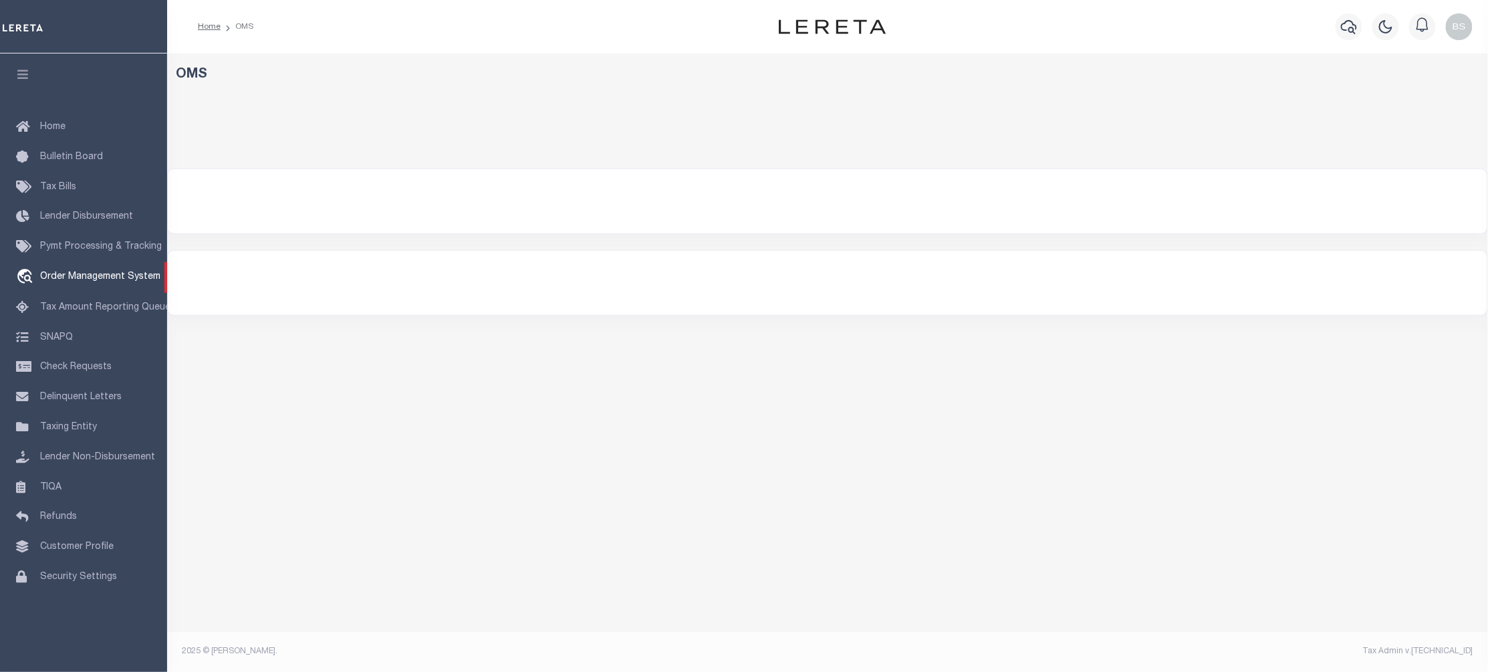
select select "200"
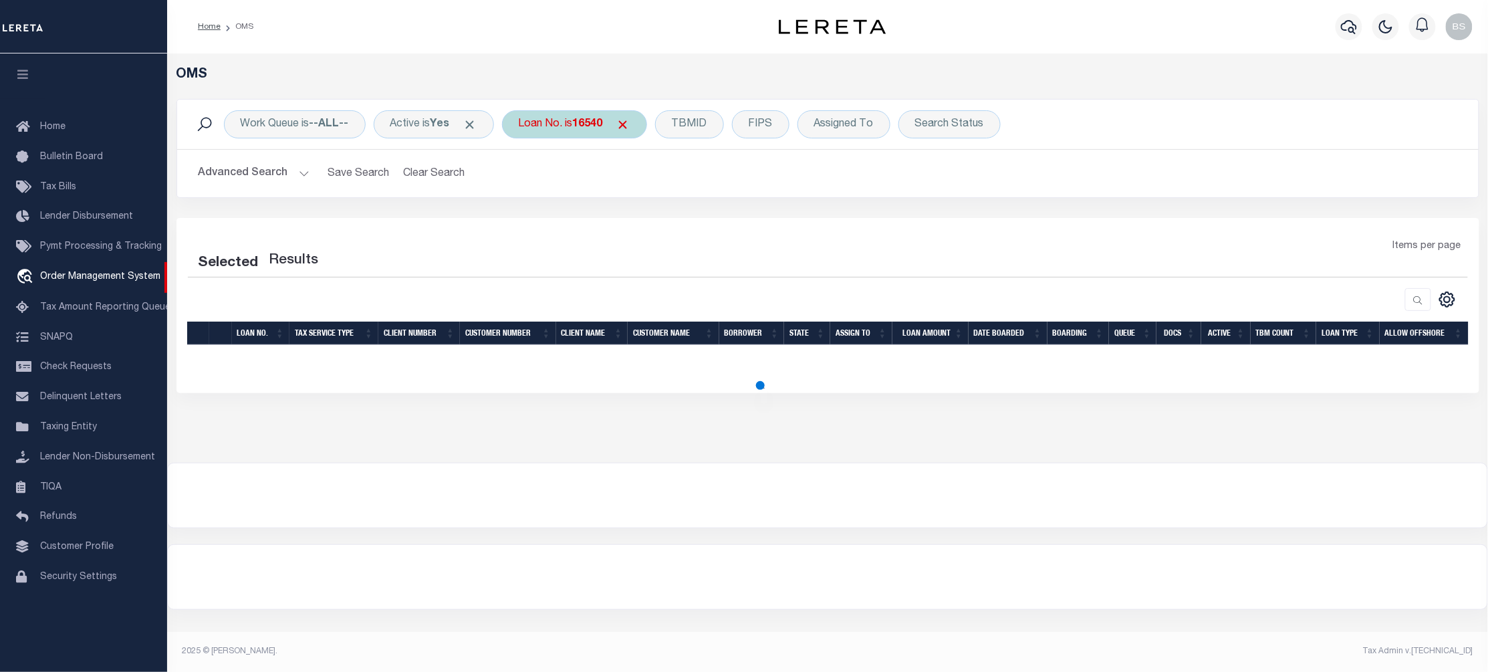
select select "200"
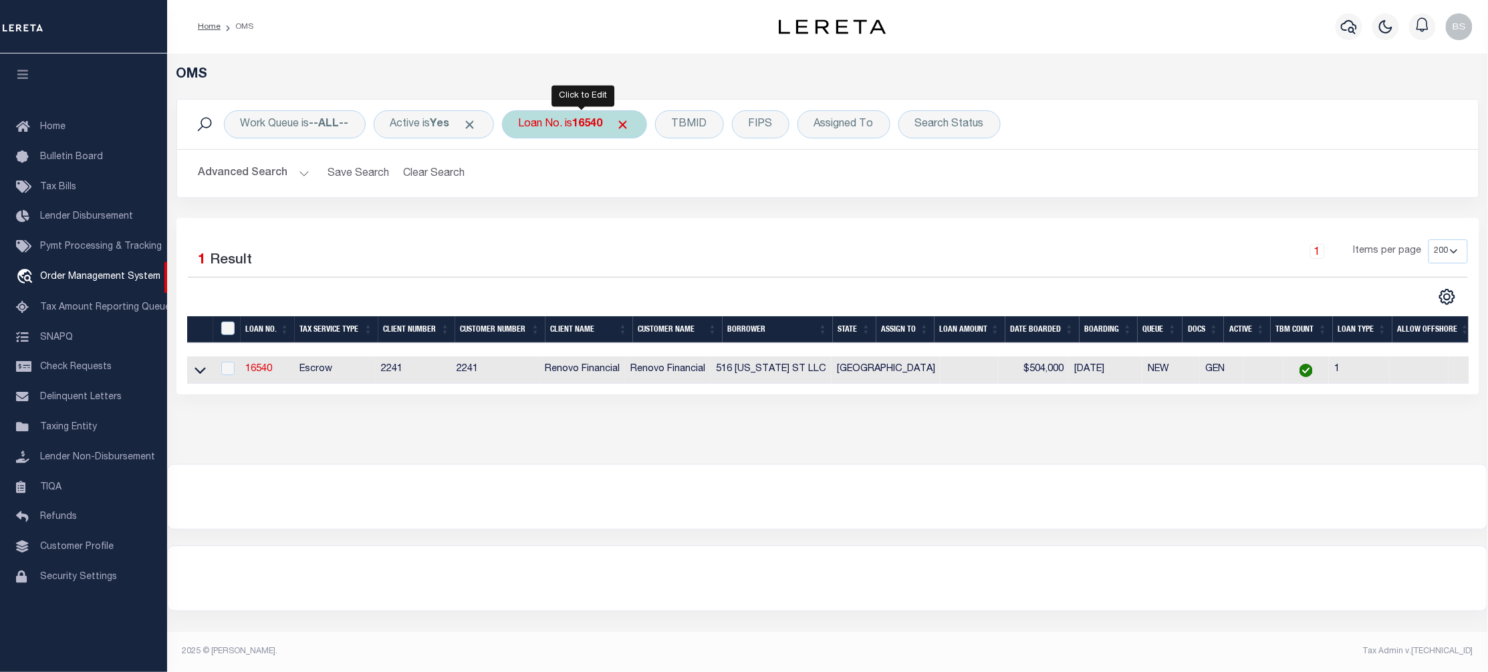
click at [583, 128] on b "16540" at bounding box center [588, 124] width 30 height 11
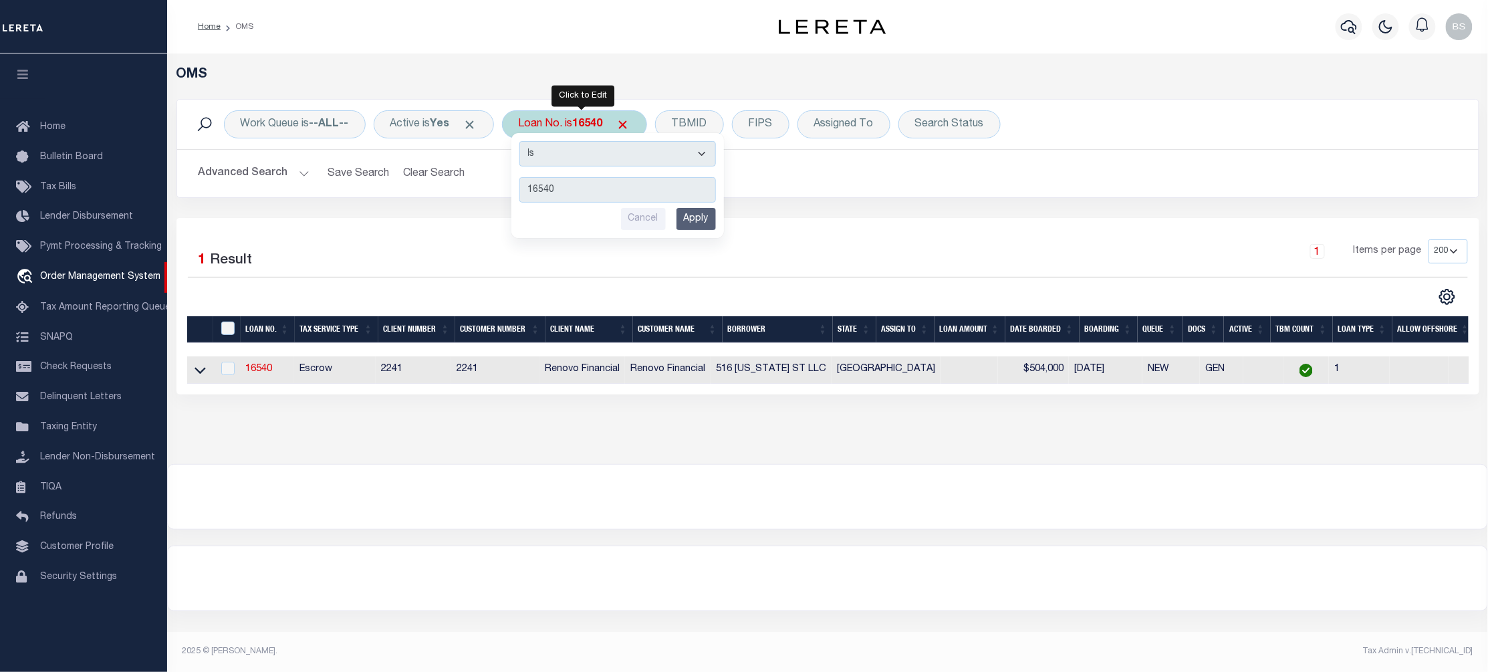
type input "72018164"
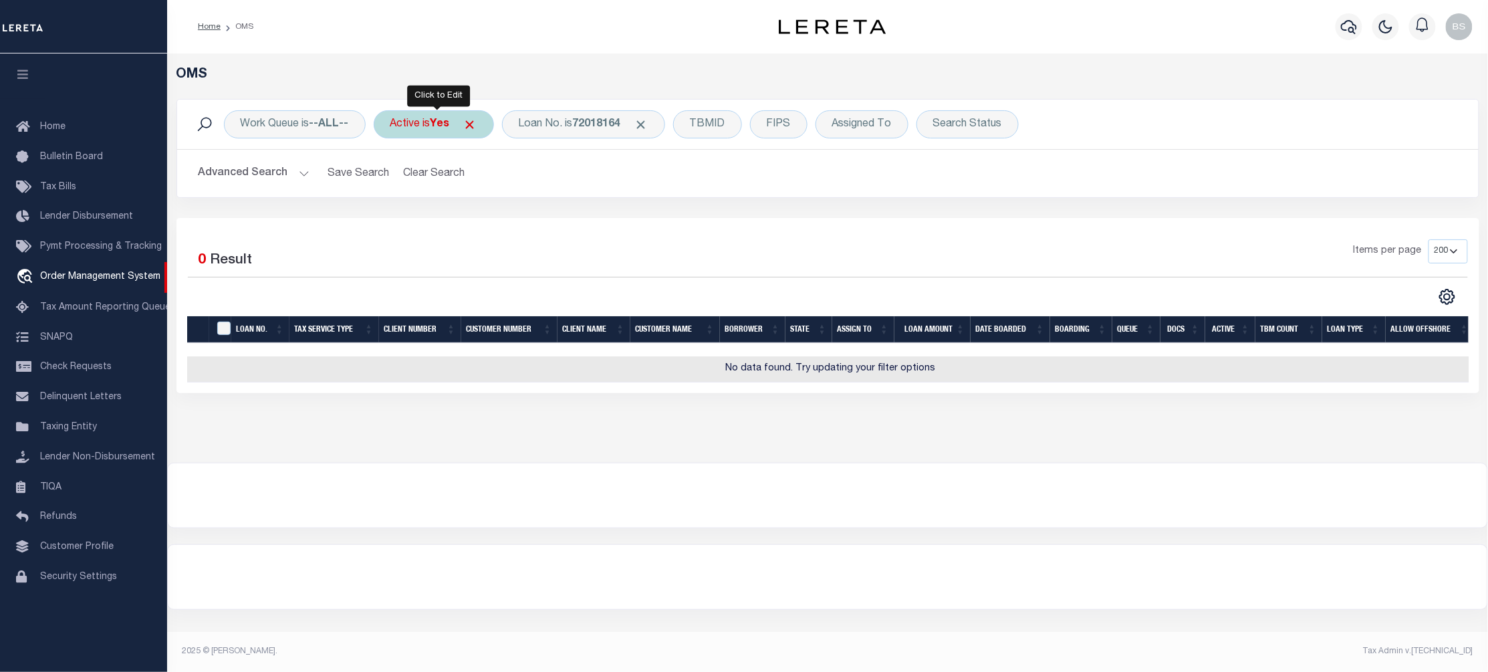
click at [420, 127] on div "Active is Yes" at bounding box center [434, 124] width 120 height 28
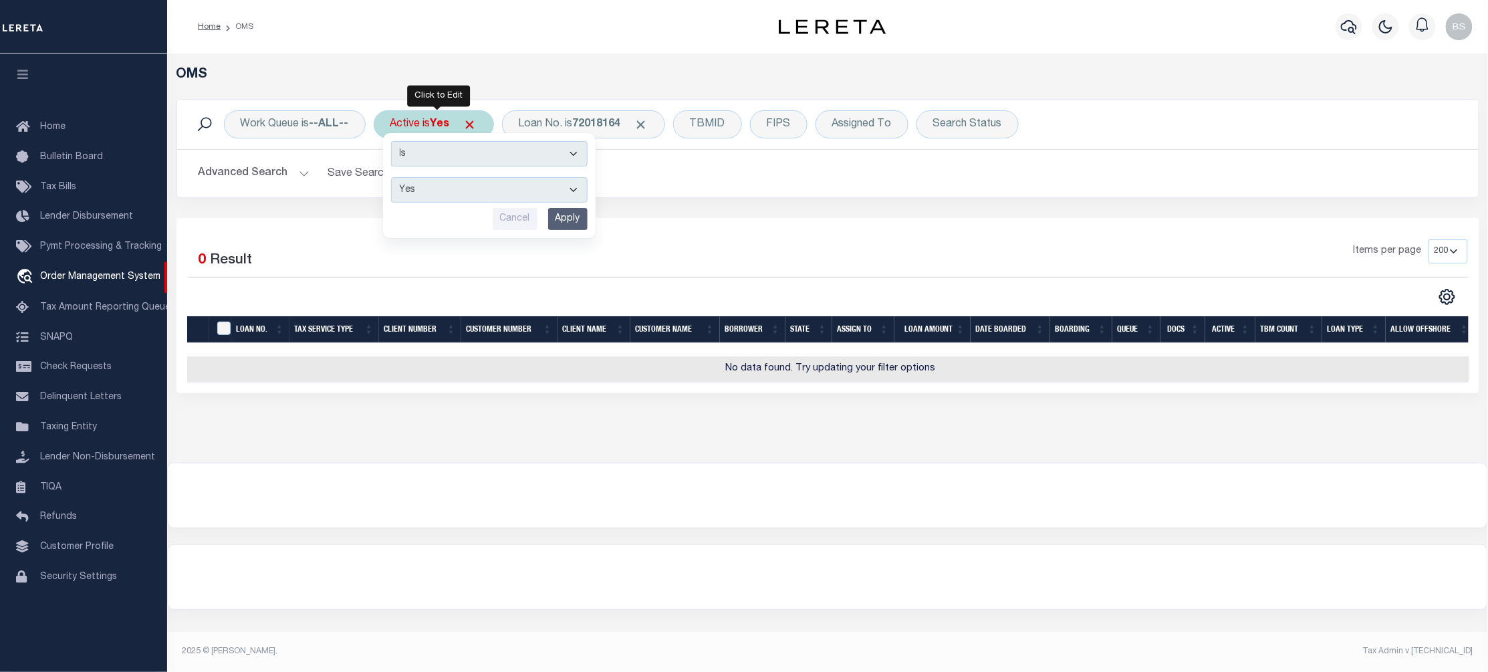
click at [440, 188] on select "Yes No" at bounding box center [489, 189] width 197 height 25
select select "false"
click at [394, 178] on select "Yes No" at bounding box center [489, 189] width 197 height 25
click at [572, 219] on input "Apply" at bounding box center [567, 219] width 39 height 22
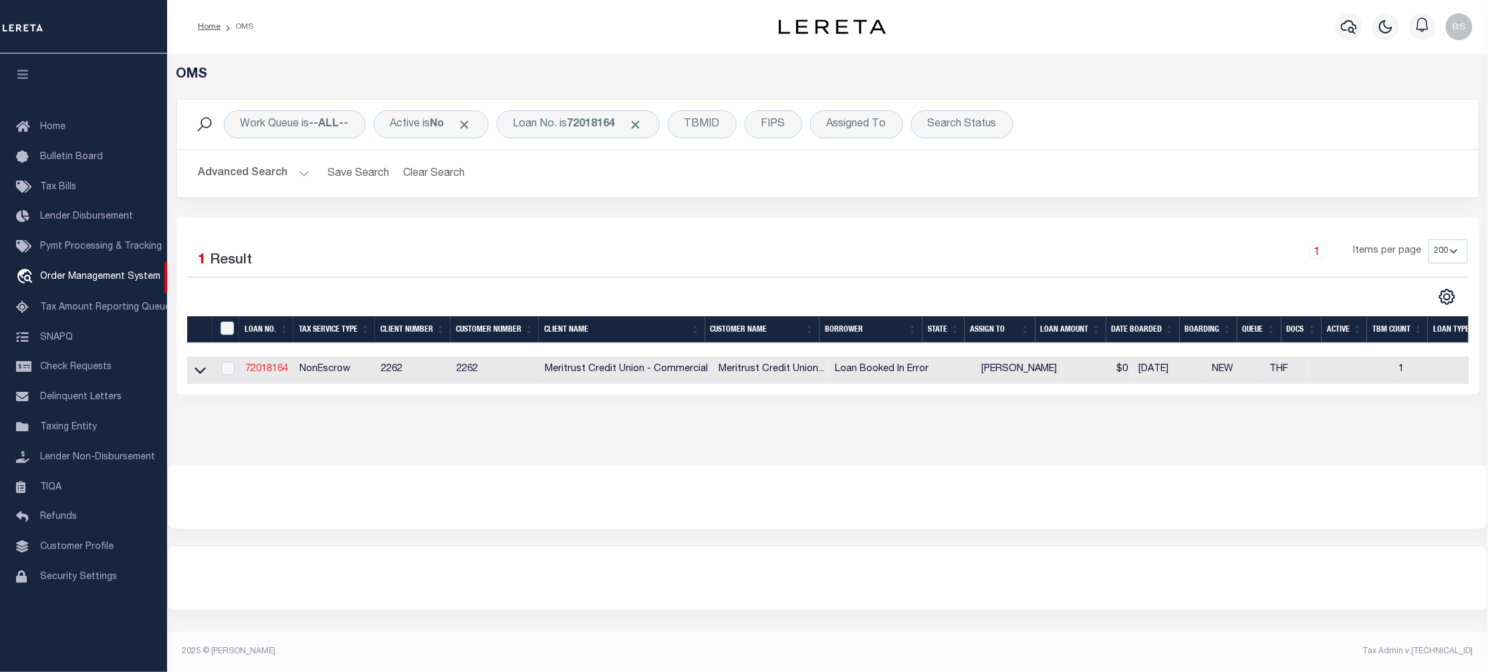
click at [268, 372] on link "72018164" at bounding box center [266, 368] width 43 height 9
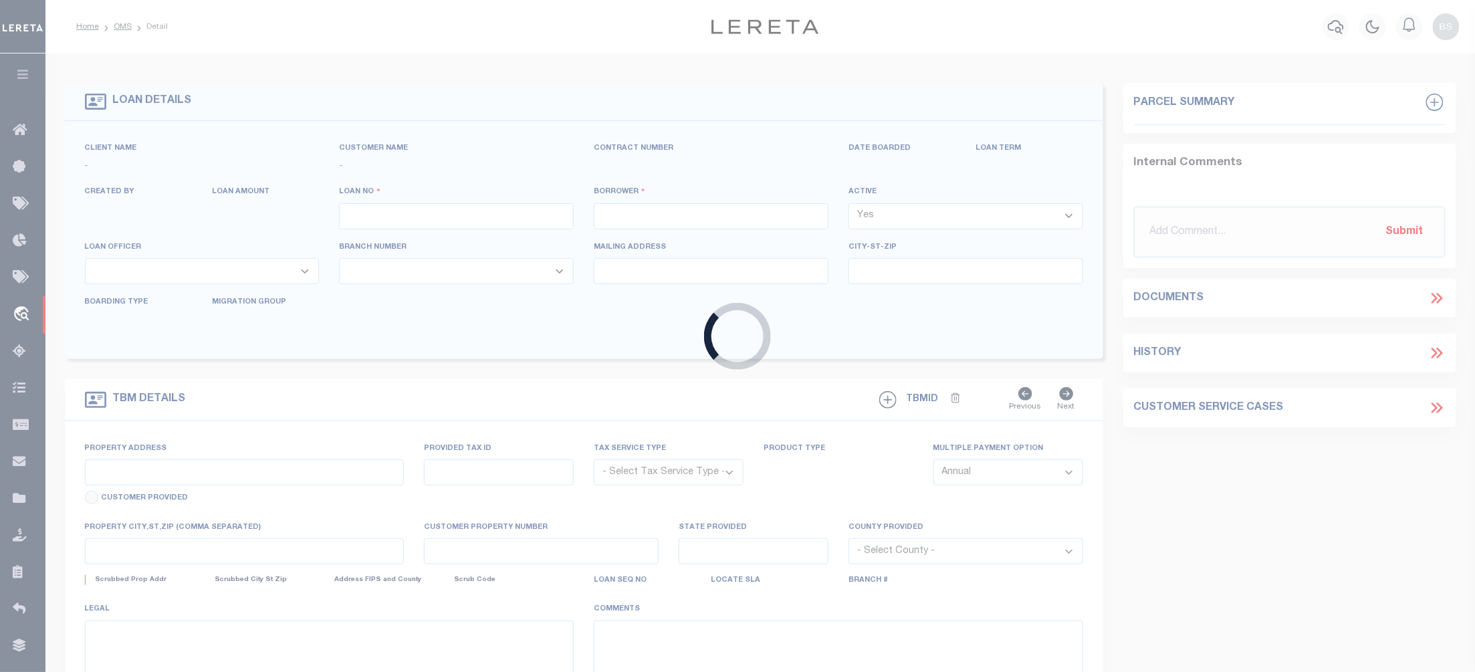
type input "72018164"
type input "Loan Booked In Error"
select select "False"
select select
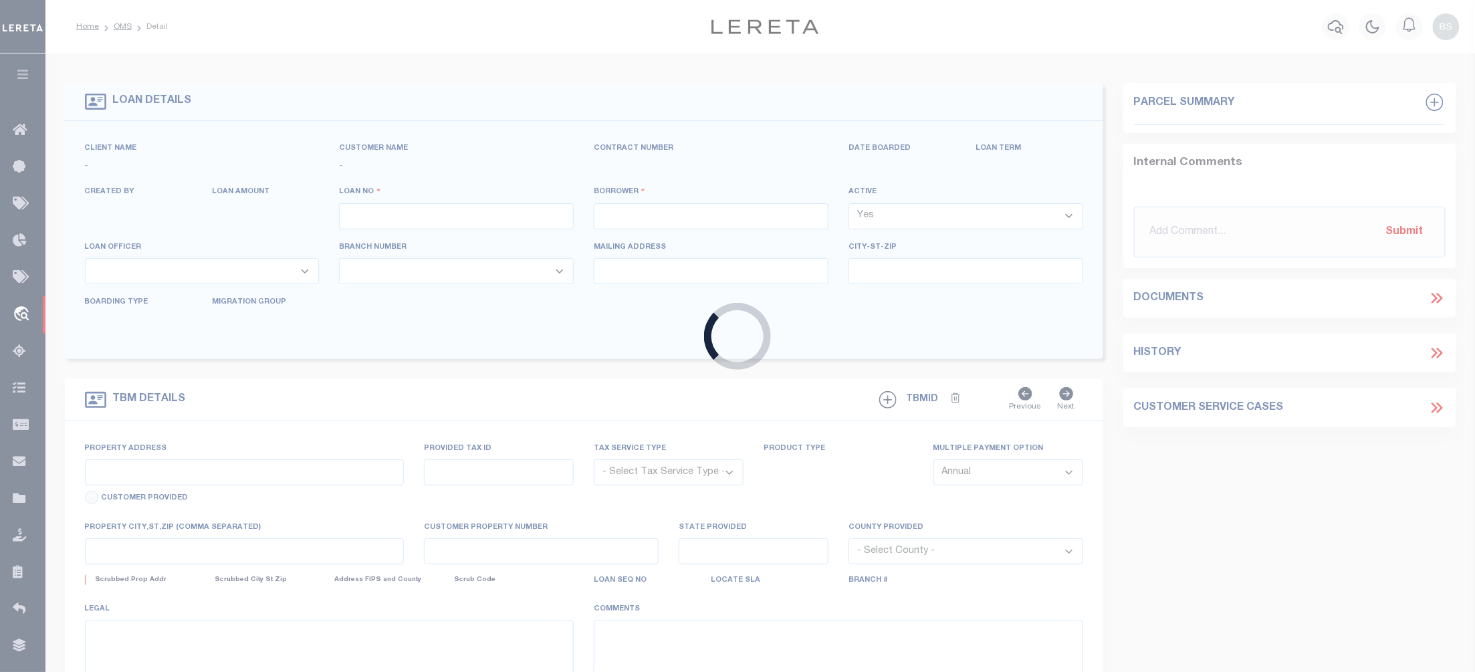
type input "1234 S Main St"
type input "Wichita, KS 67213"
select select "400"
select select "NonEscrow"
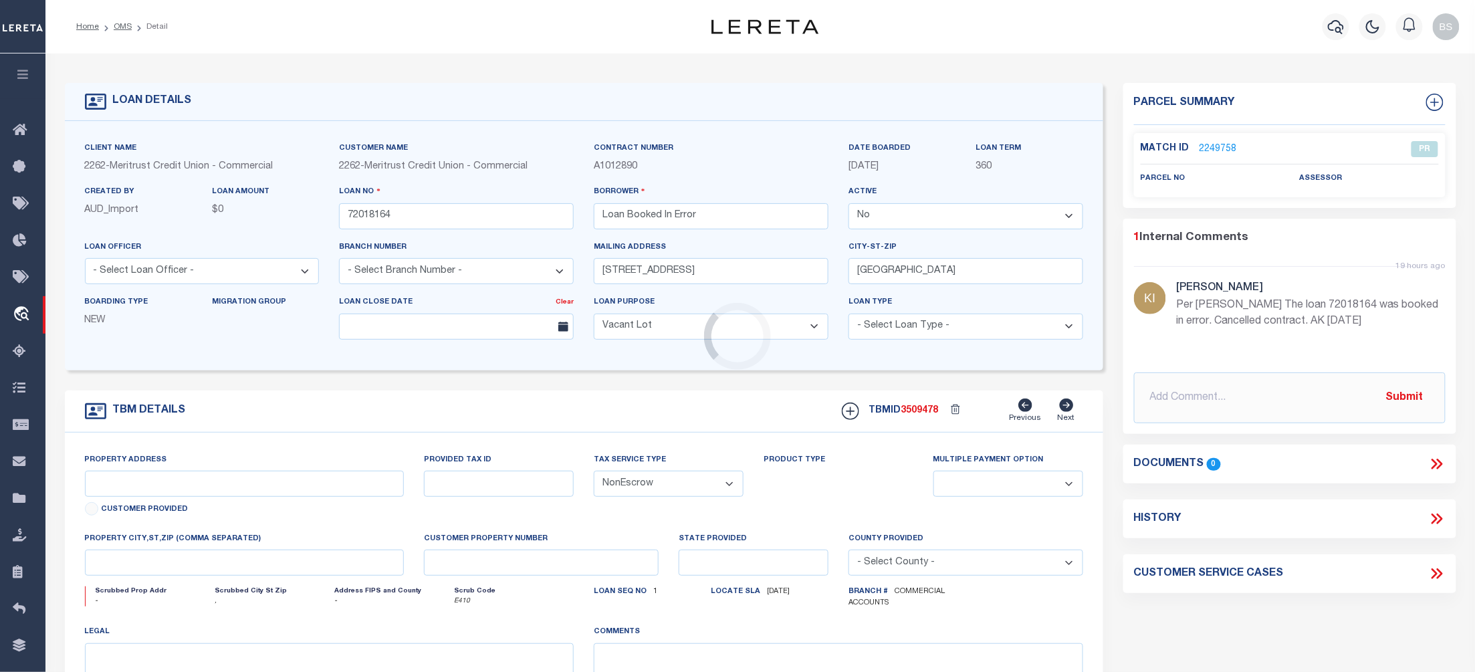
select select "8027"
type input "888888888"
select select
type input ","
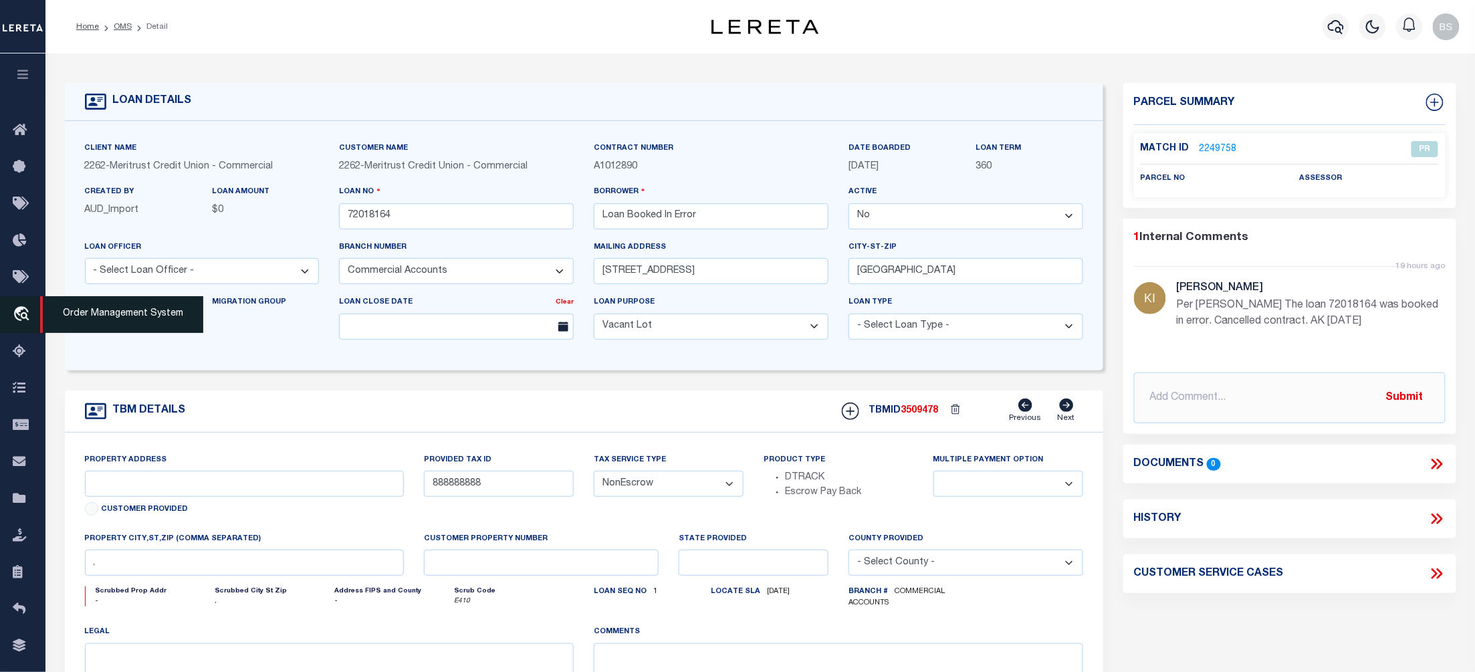
click at [124, 320] on span "Order Management System" at bounding box center [121, 314] width 163 height 37
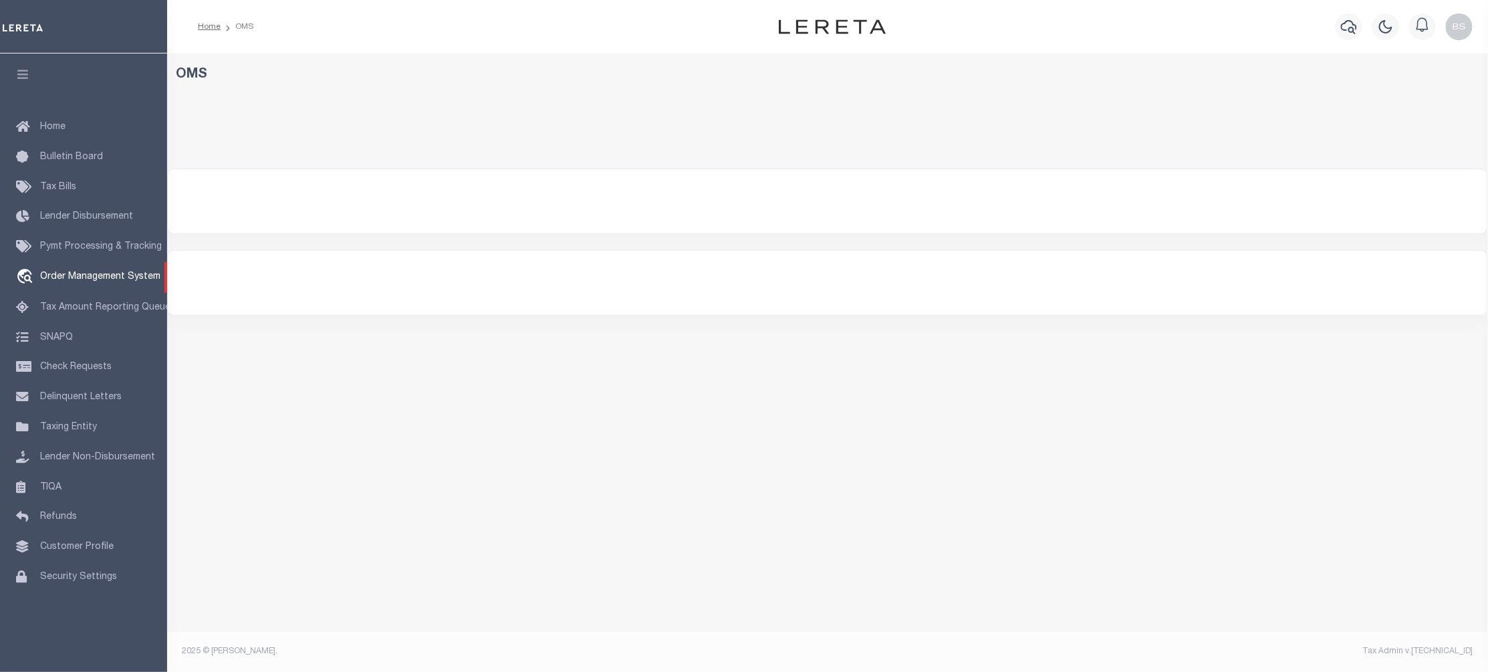
select select "200"
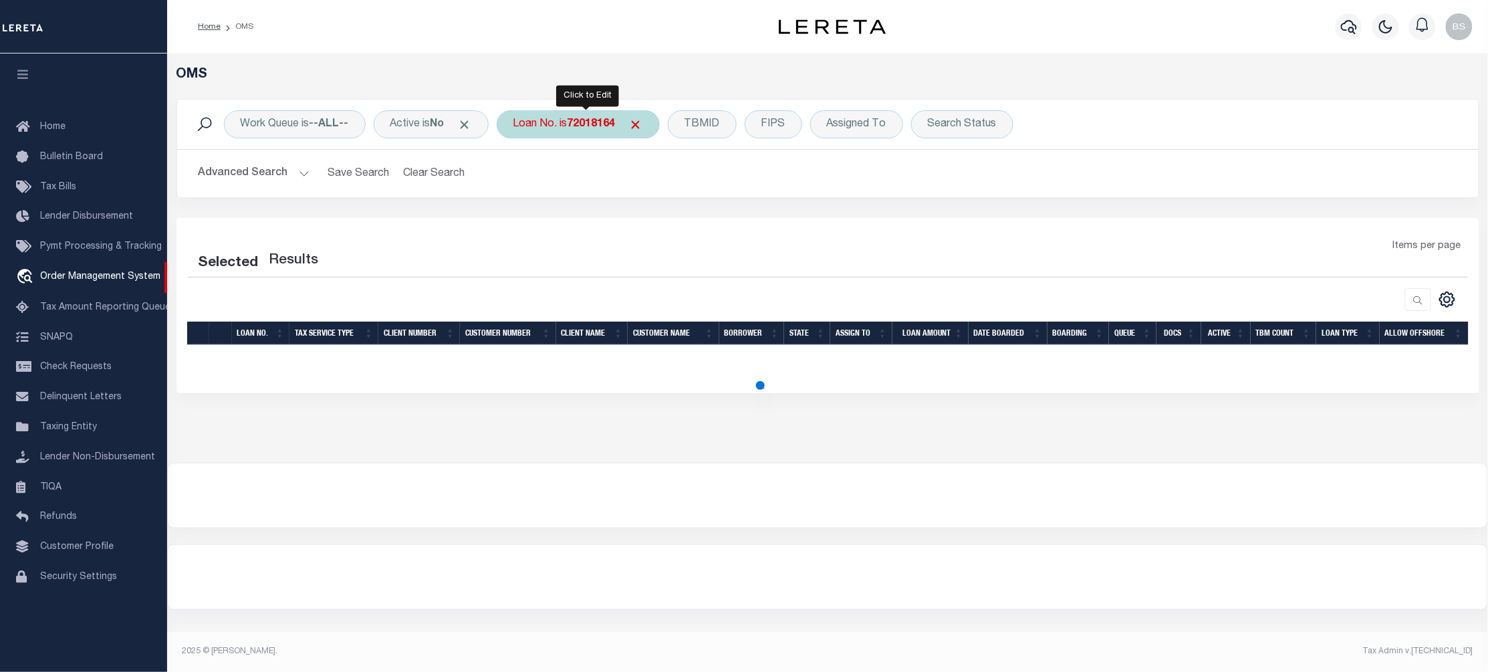
click at [596, 123] on b "72018164" at bounding box center [592, 124] width 48 height 11
select select "200"
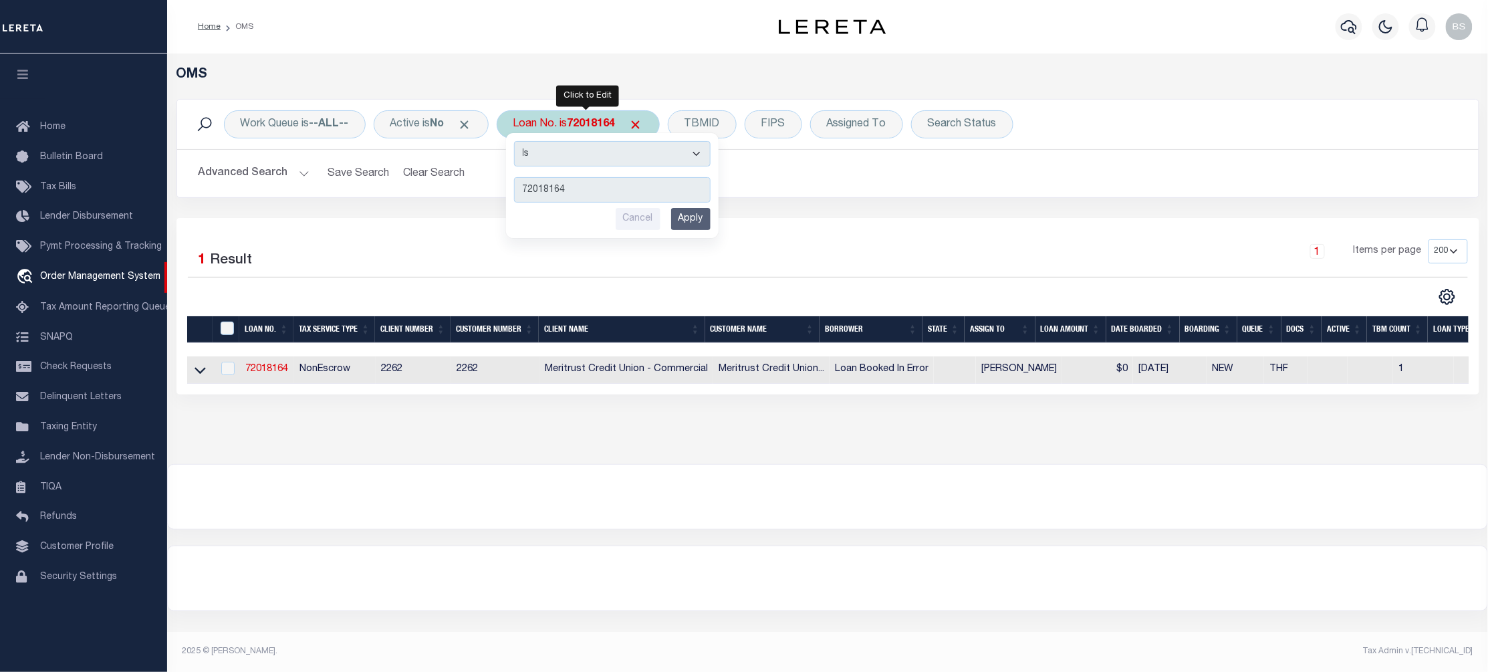
type input "10022463"
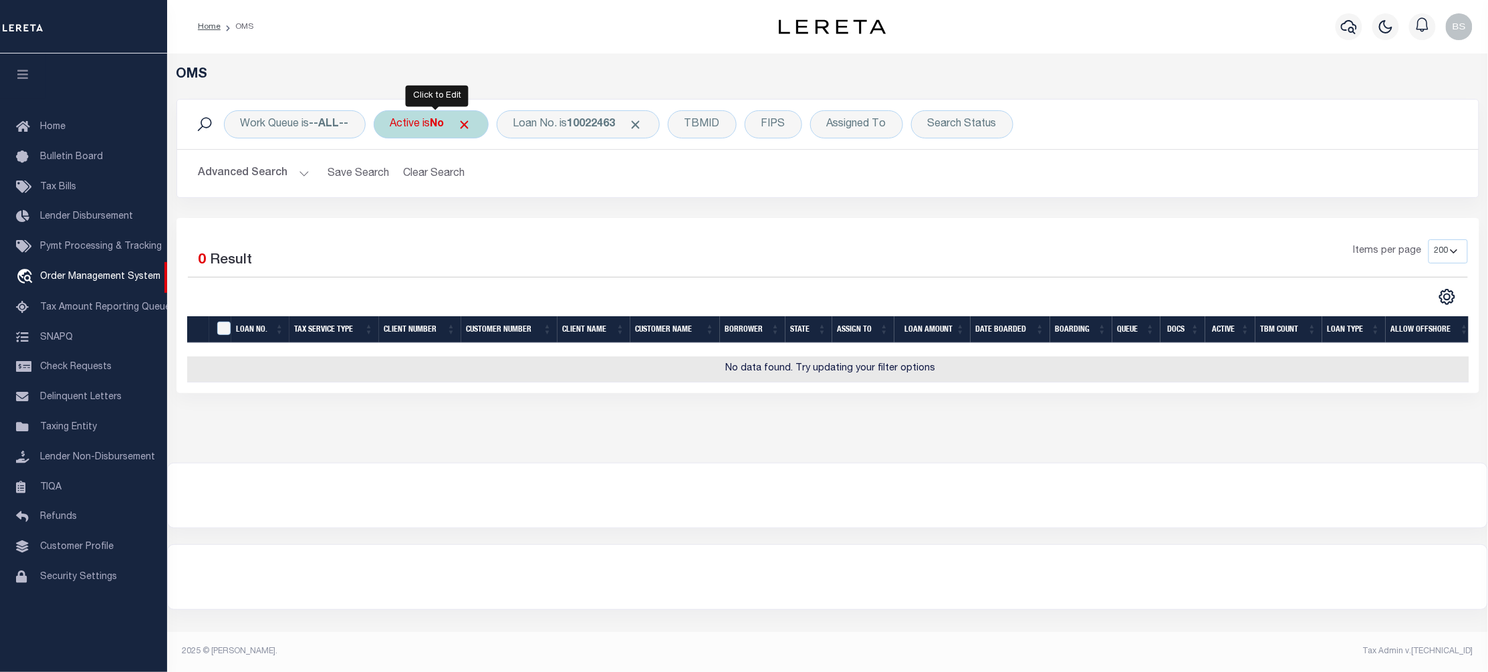
click at [428, 128] on div "Active is No" at bounding box center [431, 124] width 115 height 28
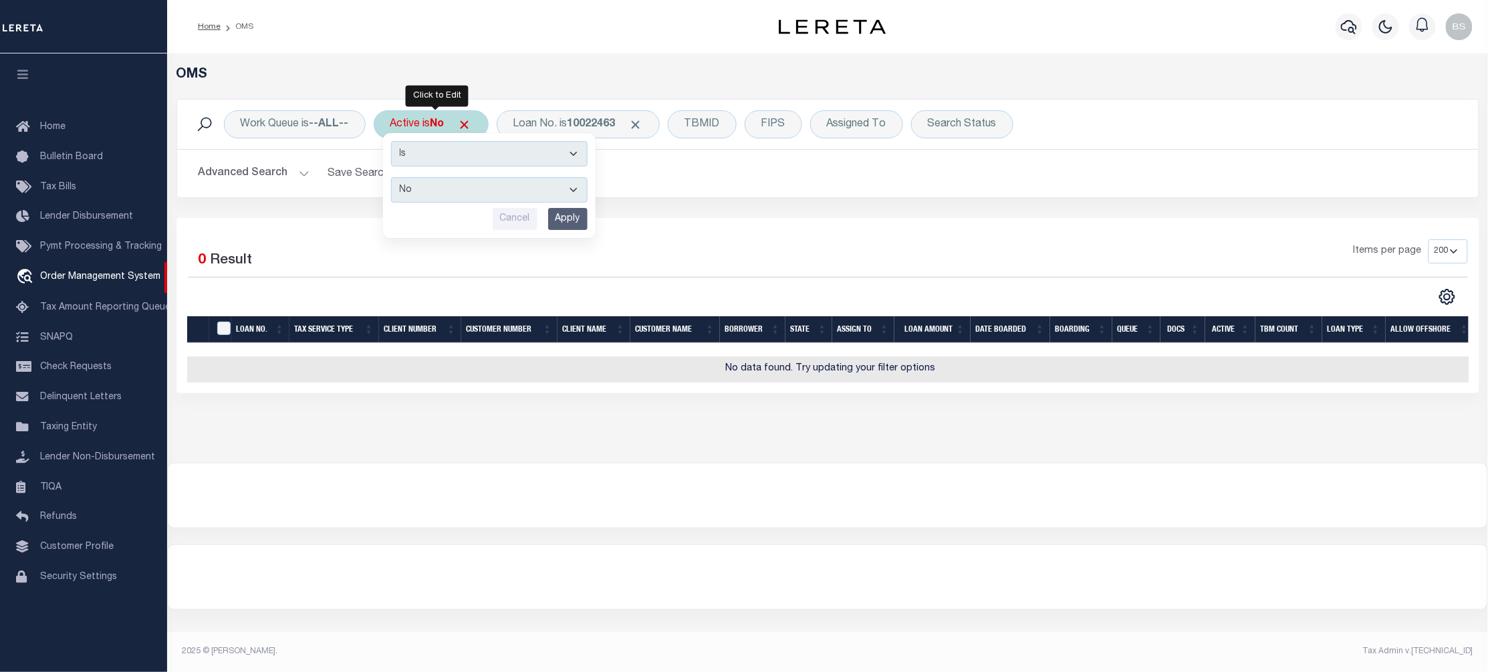
click at [433, 198] on select "Yes No" at bounding box center [489, 189] width 197 height 25
select select "true"
click at [394, 178] on select "Yes No" at bounding box center [489, 189] width 197 height 25
click at [566, 215] on input "Apply" at bounding box center [567, 219] width 39 height 22
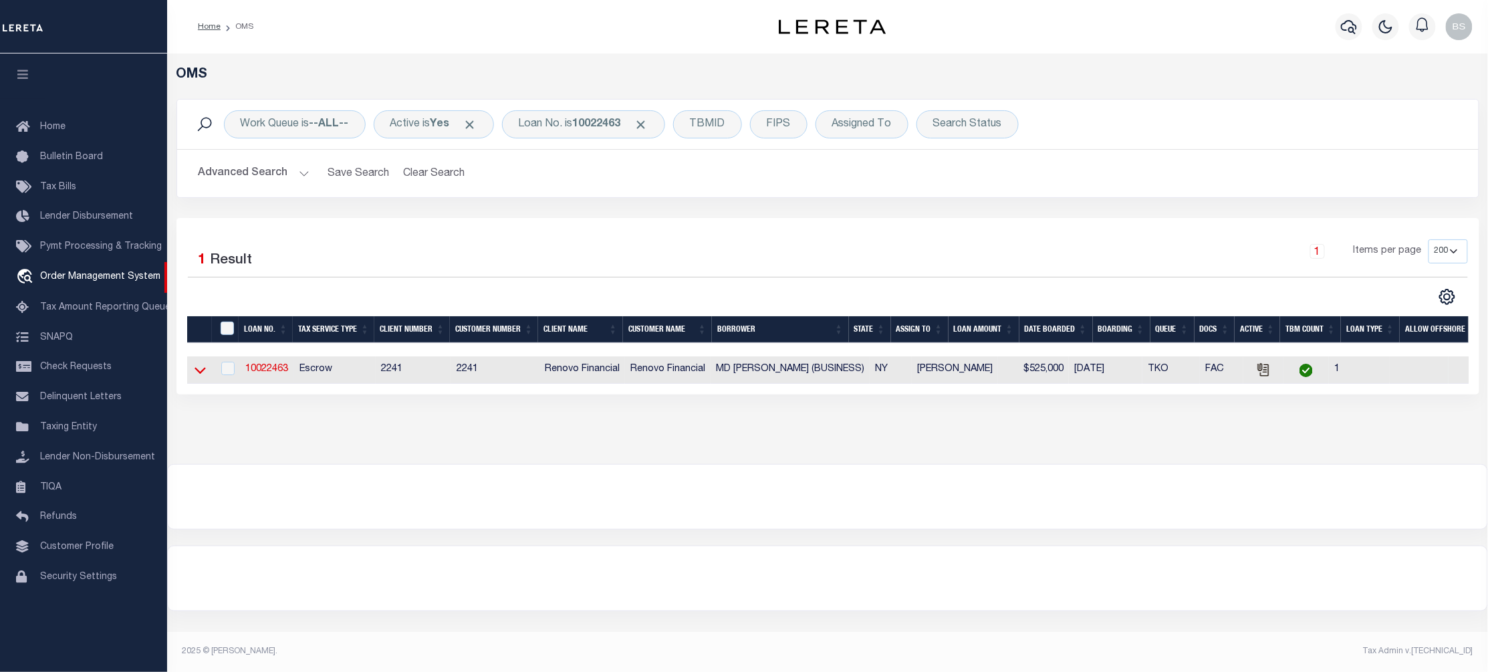
click at [199, 374] on icon at bounding box center [200, 371] width 11 height 7
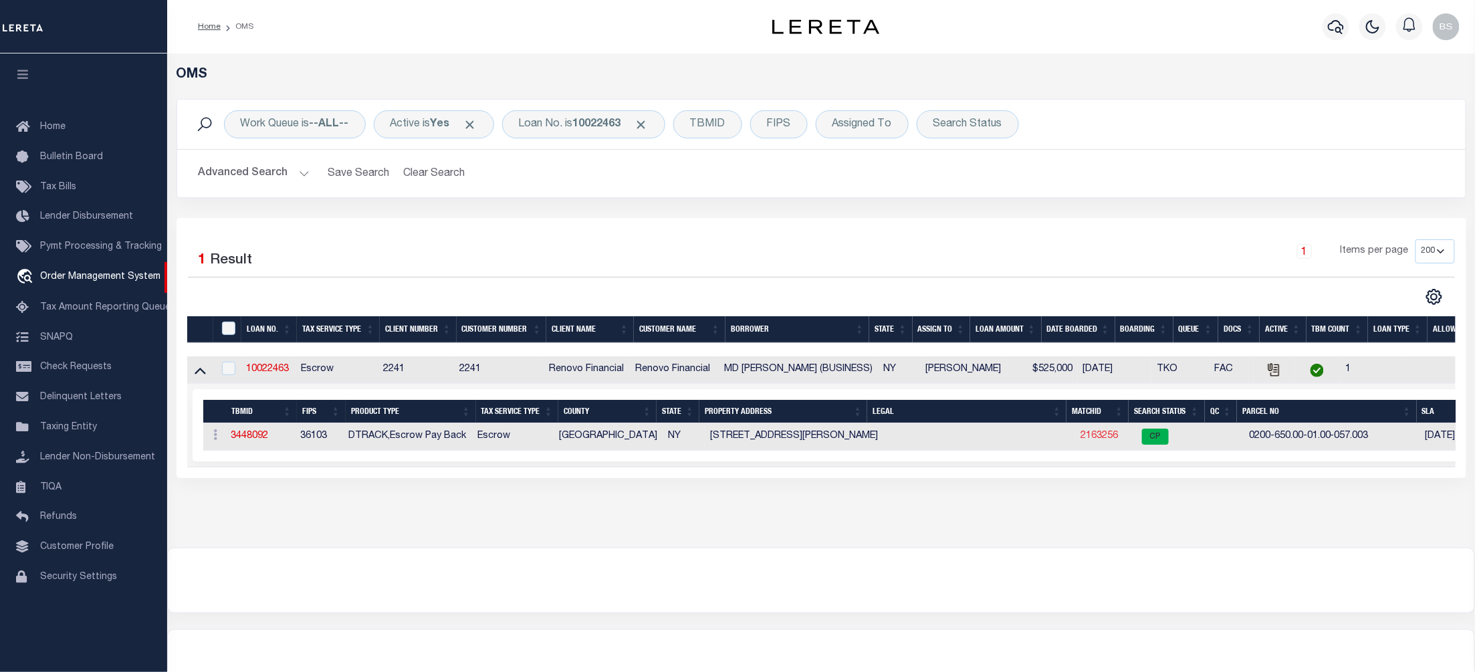
click at [1091, 437] on link "2163256" at bounding box center [1099, 435] width 37 height 9
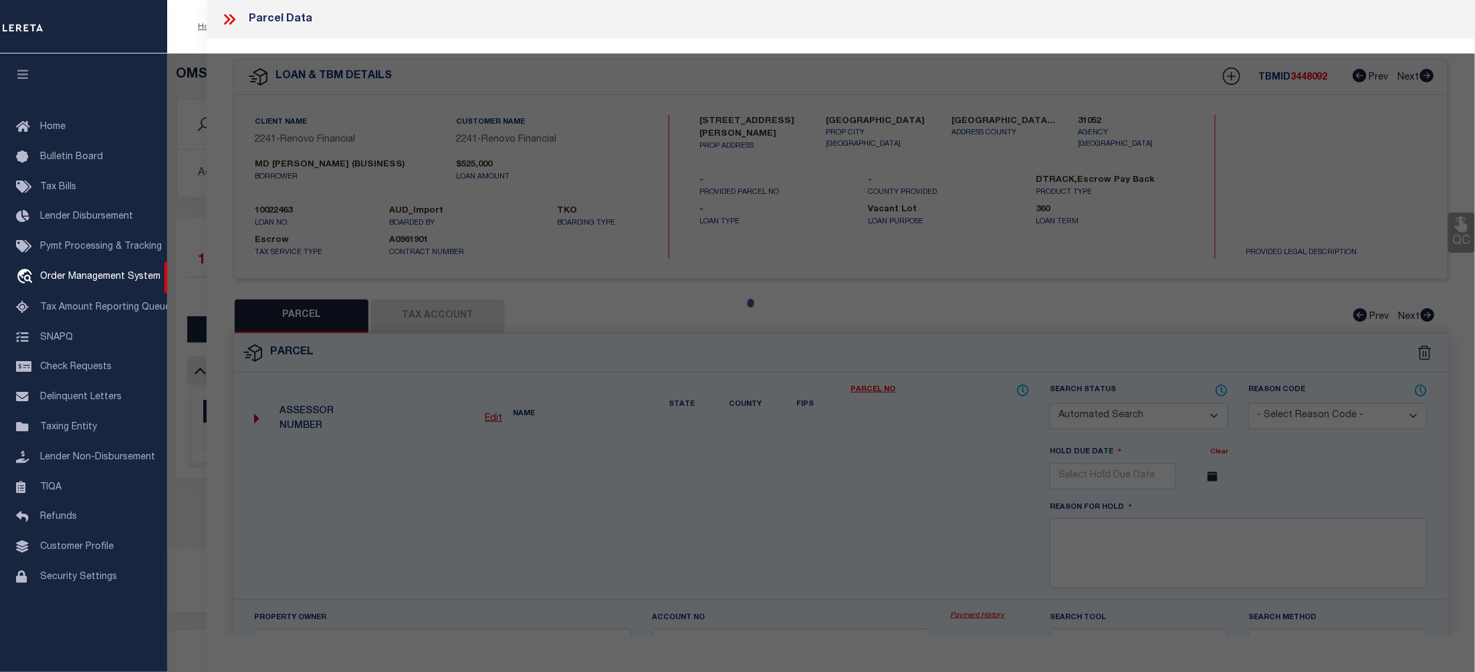
checkbox input "false"
select select "CP"
type input "FERDOUS ZANNATUL & REZA MD ZAKIR"
select select "AGW"
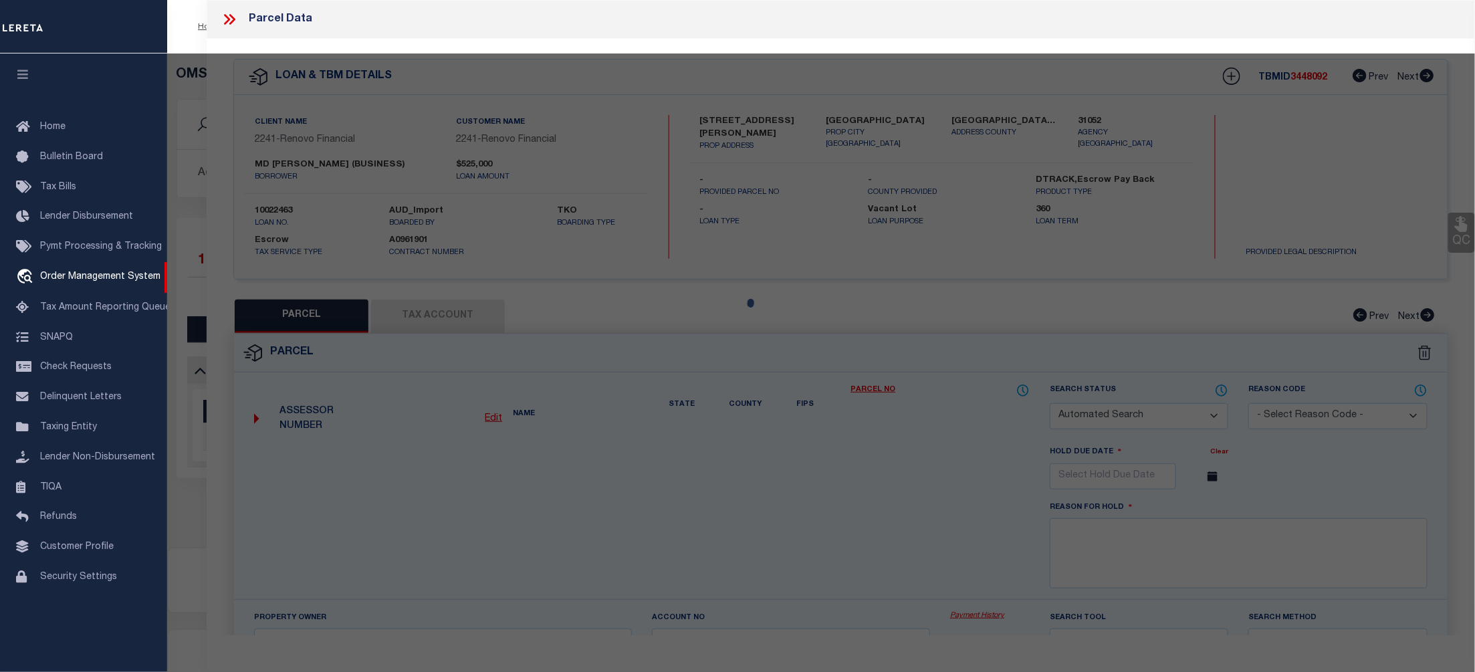
select select "ADD"
type input "84 Coates Avenue North"
type input "[GEOGRAPHIC_DATA]"
type textarea "update property address from 184 COATES N AVE to 84 COATES N AVE Zakir Reza to …"
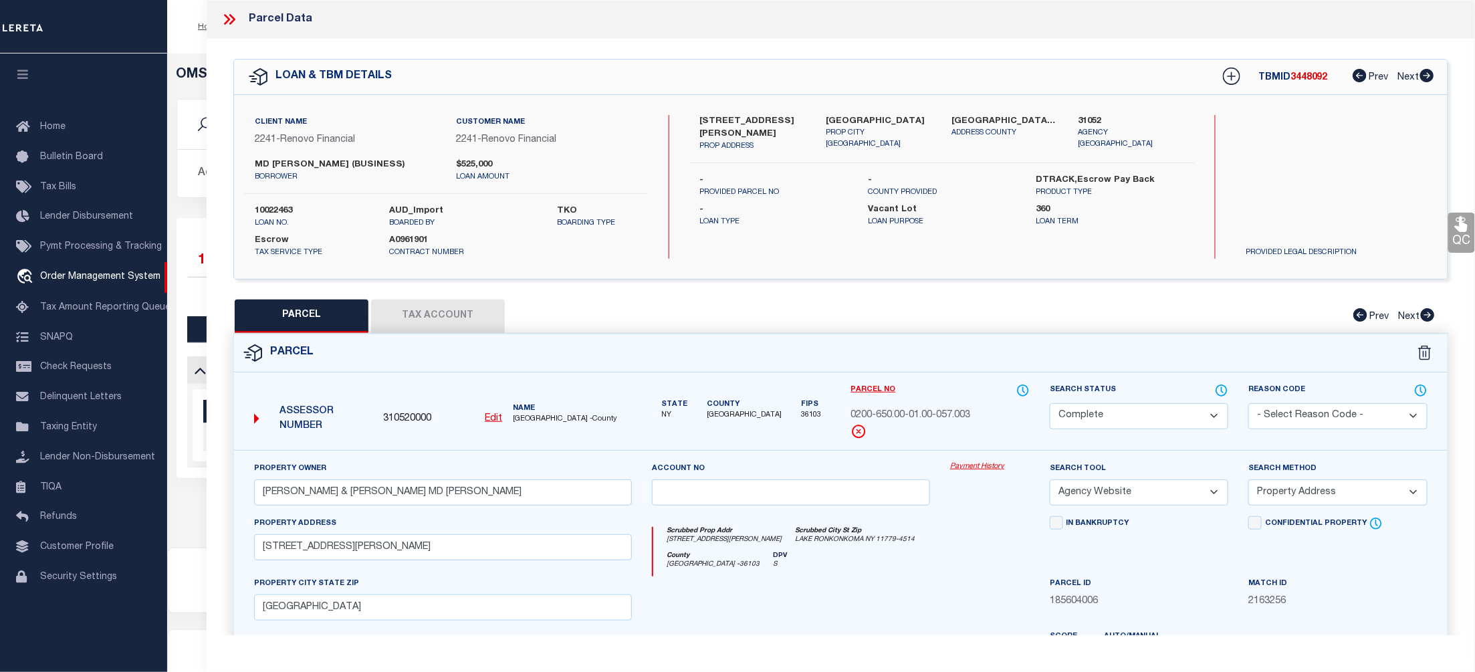
click at [983, 464] on link "Payment History" at bounding box center [990, 466] width 80 height 11
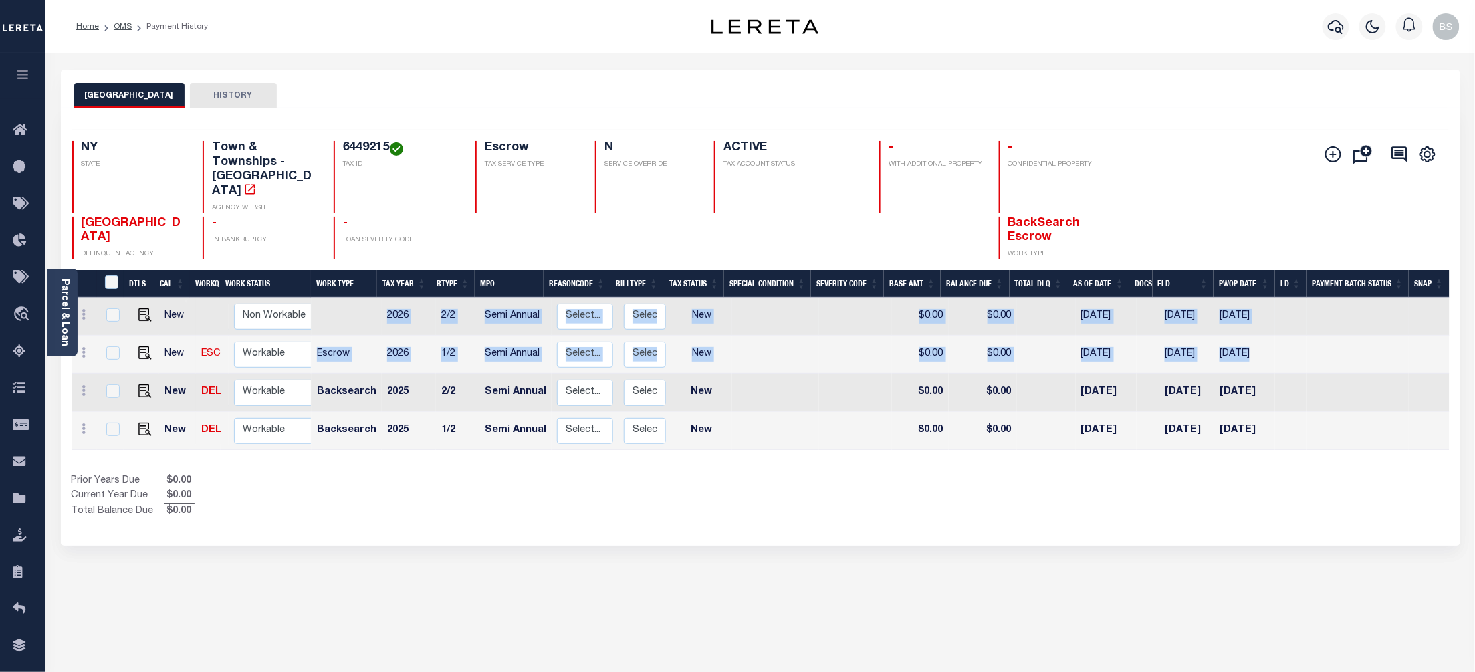
drag, startPoint x: 1301, startPoint y: 332, endPoint x: 377, endPoint y: 303, distance: 924.4
click at [377, 303] on tbody "New Non Workable Workable 2026 2/2 Semi Annual Select... Payment Reversal Taxab…" at bounding box center [761, 373] width 1378 height 152
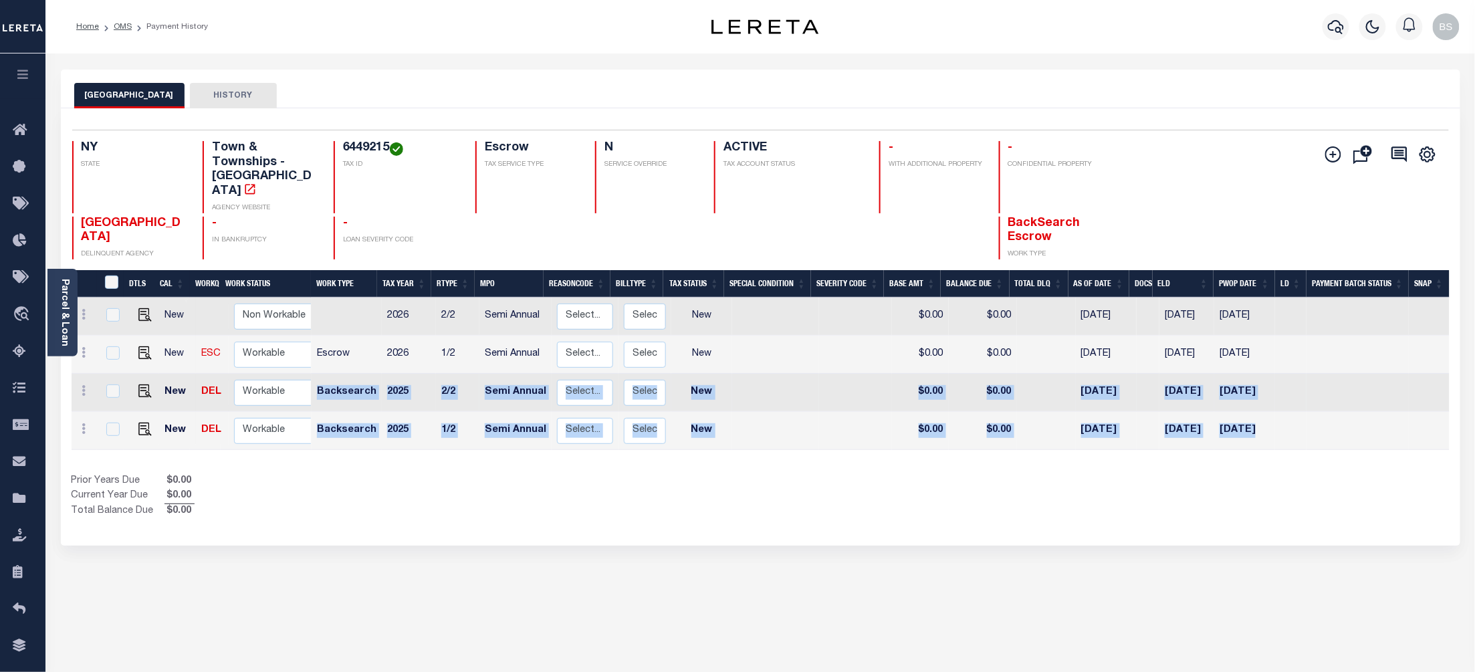
drag, startPoint x: 1292, startPoint y: 417, endPoint x: 316, endPoint y: 378, distance: 976.8
click at [316, 378] on tbody "New Non Workable Workable 2026 2/2 Semi Annual Select... Payment Reversal Taxab…" at bounding box center [761, 373] width 1378 height 152
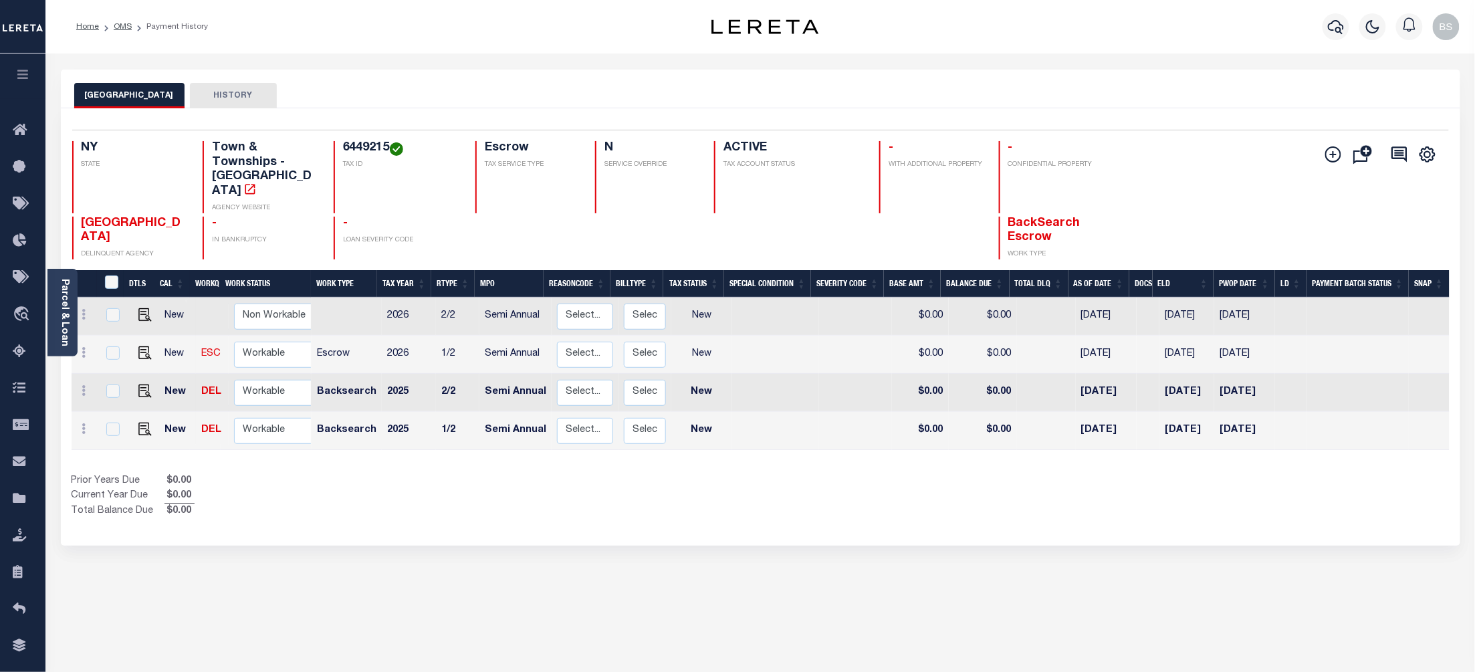
click at [564, 492] on div "Prior Years Due $0.00 Current Year Due $0.00 Total Balance Due $0.00" at bounding box center [416, 496] width 689 height 45
drag, startPoint x: 720, startPoint y: 376, endPoint x: 757, endPoint y: 426, distance: 62.6
click at [757, 426] on tbody "New Non Workable Workable 2026 2/2 Semi Annual Select... Payment Reversal Taxab…" at bounding box center [761, 373] width 1378 height 152
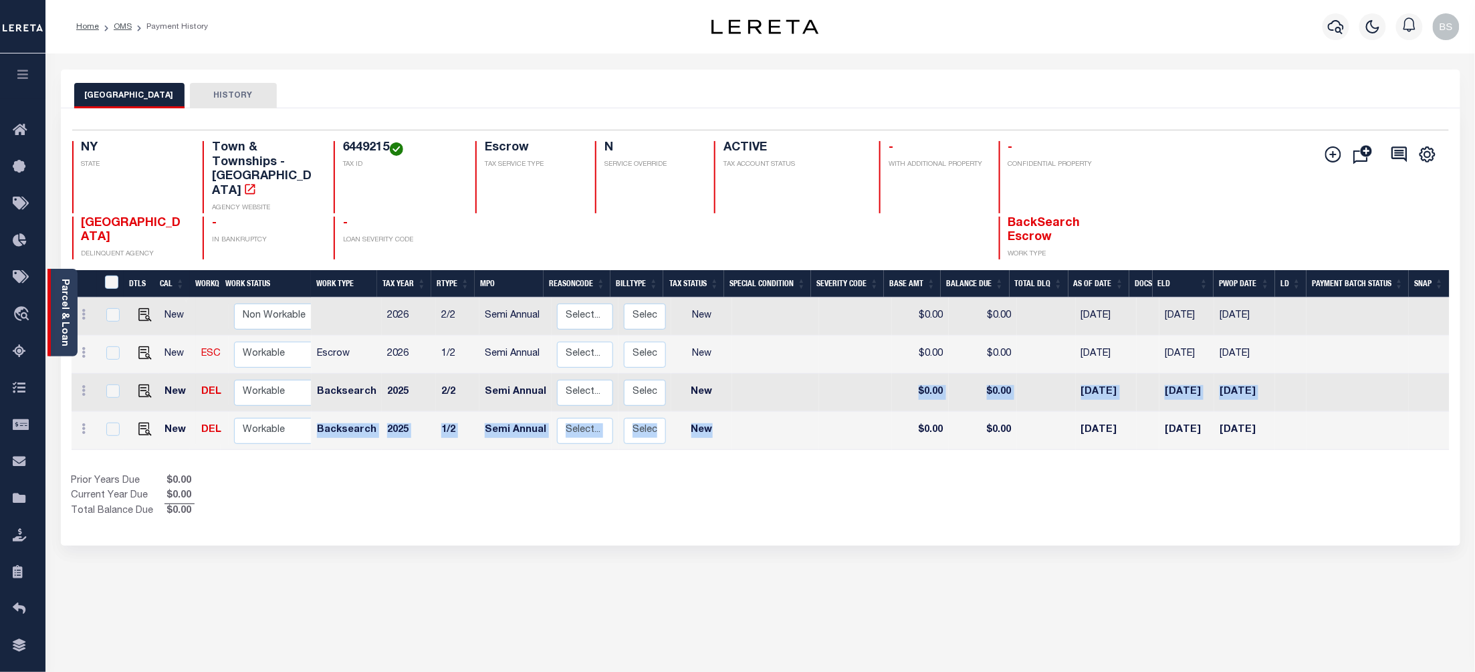
click at [65, 302] on link "Parcel & Loan" at bounding box center [63, 313] width 9 height 68
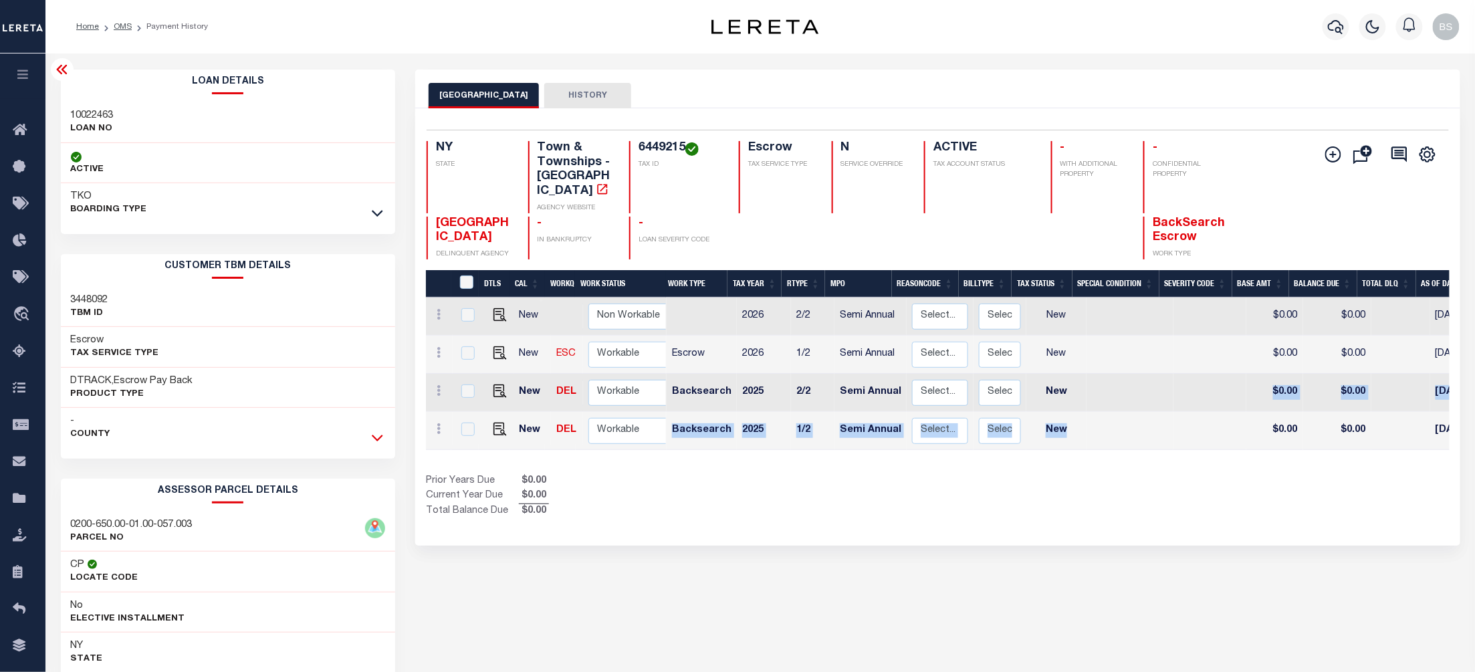
click at [376, 443] on icon at bounding box center [377, 438] width 11 height 14
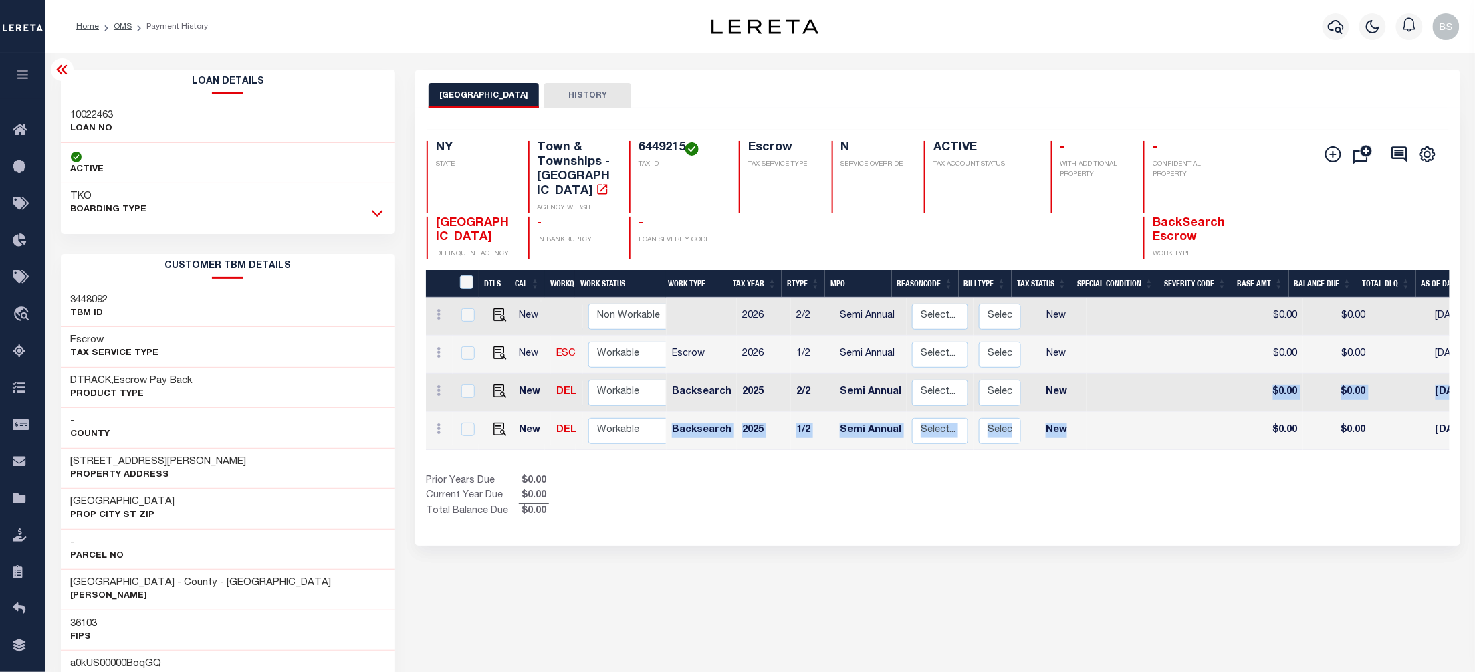
click at [372, 210] on icon at bounding box center [377, 213] width 11 height 14
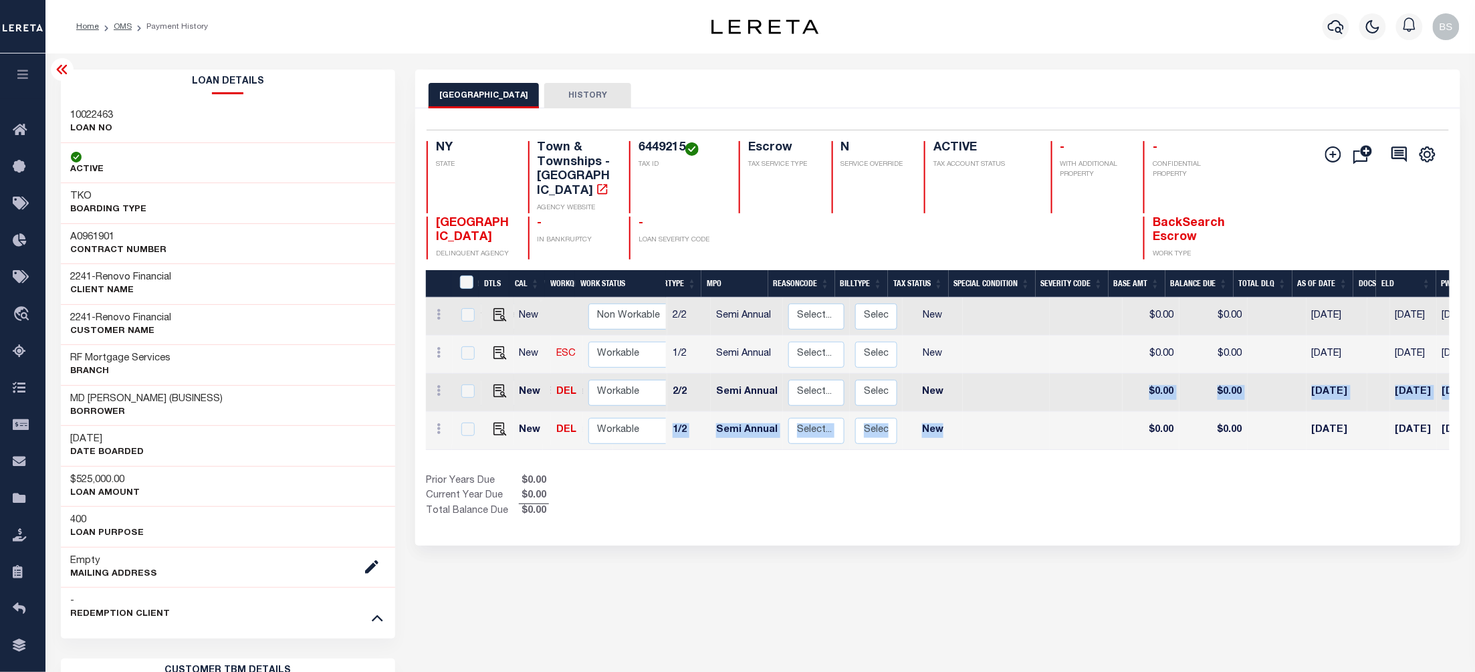
scroll to position [0, 132]
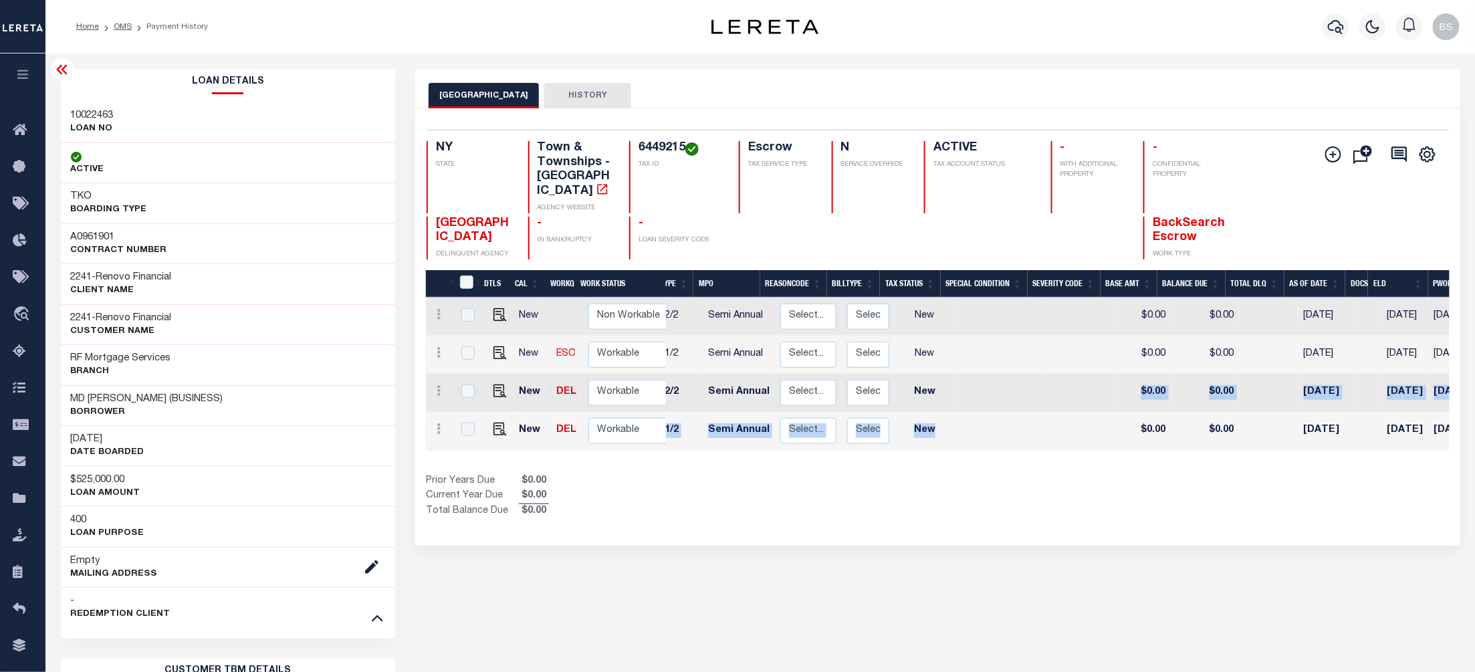
click at [59, 67] on icon at bounding box center [62, 70] width 16 height 16
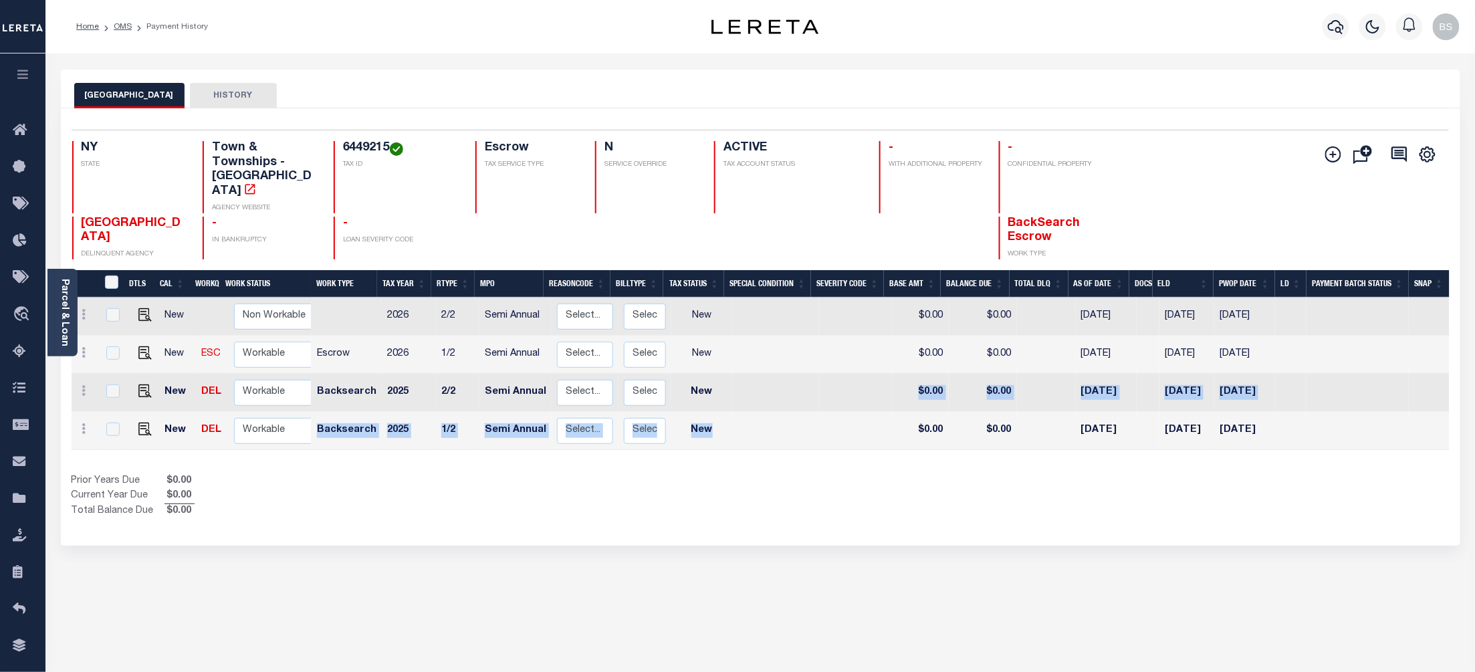
scroll to position [0, 0]
click at [715, 474] on div "Prior Years Due $0.00 Current Year Due $0.00 Total Balance Due $0.00" at bounding box center [416, 496] width 689 height 45
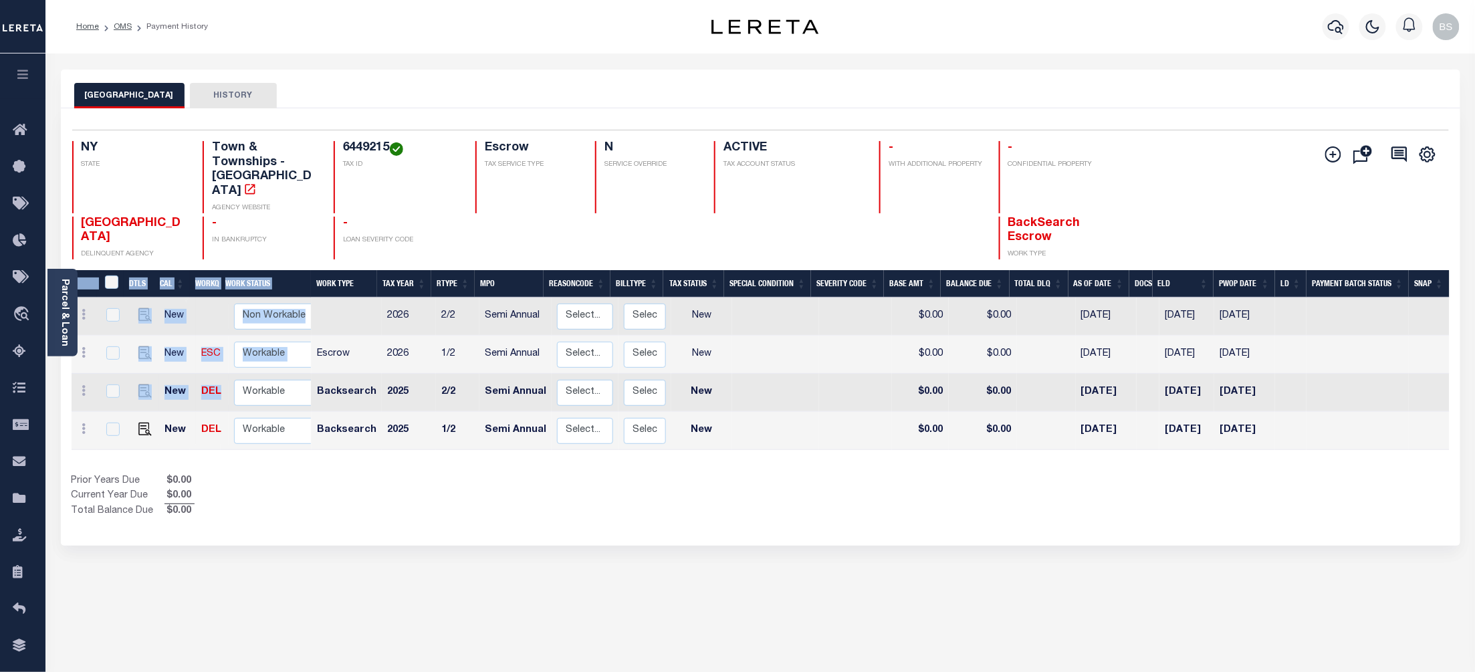
drag, startPoint x: 1310, startPoint y: 414, endPoint x: 301, endPoint y: 367, distance: 1010.6
click at [301, 367] on div "DTLS CAL WorkQ Work Status Work Type Tax Year RType MPO ReasonCode BillType Tax…" at bounding box center [761, 364] width 1378 height 188
click at [599, 509] on div "Selected 4 Results 1 Items per page 25 50 100 NY STATE 6449215" at bounding box center [760, 326] width 1399 height 437
